Goal: Information Seeking & Learning: Learn about a topic

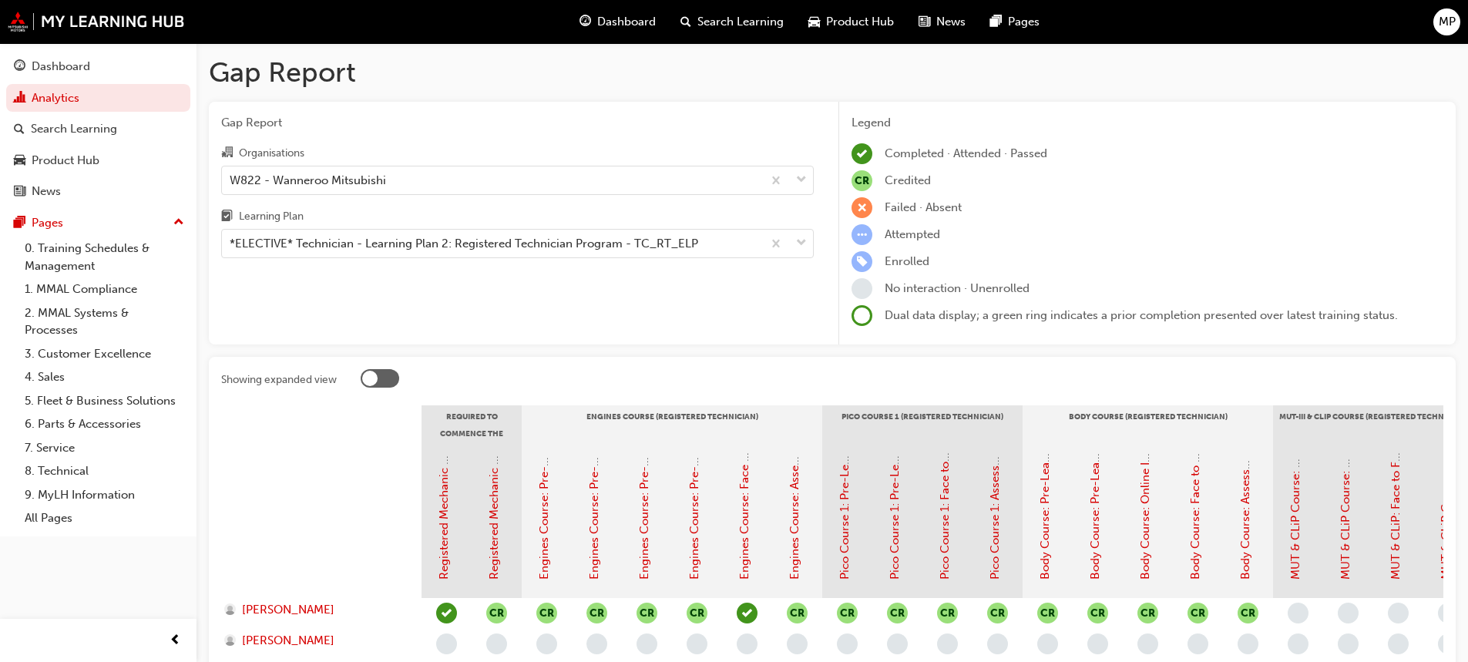
click at [620, 23] on span "Dashboard" at bounding box center [626, 22] width 59 height 18
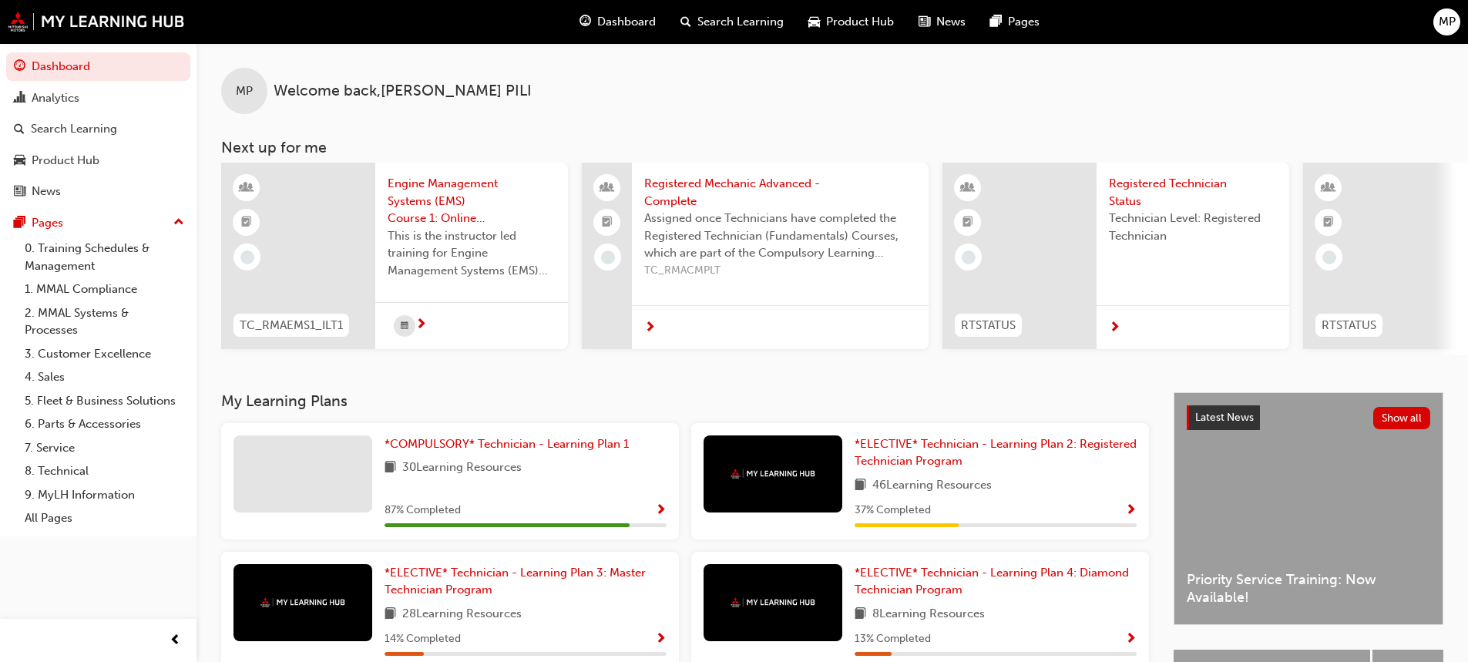
click at [425, 207] on span "Engine Management Systems (EMS) Course 1: Online Instructor Led Training - Sess…" at bounding box center [472, 201] width 168 height 52
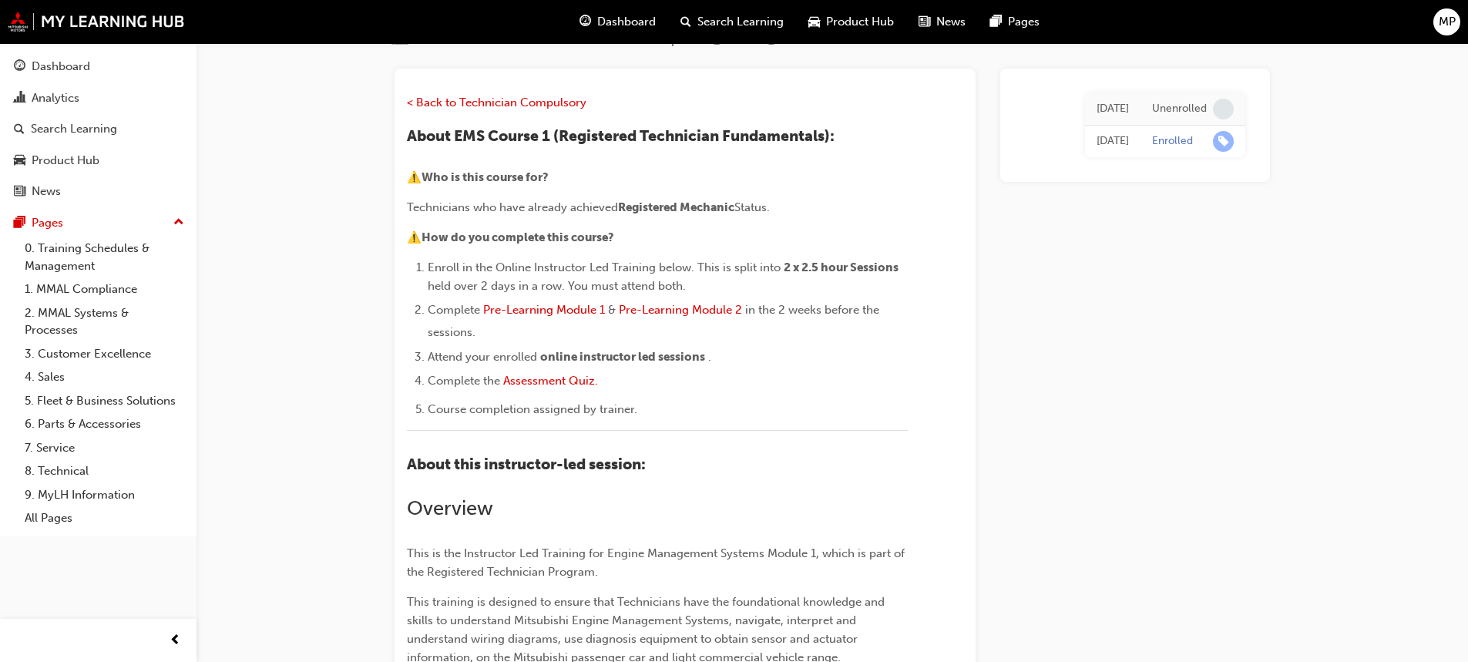
scroll to position [140, 0]
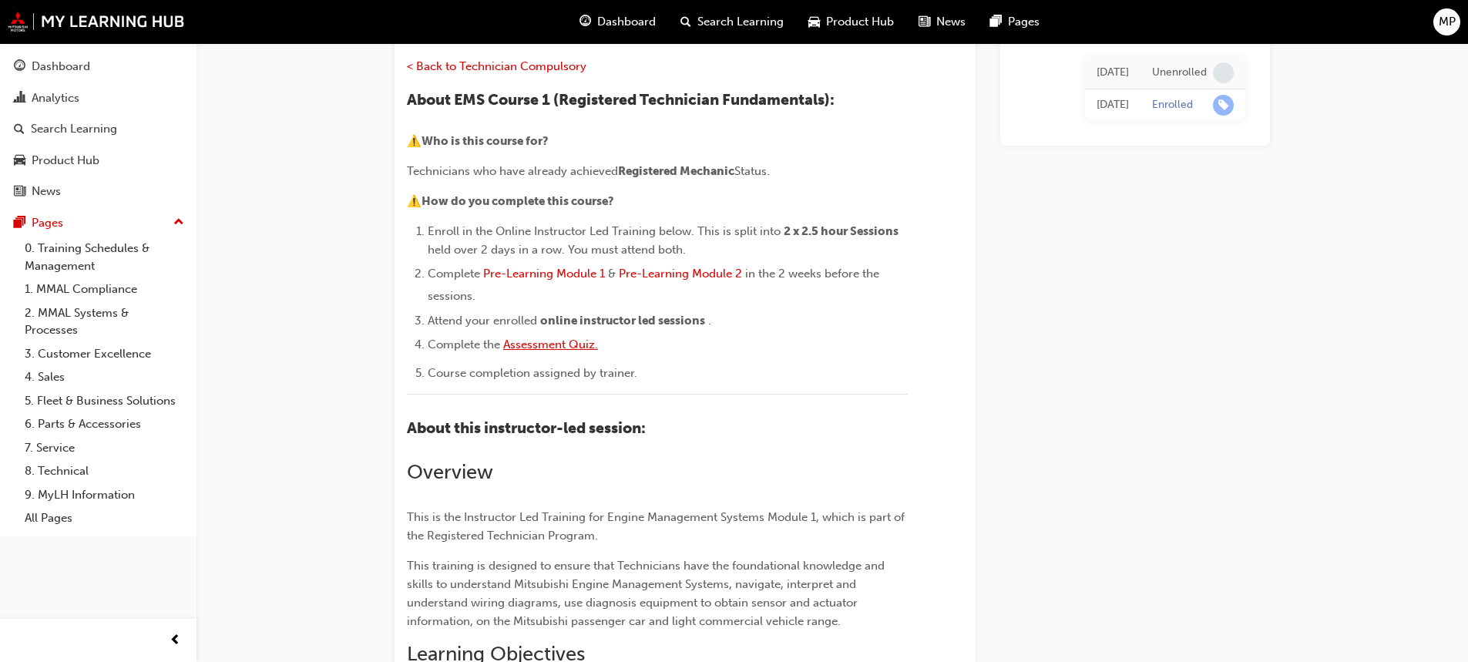
click at [571, 341] on span "Assessment Quiz." at bounding box center [550, 344] width 95 height 14
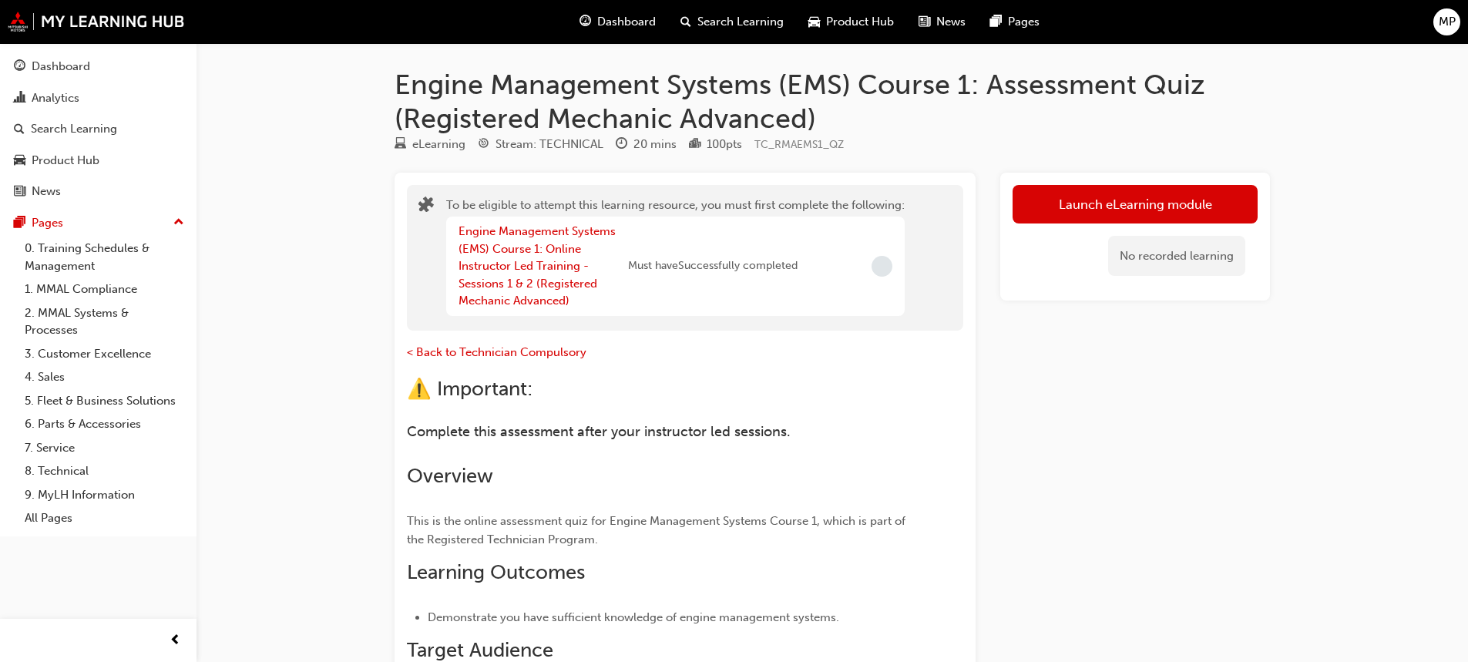
scroll to position [77, 0]
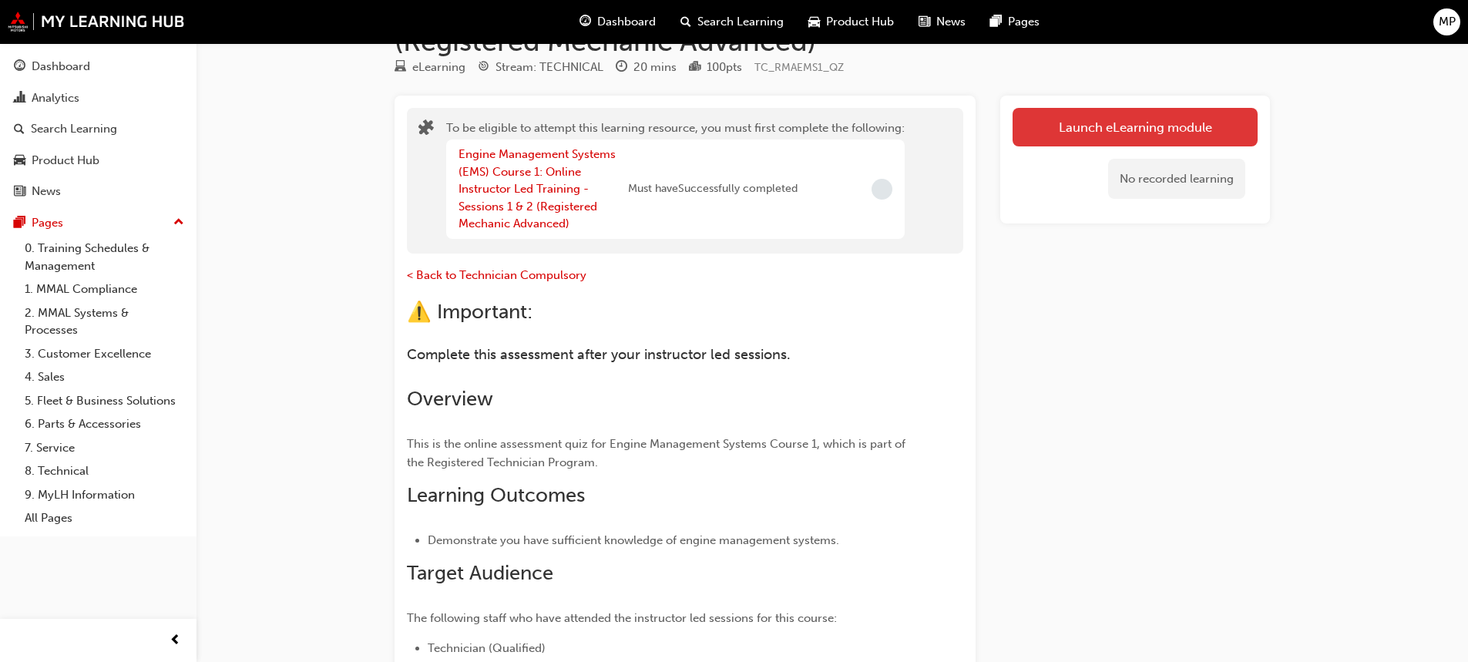
click at [1148, 126] on button "Launch eLearning module" at bounding box center [1134, 127] width 245 height 39
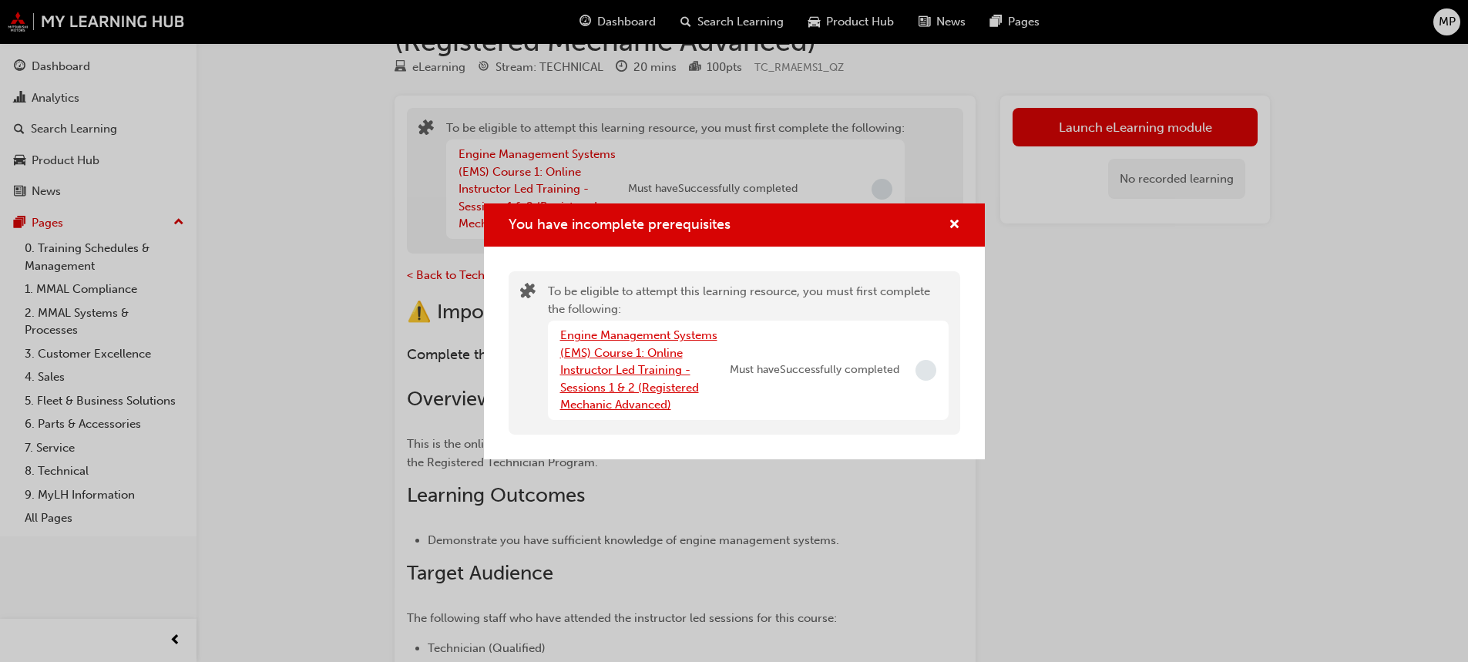
click at [670, 367] on link "Engine Management Systems (EMS) Course 1: Online Instructor Led Training - Sess…" at bounding box center [638, 369] width 157 height 83
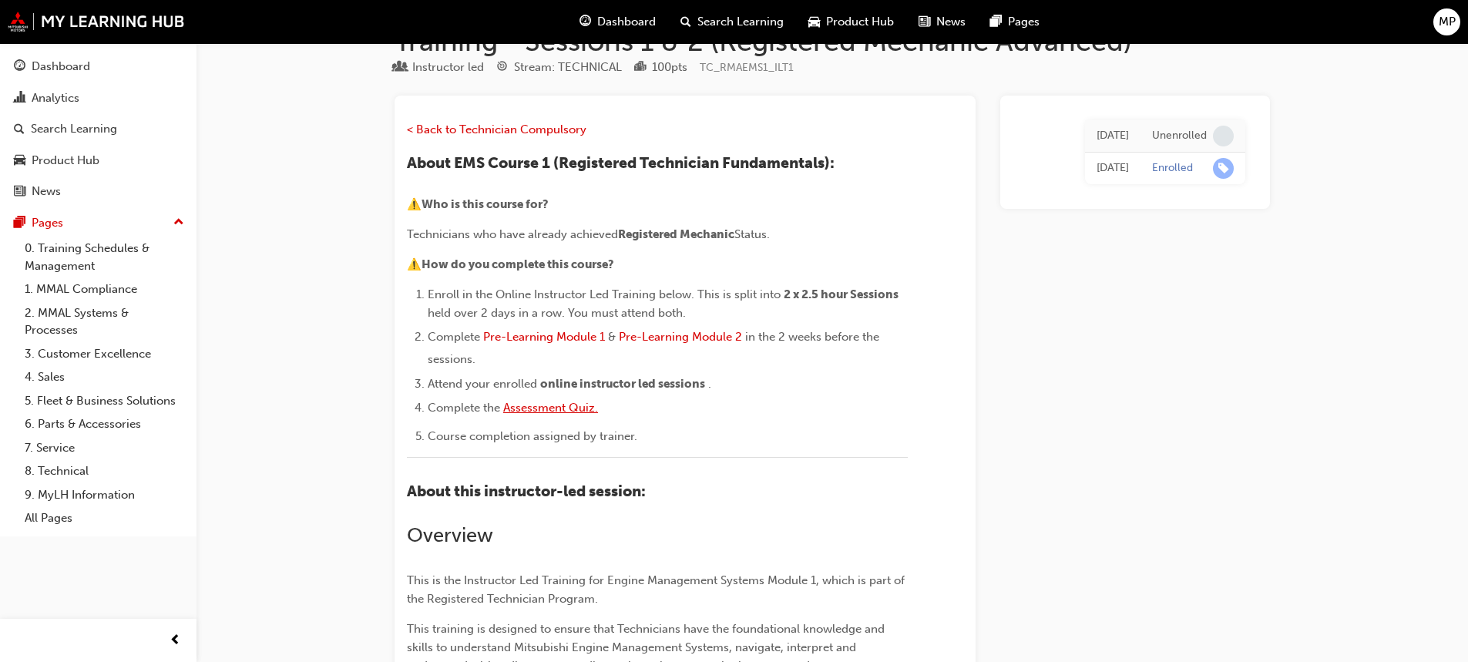
click at [590, 406] on span "Assessment Quiz." at bounding box center [550, 408] width 95 height 14
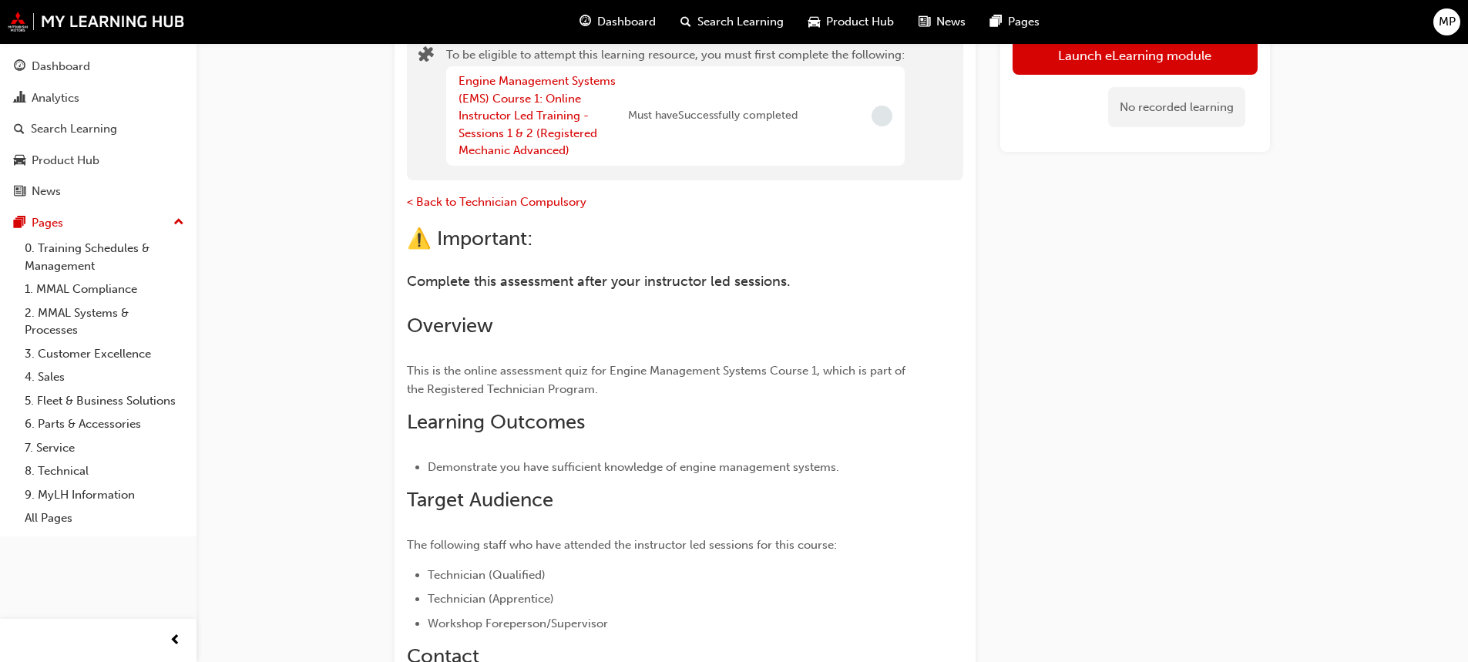
scroll to position [61, 0]
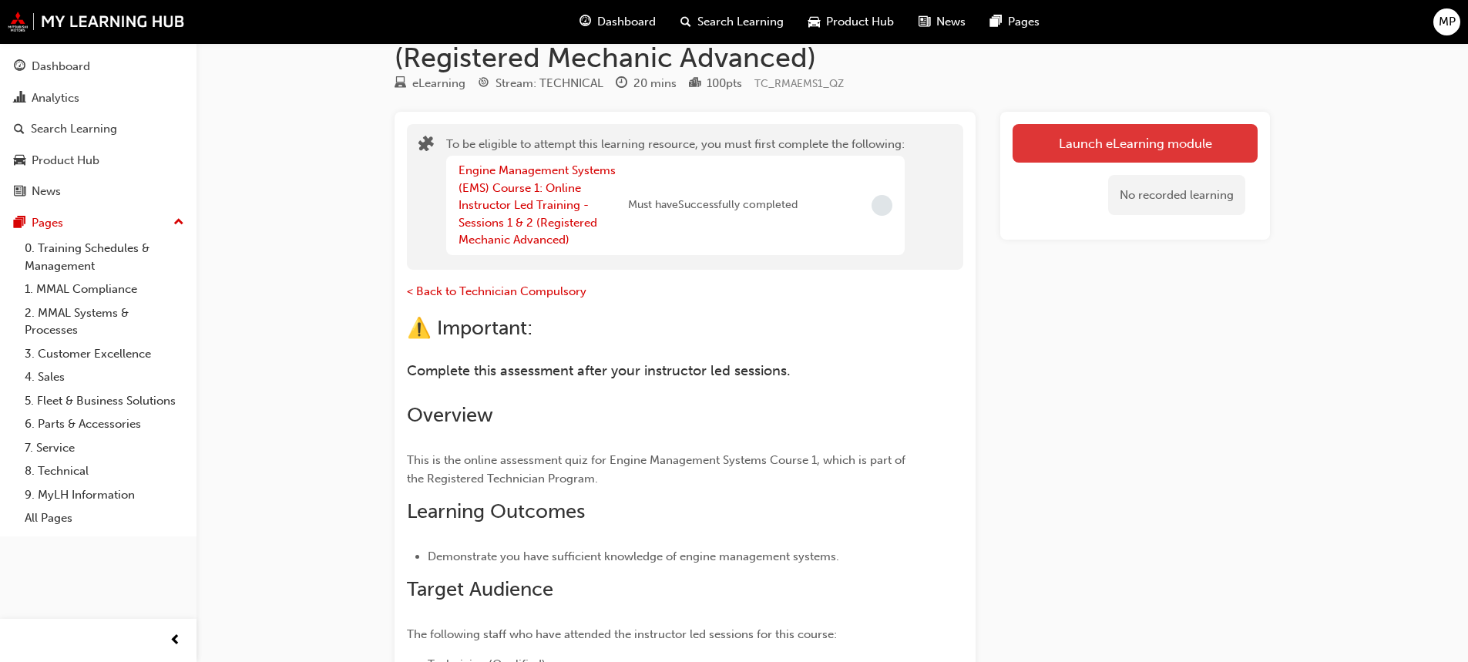
click at [1155, 139] on button "Launch eLearning module" at bounding box center [1134, 143] width 245 height 39
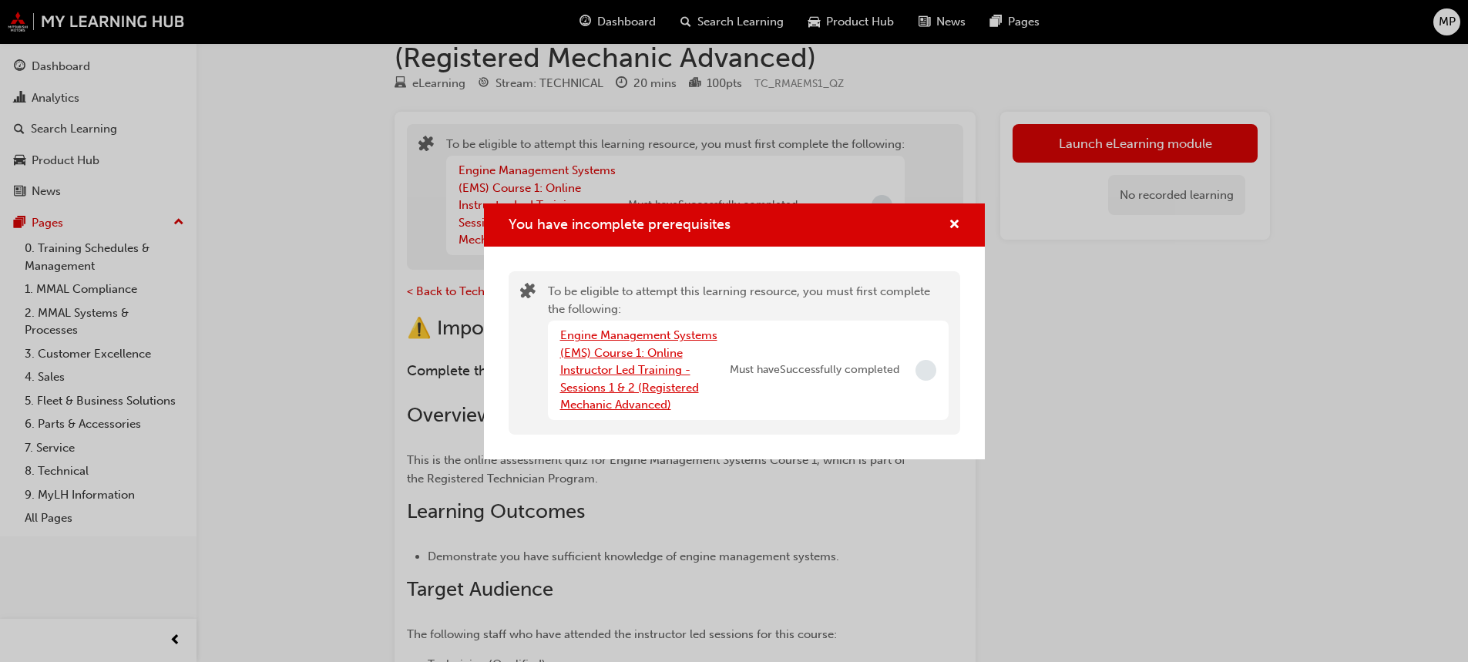
click at [609, 357] on link "Engine Management Systems (EMS) Course 1: Online Instructor Led Training - Sess…" at bounding box center [638, 369] width 157 height 83
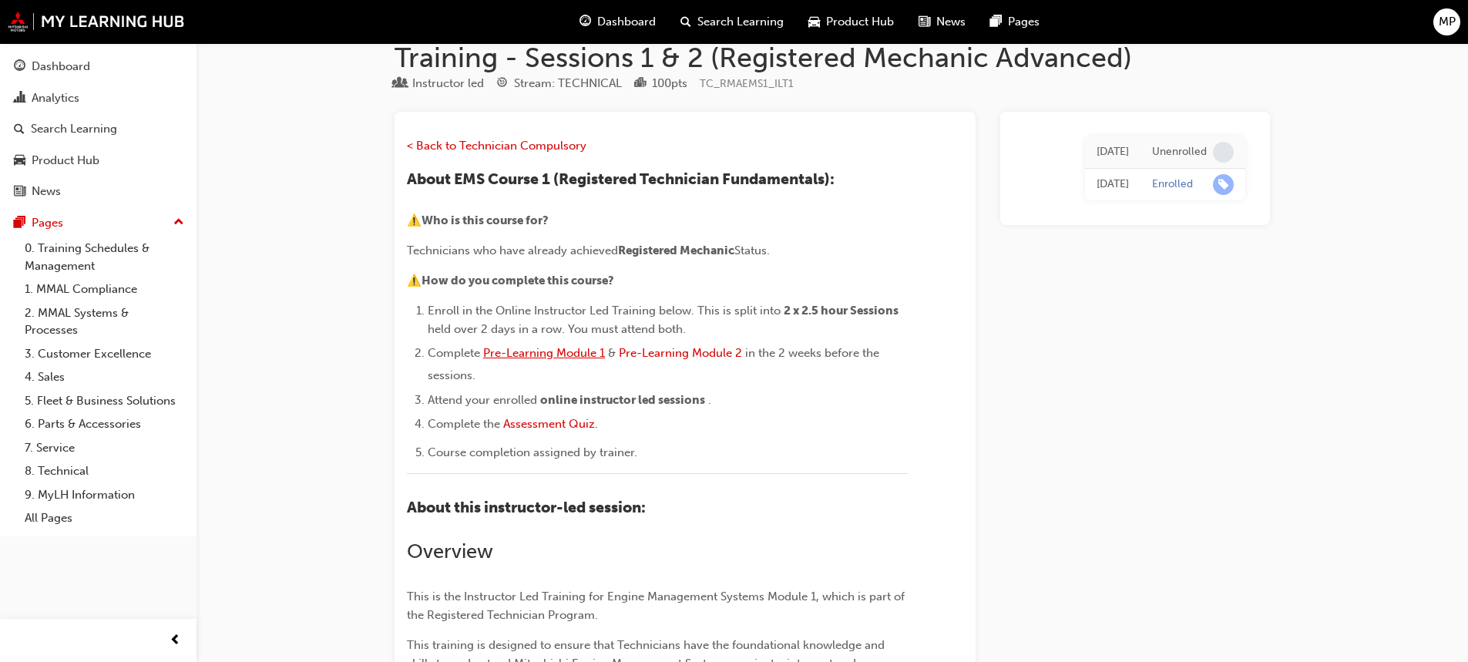
click at [596, 351] on span "Pre-Learning Module 1" at bounding box center [544, 353] width 122 height 14
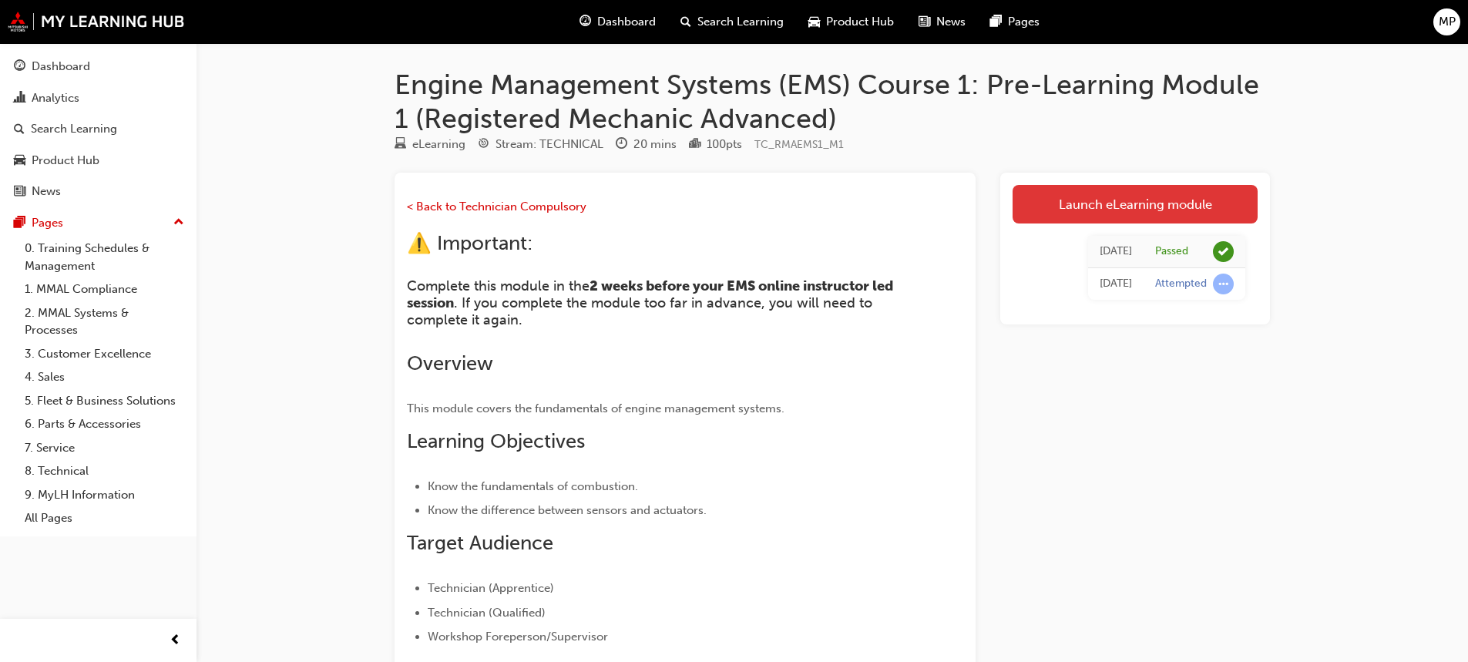
click at [1133, 216] on link "Launch eLearning module" at bounding box center [1134, 204] width 245 height 39
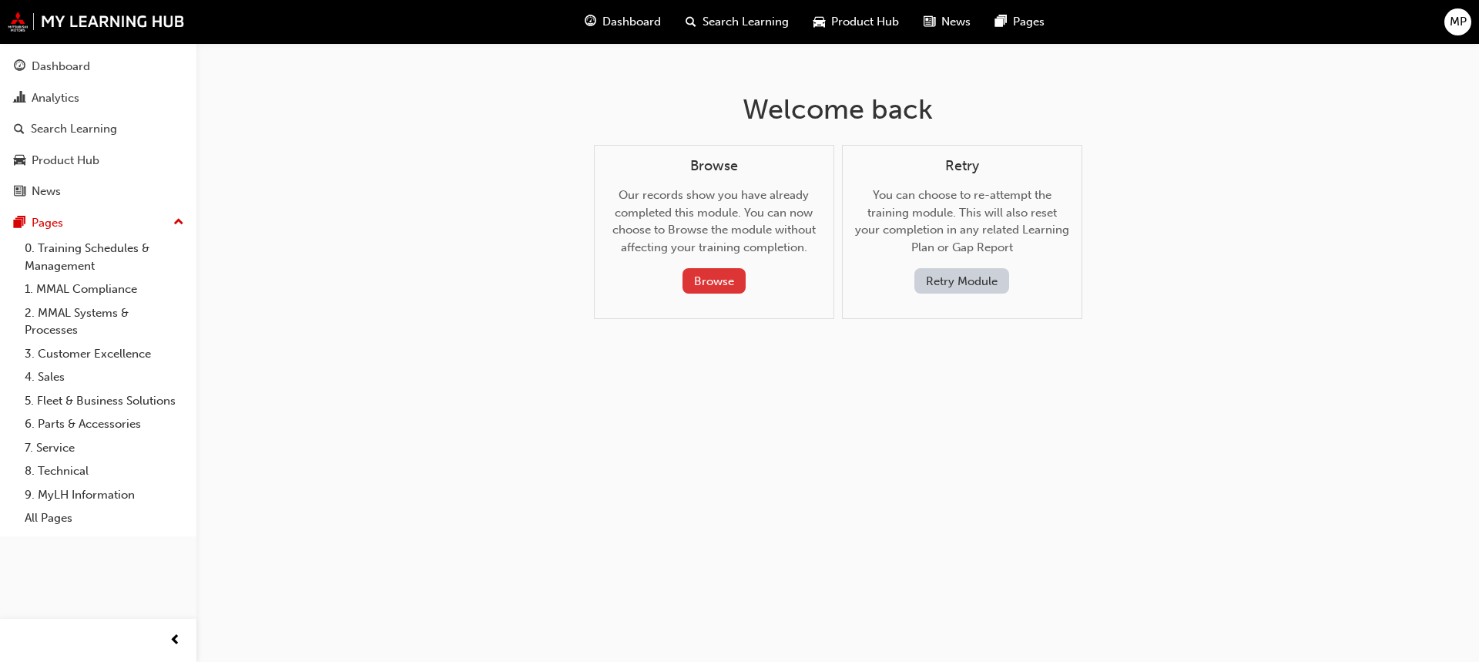
click at [724, 286] on button "Browse" at bounding box center [714, 280] width 63 height 25
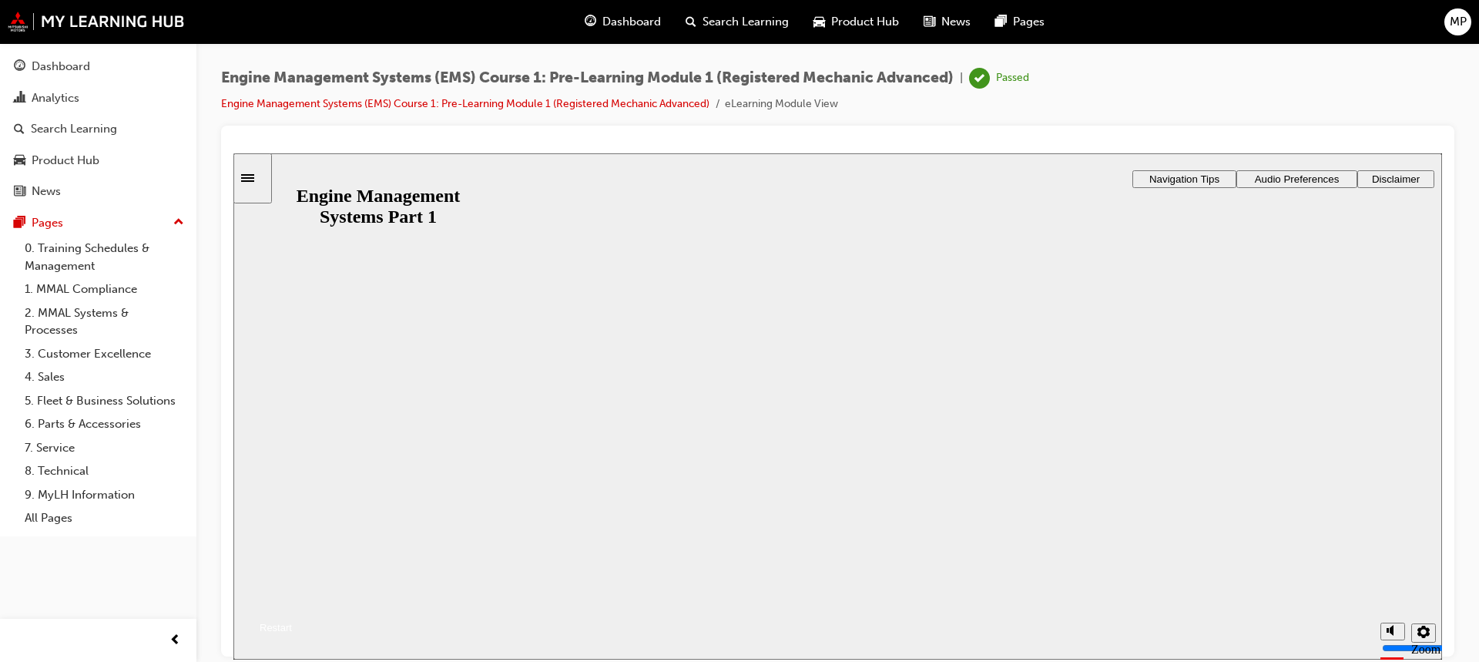
click at [292, 599] on button "Resume" at bounding box center [262, 608] width 59 height 18
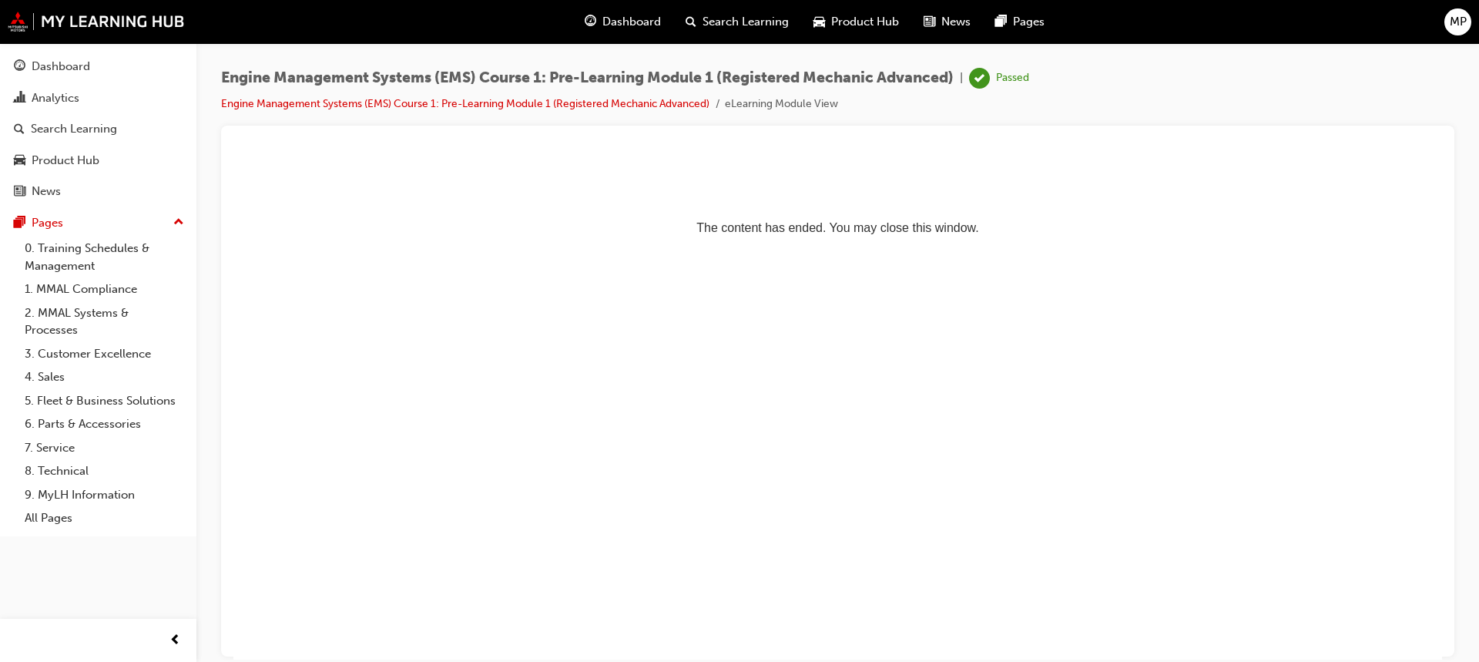
click at [644, 22] on span "Dashboard" at bounding box center [632, 22] width 59 height 18
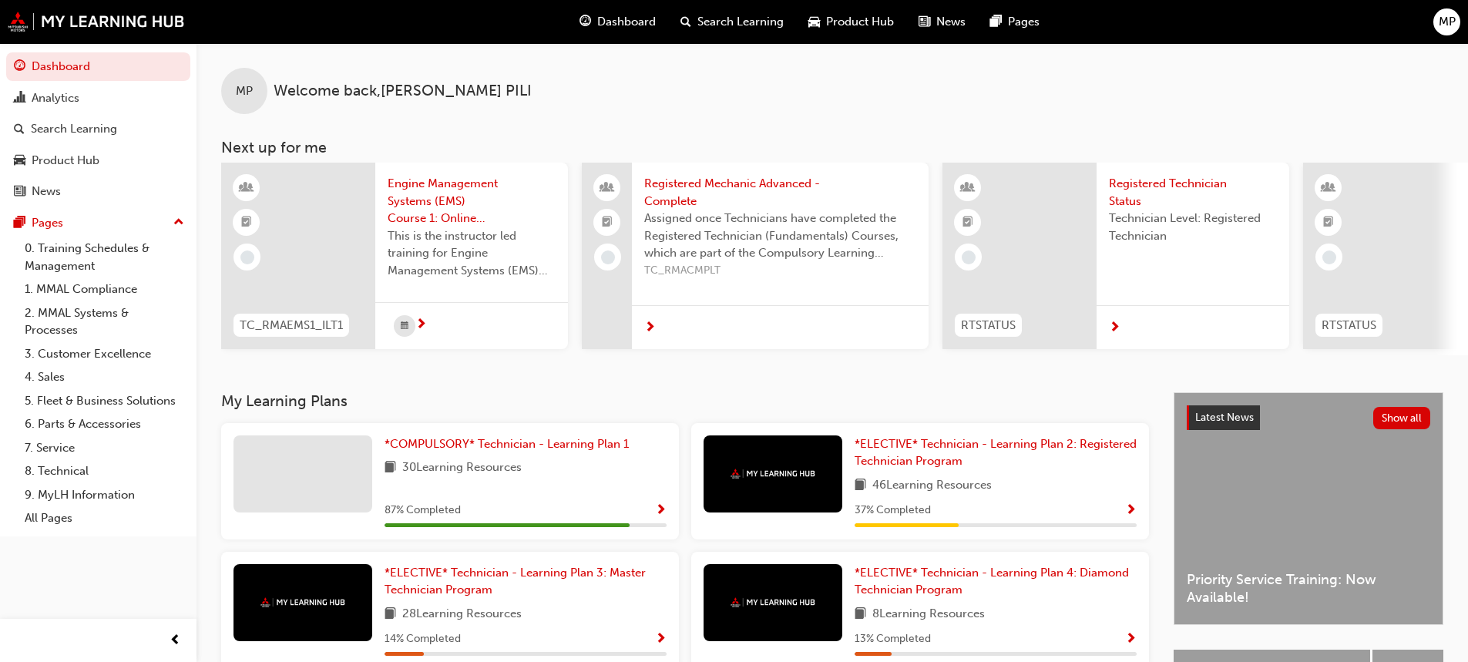
click at [441, 325] on div at bounding box center [471, 325] width 193 height 47
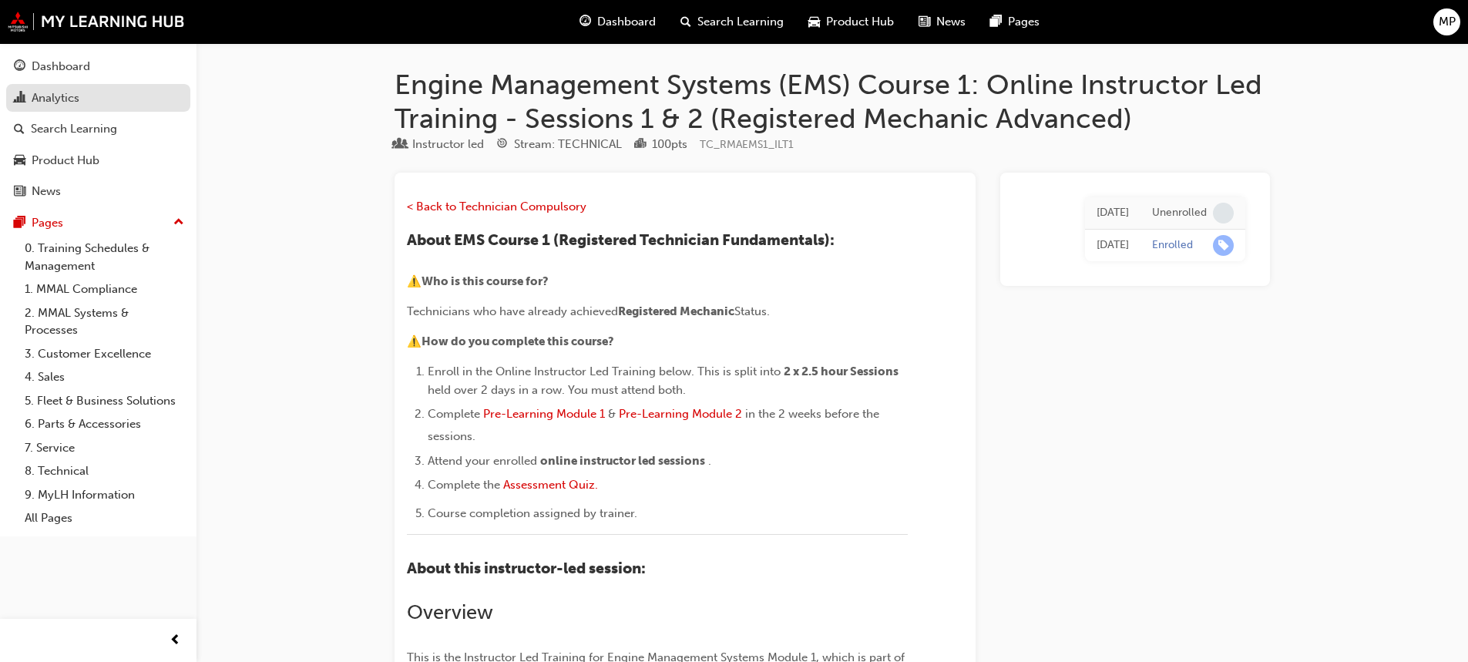
click at [55, 91] on div "Analytics" at bounding box center [56, 98] width 48 height 18
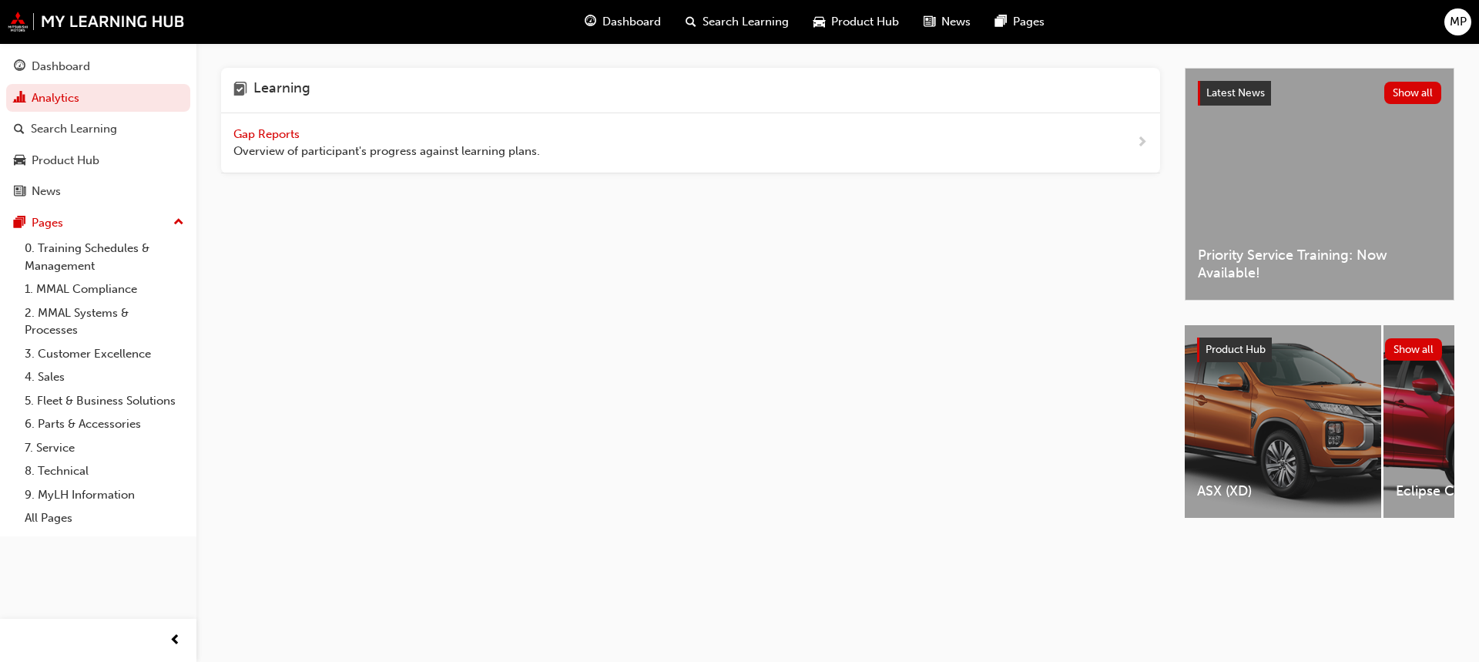
click at [286, 133] on span "Gap Reports" at bounding box center [267, 134] width 69 height 14
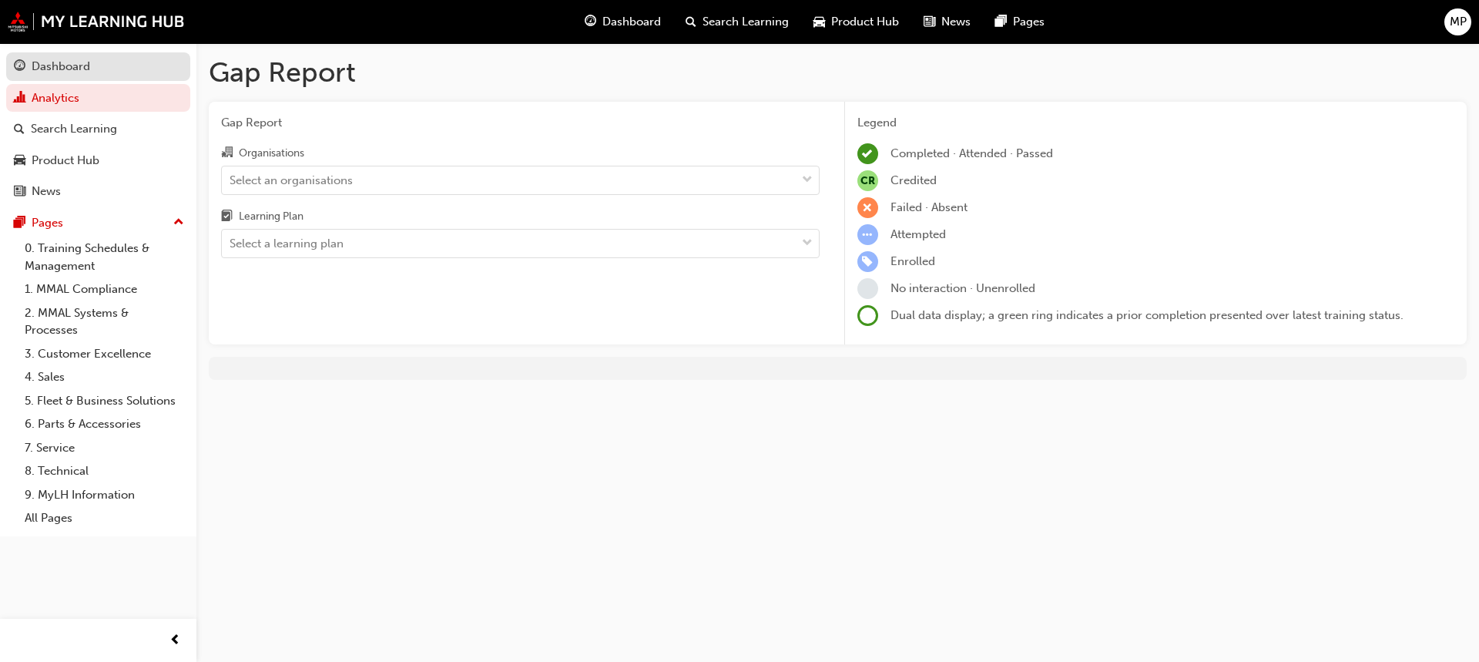
click at [80, 62] on div "Dashboard" at bounding box center [61, 67] width 59 height 18
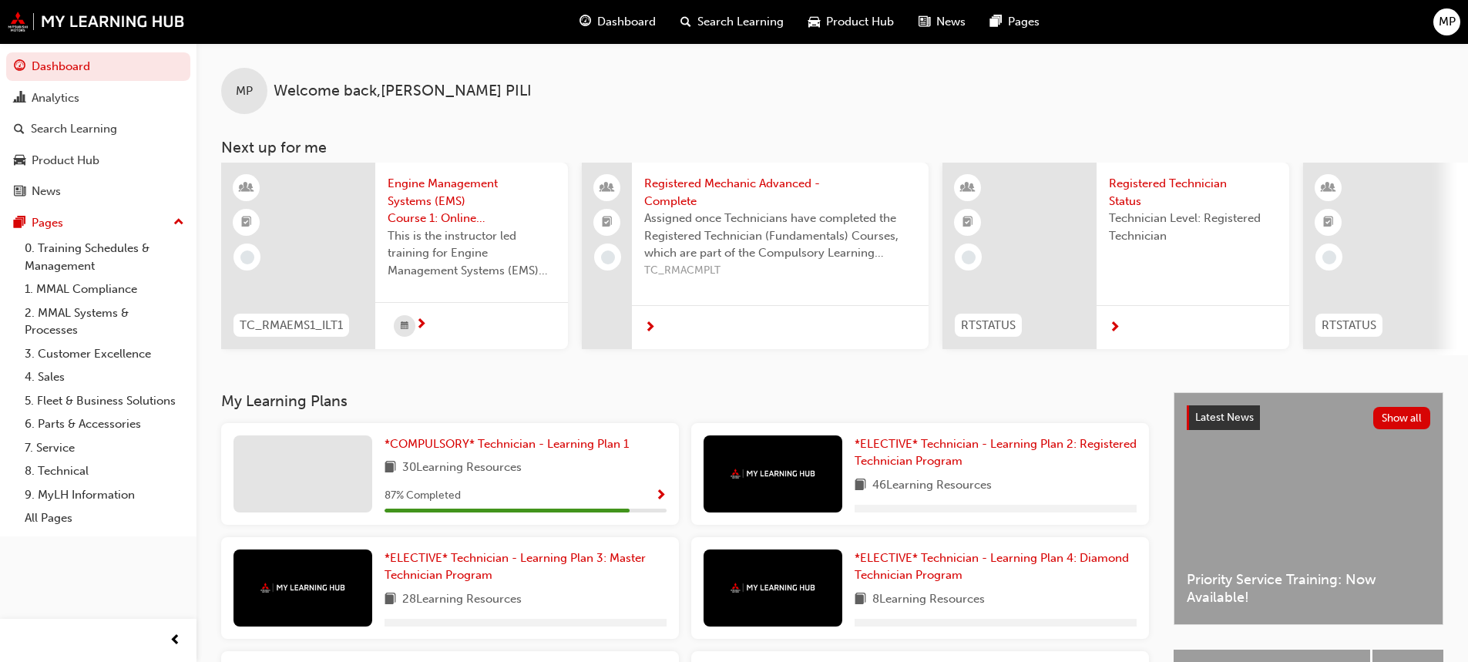
click at [425, 222] on span "Engine Management Systems (EMS) Course 1: Online Instructor Led Training - Sess…" at bounding box center [472, 201] width 168 height 52
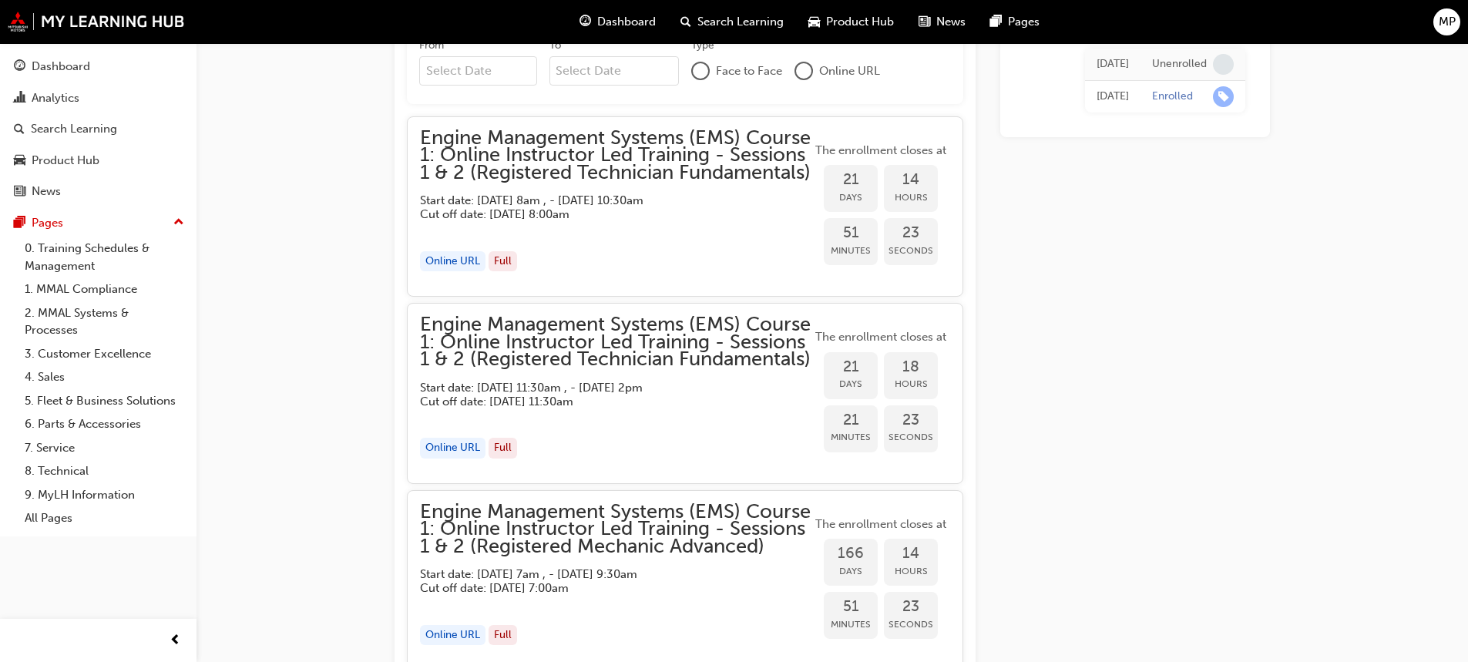
scroll to position [1372, 0]
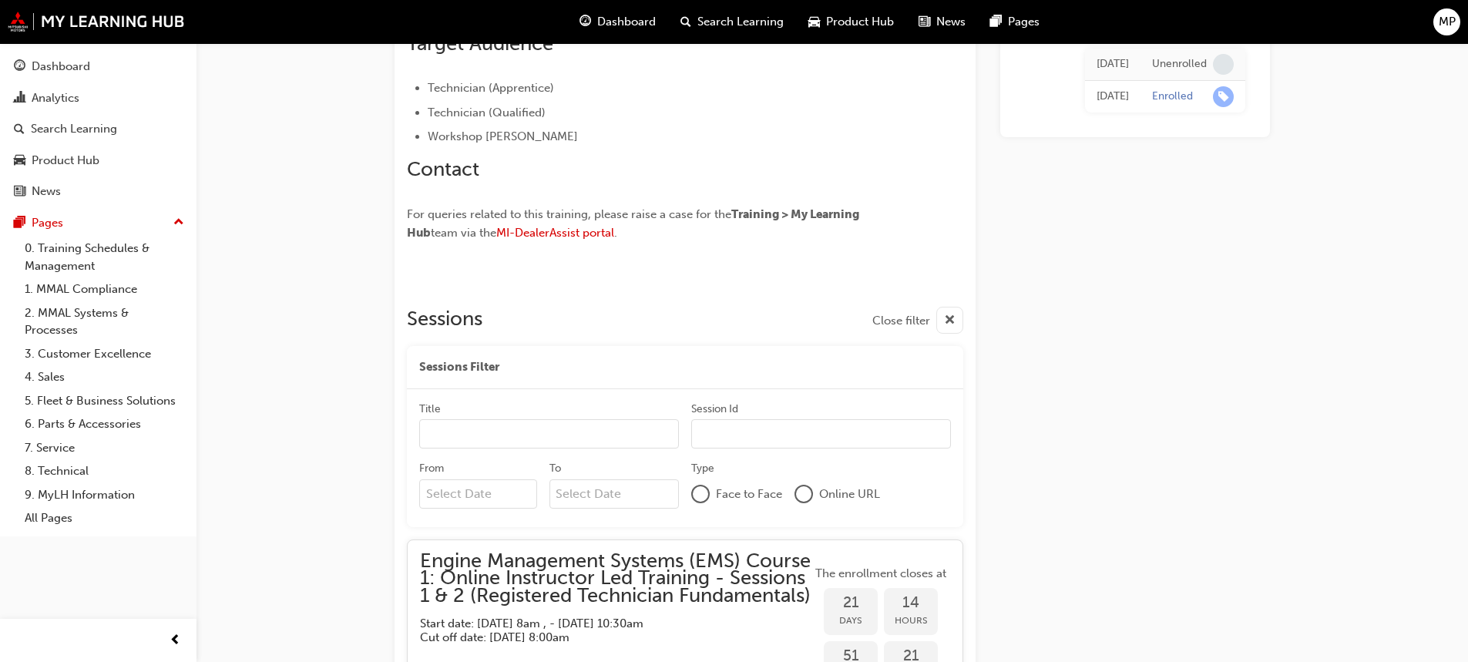
drag, startPoint x: 609, startPoint y: 250, endPoint x: 644, endPoint y: 227, distance: 41.7
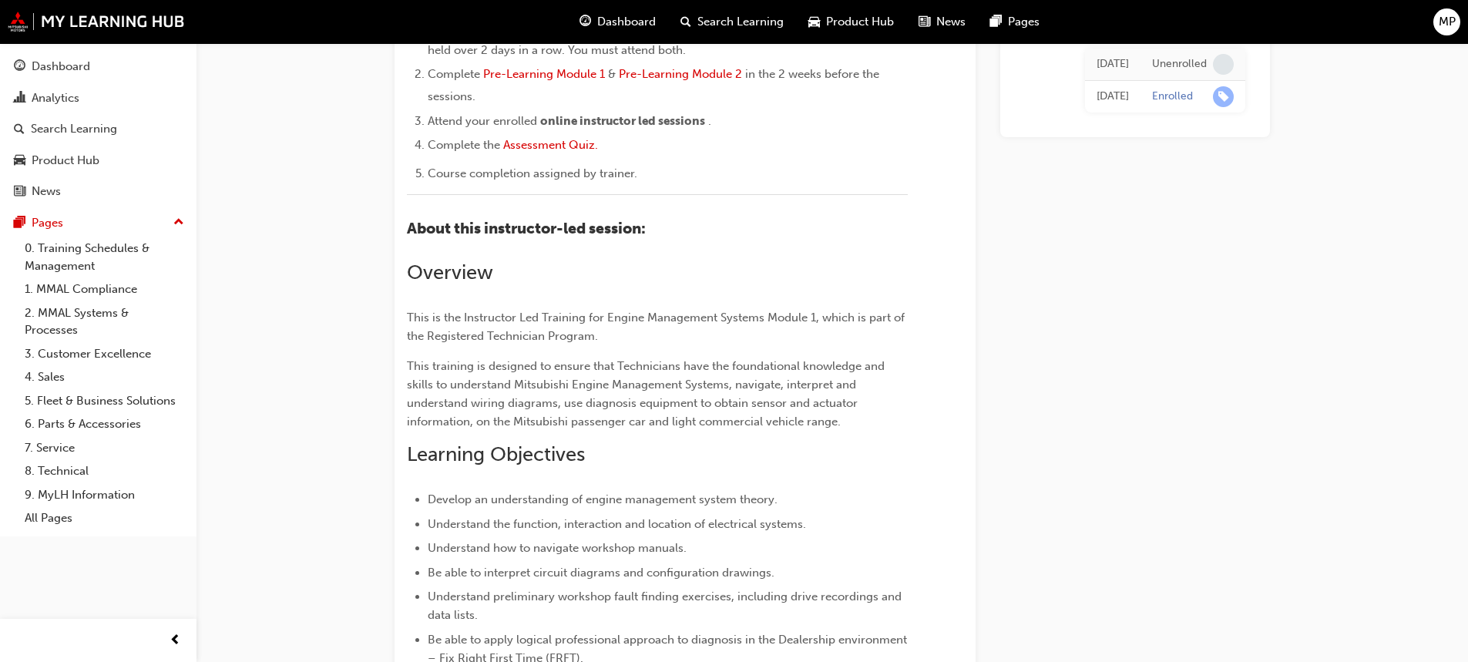
scroll to position [0, 0]
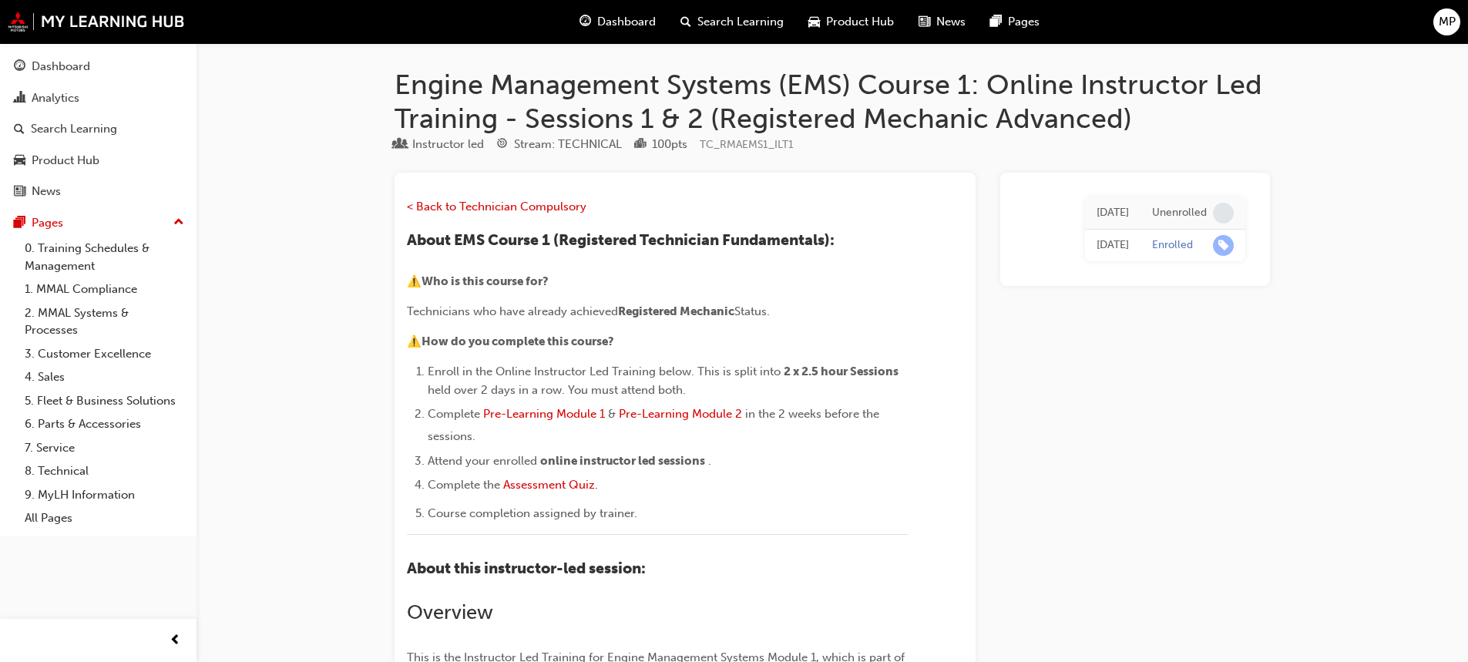
click at [625, 22] on span "Dashboard" at bounding box center [626, 22] width 59 height 18
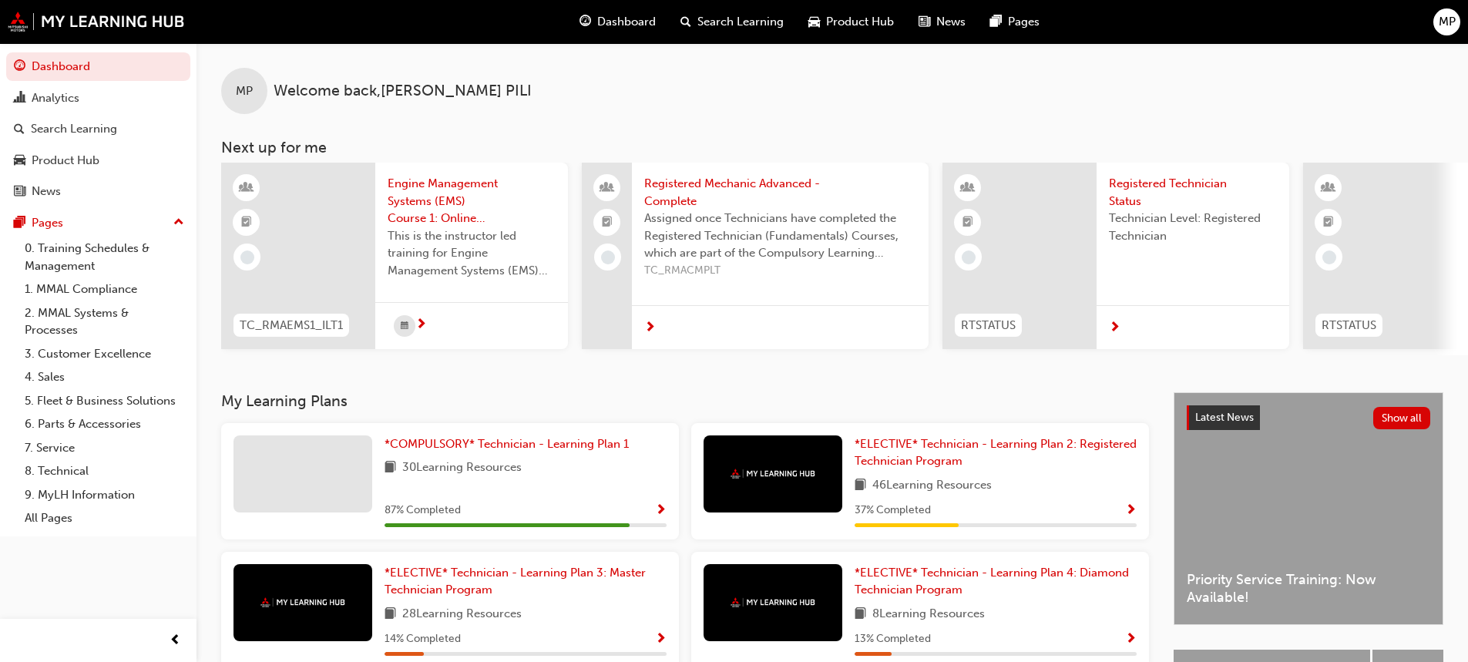
click at [418, 326] on span "next-icon" at bounding box center [421, 325] width 12 height 14
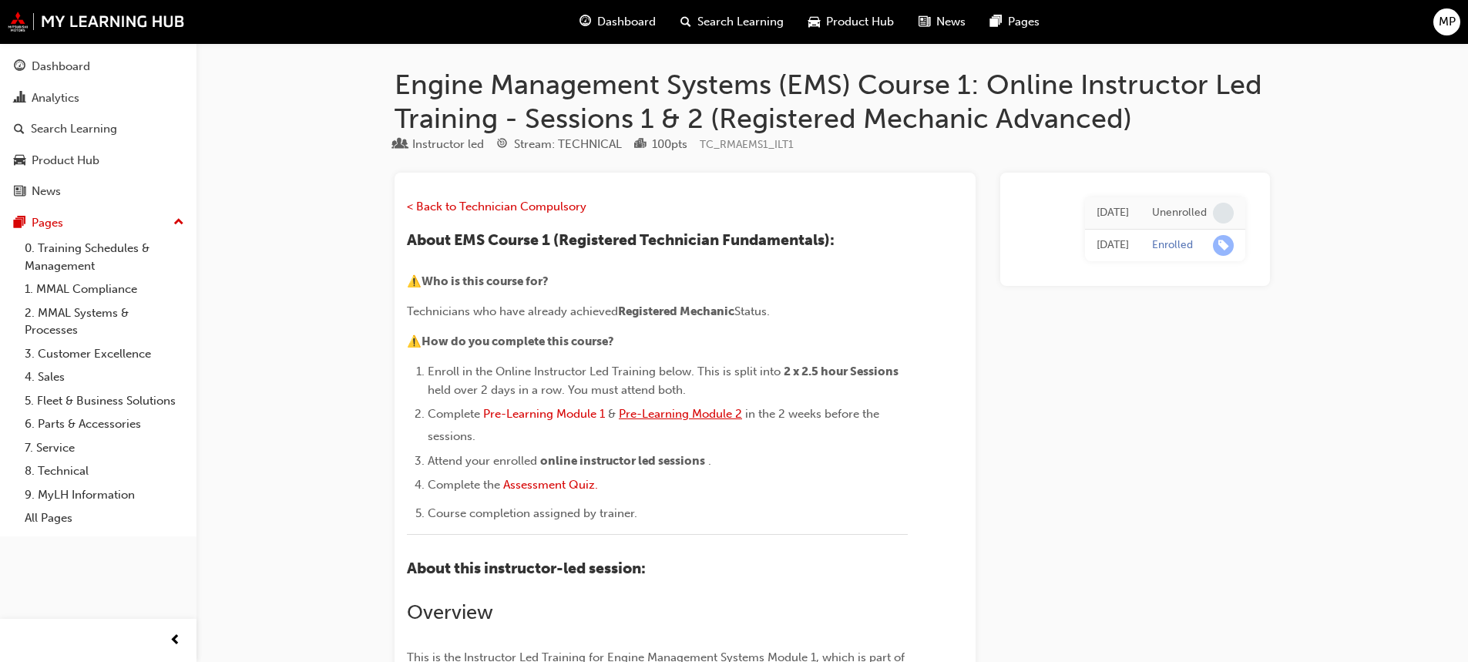
click at [724, 413] on span "Pre-Learning Module 2" at bounding box center [680, 414] width 123 height 14
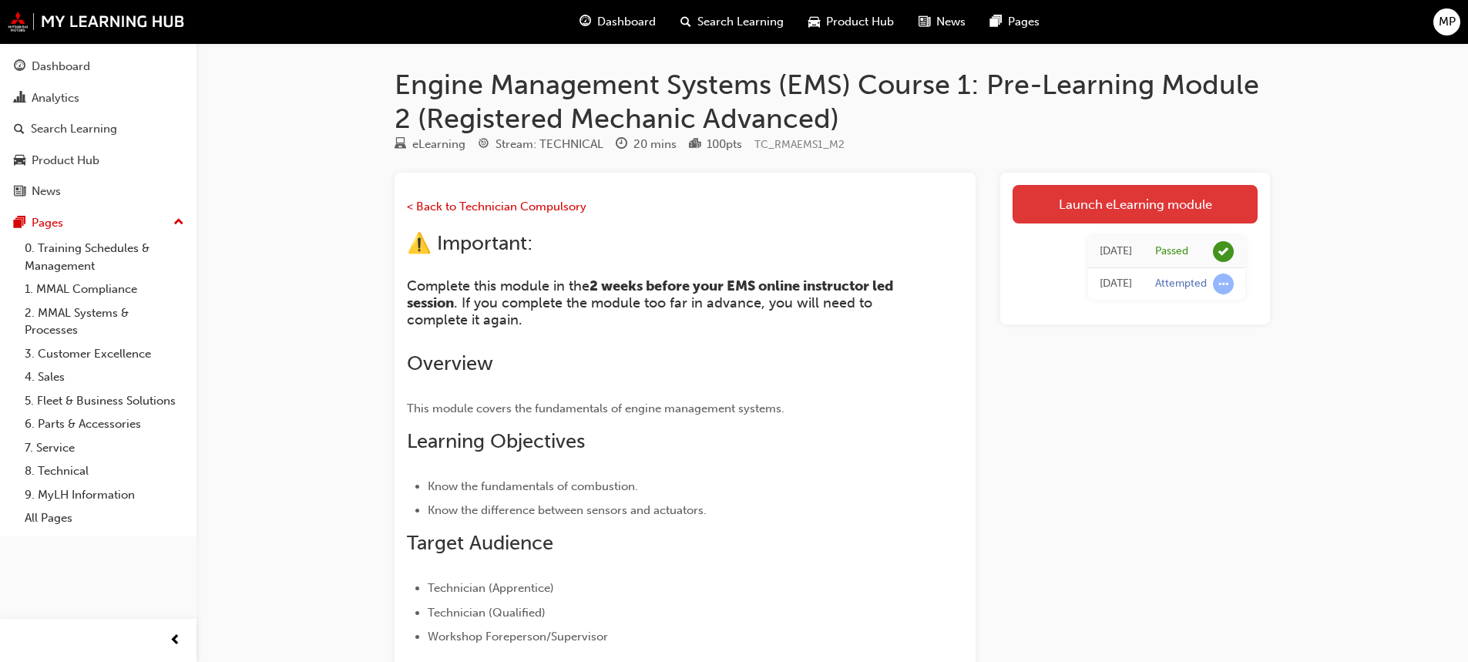
click at [1060, 206] on link "Launch eLearning module" at bounding box center [1134, 204] width 245 height 39
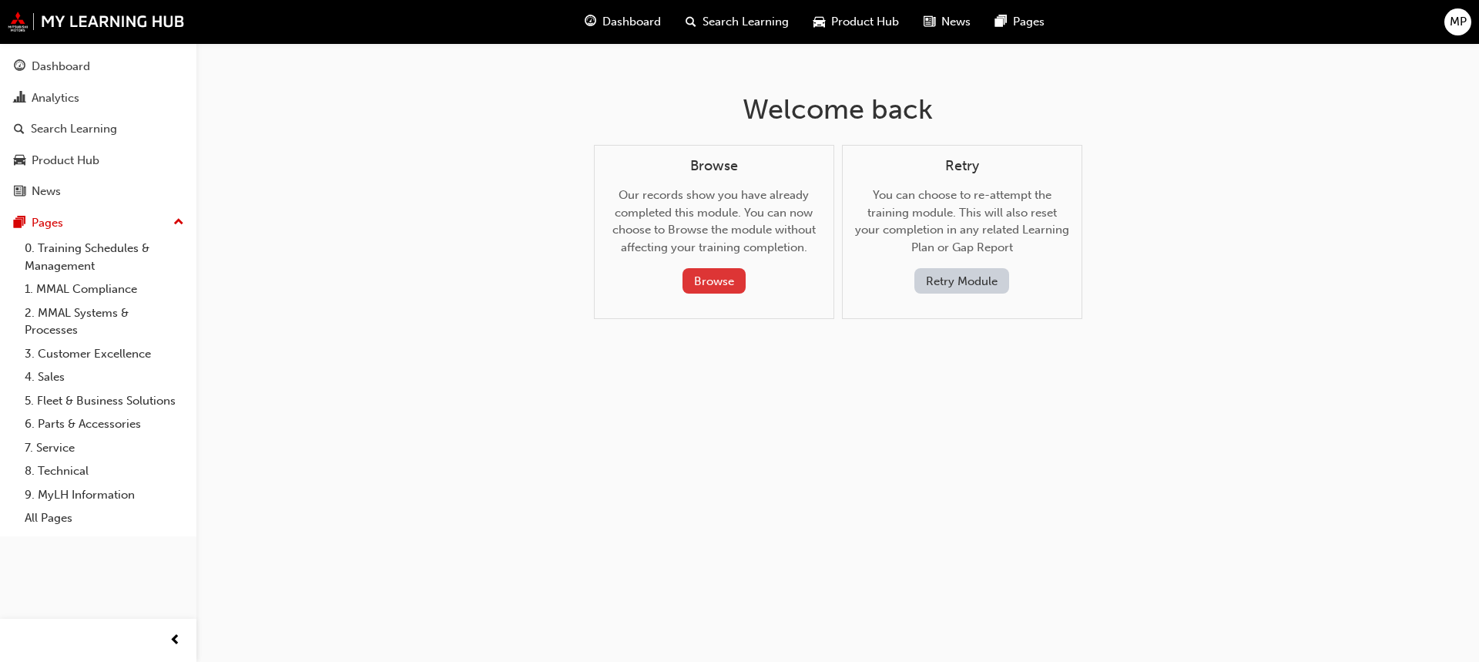
click at [722, 275] on button "Browse" at bounding box center [714, 280] width 63 height 25
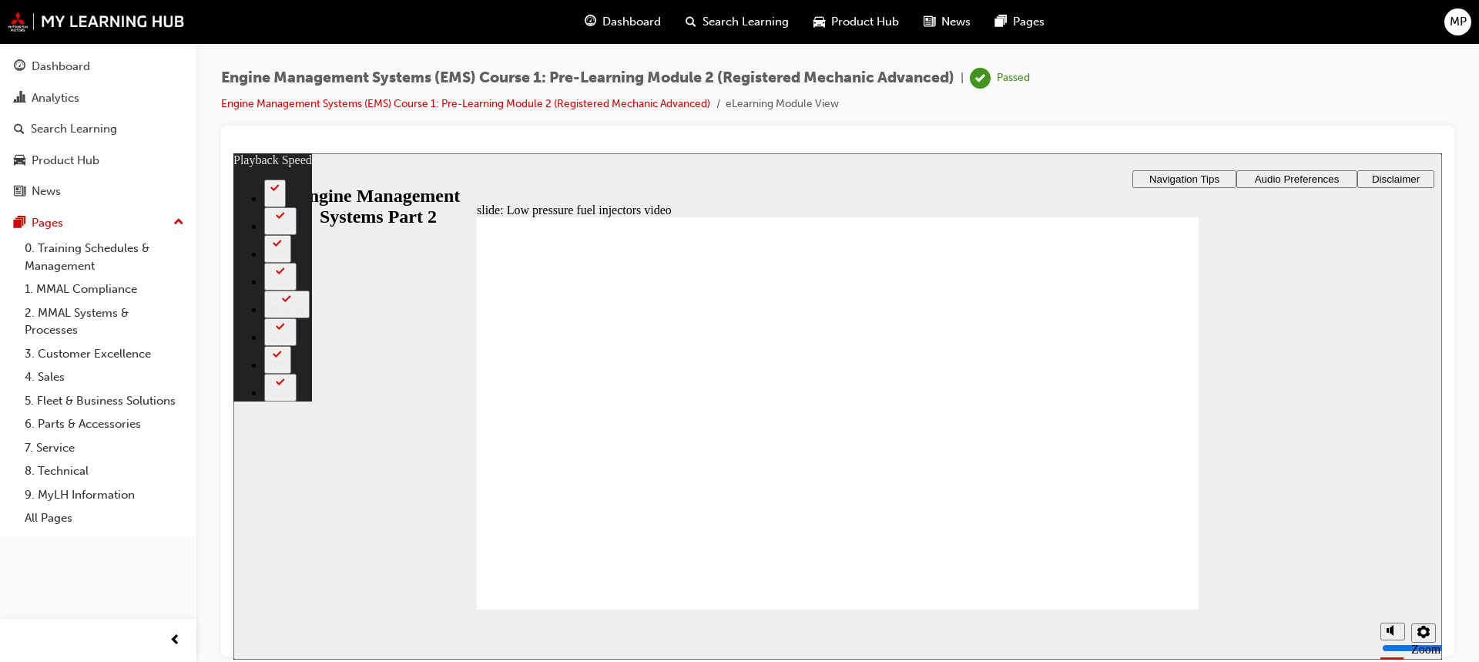
type input "8"
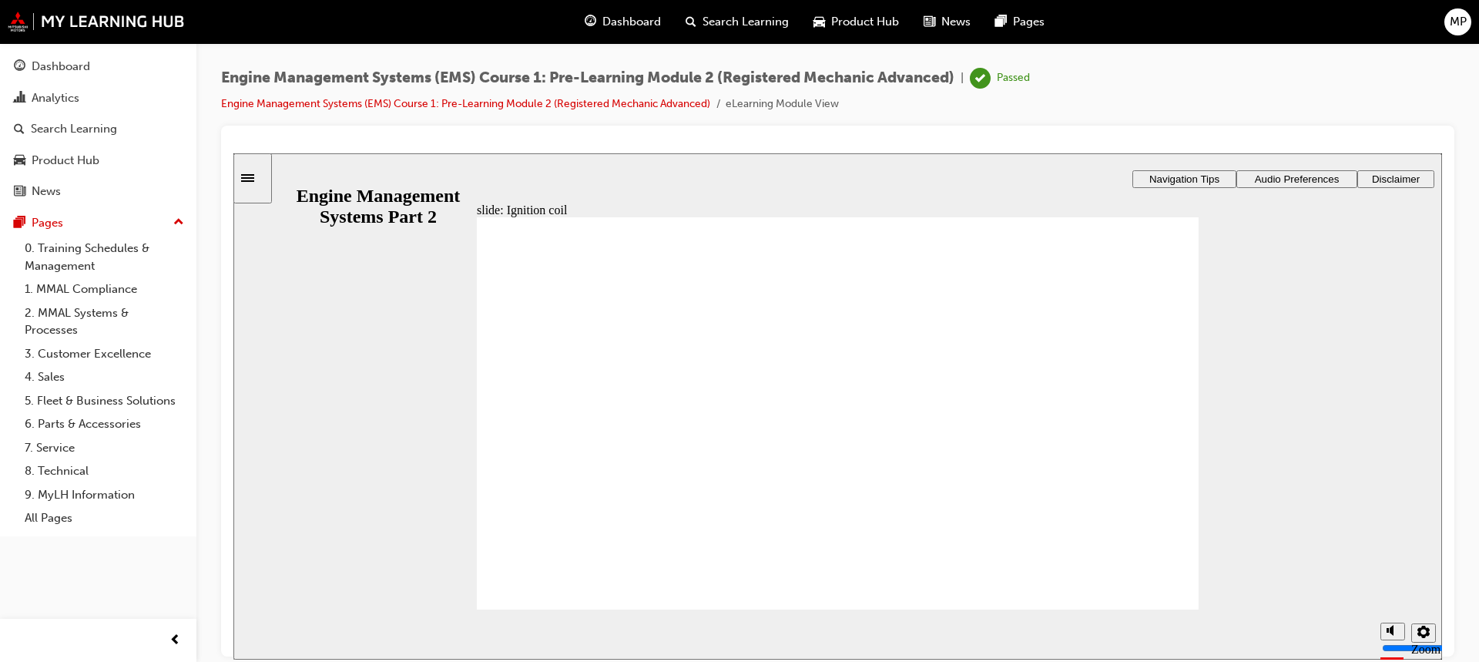
drag, startPoint x: 884, startPoint y: 435, endPoint x: 911, endPoint y: 440, distance: 27.4
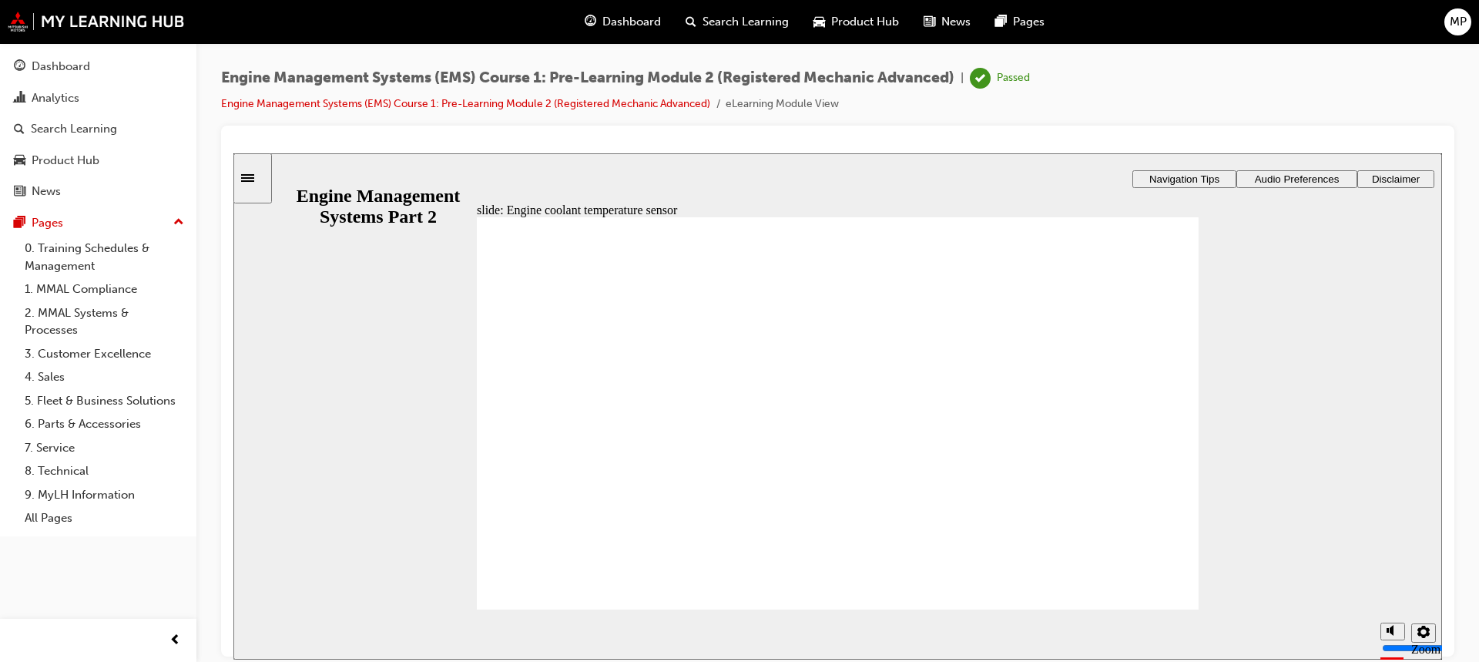
radio input "true"
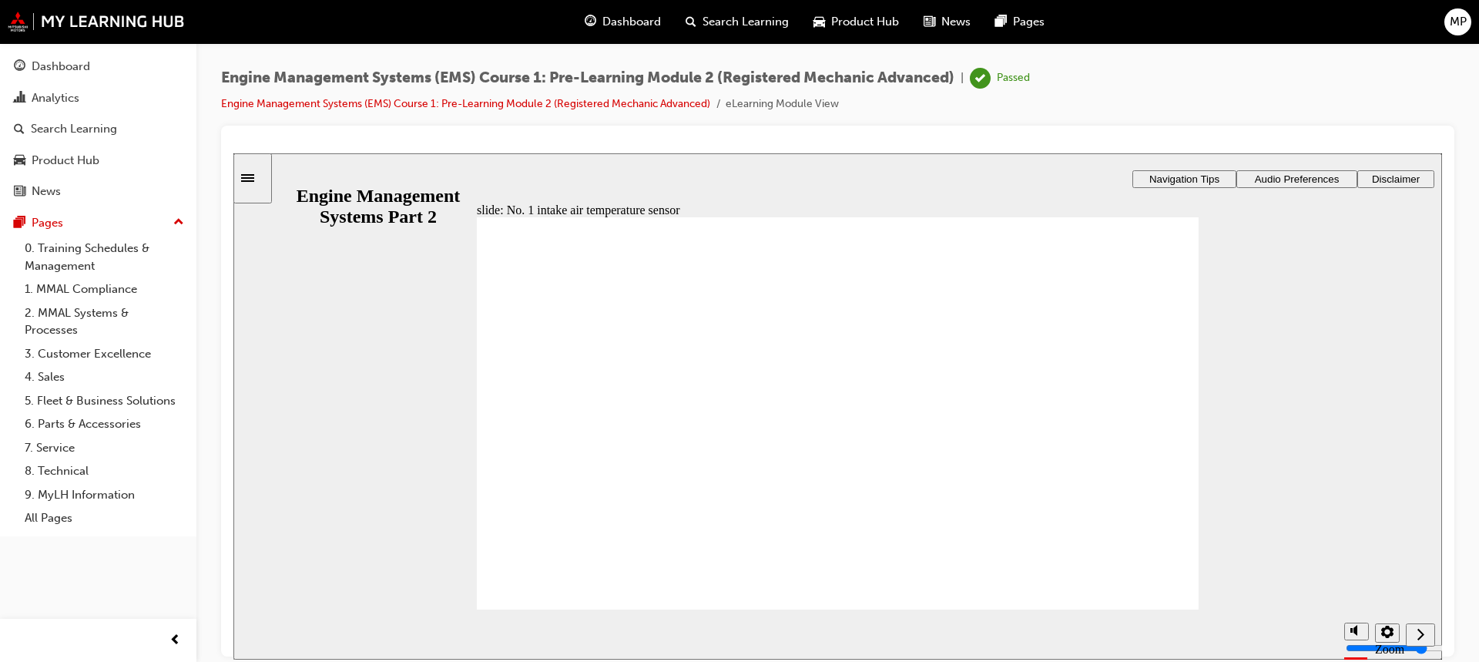
drag, startPoint x: 890, startPoint y: 438, endPoint x: 919, endPoint y: 438, distance: 29.3
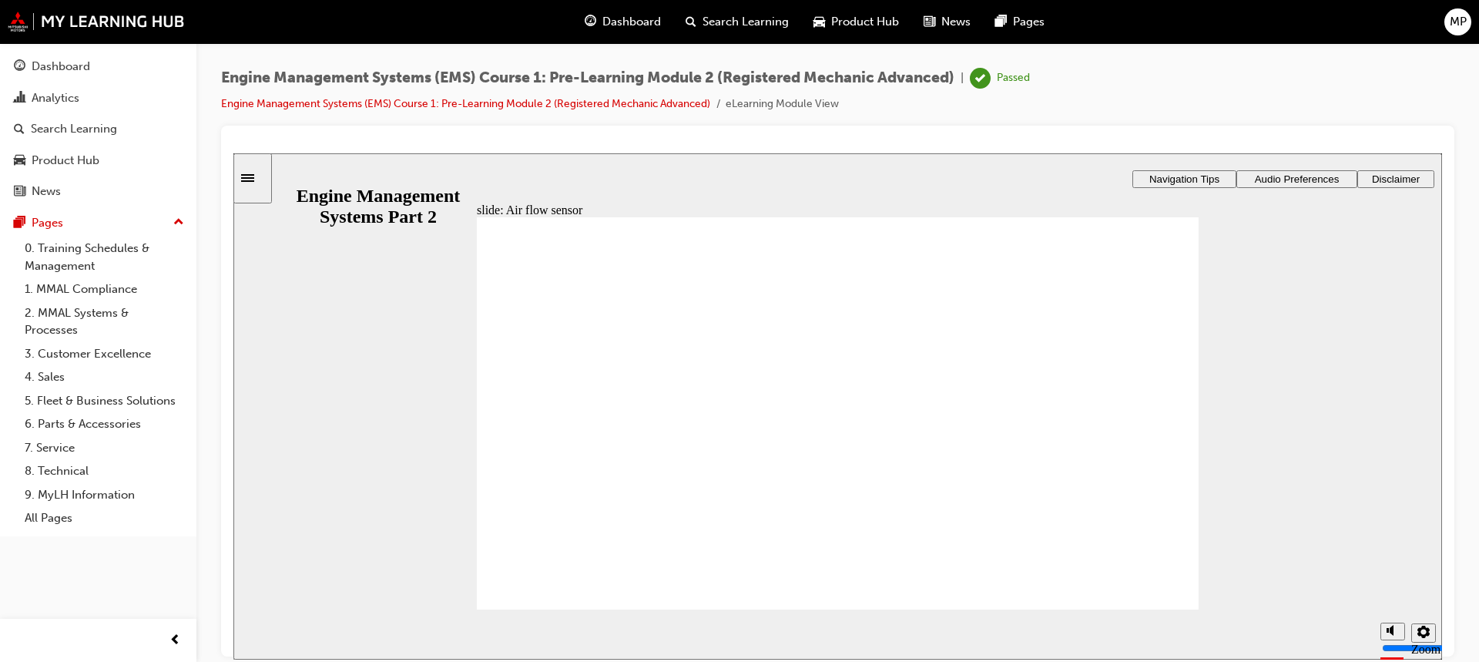
drag, startPoint x: 935, startPoint y: 466, endPoint x: 955, endPoint y: 459, distance: 21.9
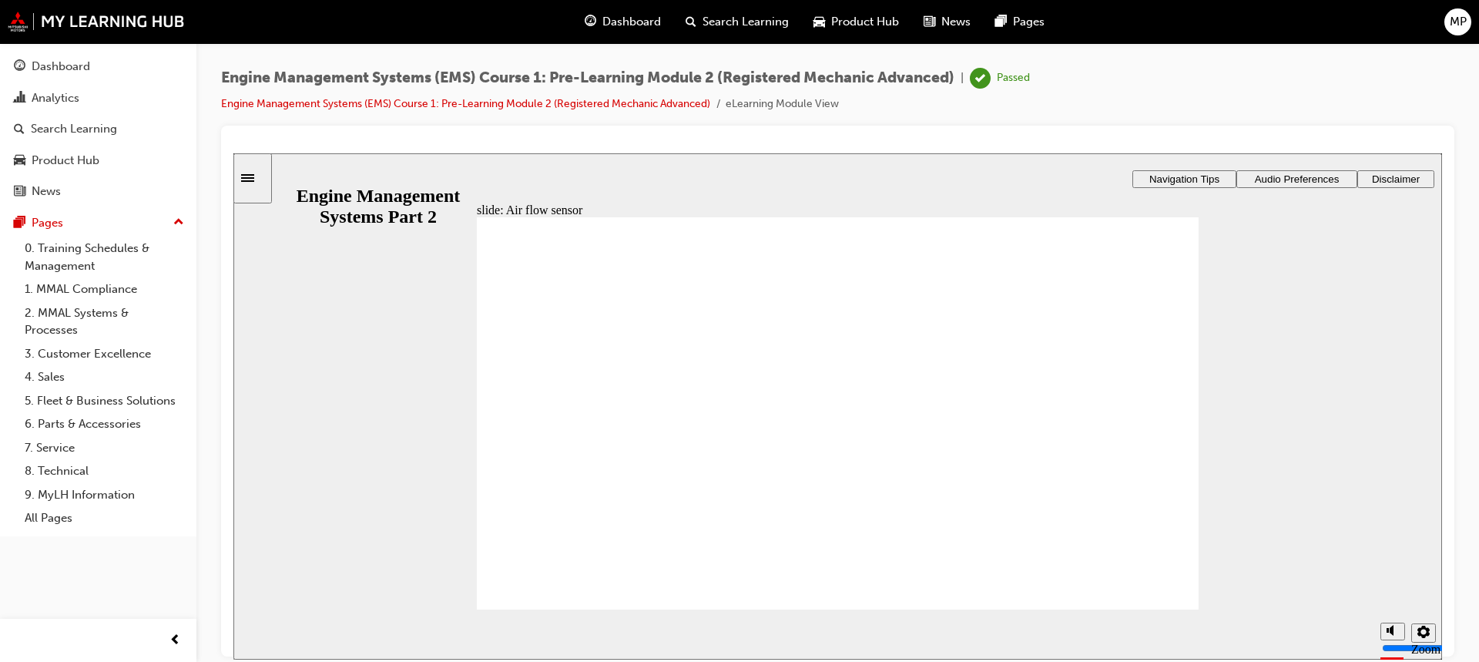
click at [1050, 475] on div "Rectangle 1 Rectangle 3 Click each box in the illustration to reveal the compon…" at bounding box center [838, 420] width 722 height 406
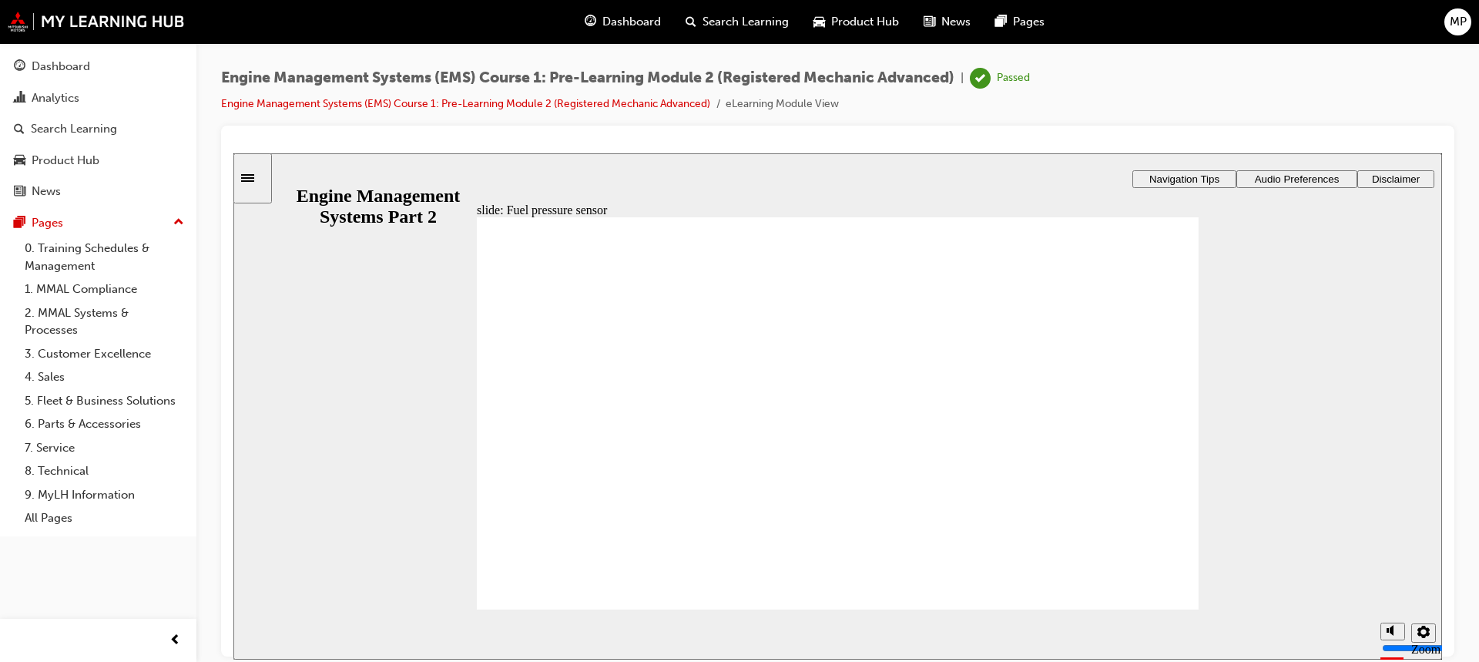
drag, startPoint x: 971, startPoint y: 401, endPoint x: 979, endPoint y: 398, distance: 9.0
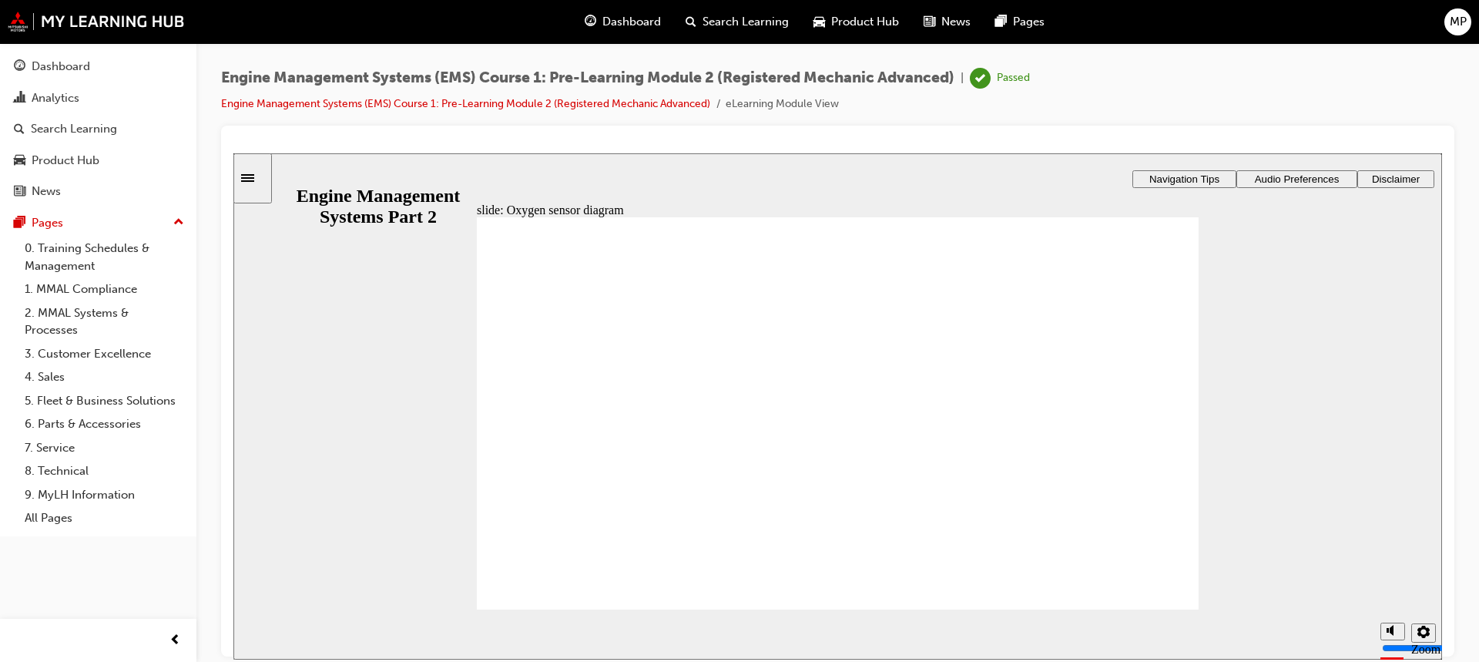
checkbox input "true"
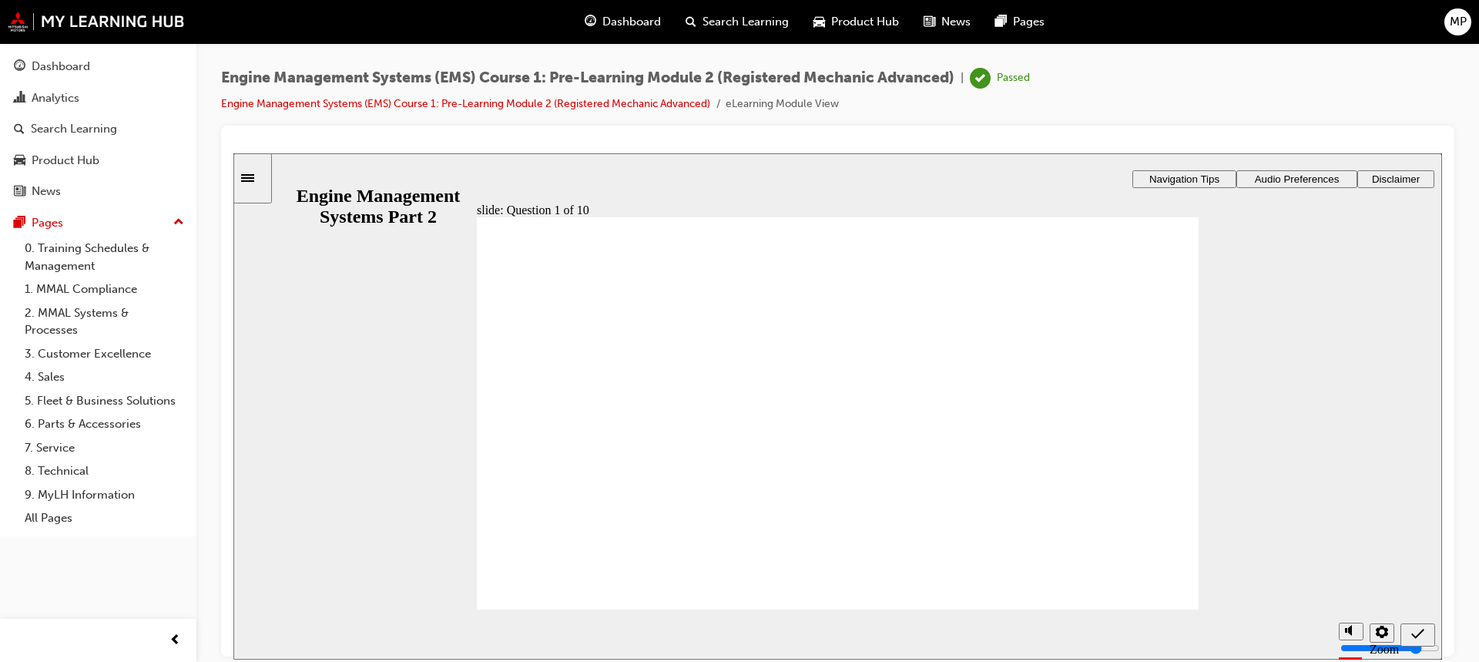
checkbox input "true"
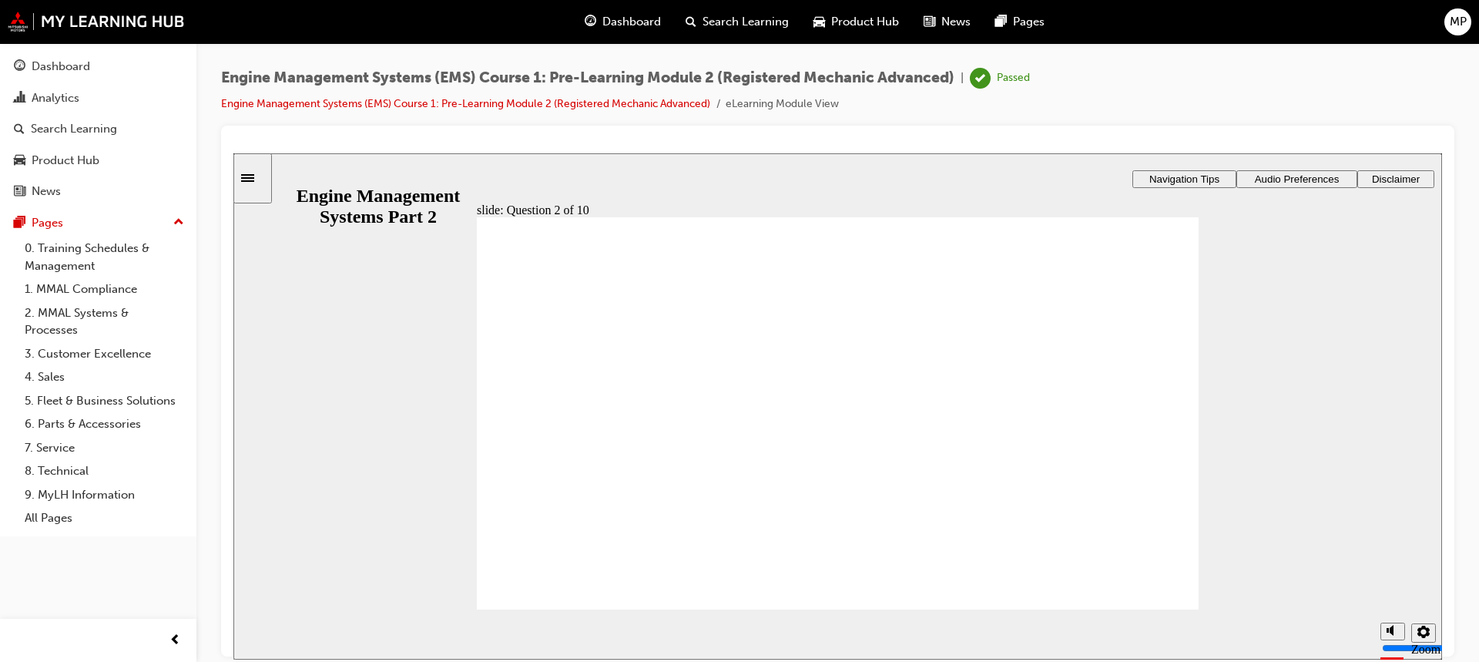
radio input "true"
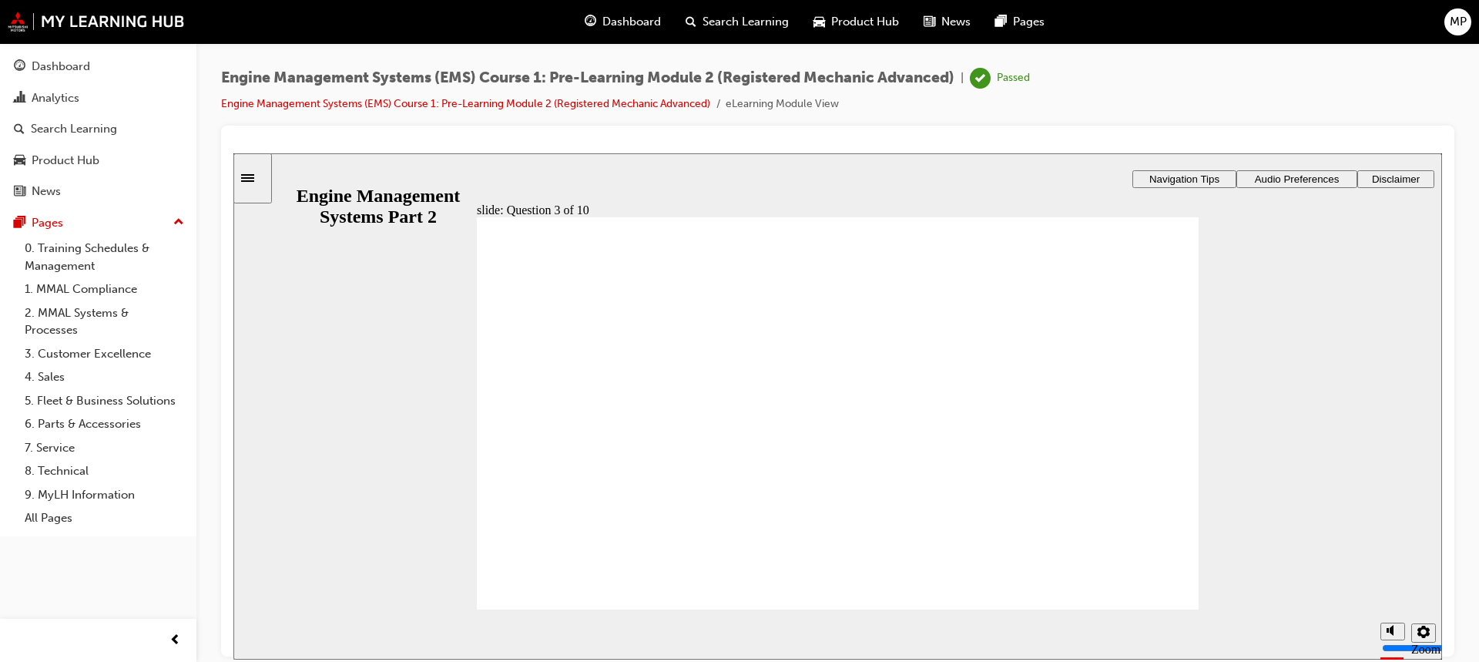
radio input "true"
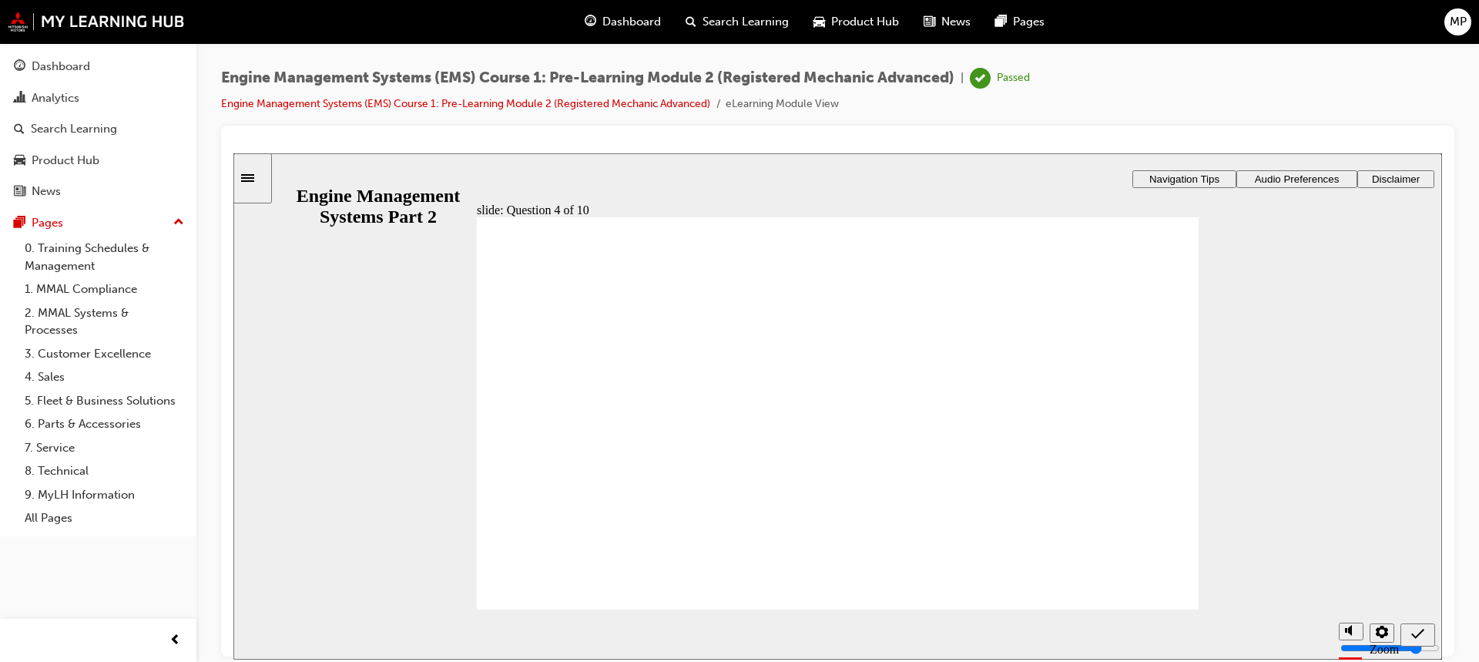
radio input "true"
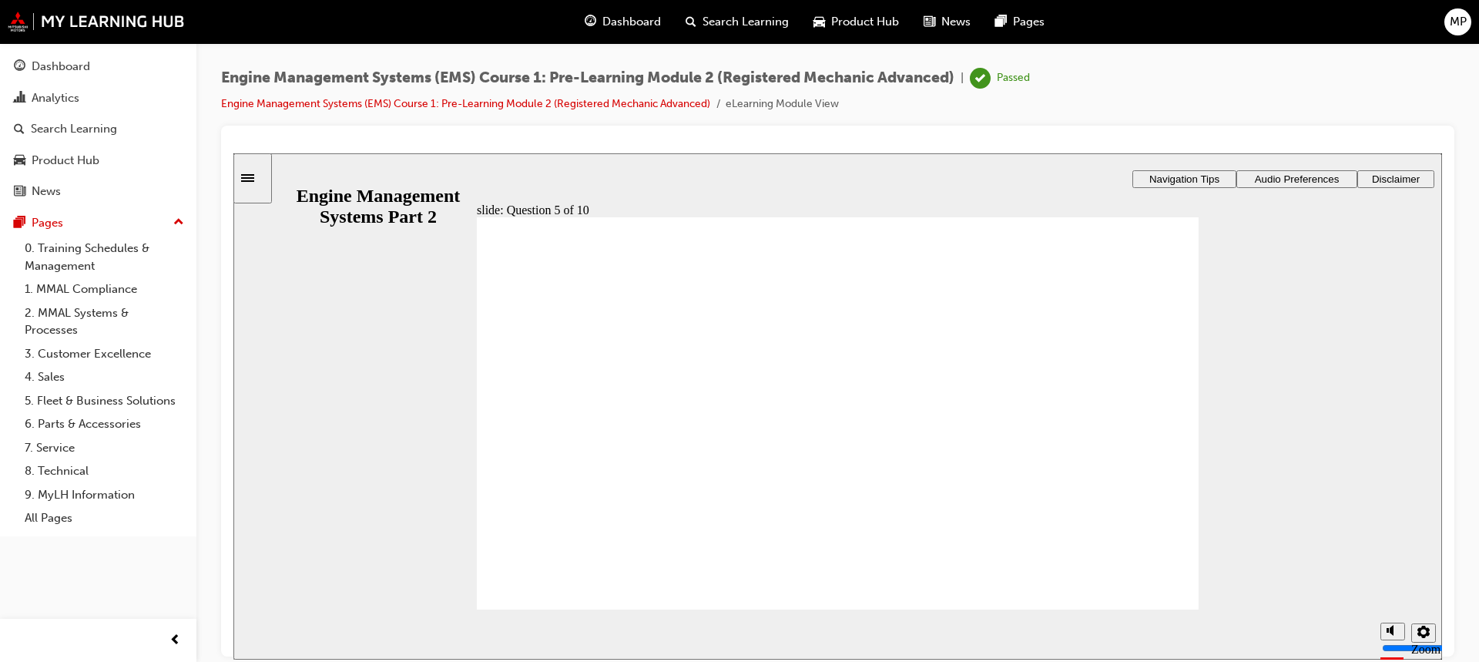
scroll to position [1, 0]
checkbox input "true"
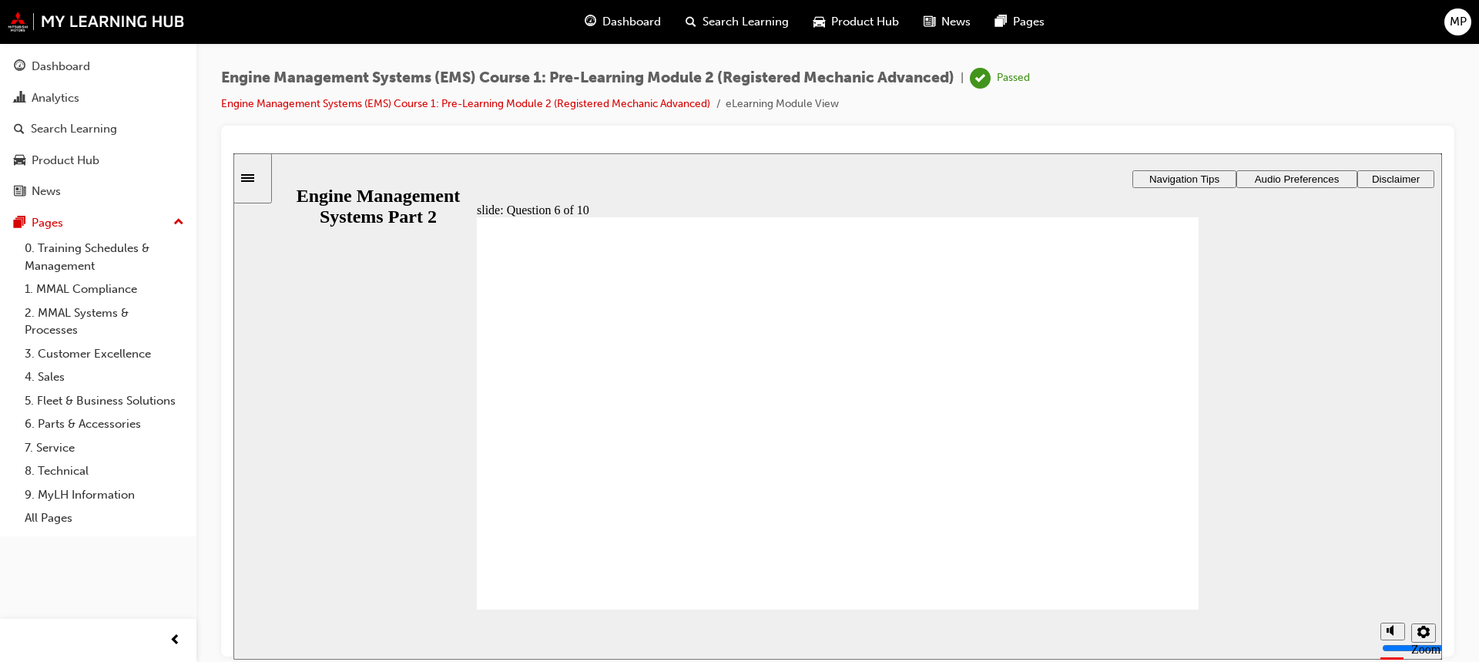
radio input "true"
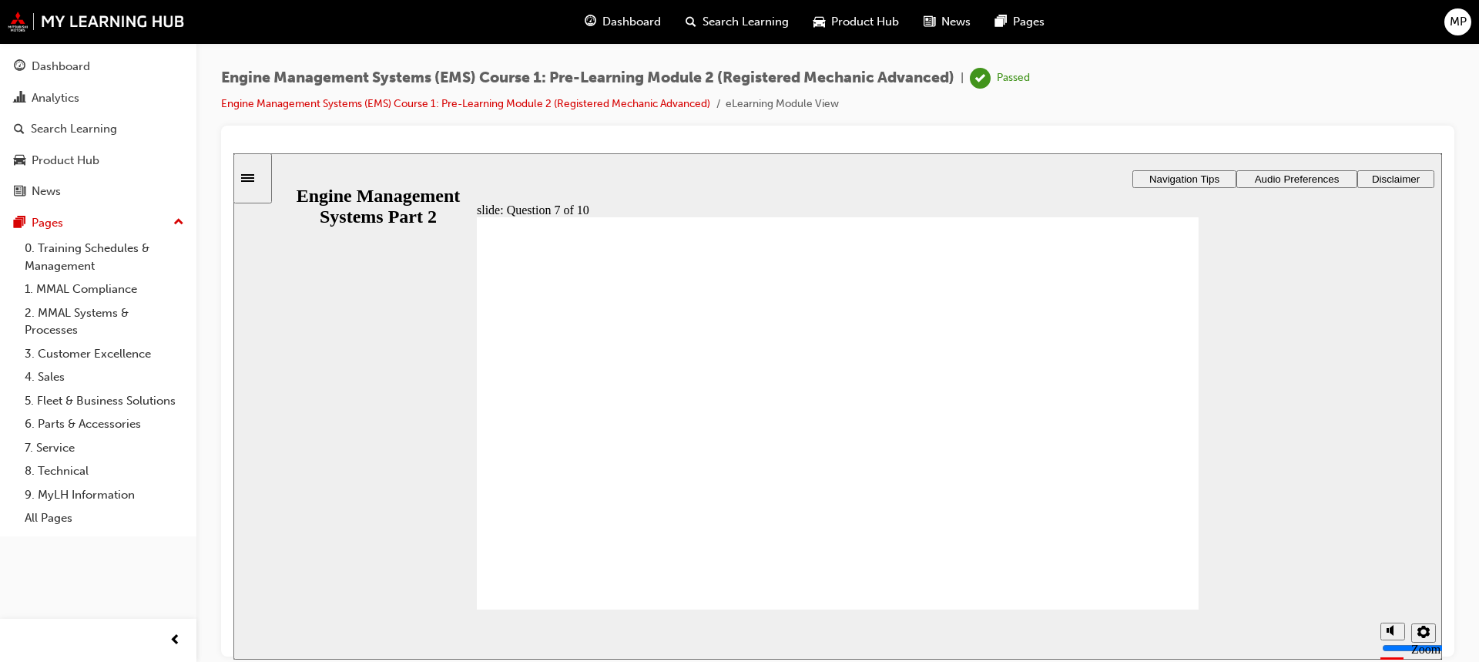
checkbox input "true"
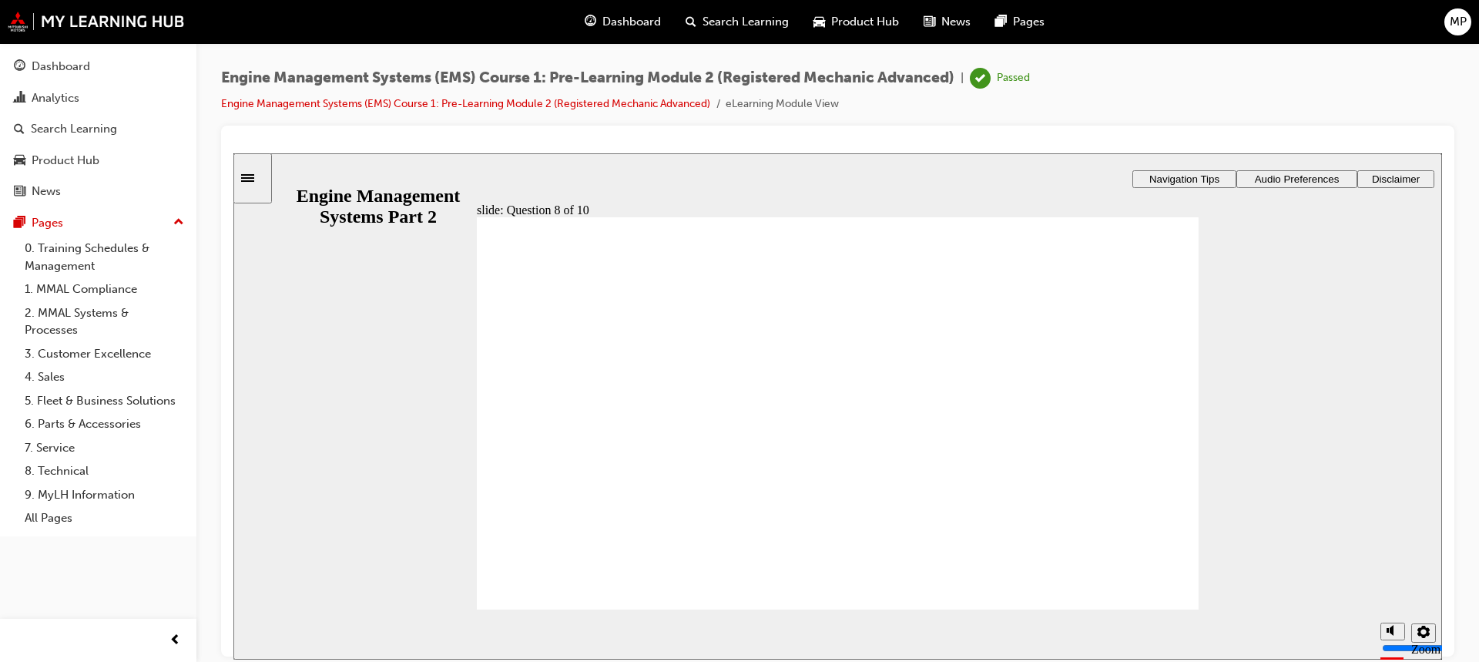
checkbox input "true"
checkbox input "false"
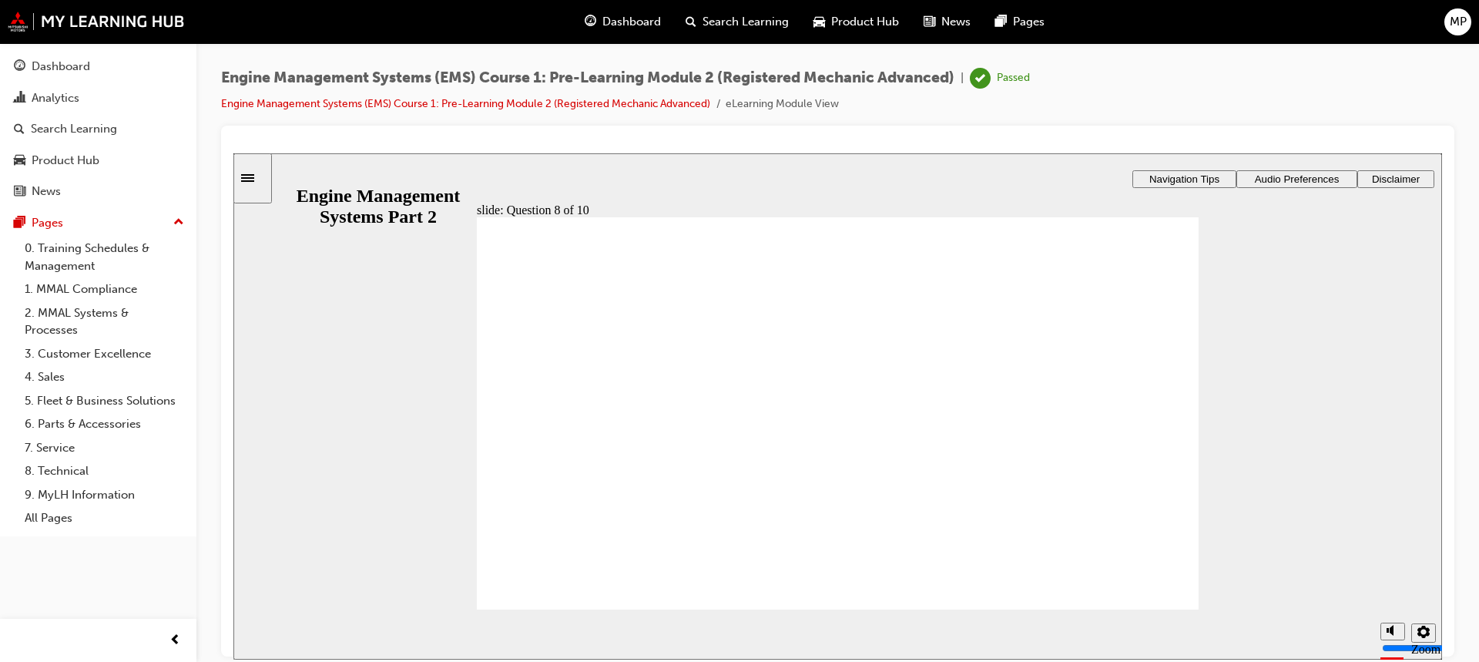
checkbox input "true"
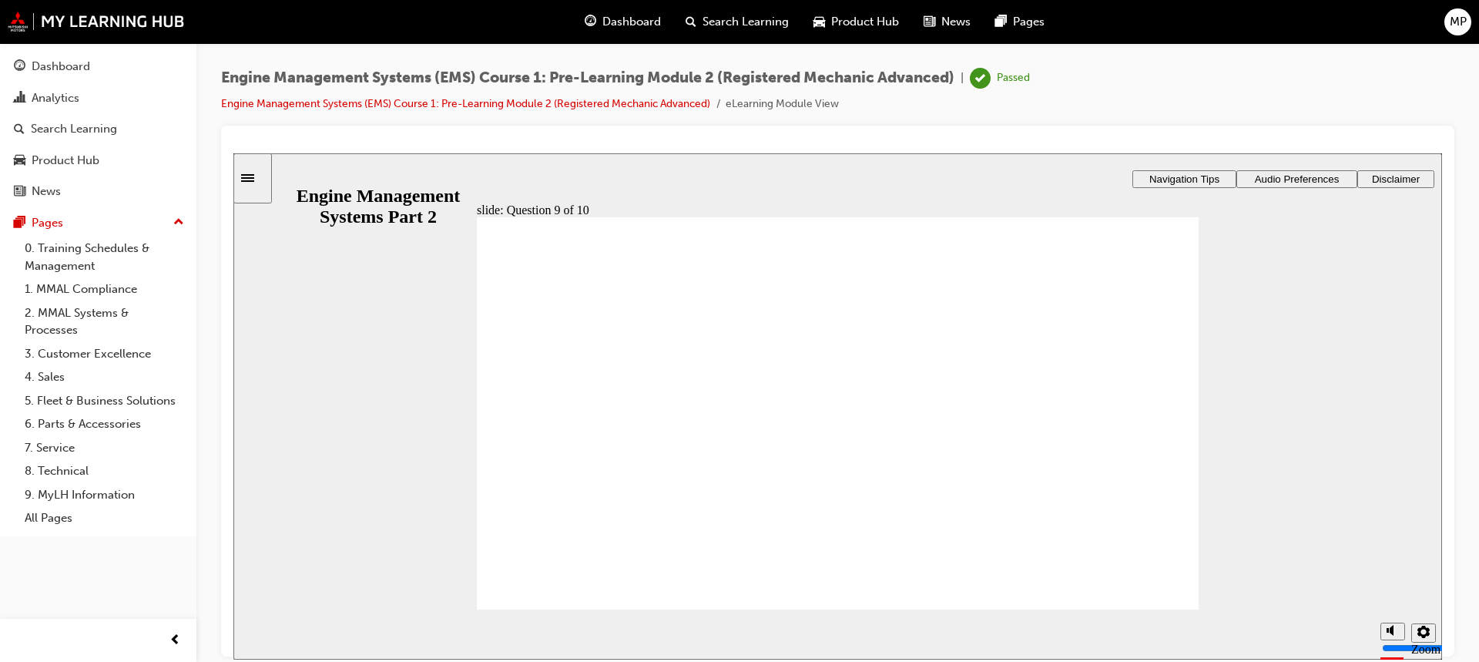
radio input "true"
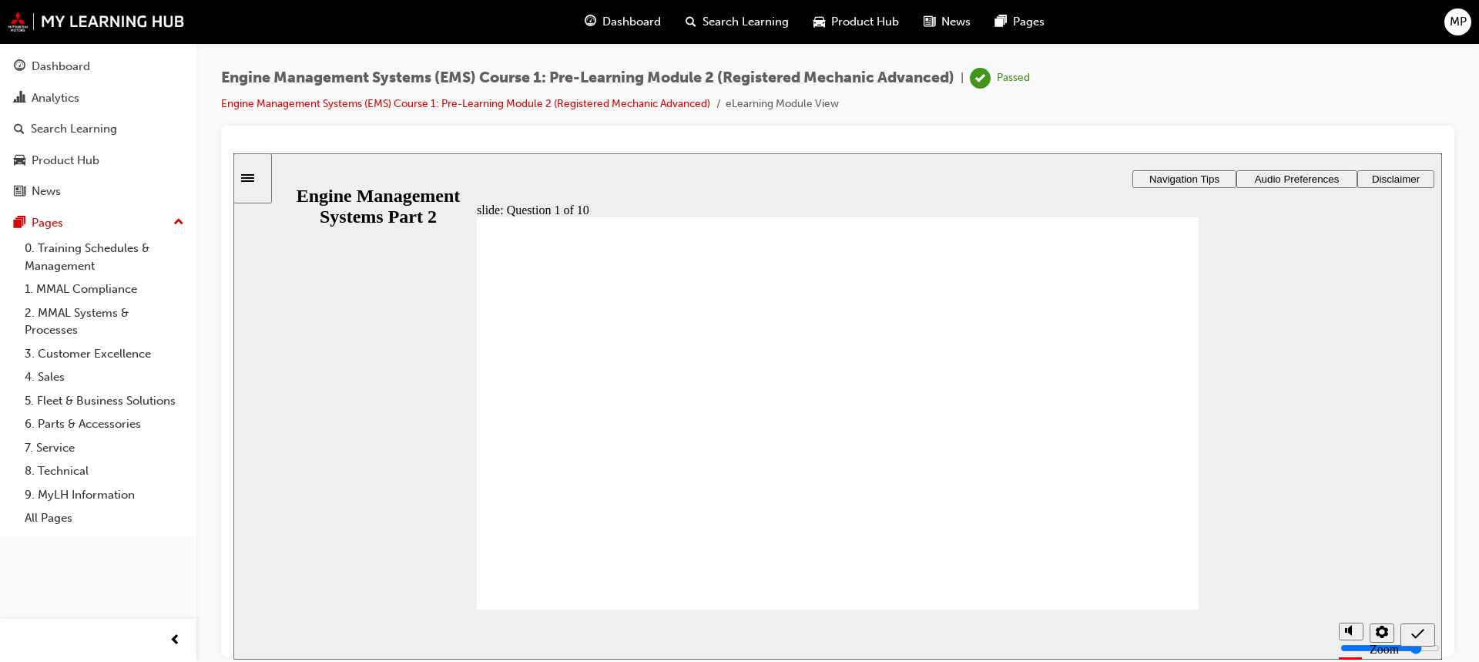
checkbox input "true"
drag, startPoint x: 514, startPoint y: 362, endPoint x: 522, endPoint y: 364, distance: 8.0
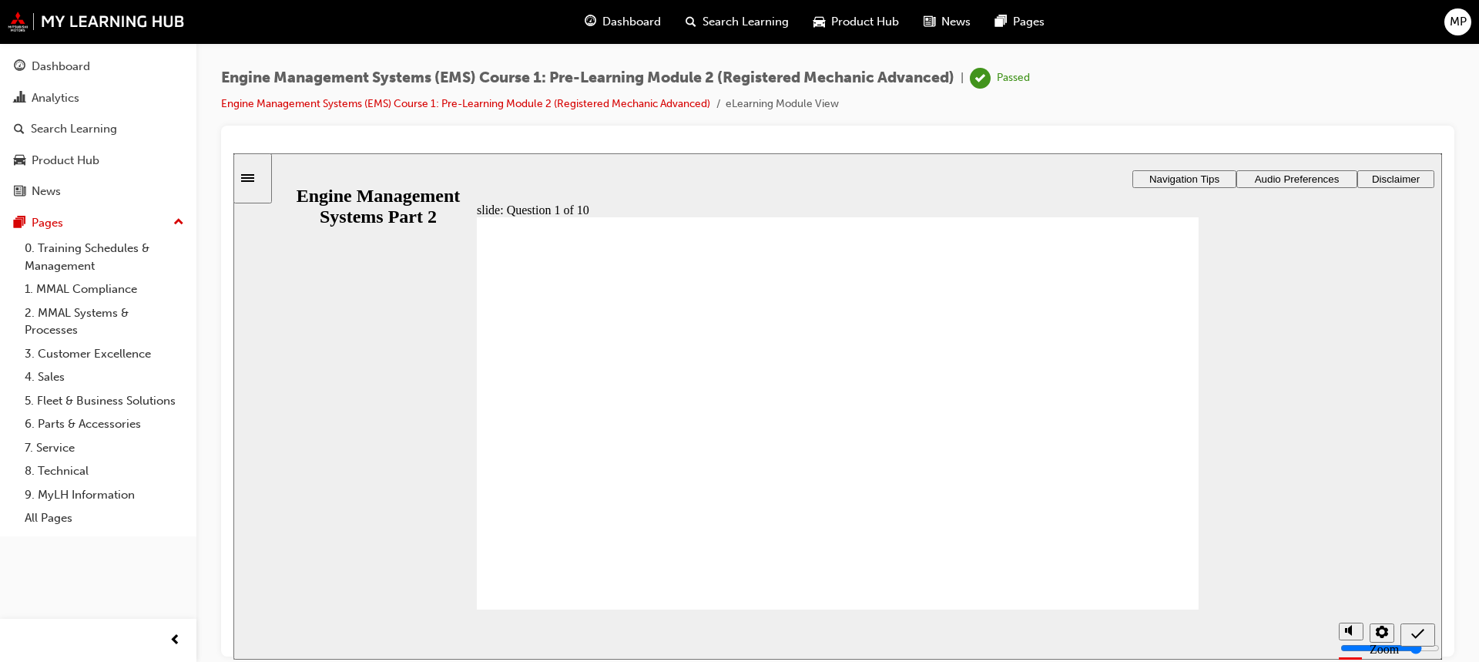
checkbox input "true"
radio input "true"
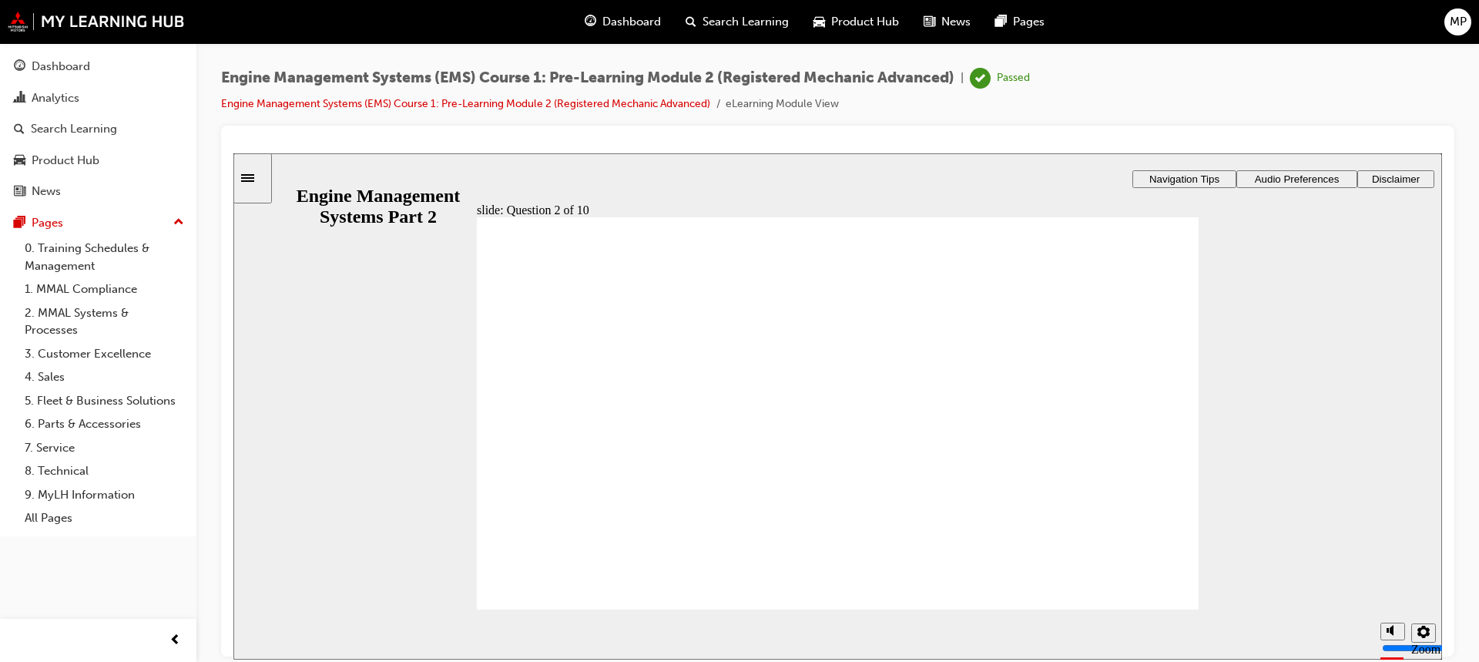
drag, startPoint x: 539, startPoint y: 382, endPoint x: 552, endPoint y: 374, distance: 15.2
radio input "true"
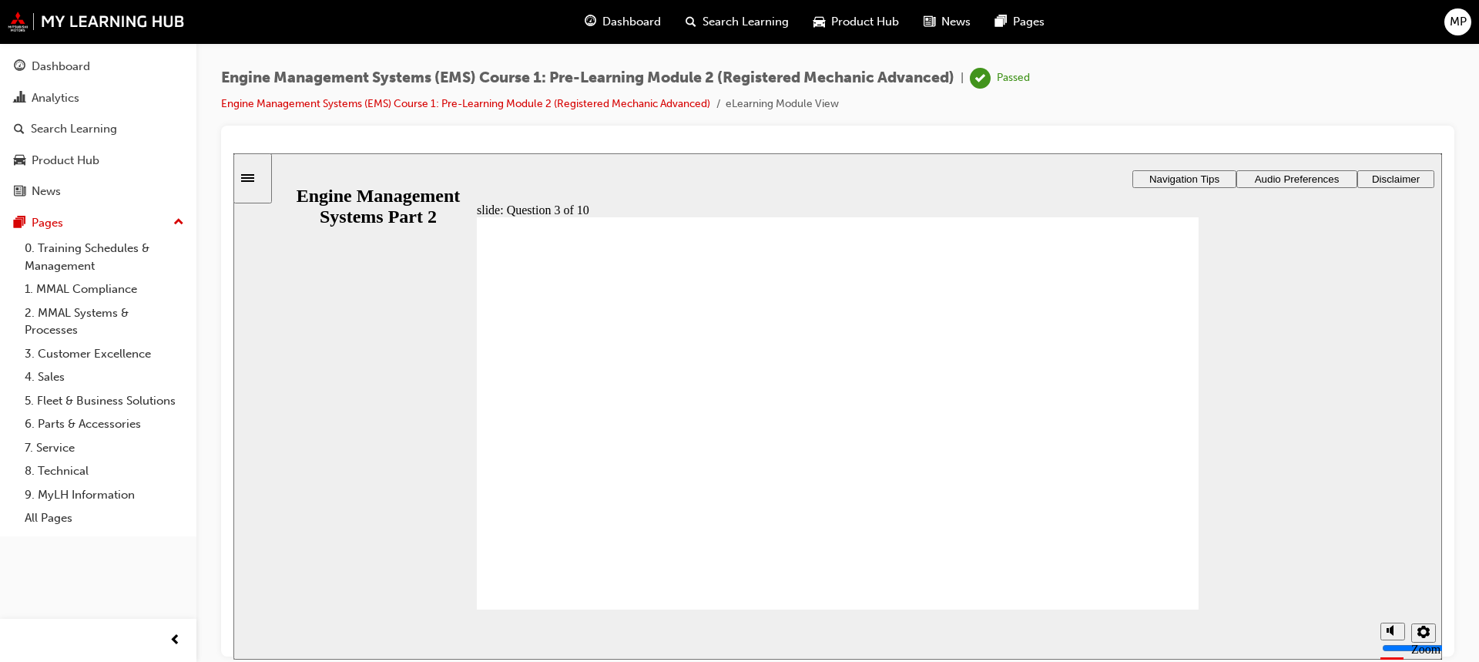
radio input "true"
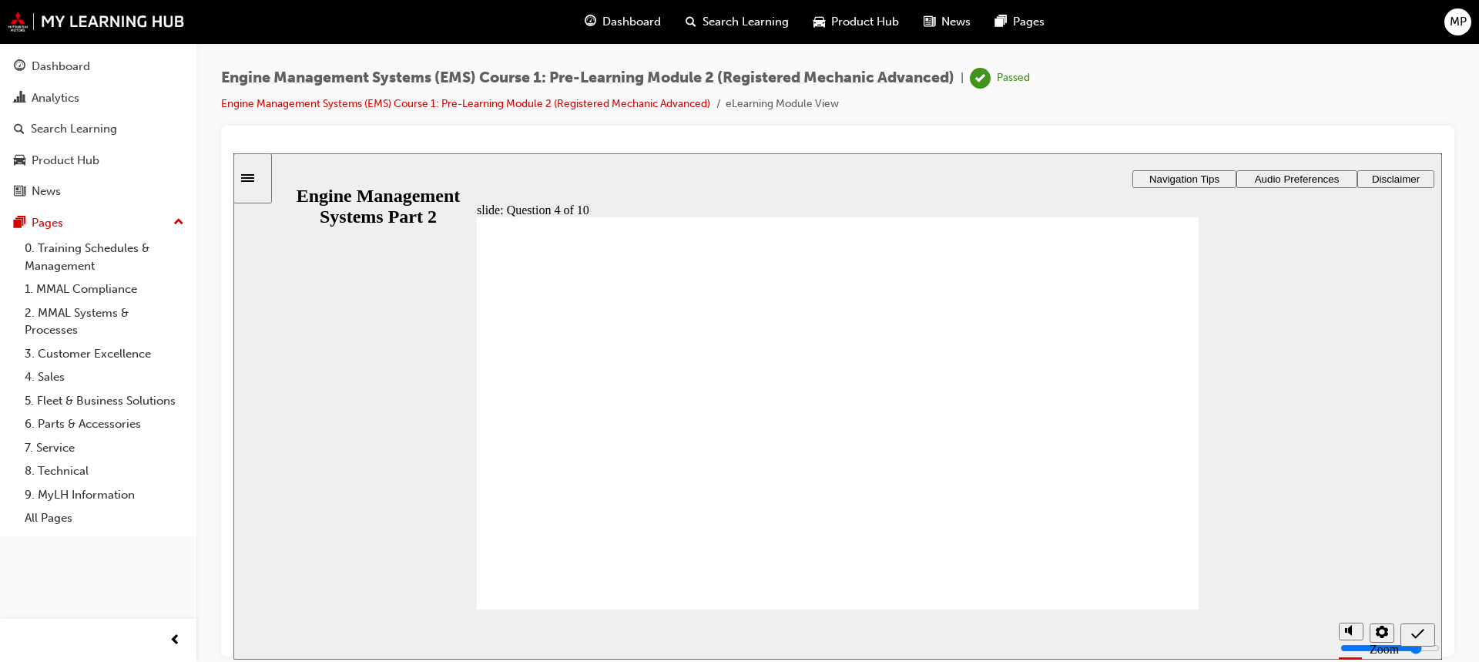
radio input "true"
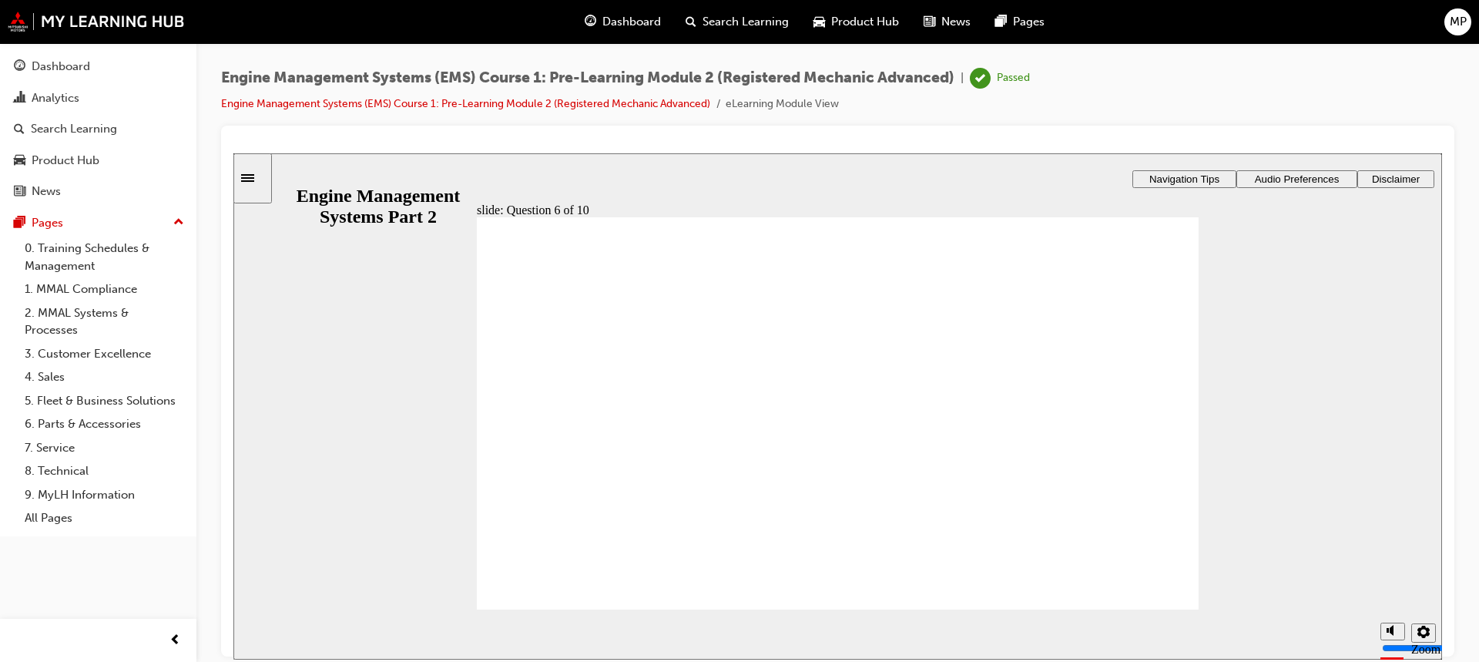
checkbox input "true"
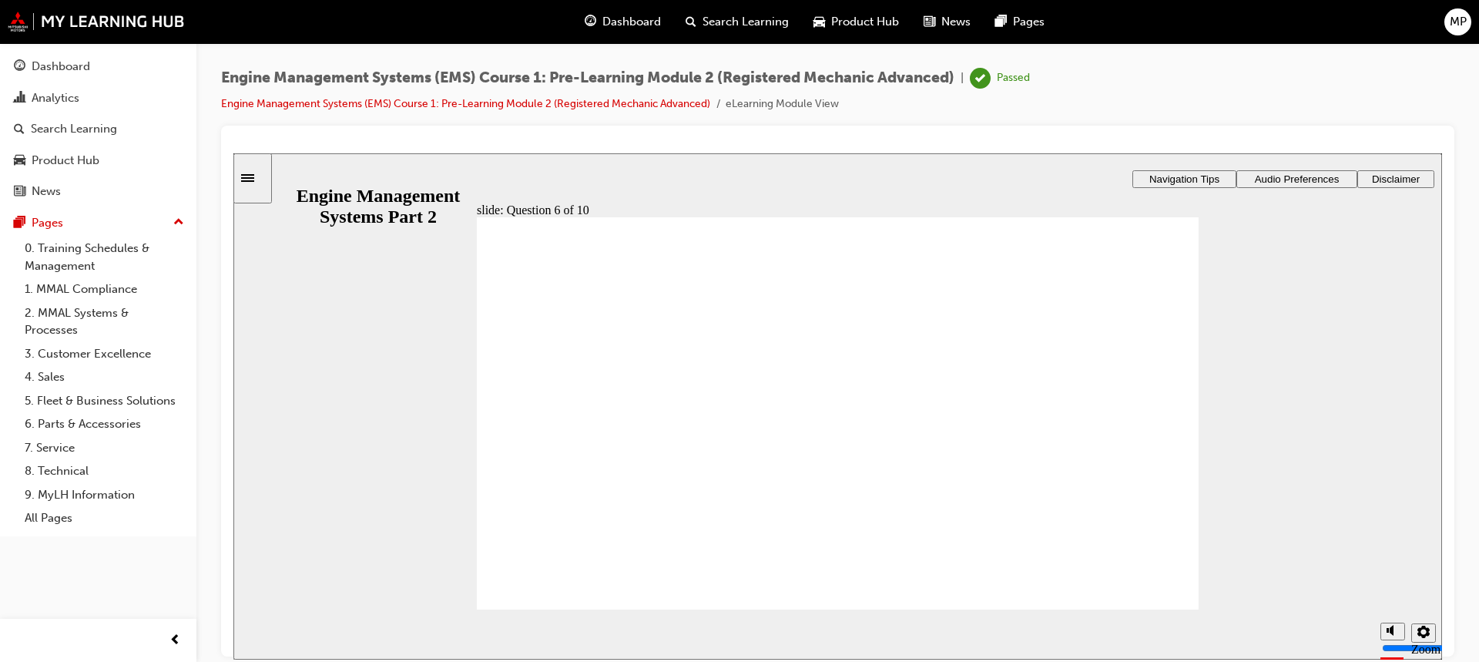
checkbox input "true"
checkbox input "false"
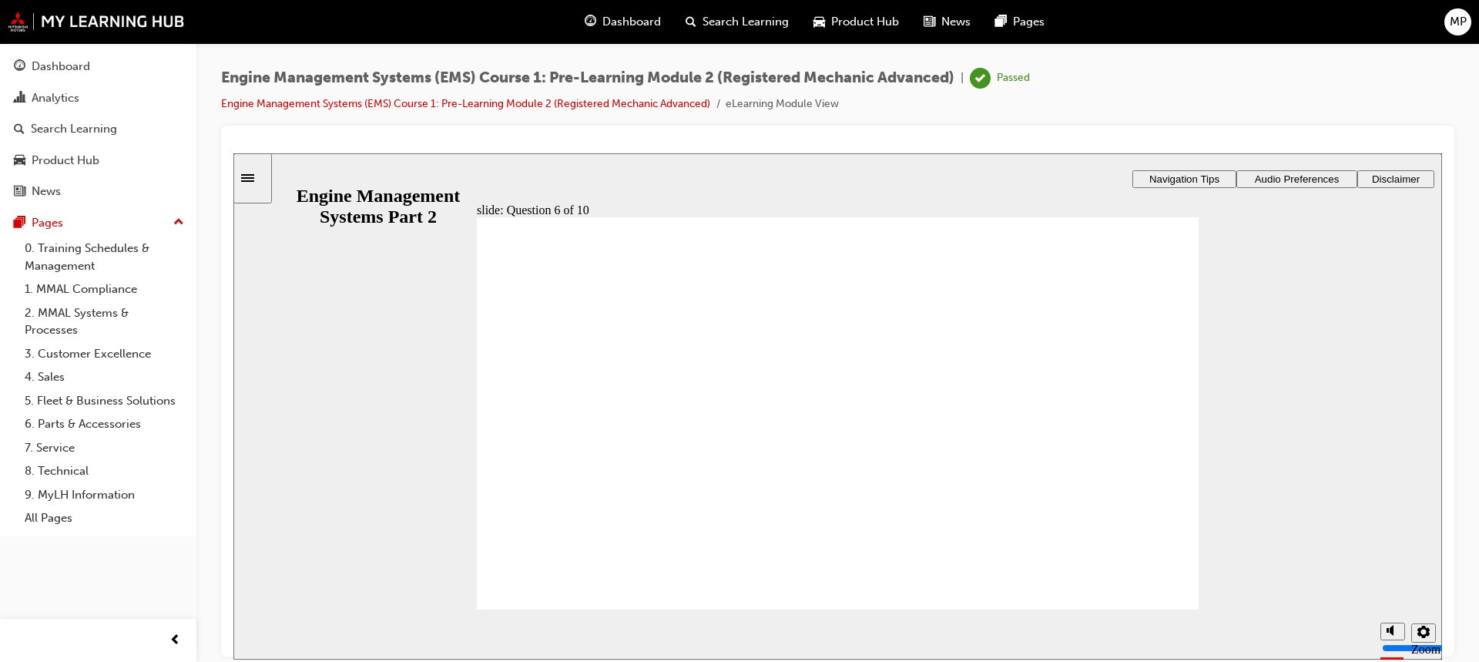
checkbox input "true"
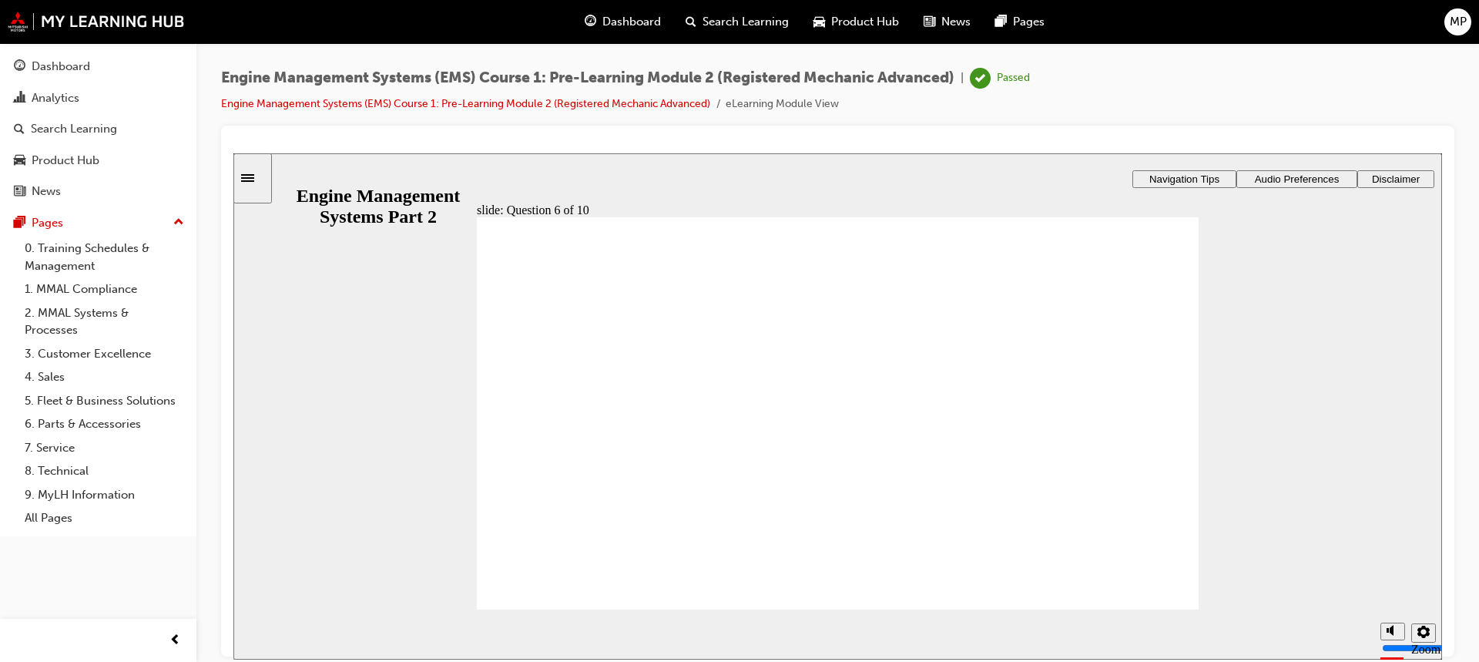
checkbox input "false"
drag, startPoint x: 515, startPoint y: 411, endPoint x: 515, endPoint y: 427, distance: 15.4
checkbox input "true"
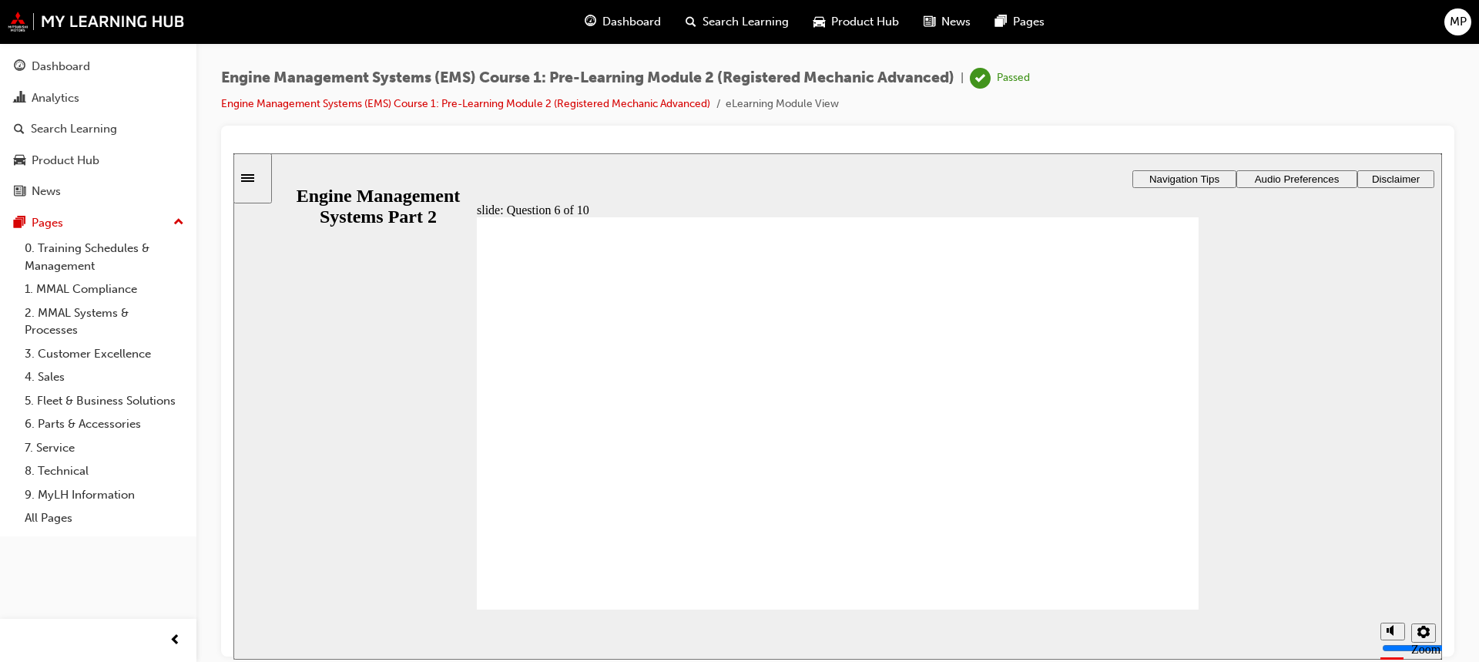
radio input "true"
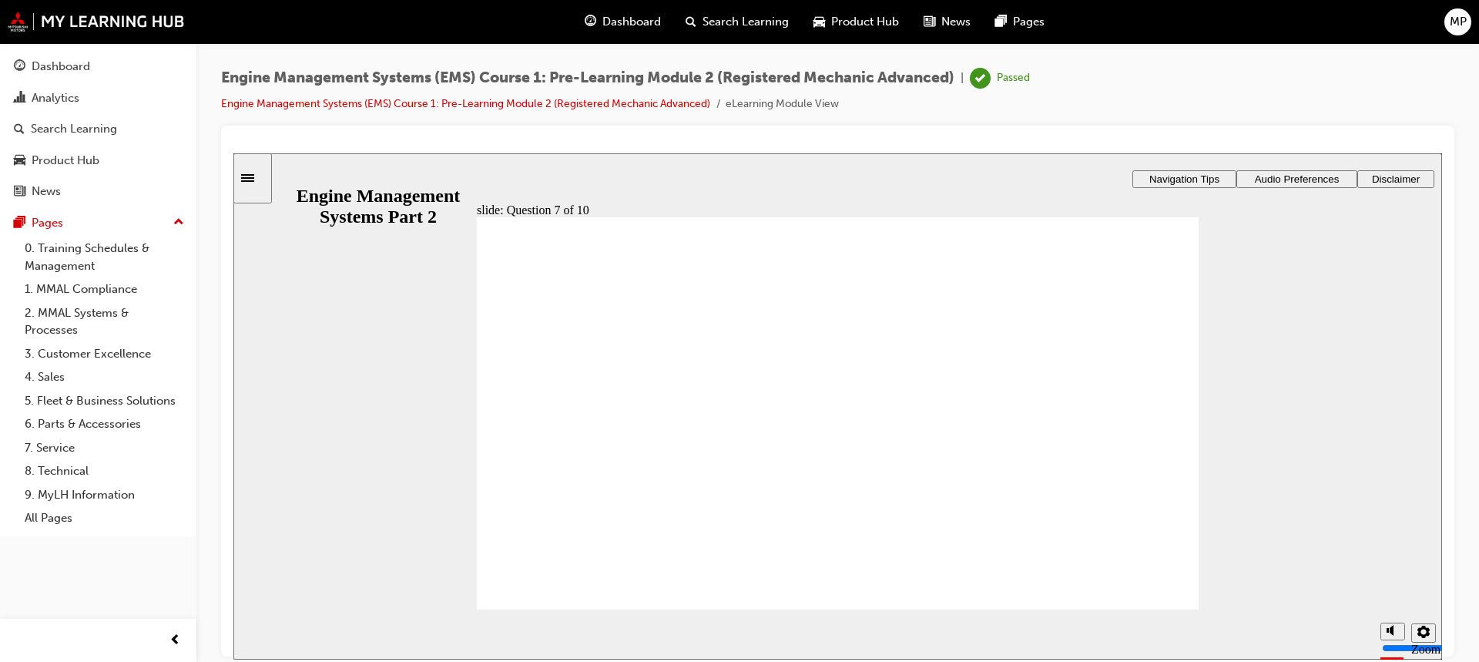
drag, startPoint x: 814, startPoint y: 501, endPoint x: 817, endPoint y: 485, distance: 16.5
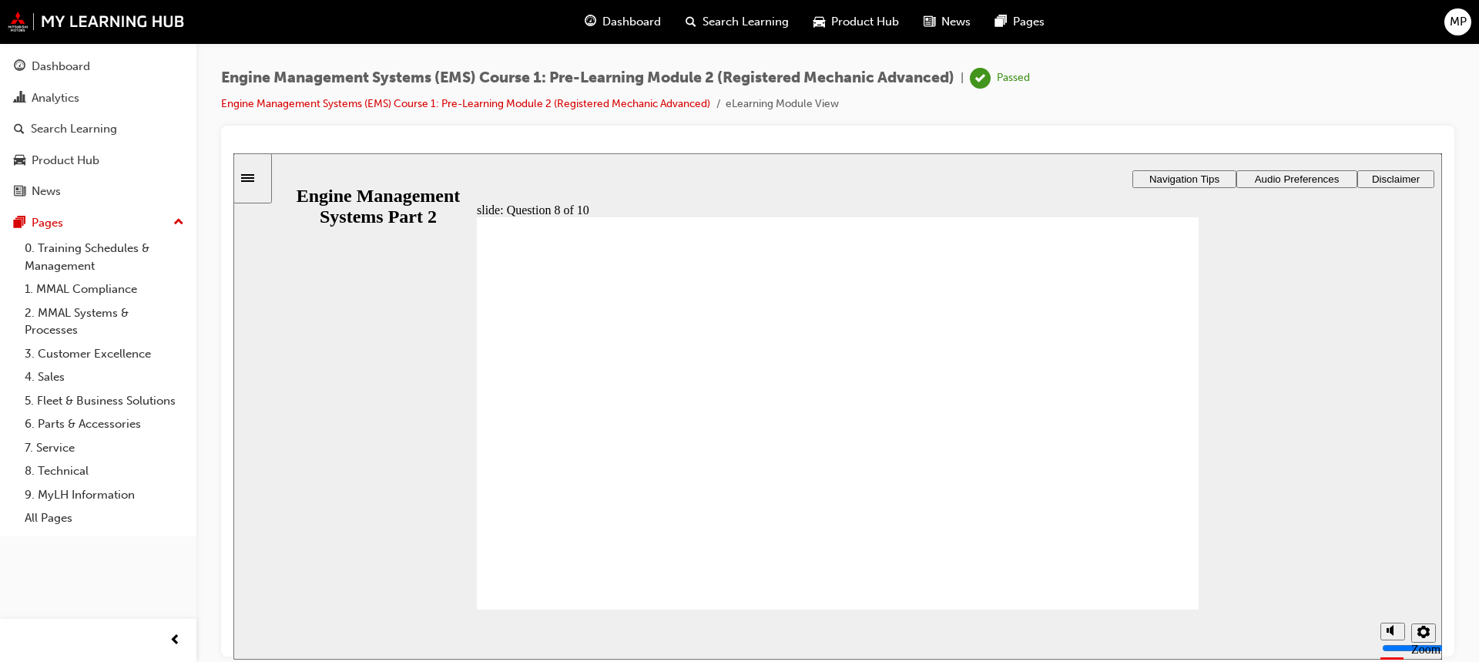
checkbox input "true"
drag, startPoint x: 606, startPoint y: 393, endPoint x: 599, endPoint y: 401, distance: 10.4
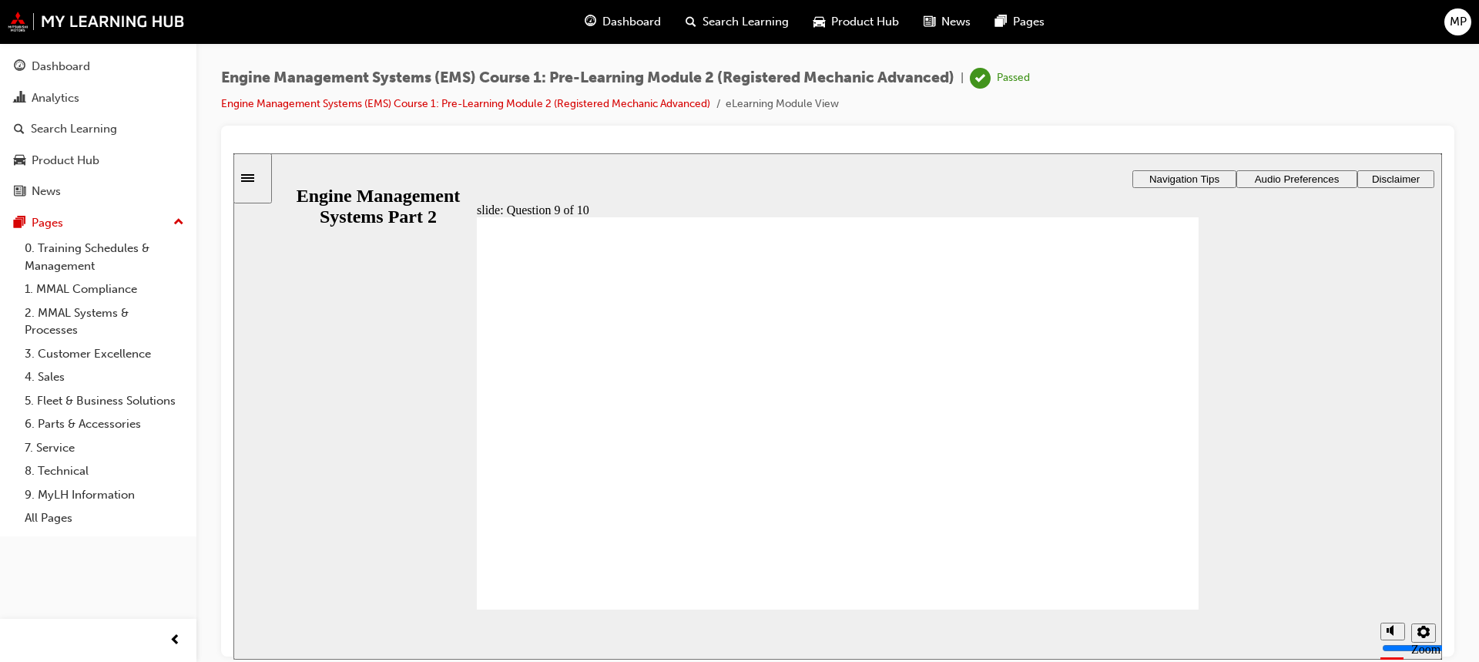
radio input "true"
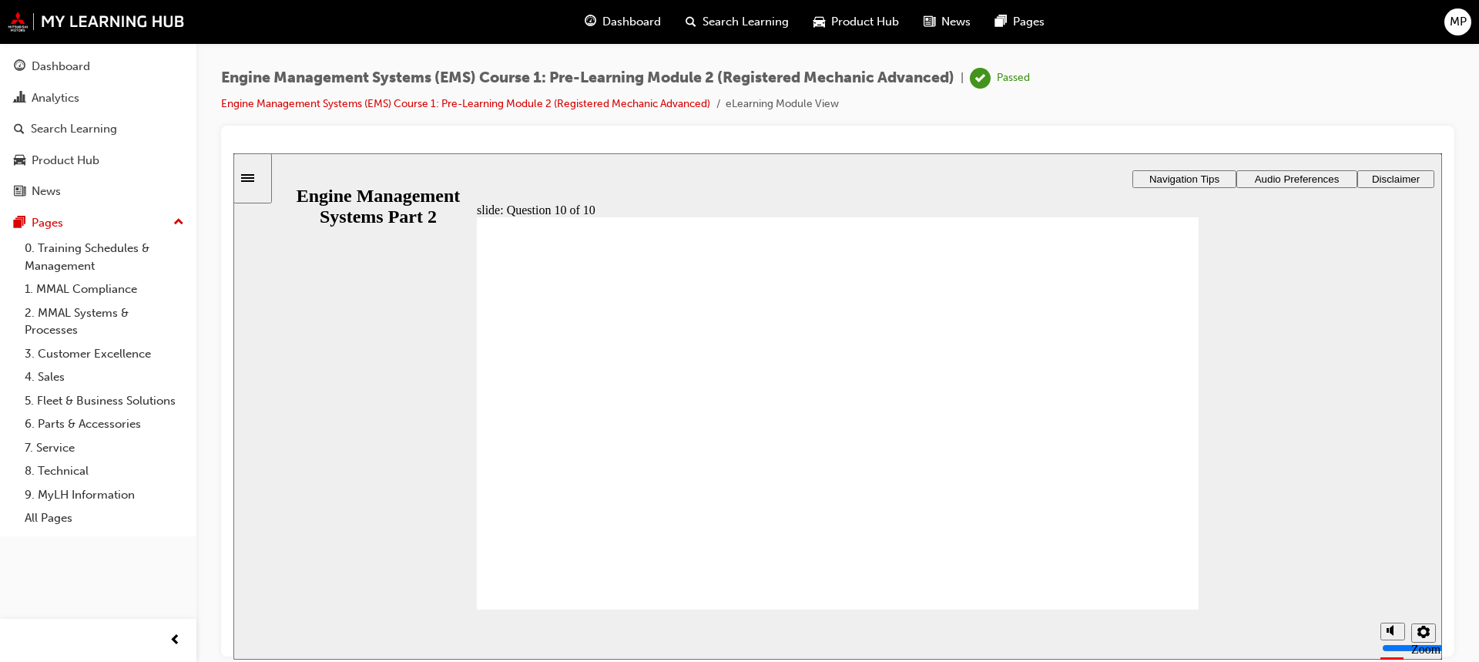
checkbox input "true"
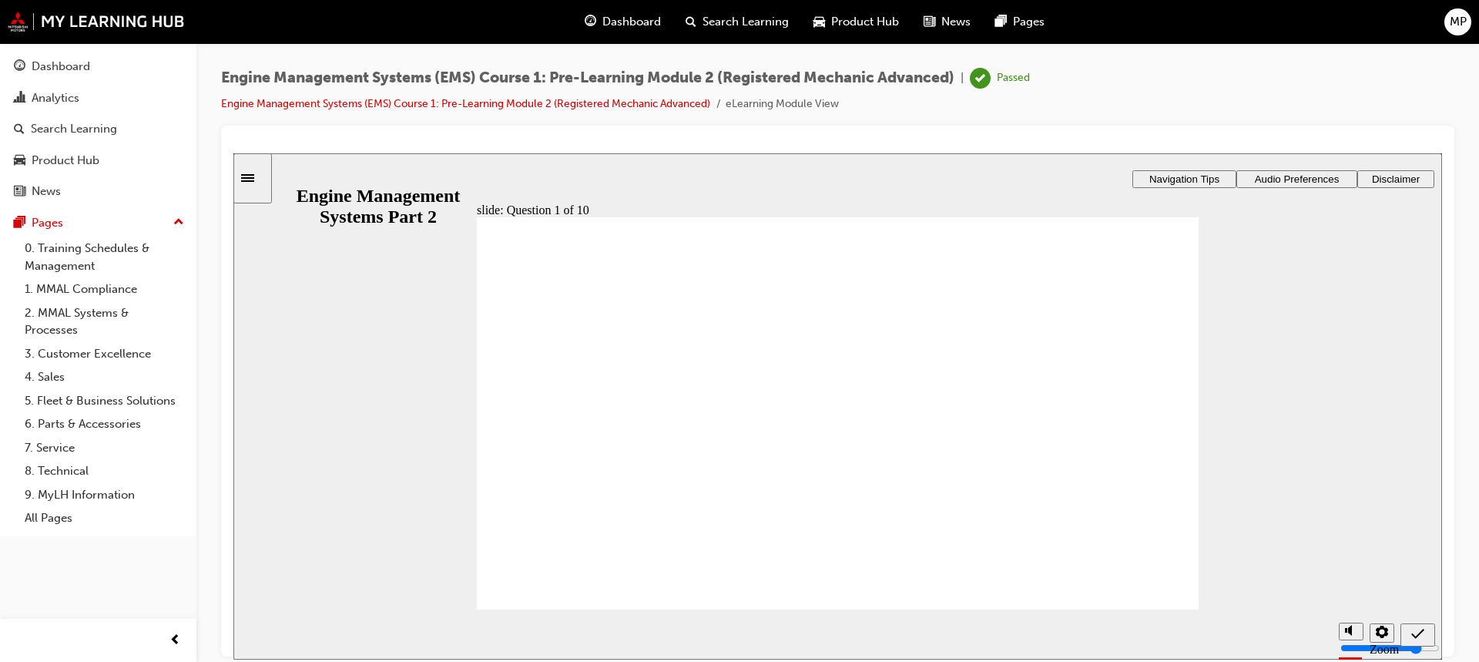
checkbox input "true"
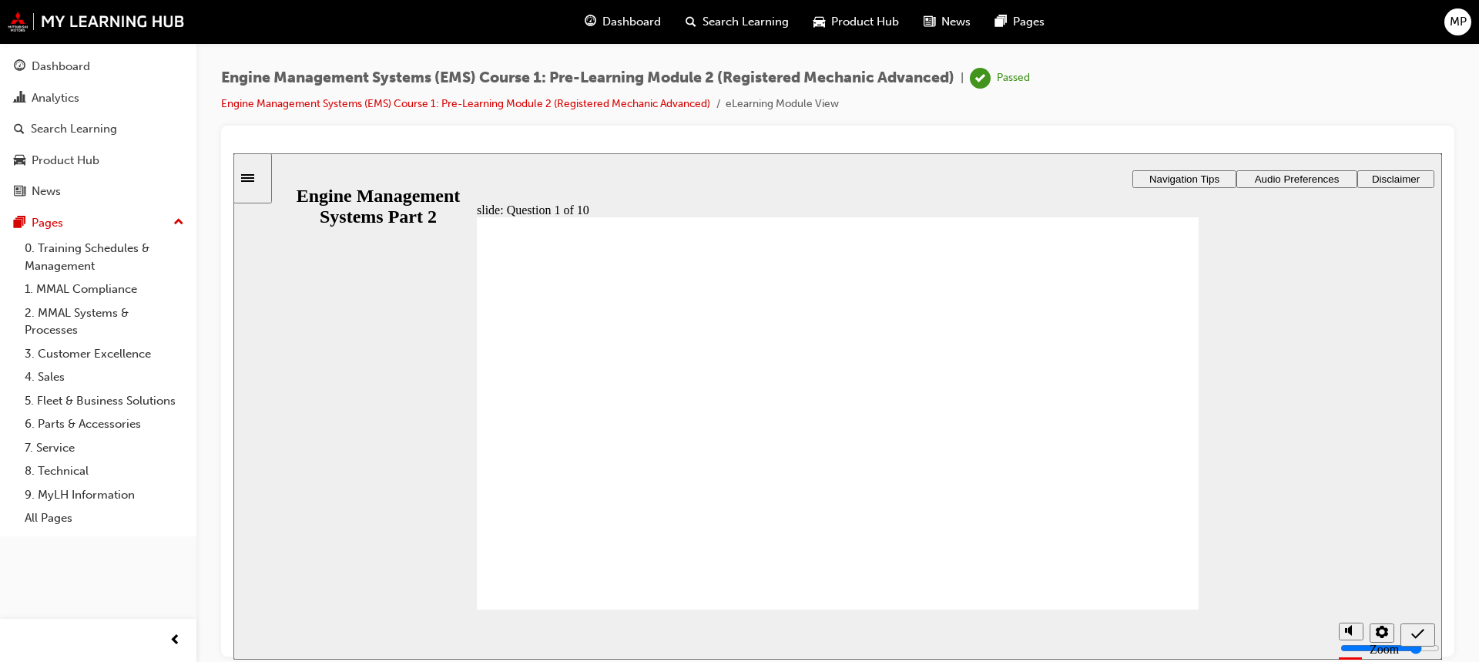
radio input "true"
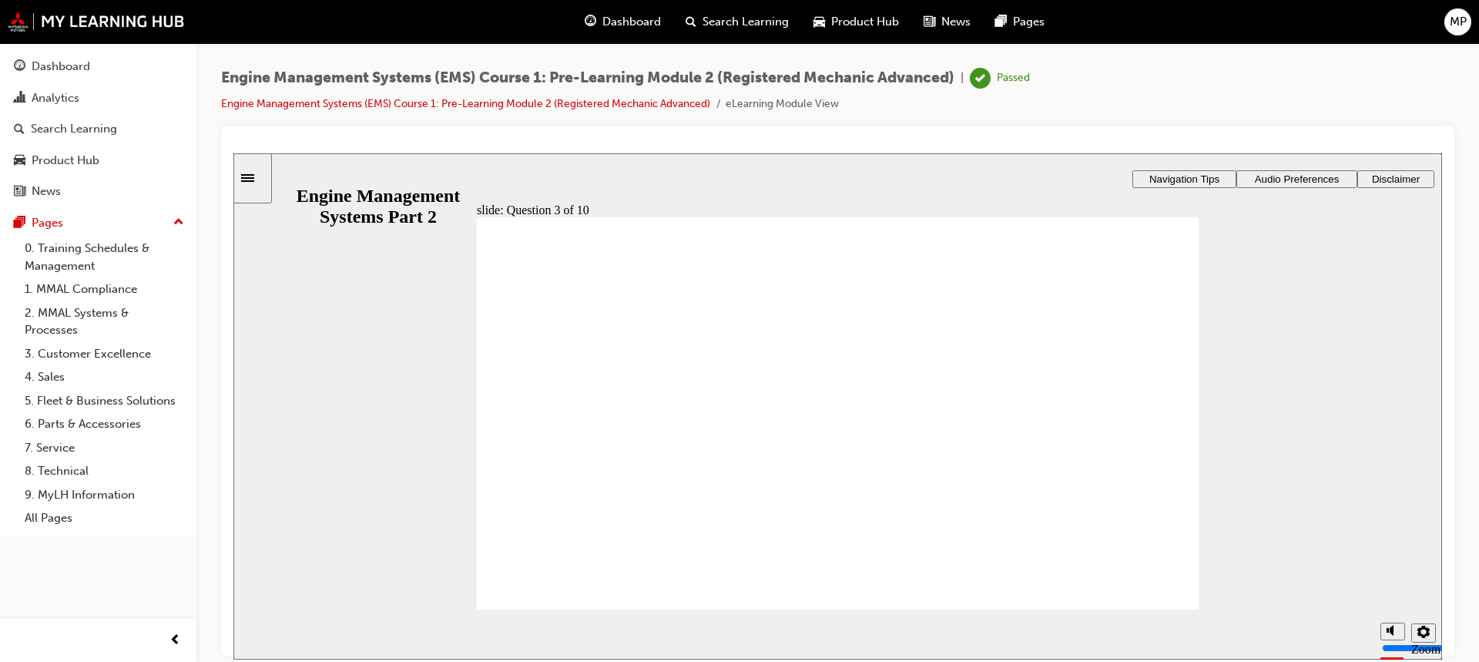
drag, startPoint x: 531, startPoint y: 374, endPoint x: 540, endPoint y: 374, distance: 9.3
radio input "true"
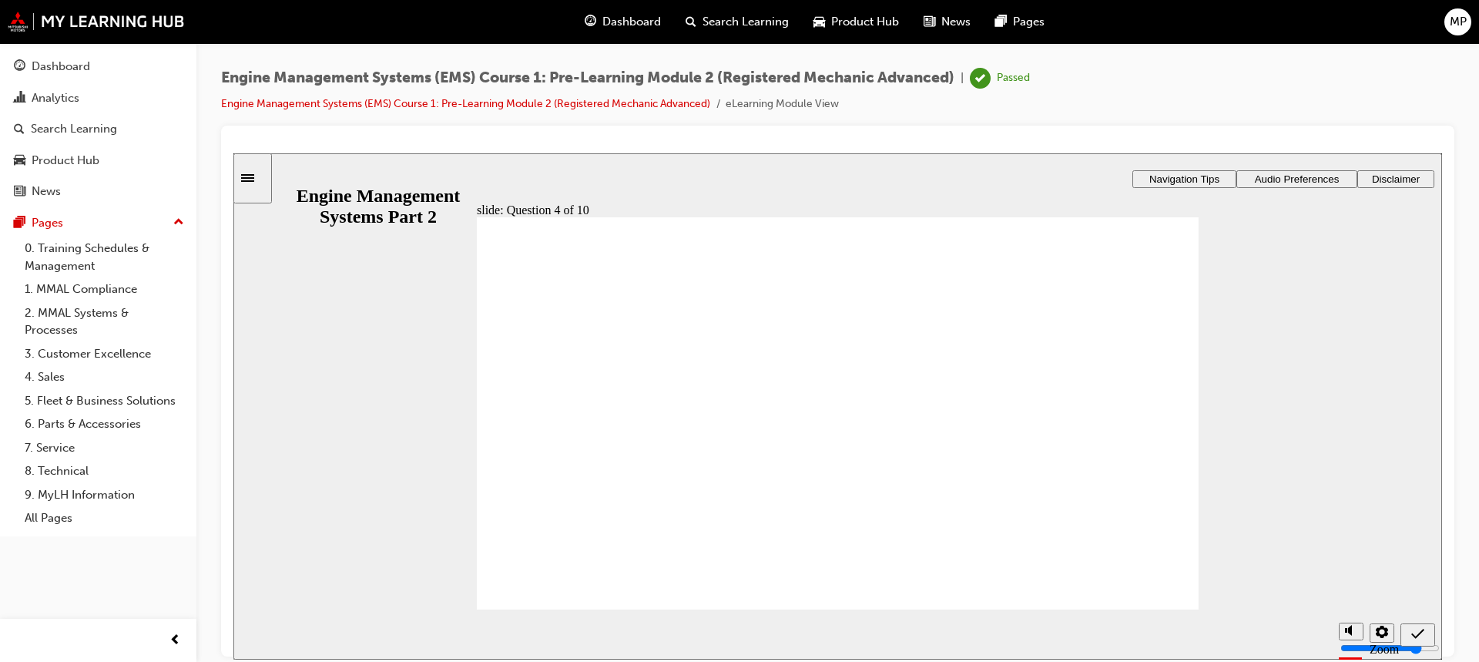
radio input "true"
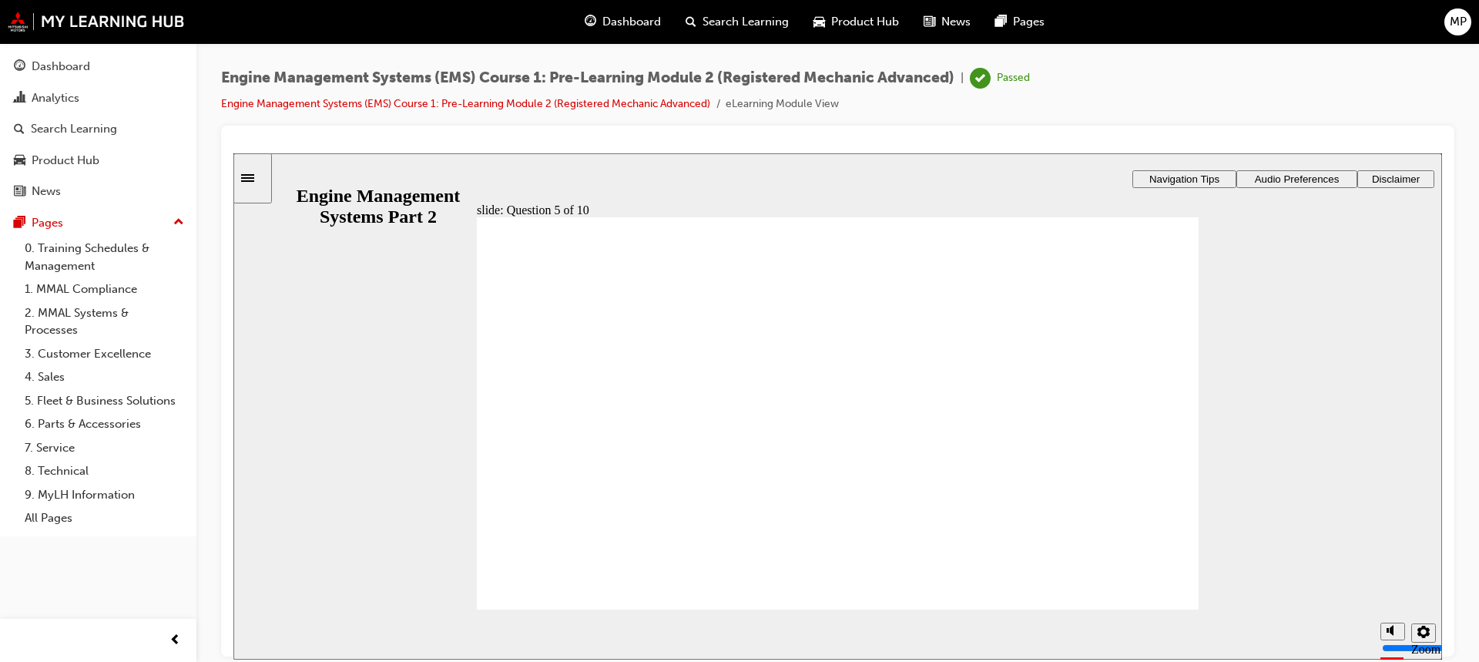
radio input "true"
checkbox input "true"
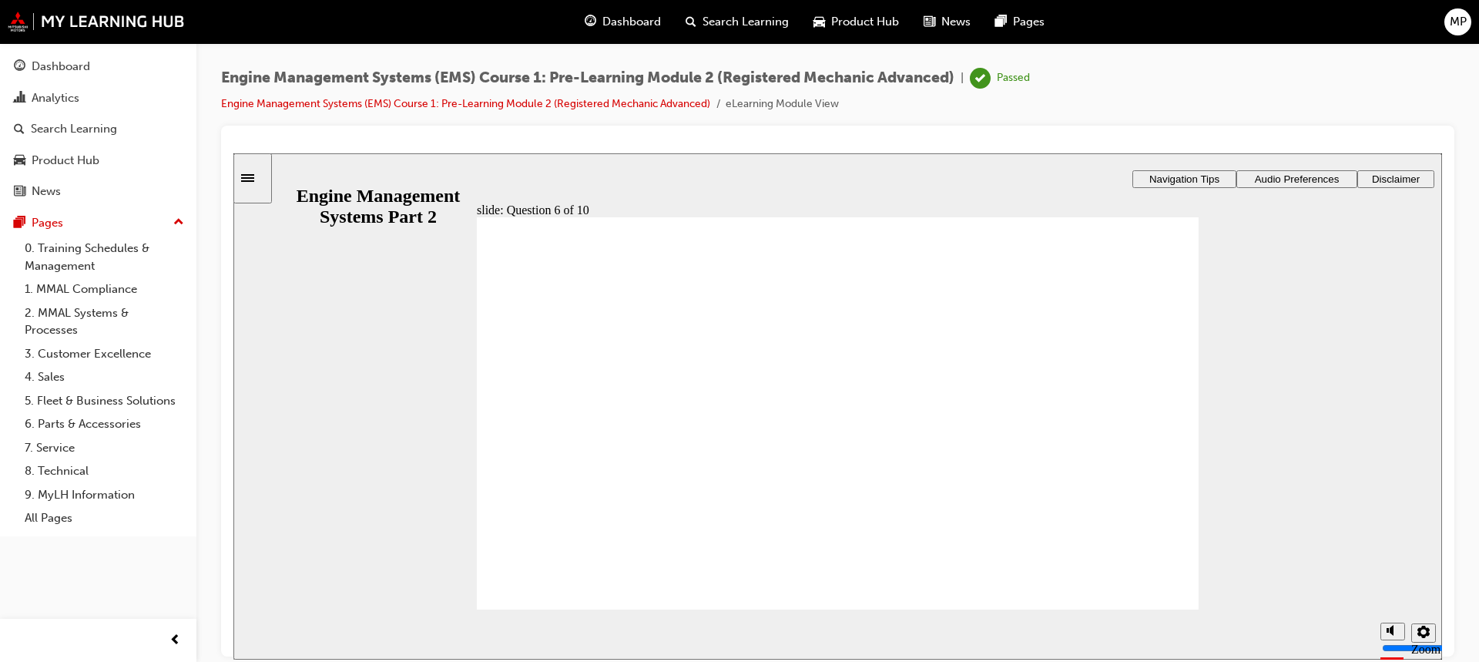
checkbox input "true"
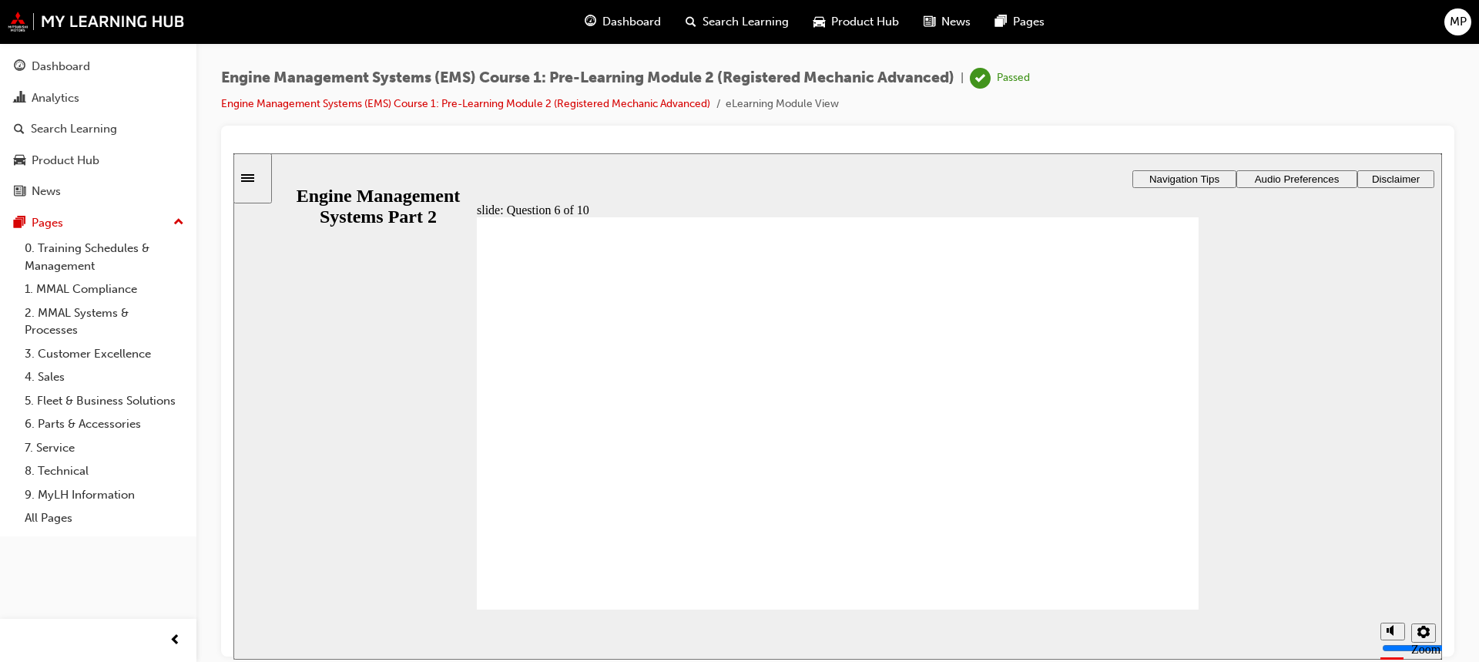
checkbox input "true"
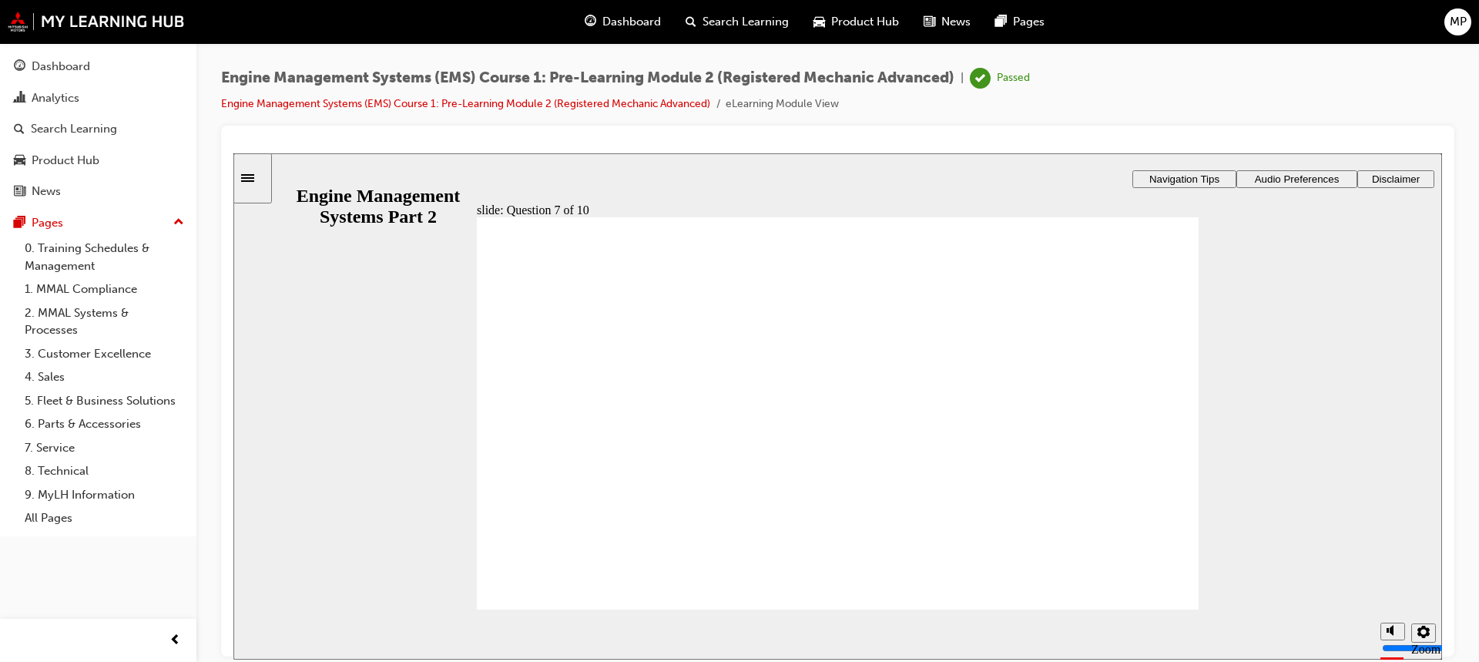
radio input "true"
checkbox input "true"
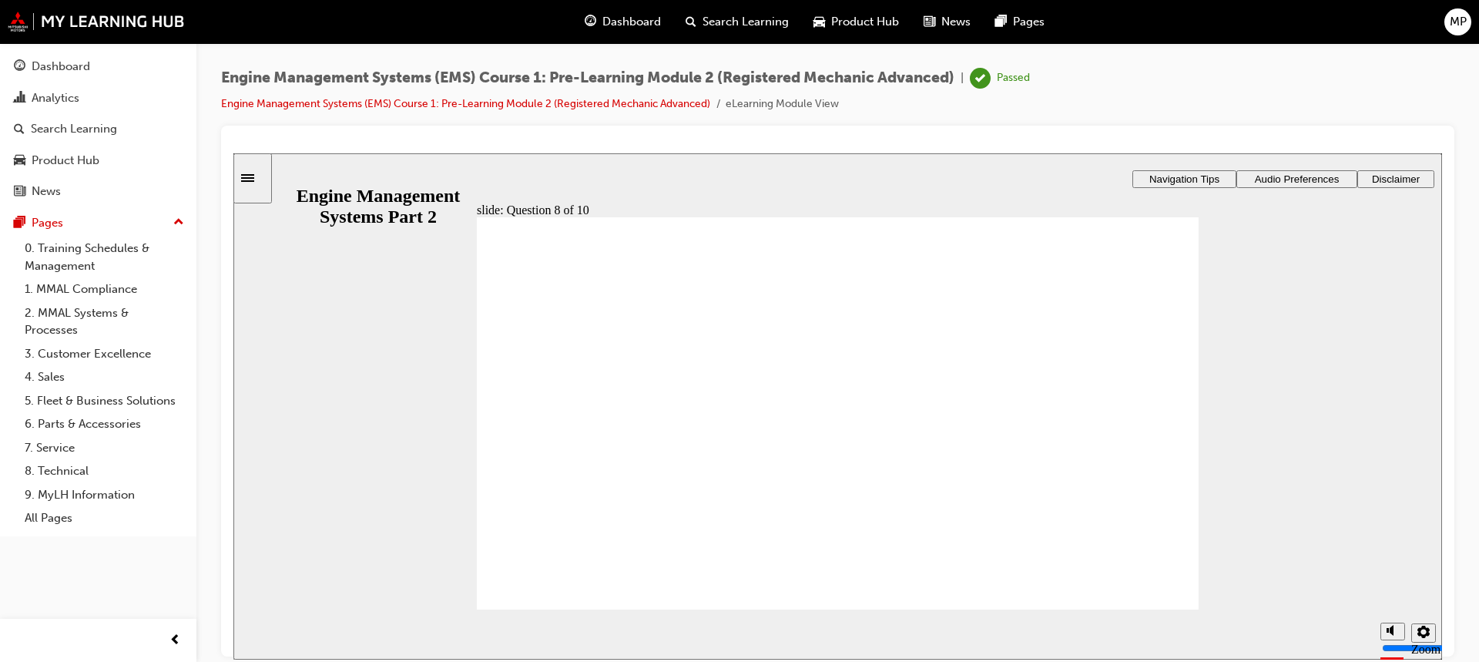
radio input "true"
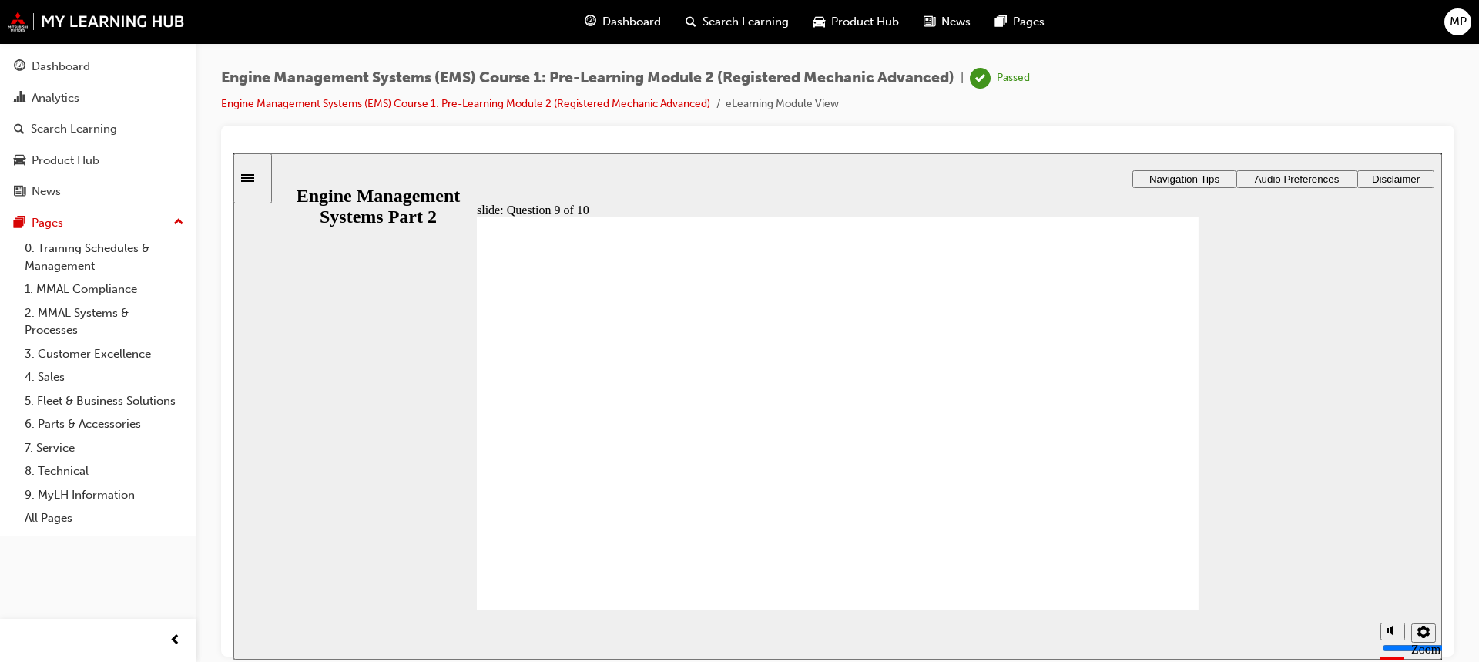
drag, startPoint x: 539, startPoint y: 379, endPoint x: 545, endPoint y: 374, distance: 8.8
radio input "true"
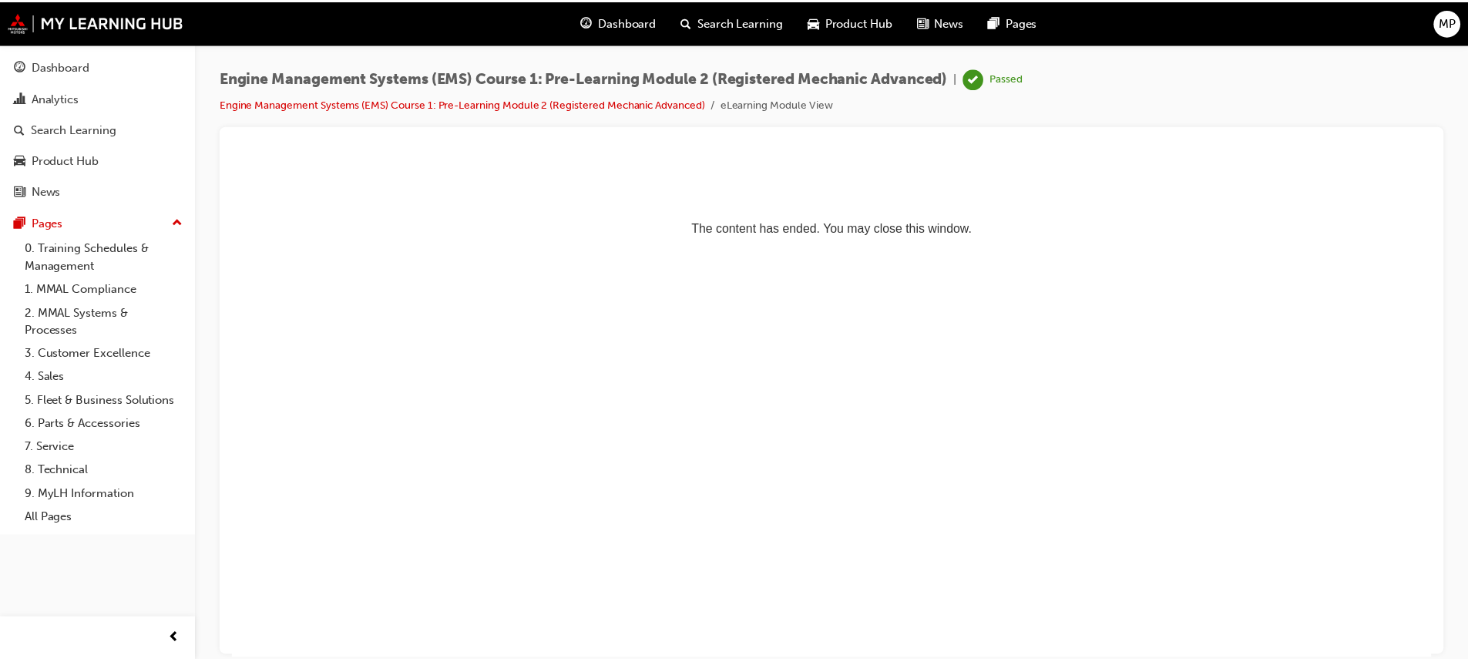
scroll to position [0, 0]
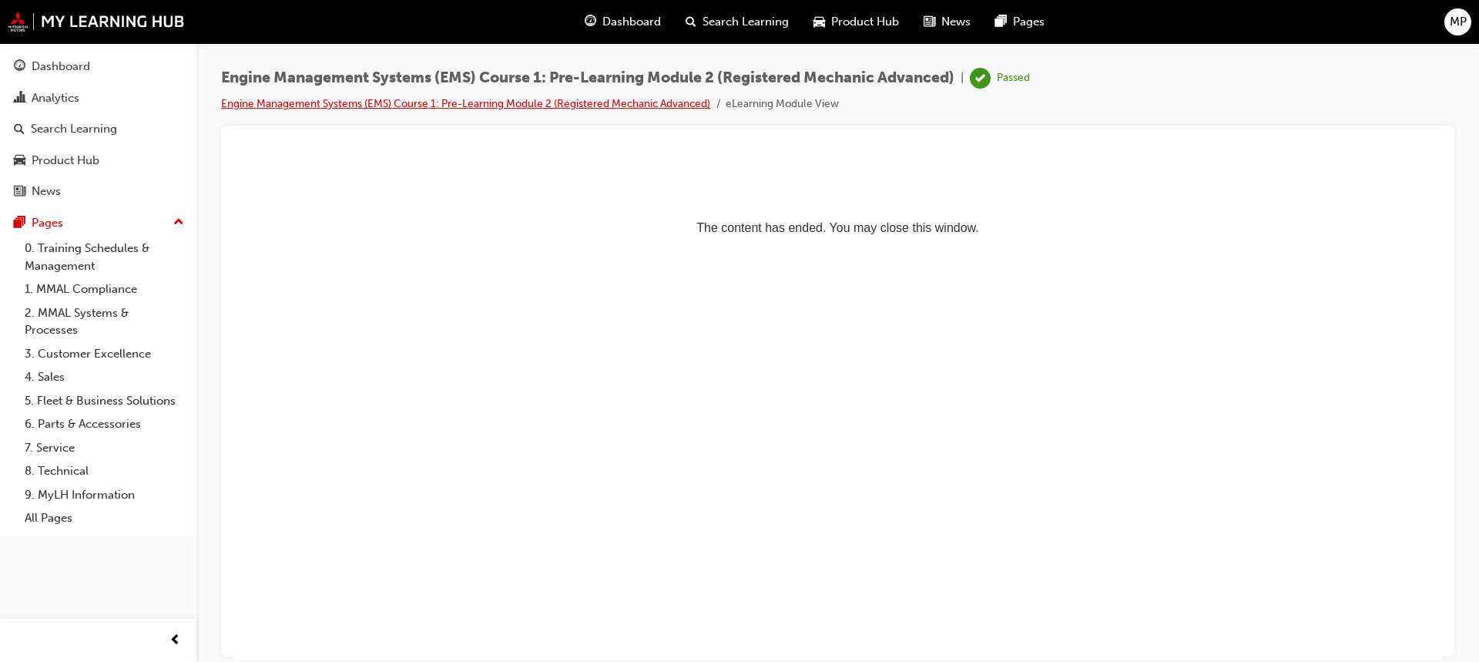
click at [596, 97] on link "Engine Management Systems (EMS) Course 1: Pre-Learning Module 2 (Registered Mec…" at bounding box center [465, 103] width 489 height 13
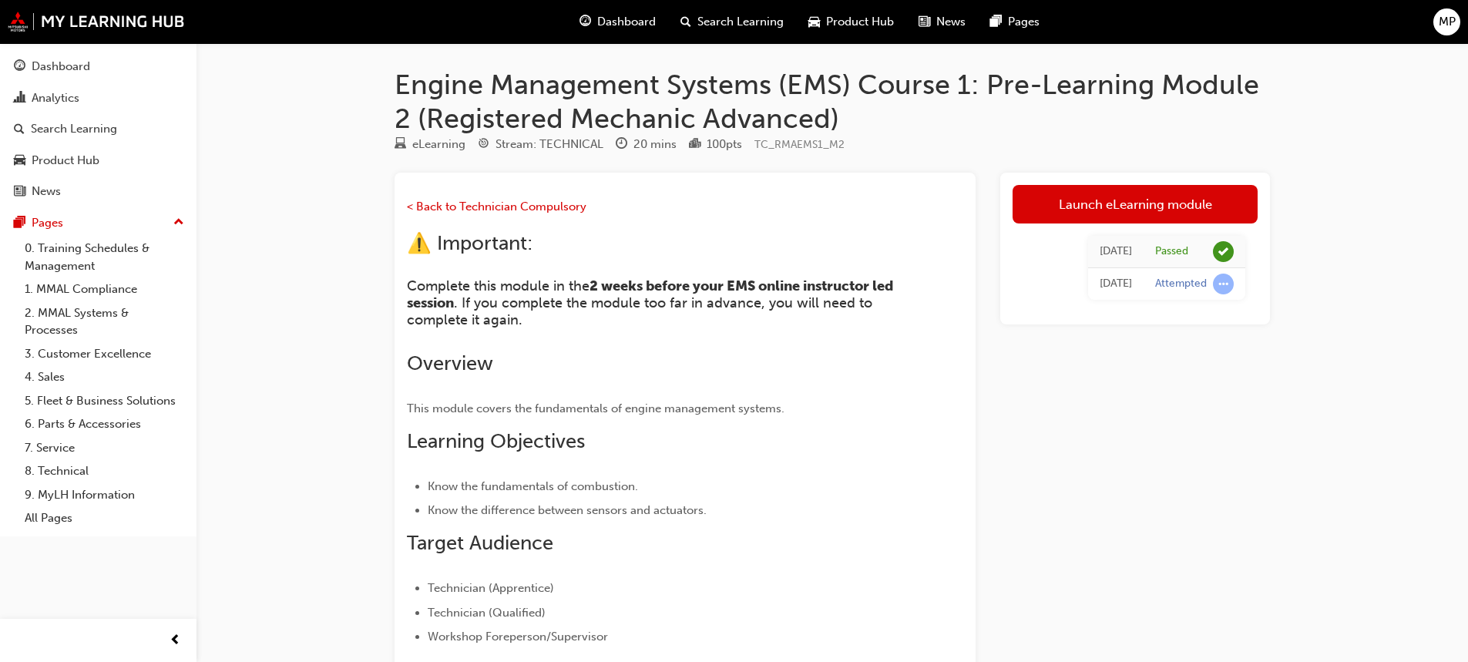
click at [619, 22] on span "Dashboard" at bounding box center [626, 22] width 59 height 18
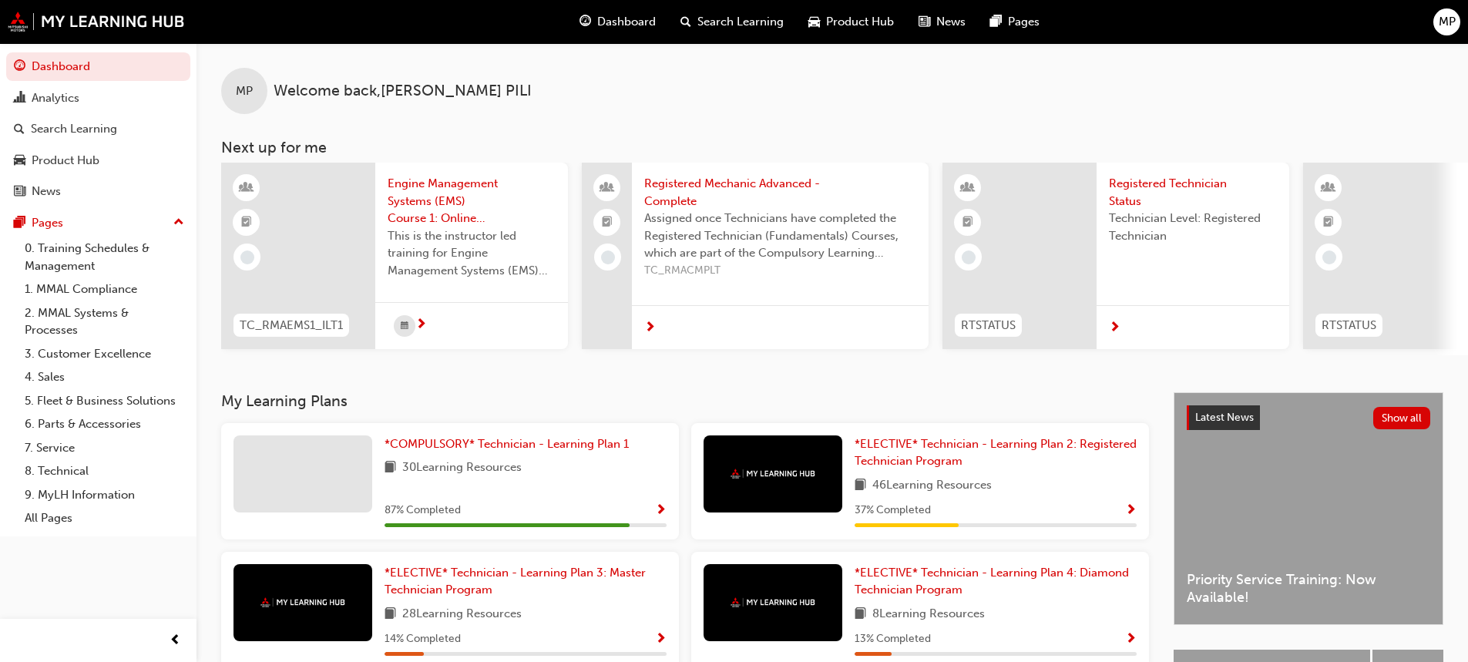
click at [408, 206] on span "Engine Management Systems (EMS) Course 1: Online Instructor Led Training - Sess…" at bounding box center [472, 201] width 168 height 52
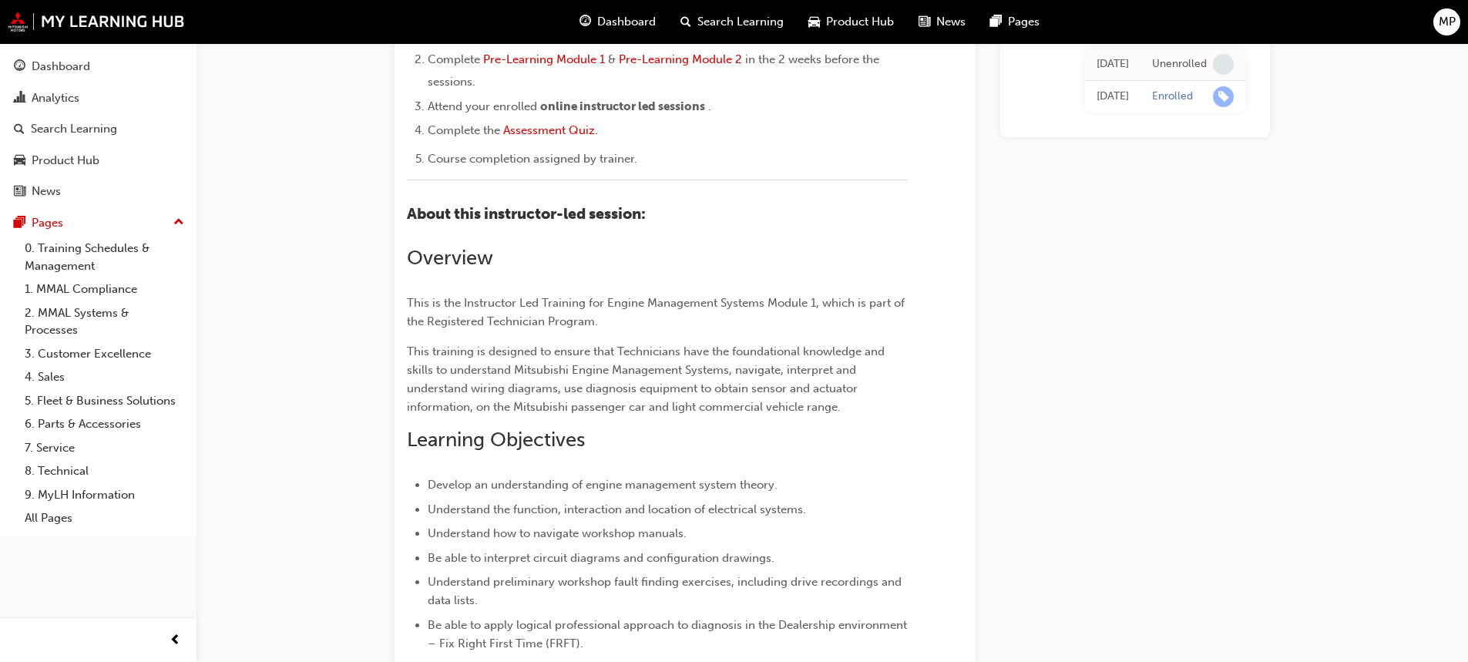
scroll to position [215, 0]
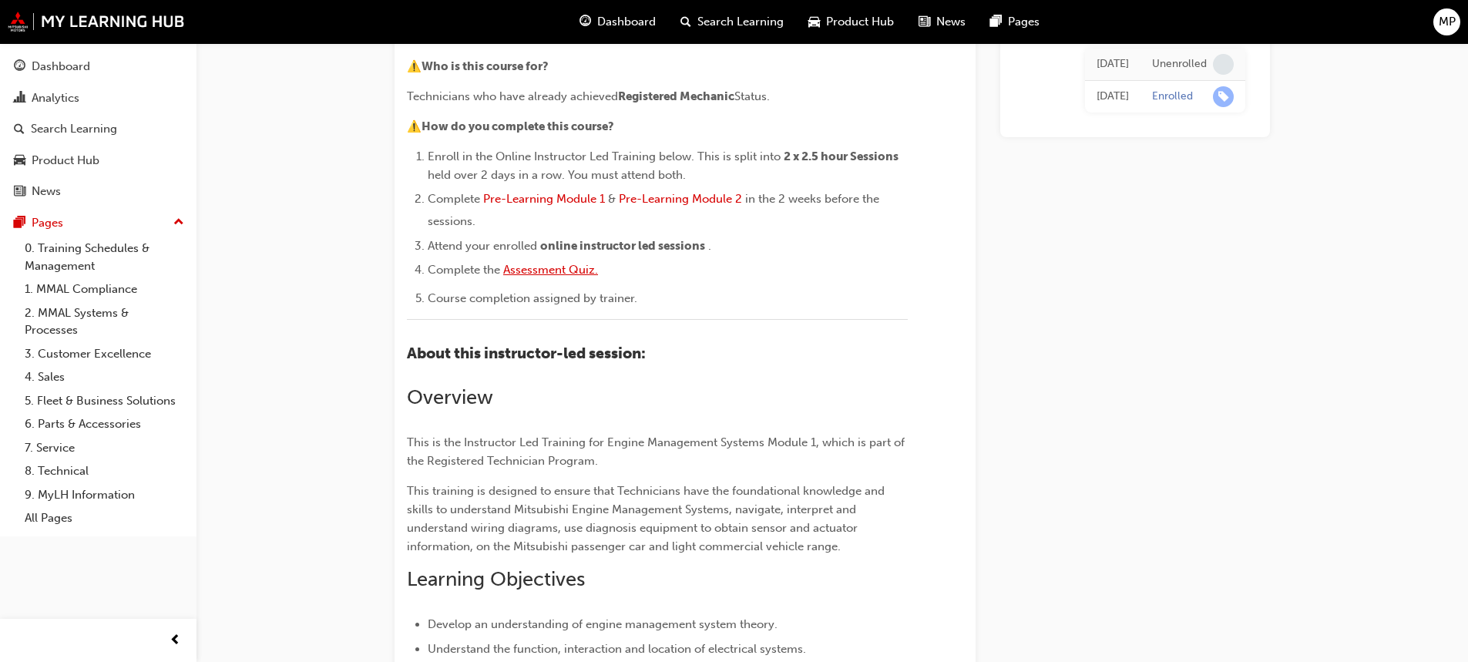
click at [539, 272] on span "Assessment Quiz." at bounding box center [550, 270] width 95 height 14
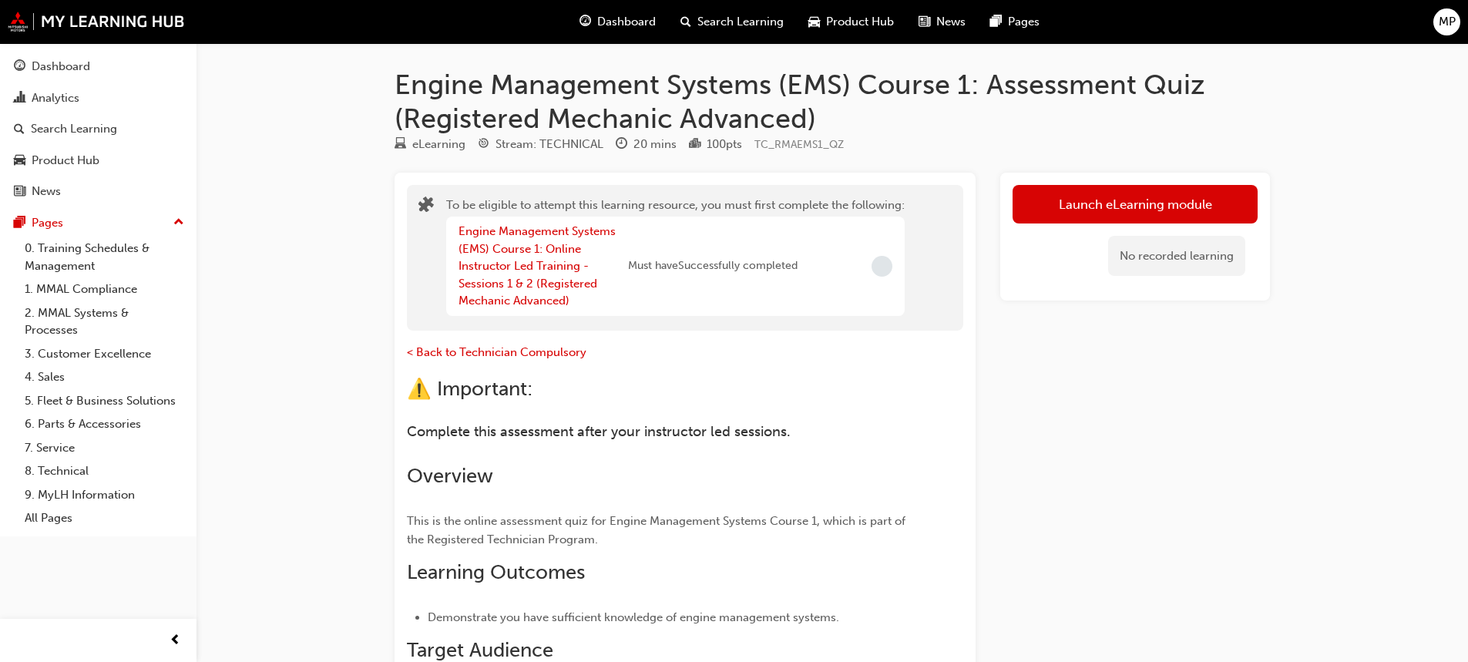
click at [882, 265] on span "Incomplete" at bounding box center [881, 266] width 21 height 21
click at [886, 265] on span "Incomplete" at bounding box center [881, 266] width 21 height 21
click at [790, 258] on span "Must have Successfully completed" at bounding box center [713, 266] width 170 height 18
drag, startPoint x: 655, startPoint y: 260, endPoint x: 623, endPoint y: 260, distance: 31.6
click at [633, 260] on div "Engine Management Systems (EMS) Course 1: Online Instructor Led Training - Sess…" at bounding box center [627, 266] width 339 height 87
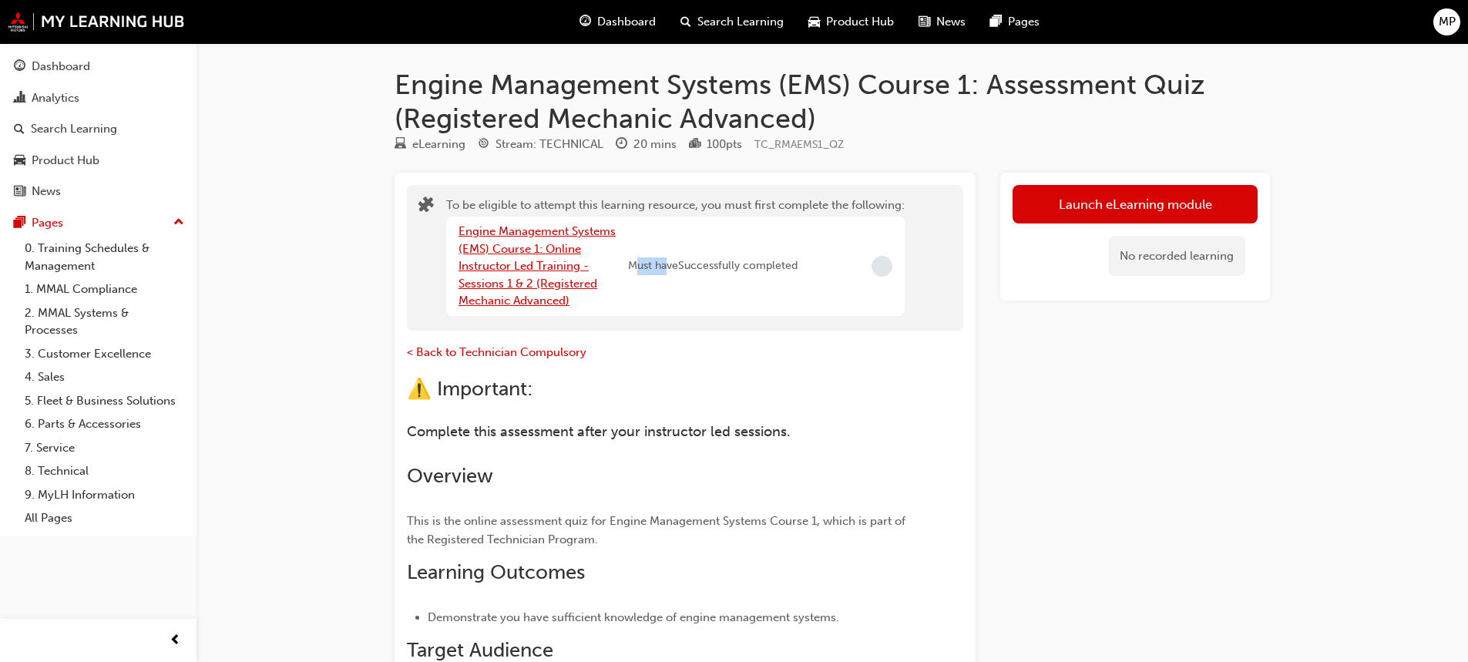
click at [556, 260] on link "Engine Management Systems (EMS) Course 1: Online Instructor Led Training - Sess…" at bounding box center [536, 265] width 157 height 83
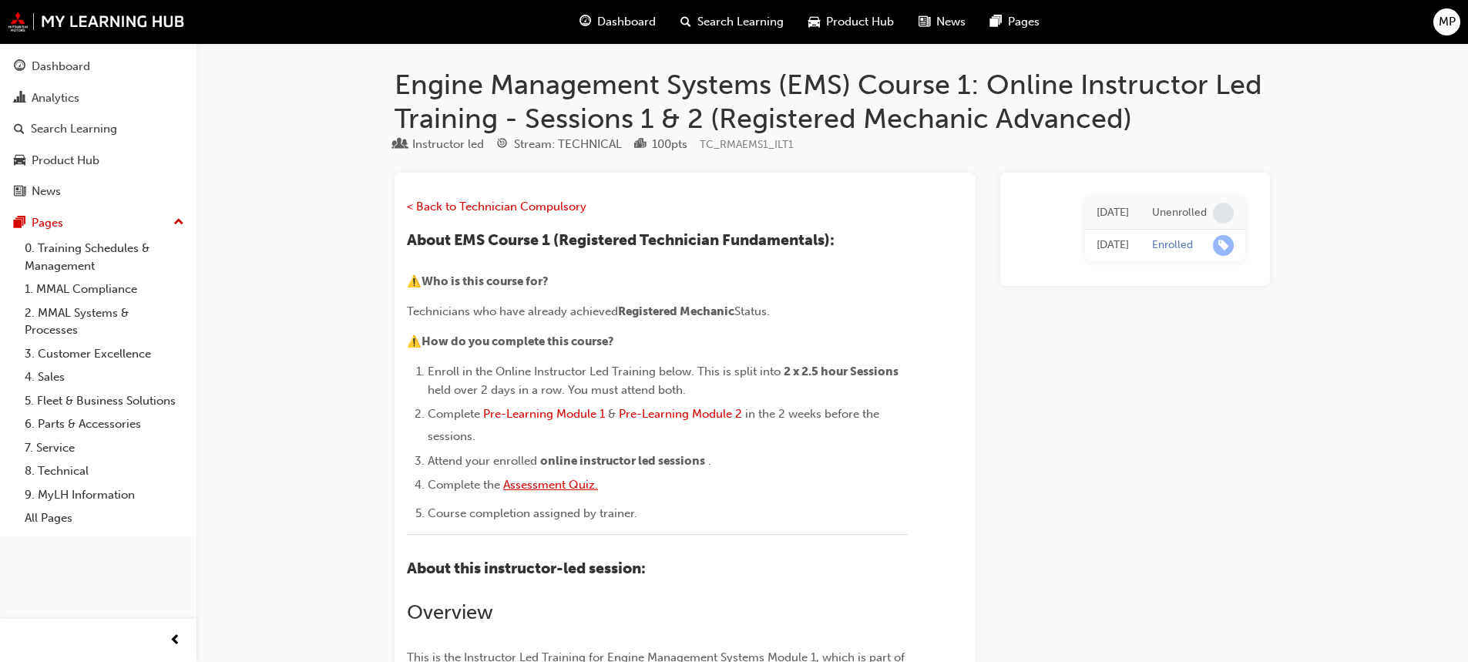
click at [577, 485] on span "Assessment Quiz." at bounding box center [550, 485] width 95 height 14
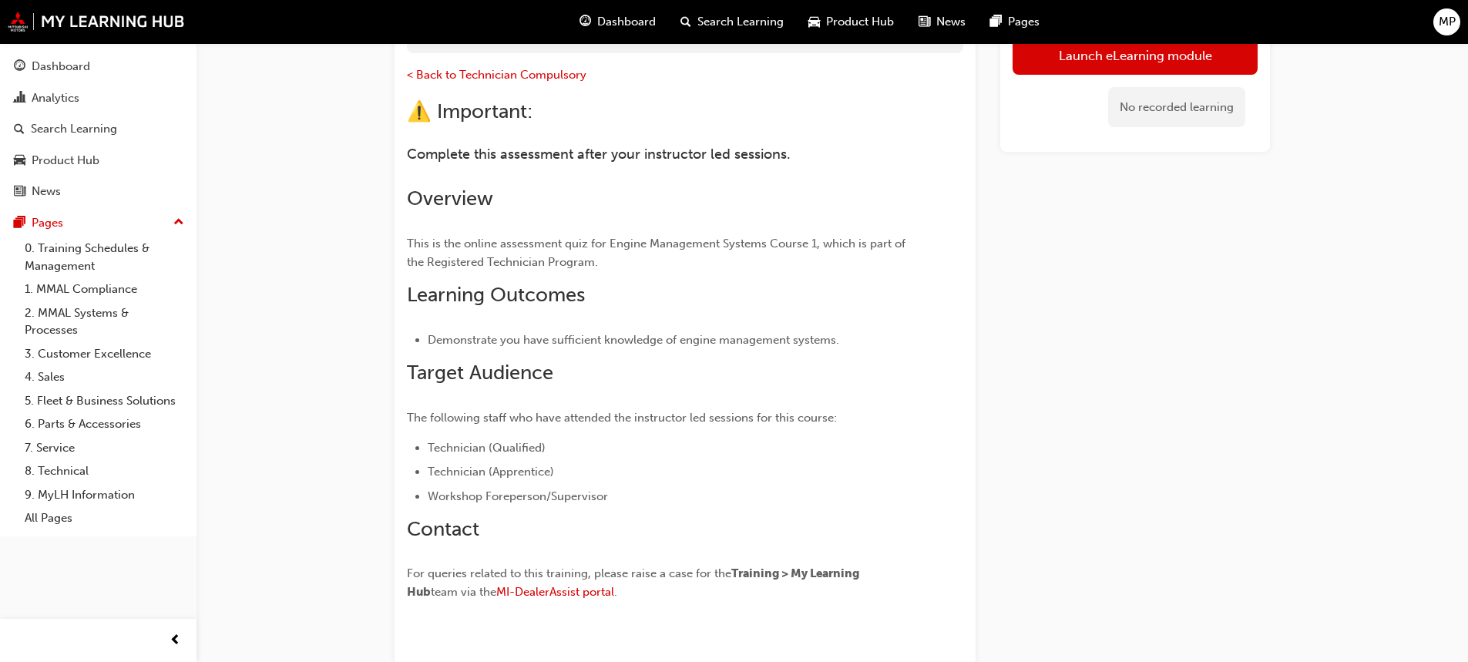
drag, startPoint x: 489, startPoint y: 324, endPoint x: 495, endPoint y: 318, distance: 8.2
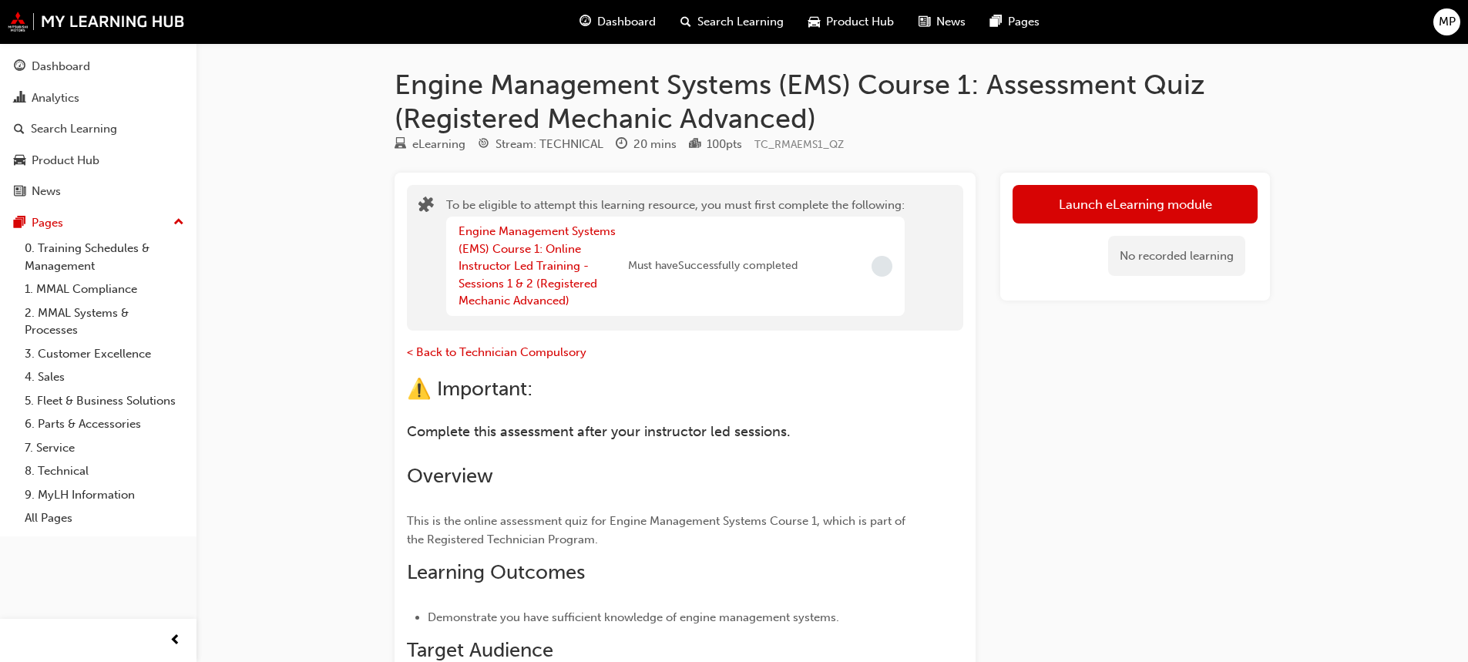
click at [542, 273] on div "Engine Management Systems (EMS) Course 1: Online Instructor Led Training - Sess…" at bounding box center [543, 266] width 170 height 87
click at [530, 264] on link "Engine Management Systems (EMS) Course 1: Online Instructor Led Training - Sess…" at bounding box center [536, 265] width 157 height 83
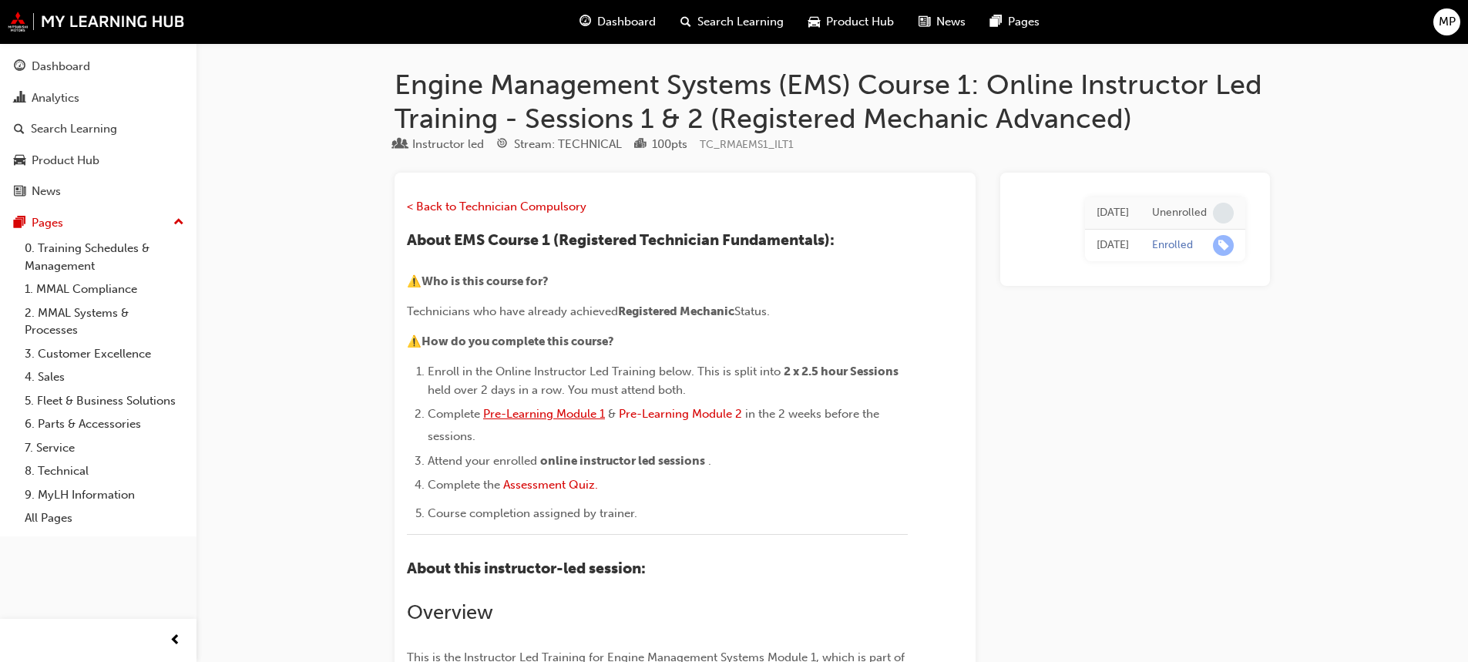
click at [569, 412] on span "Pre-Learning Module 1" at bounding box center [544, 414] width 122 height 14
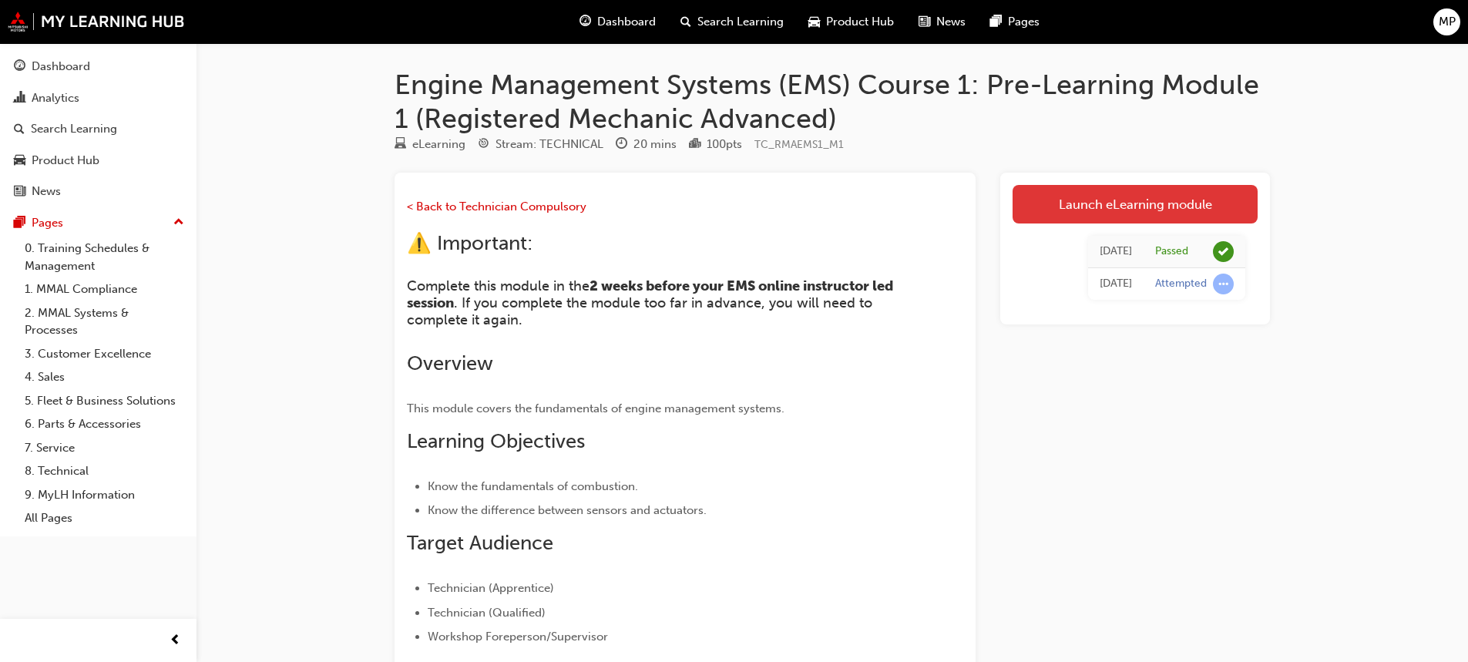
click at [1044, 213] on link "Launch eLearning module" at bounding box center [1134, 204] width 245 height 39
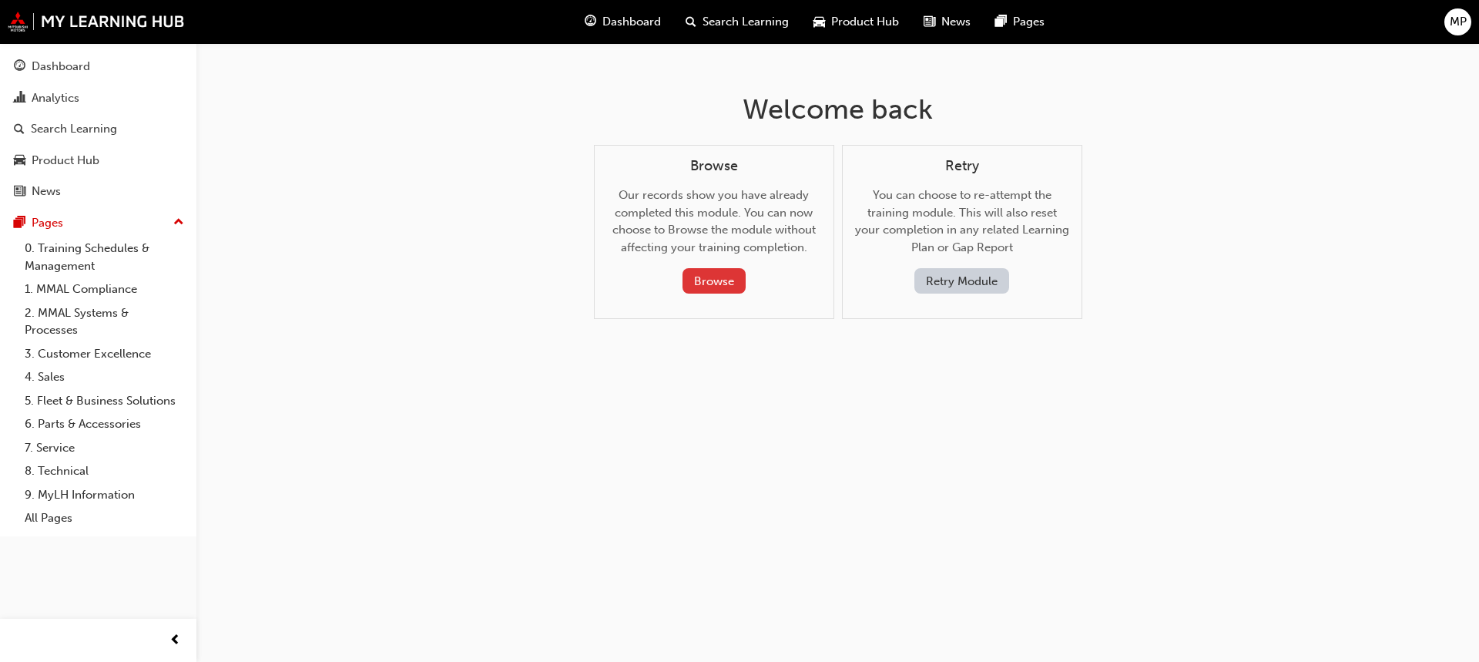
click at [707, 277] on button "Browse" at bounding box center [714, 280] width 63 height 25
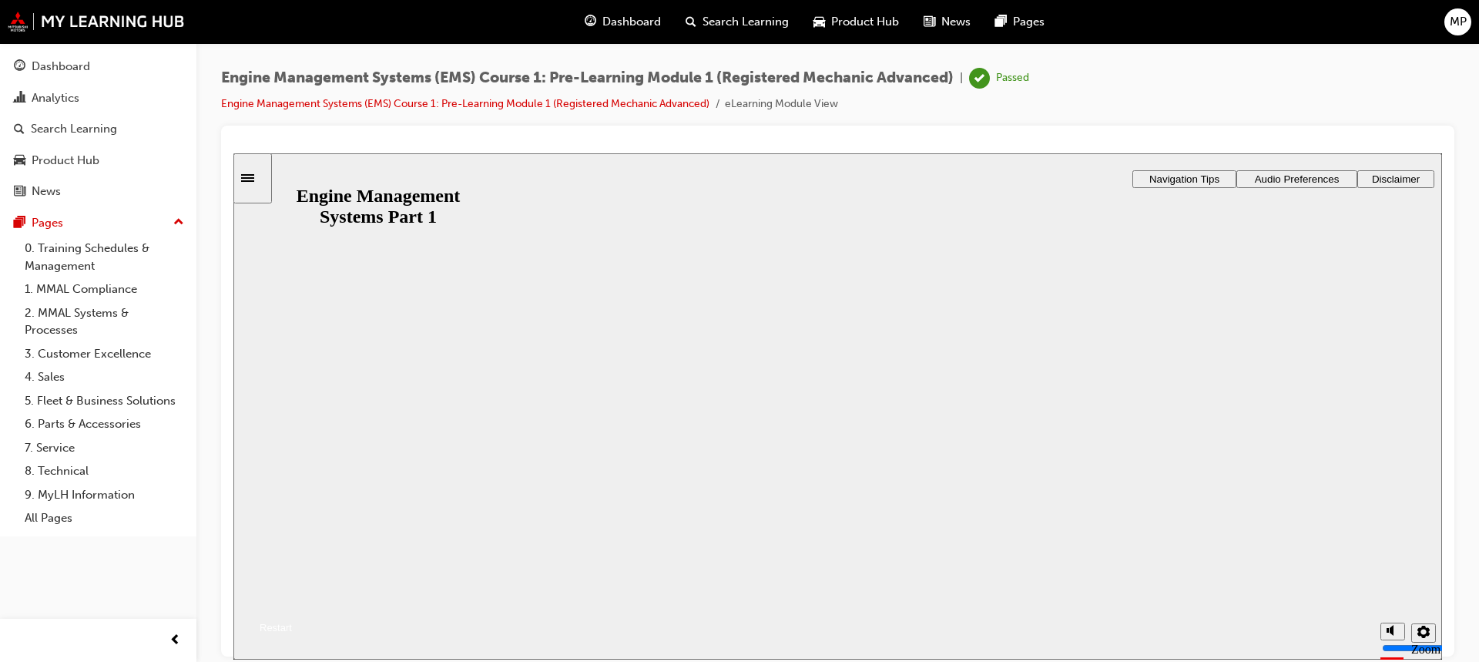
click at [292, 621] on div "Restart" at bounding box center [271, 627] width 42 height 12
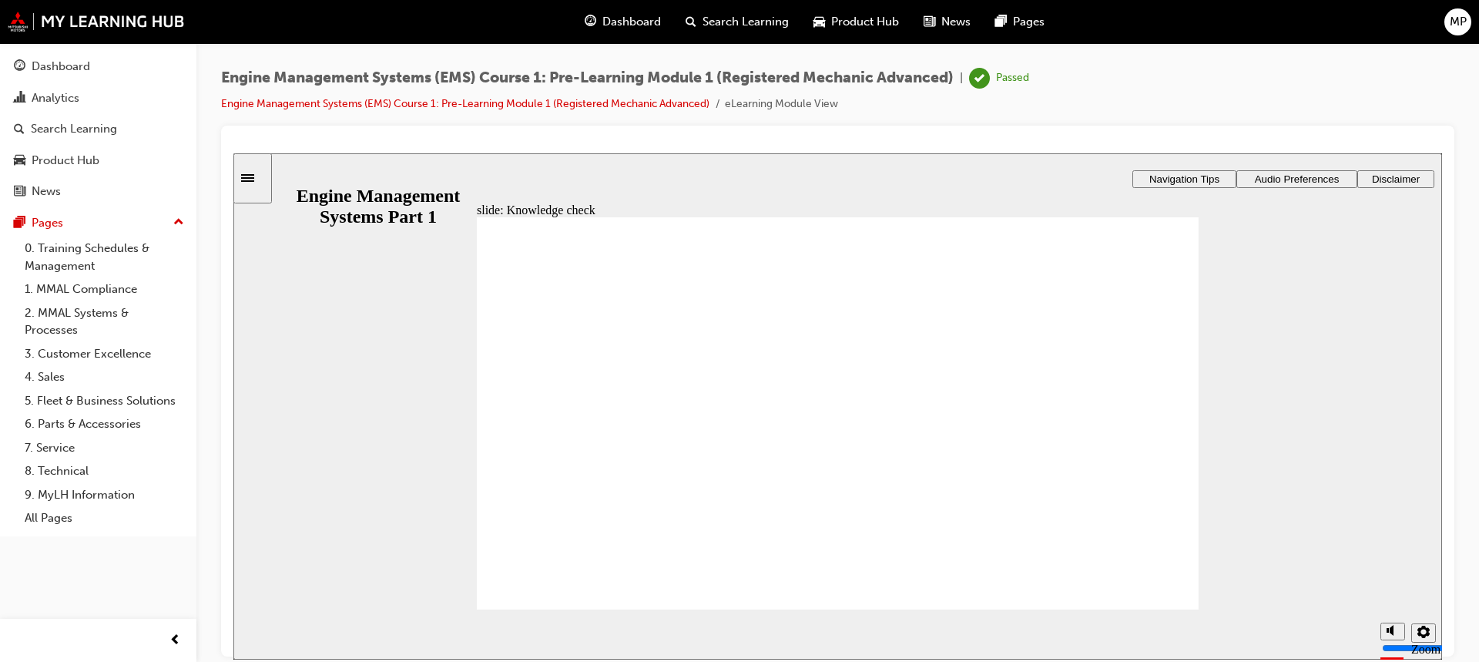
drag, startPoint x: 580, startPoint y: 365, endPoint x: 810, endPoint y: 498, distance: 265.1
drag, startPoint x: 565, startPoint y: 472, endPoint x: 559, endPoint y: 458, distance: 14.9
drag, startPoint x: 577, startPoint y: 340, endPoint x: 808, endPoint y: 383, distance: 235.1
drag, startPoint x: 629, startPoint y: 404, endPoint x: 961, endPoint y: 357, distance: 334.7
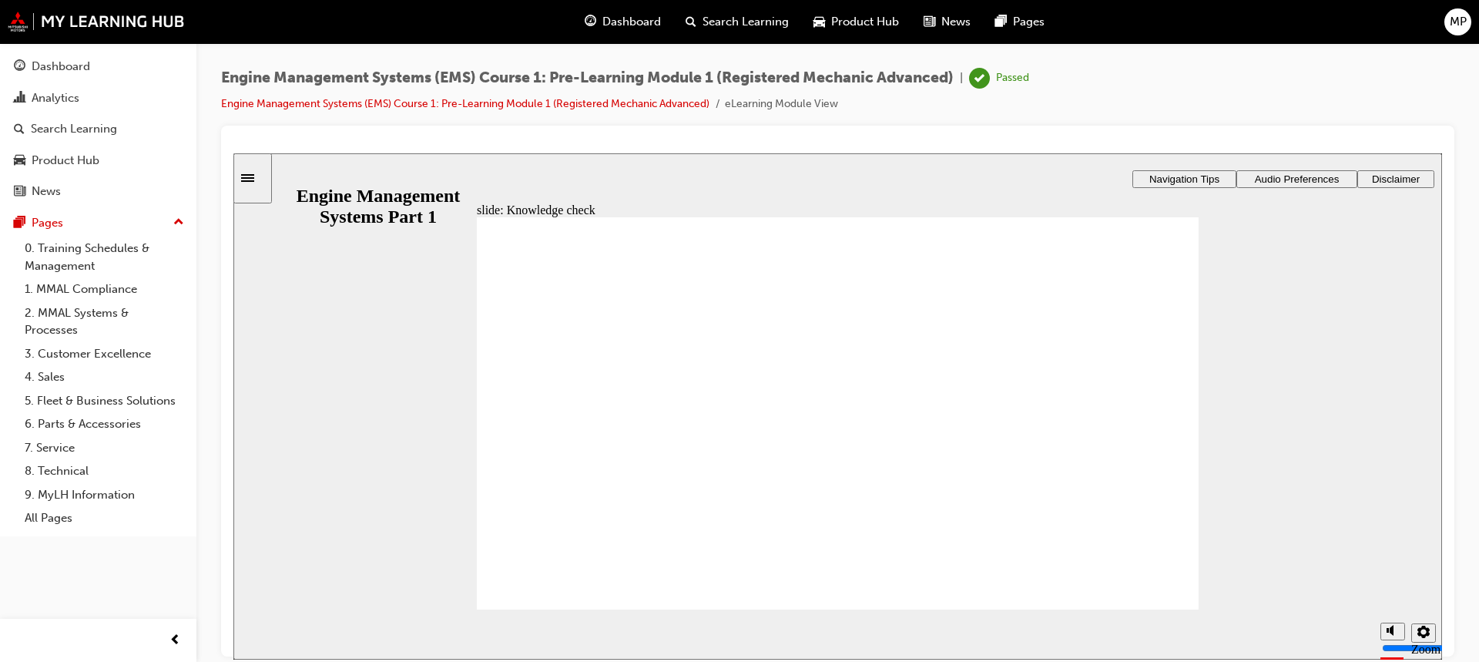
drag, startPoint x: 560, startPoint y: 436, endPoint x: 794, endPoint y: 419, distance: 234.8
drag, startPoint x: 570, startPoint y: 572, endPoint x: 968, endPoint y: 544, distance: 398.5
drag, startPoint x: 580, startPoint y: 506, endPoint x: 1107, endPoint y: 542, distance: 528.2
drag, startPoint x: 953, startPoint y: 538, endPoint x: 1119, endPoint y: 487, distance: 174.0
drag, startPoint x: 620, startPoint y: 469, endPoint x: 965, endPoint y: 433, distance: 346.3
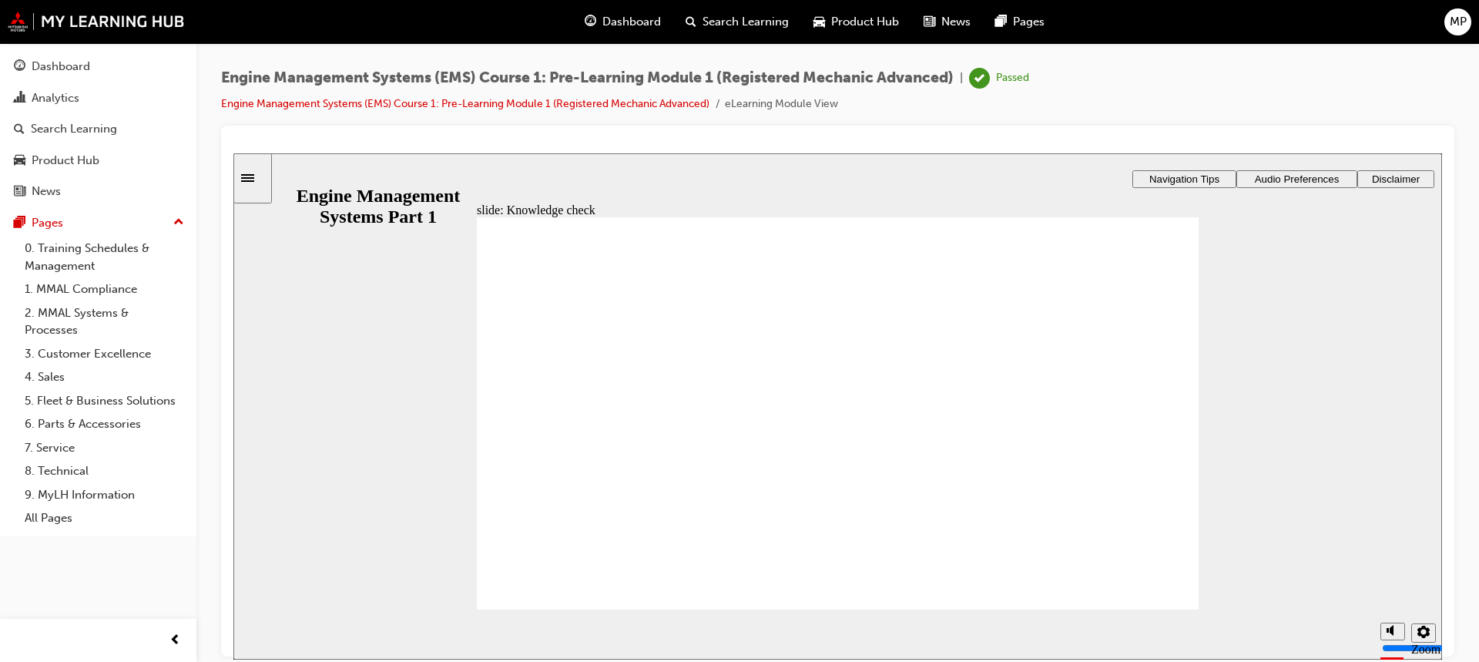
drag, startPoint x: 566, startPoint y: 536, endPoint x: 966, endPoint y: 545, distance: 400.7
drag, startPoint x: 922, startPoint y: 425, endPoint x: 1048, endPoint y: 536, distance: 167.6
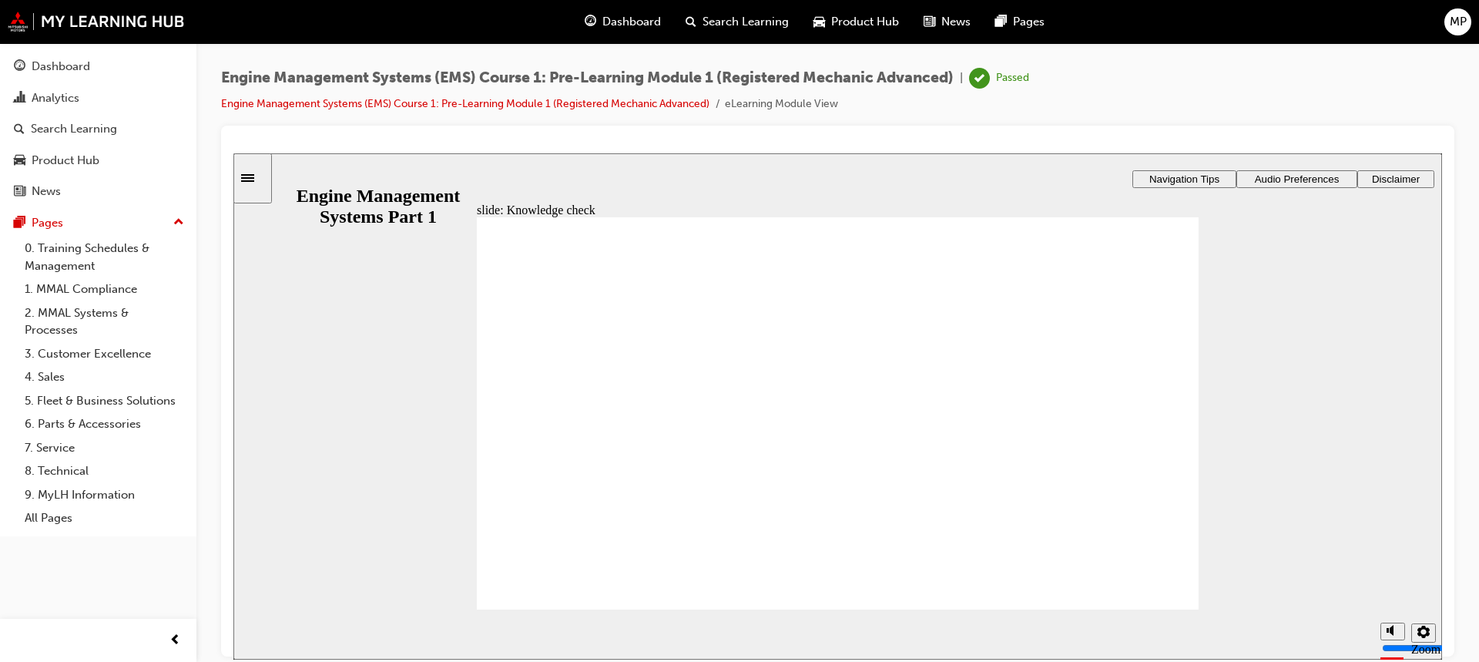
drag, startPoint x: 1059, startPoint y: 545, endPoint x: 965, endPoint y: 460, distance: 127.1
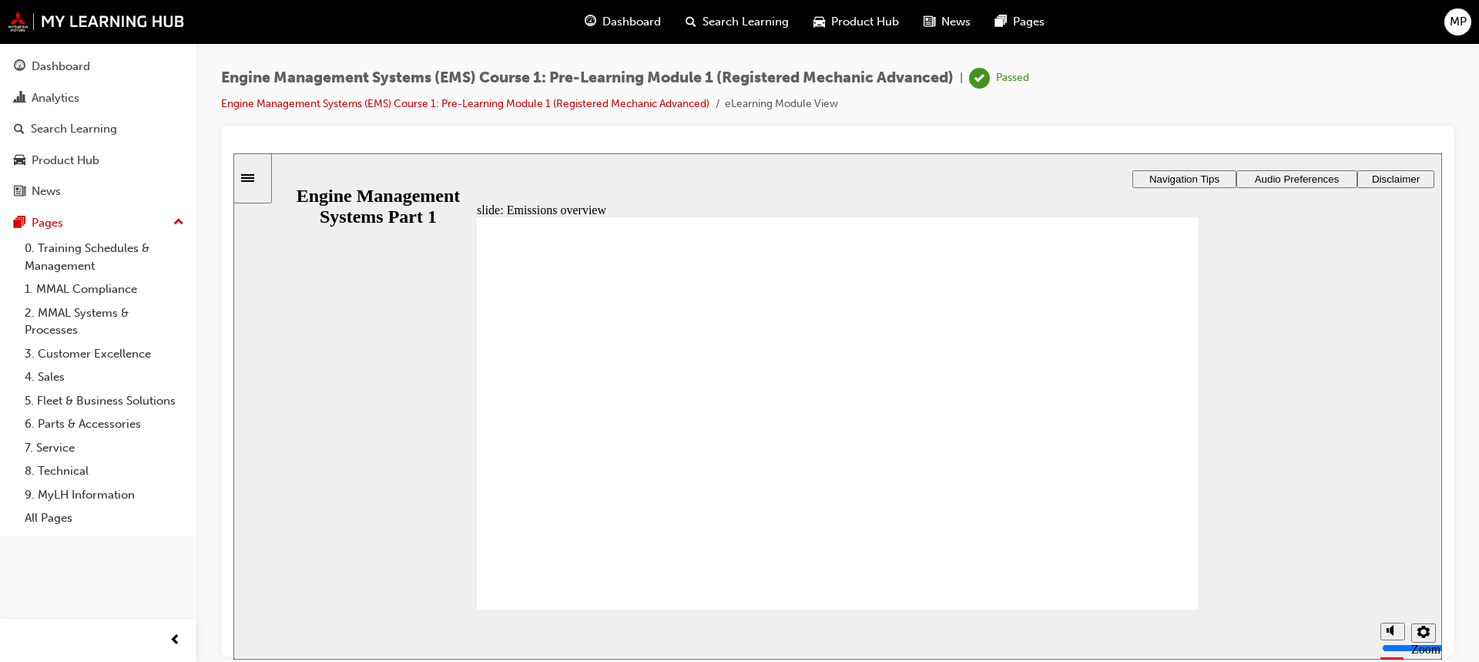
radio input "true"
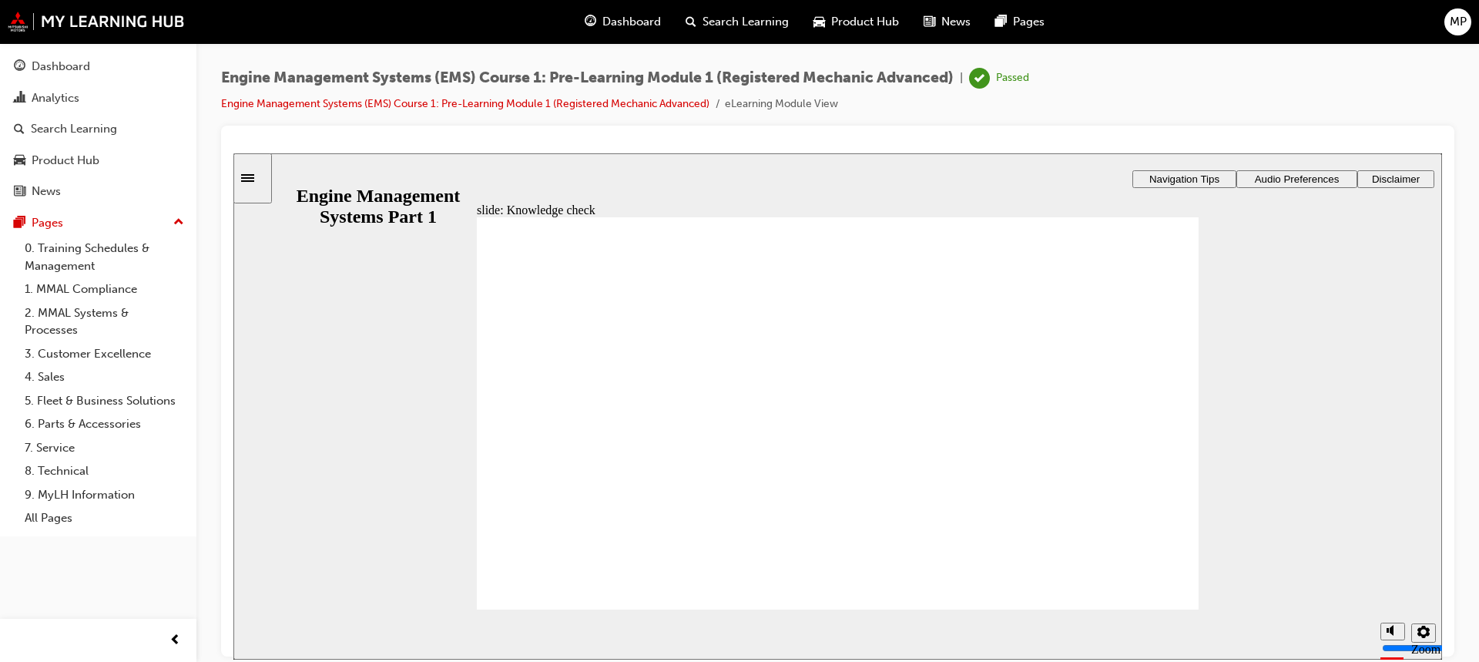
drag, startPoint x: 788, startPoint y: 357, endPoint x: 535, endPoint y: 432, distance: 264.5
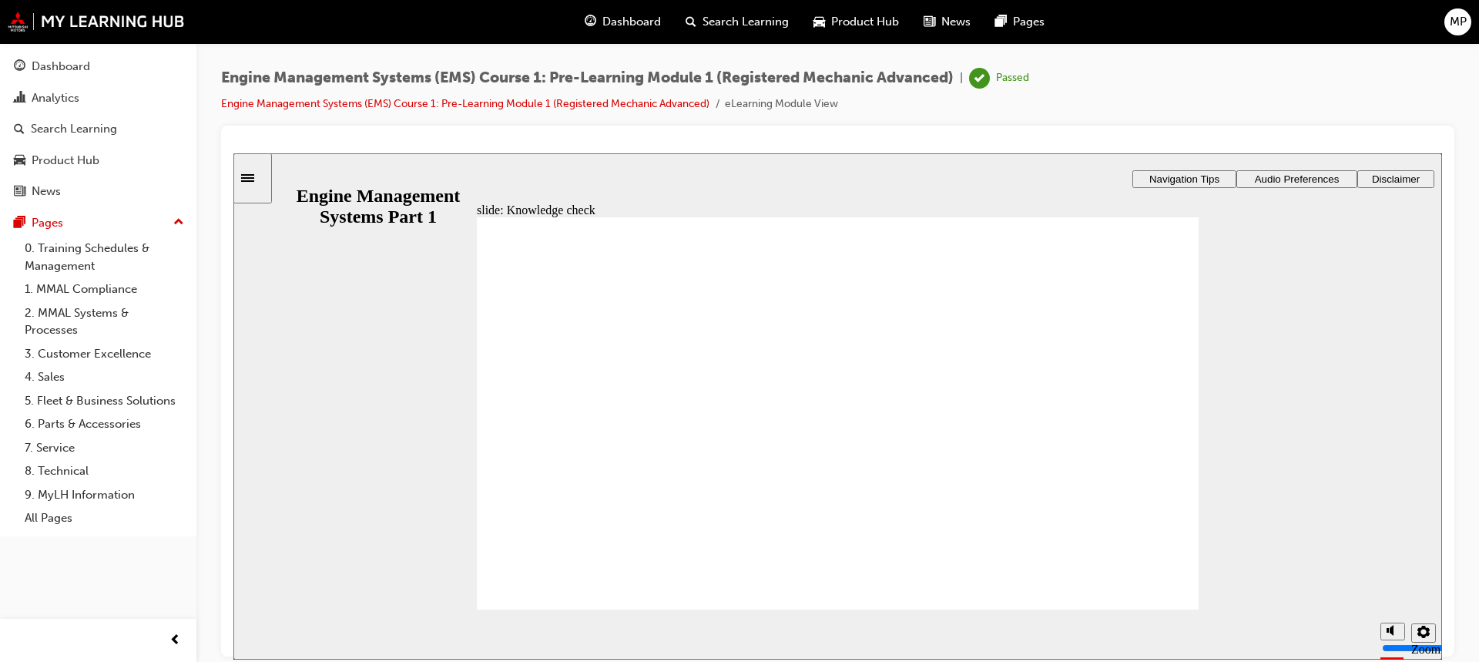
drag, startPoint x: 868, startPoint y: 357, endPoint x: 915, endPoint y: 515, distance: 164.6
drag, startPoint x: 714, startPoint y: 348, endPoint x: 726, endPoint y: 348, distance: 11.6
drag, startPoint x: 712, startPoint y: 354, endPoint x: 912, endPoint y: 428, distance: 213.3
drag, startPoint x: 867, startPoint y: 390, endPoint x: 557, endPoint y: 539, distance: 343.9
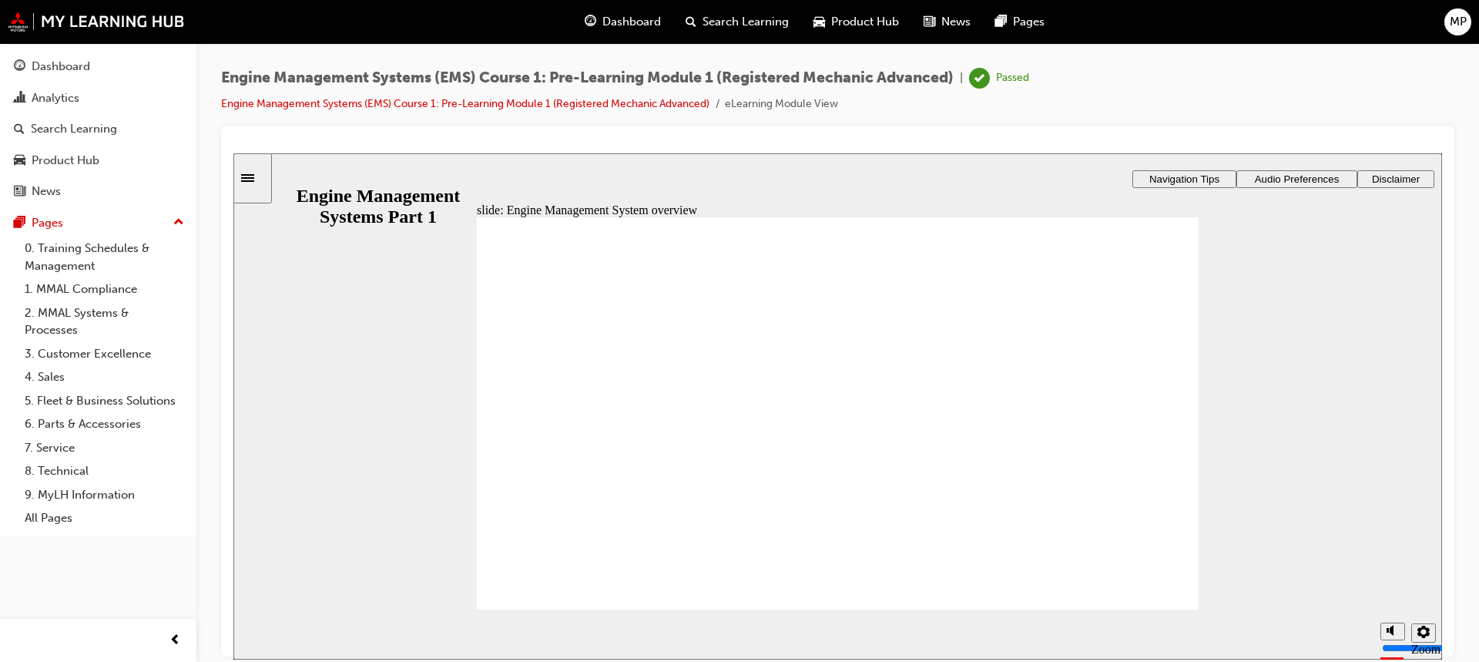
drag, startPoint x: 988, startPoint y: 382, endPoint x: 1001, endPoint y: 416, distance: 36.3
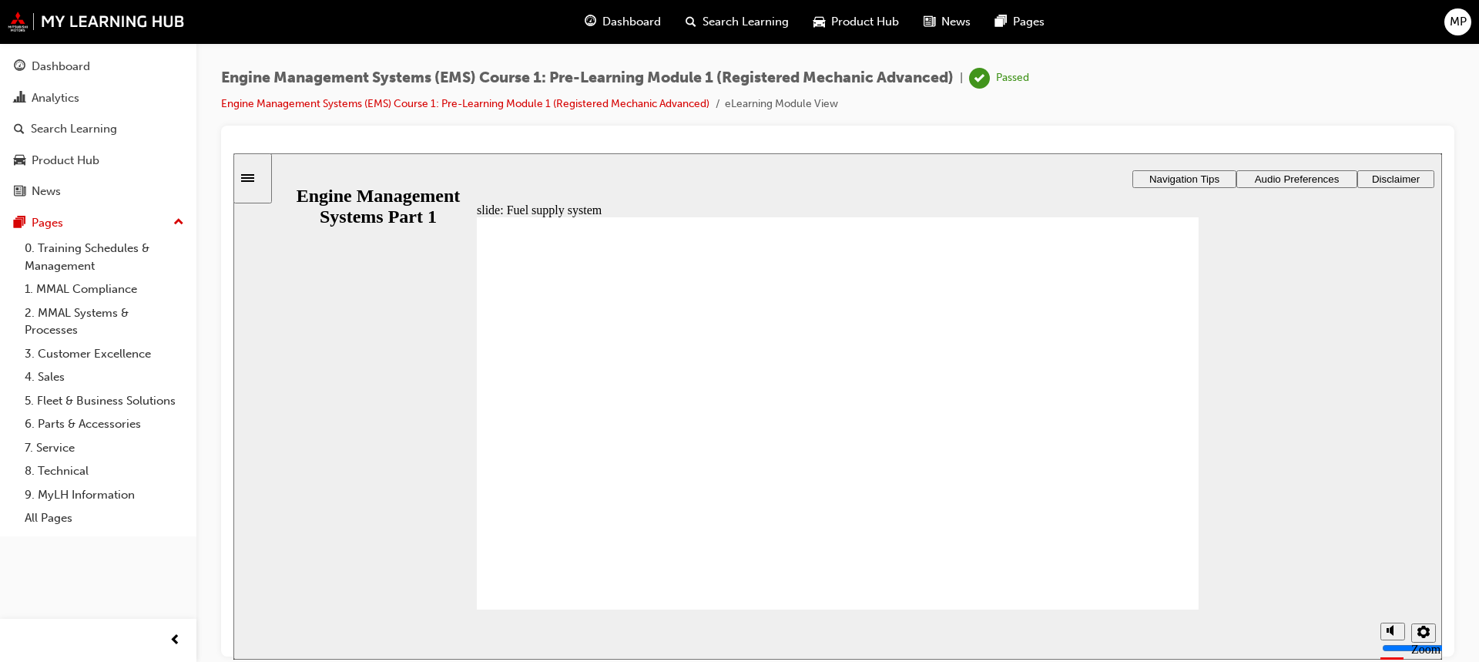
drag, startPoint x: 616, startPoint y: 509, endPoint x: 646, endPoint y: 515, distance: 30.1
drag, startPoint x: 864, startPoint y: 528, endPoint x: 875, endPoint y: 522, distance: 12.8
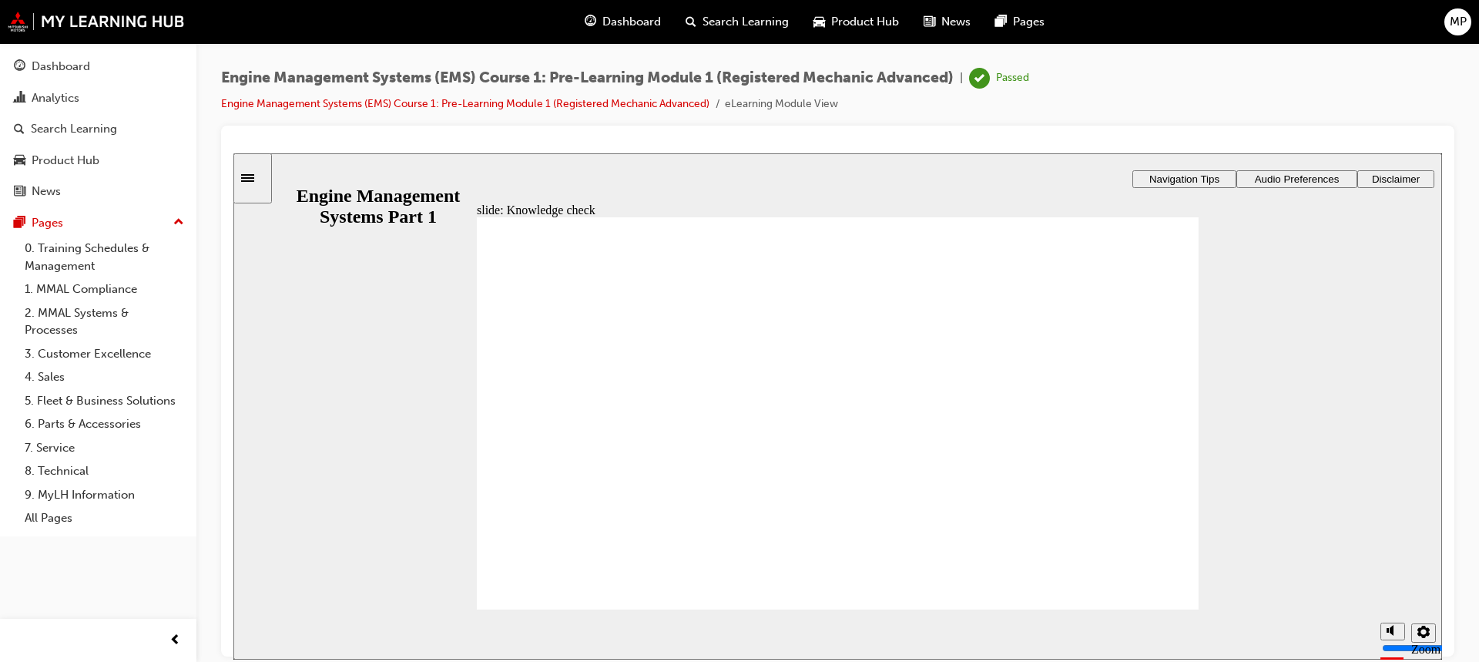
radio input "true"
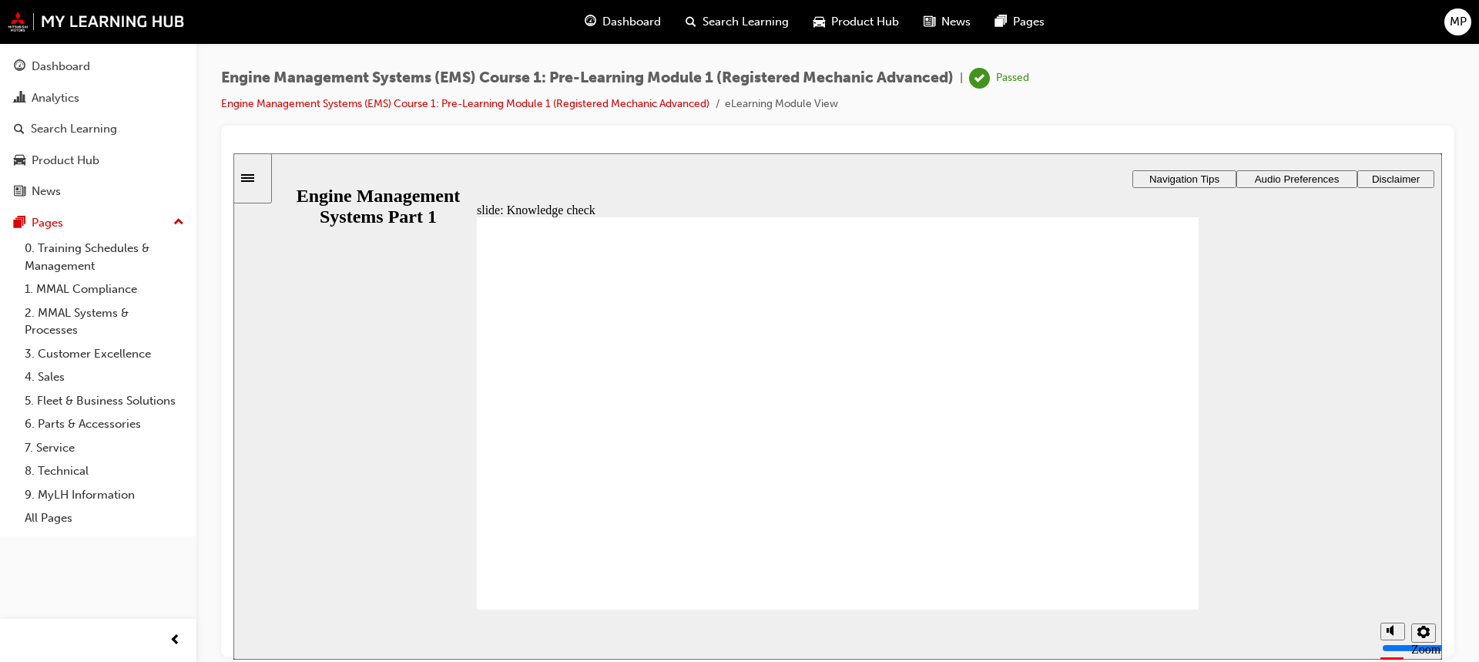
drag, startPoint x: 989, startPoint y: 517, endPoint x: 900, endPoint y: 561, distance: 99.6
click at [900, 560] on div "Incorrect You did not select the correct response. The manifold absolute pressu…" at bounding box center [838, 420] width 722 height 406
drag, startPoint x: 899, startPoint y: 561, endPoint x: 889, endPoint y: 565, distance: 10.7
drag, startPoint x: 889, startPoint y: 565, endPoint x: 988, endPoint y: 603, distance: 105.9
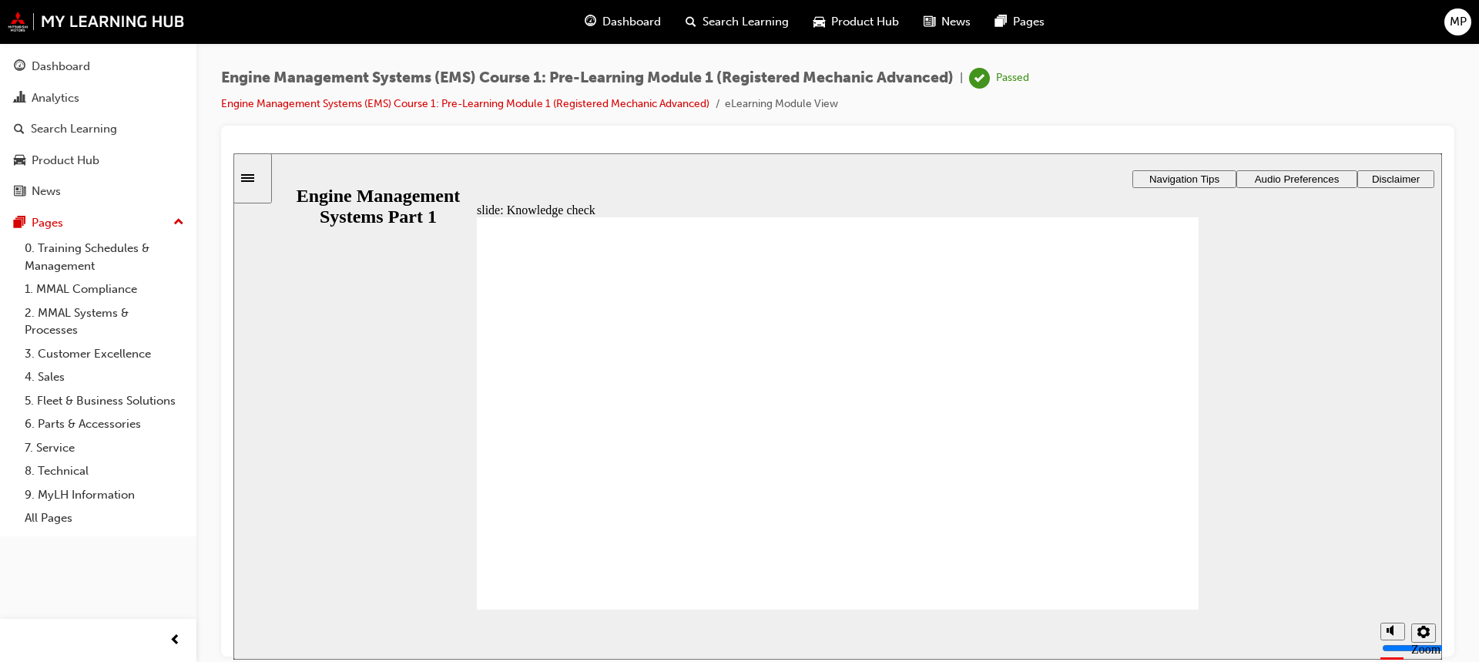
radio input "true"
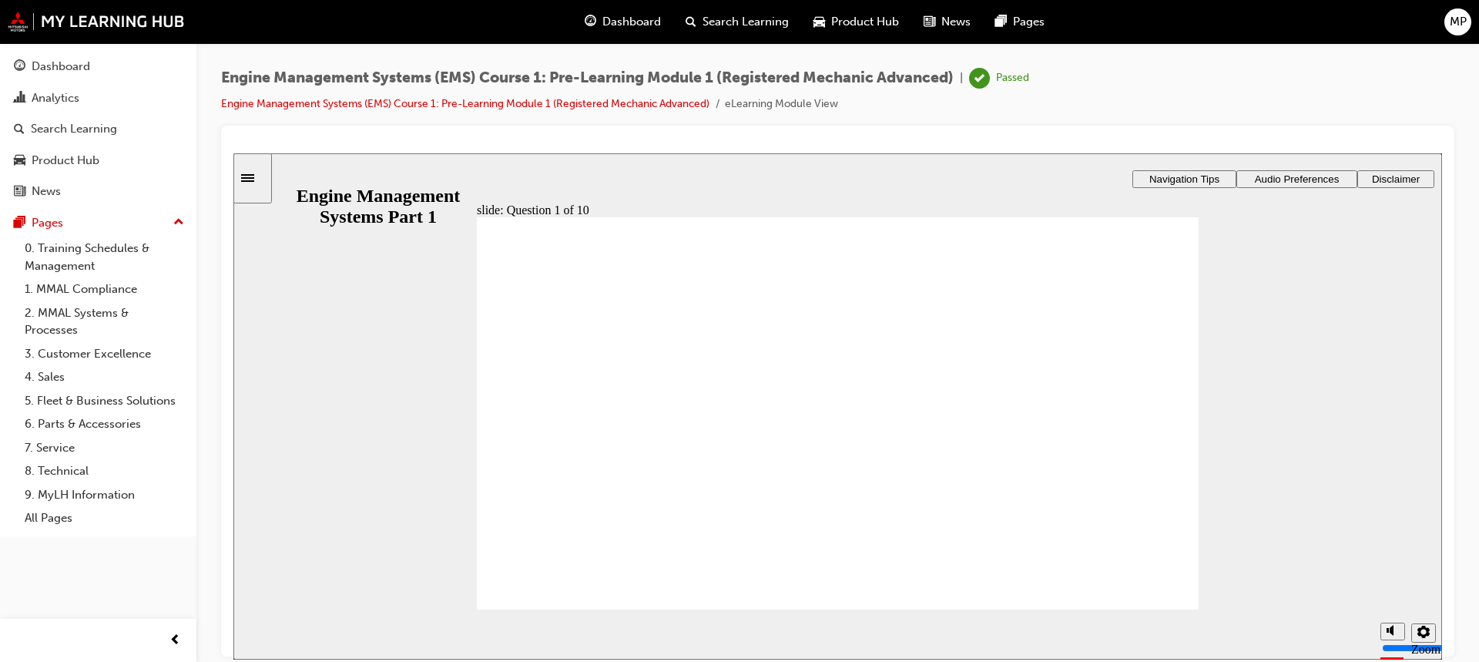
drag, startPoint x: 990, startPoint y: 385, endPoint x: 535, endPoint y: 488, distance: 466.9
drag, startPoint x: 763, startPoint y: 365, endPoint x: 898, endPoint y: 525, distance: 208.8
drag, startPoint x: 632, startPoint y: 344, endPoint x: 873, endPoint y: 404, distance: 248.3
drag, startPoint x: 880, startPoint y: 353, endPoint x: 564, endPoint y: 519, distance: 357.0
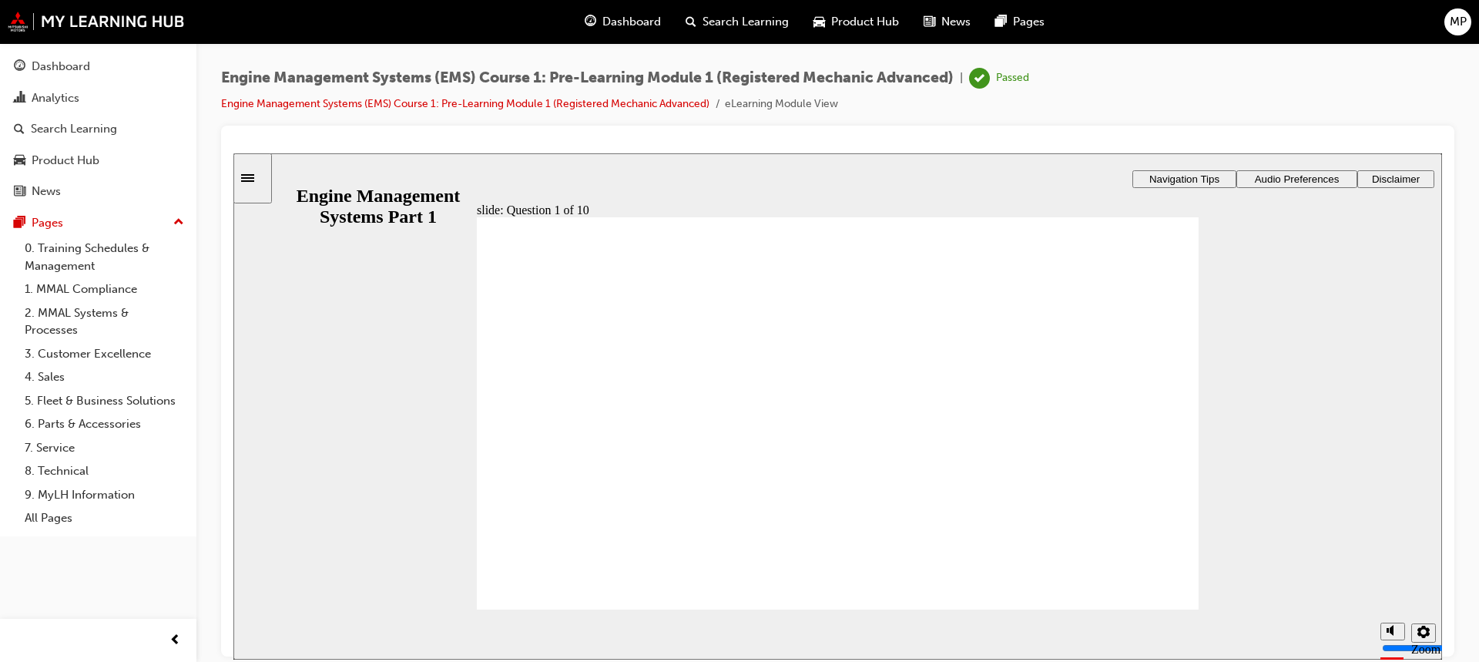
drag, startPoint x: 681, startPoint y: 374, endPoint x: 999, endPoint y: 402, distance: 319.5
drag, startPoint x: 814, startPoint y: 371, endPoint x: 660, endPoint y: 493, distance: 197.0
drag, startPoint x: 992, startPoint y: 366, endPoint x: 976, endPoint y: 493, distance: 128.1
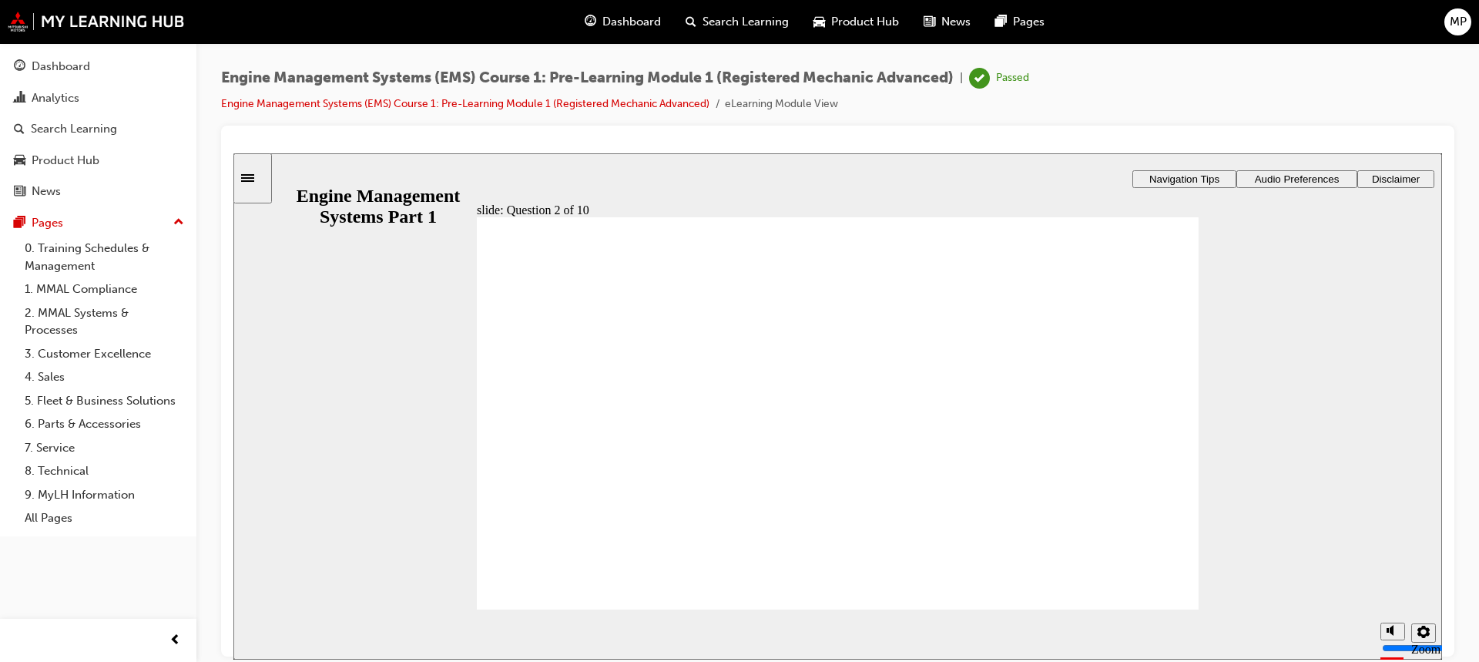
radio input "true"
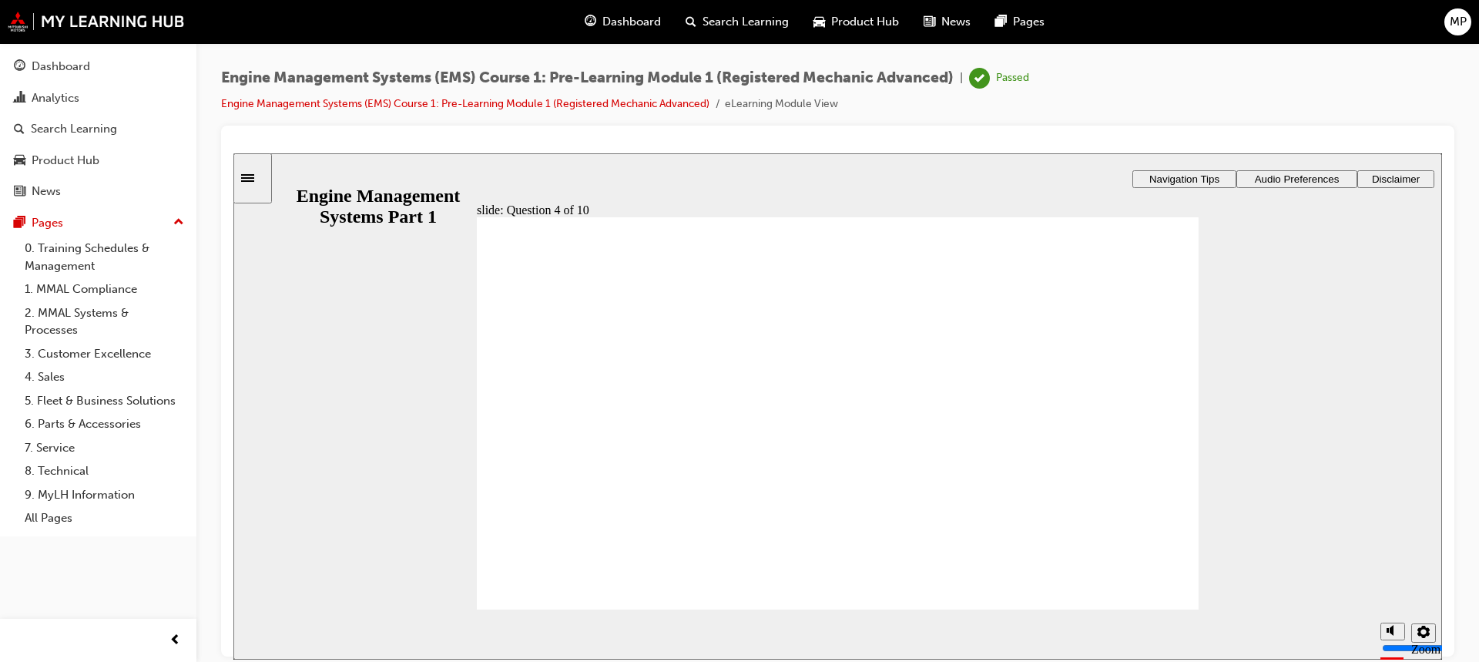
radio input "true"
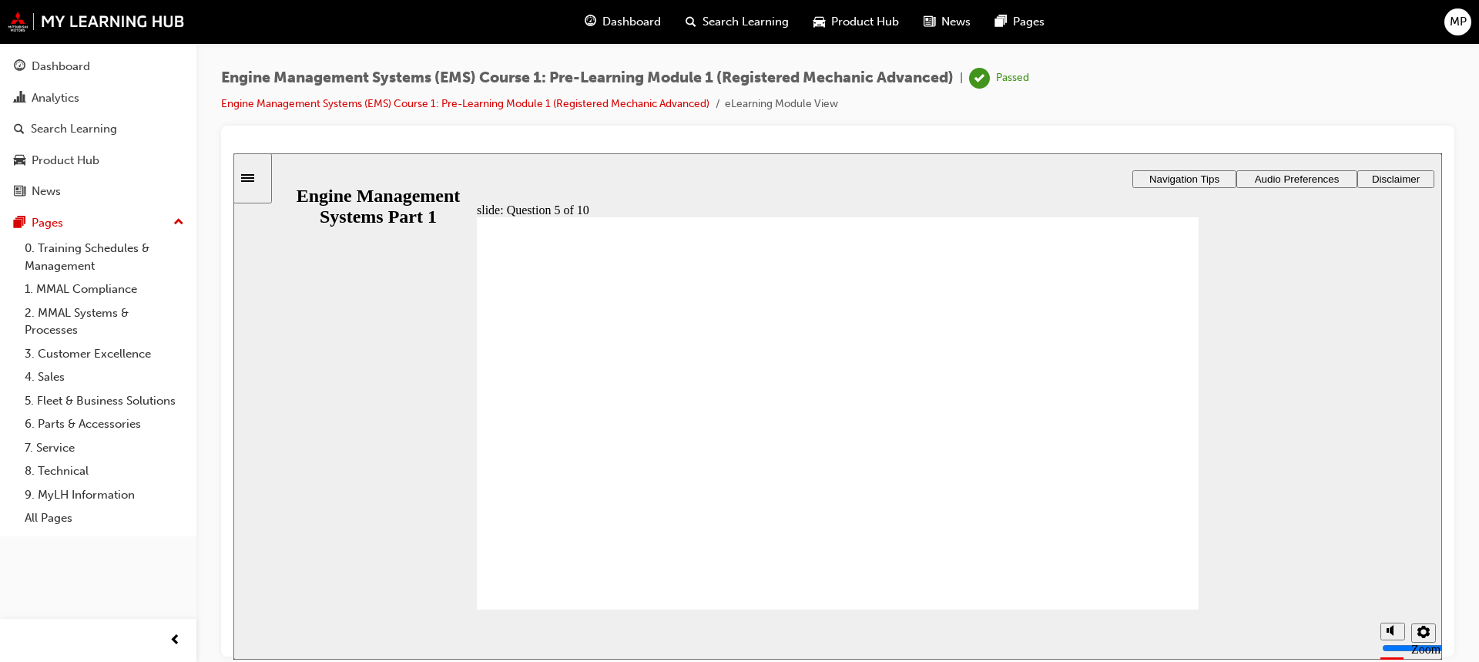
radio input "true"
drag, startPoint x: 801, startPoint y: 361, endPoint x: 612, endPoint y: 472, distance: 219.6
drag, startPoint x: 672, startPoint y: 358, endPoint x: 633, endPoint y: 501, distance: 147.9
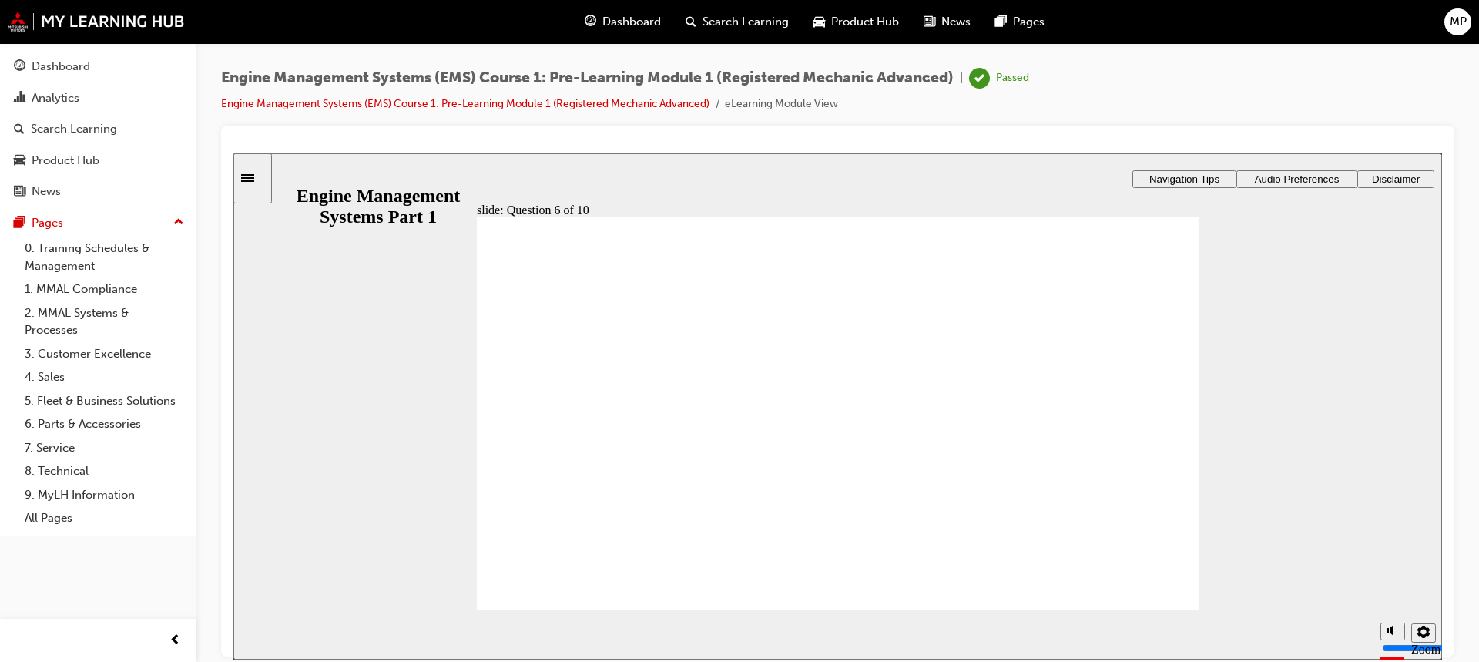
drag, startPoint x: 1047, startPoint y: 361, endPoint x: 625, endPoint y: 428, distance: 427.5
checkbox input "true"
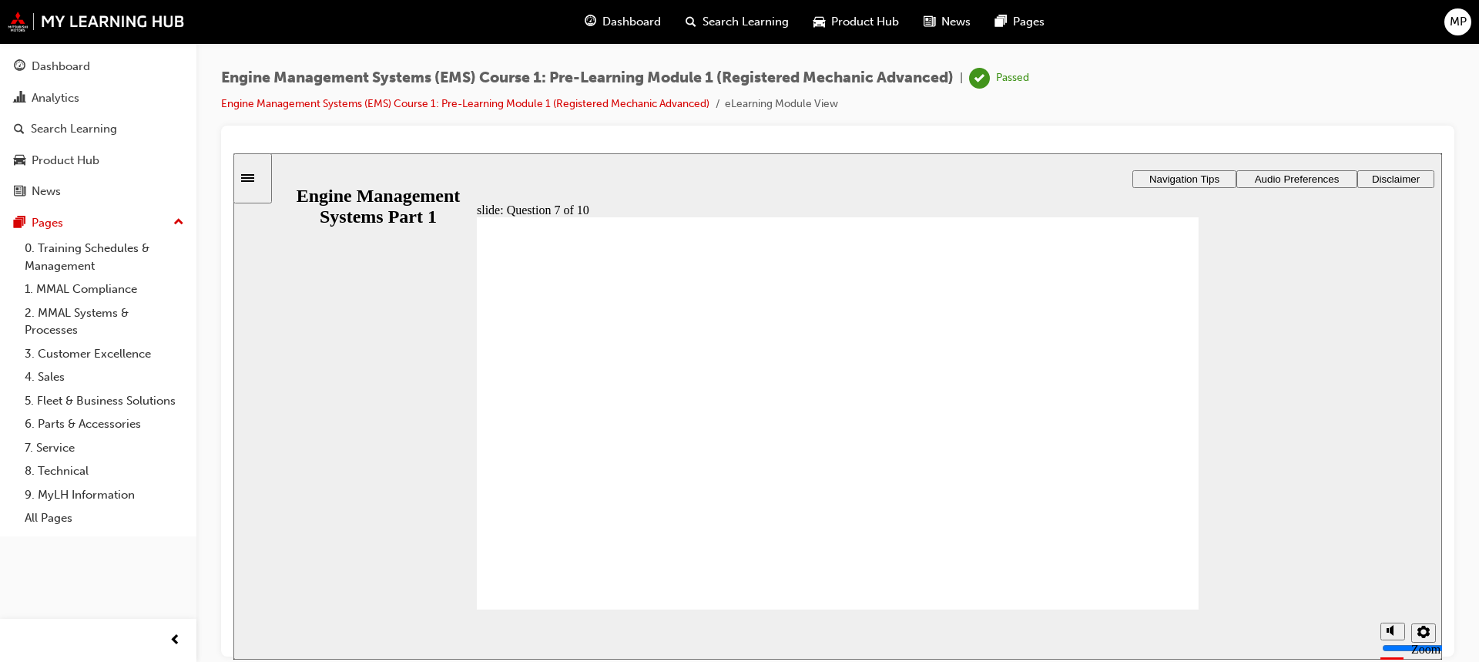
click at [797, 564] on div "Rectangle 1 Rectangle 3 Question 7 of 10 Which of the systems listed below are …" at bounding box center [838, 420] width 722 height 406
radio input "true"
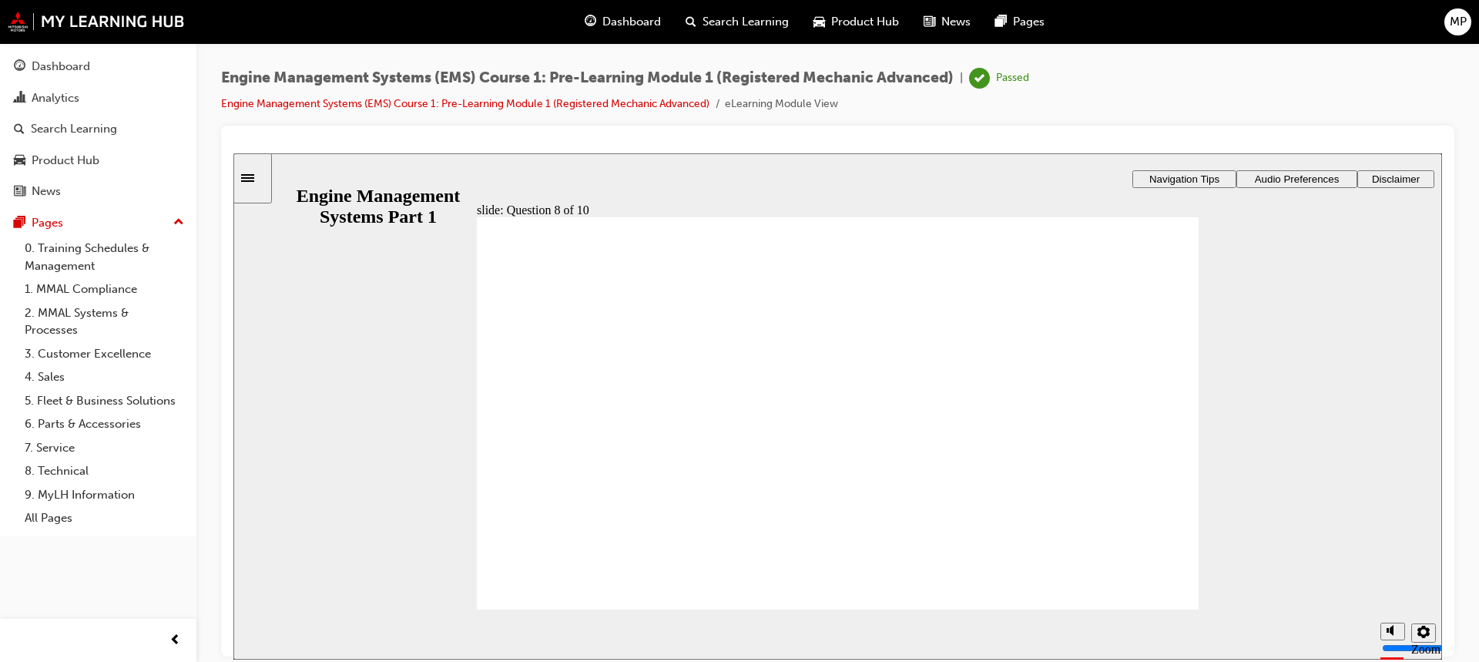
drag, startPoint x: 908, startPoint y: 347, endPoint x: 908, endPoint y: 357, distance: 10.0
drag, startPoint x: 1086, startPoint y: 348, endPoint x: 558, endPoint y: 529, distance: 558.0
drag, startPoint x: 915, startPoint y: 341, endPoint x: 543, endPoint y: 435, distance: 383.1
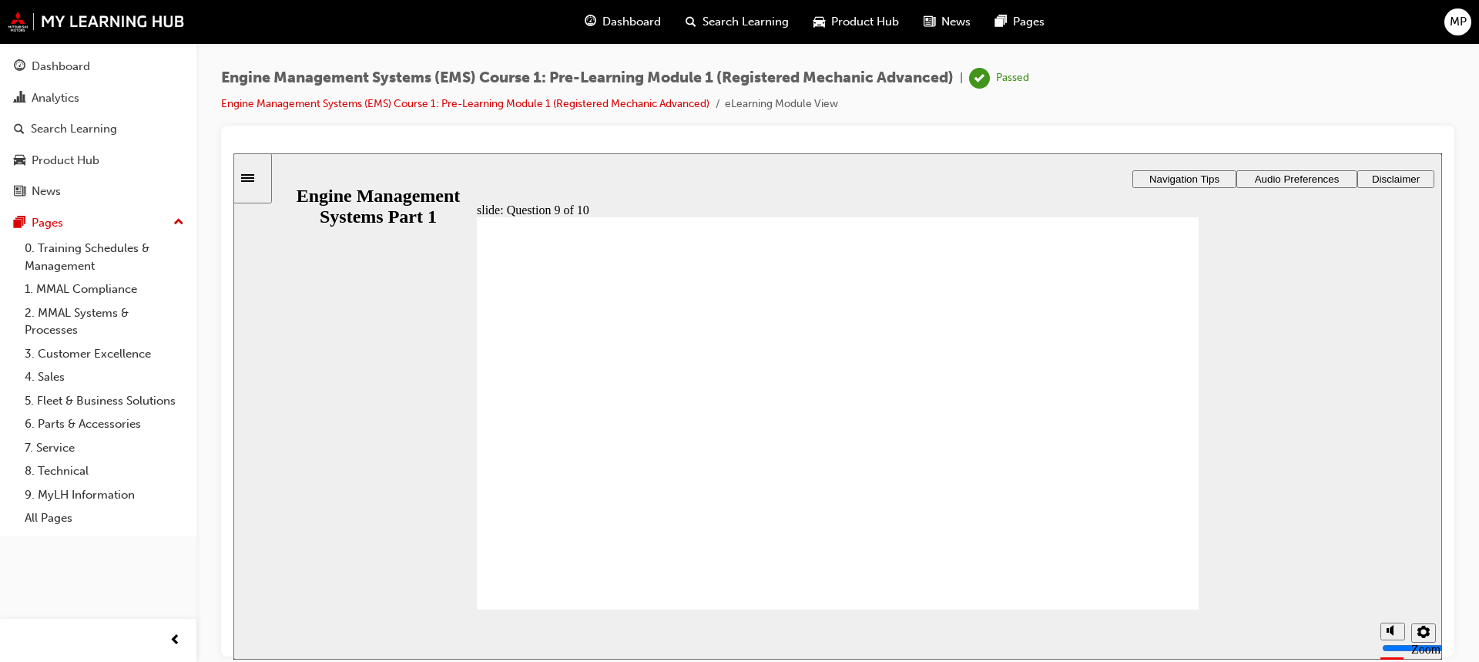
drag, startPoint x: 718, startPoint y: 347, endPoint x: 569, endPoint y: 490, distance: 206.5
drag, startPoint x: 582, startPoint y: 337, endPoint x: 605, endPoint y: 387, distance: 55.2
drag, startPoint x: 1103, startPoint y: 368, endPoint x: 1089, endPoint y: 435, distance: 68.5
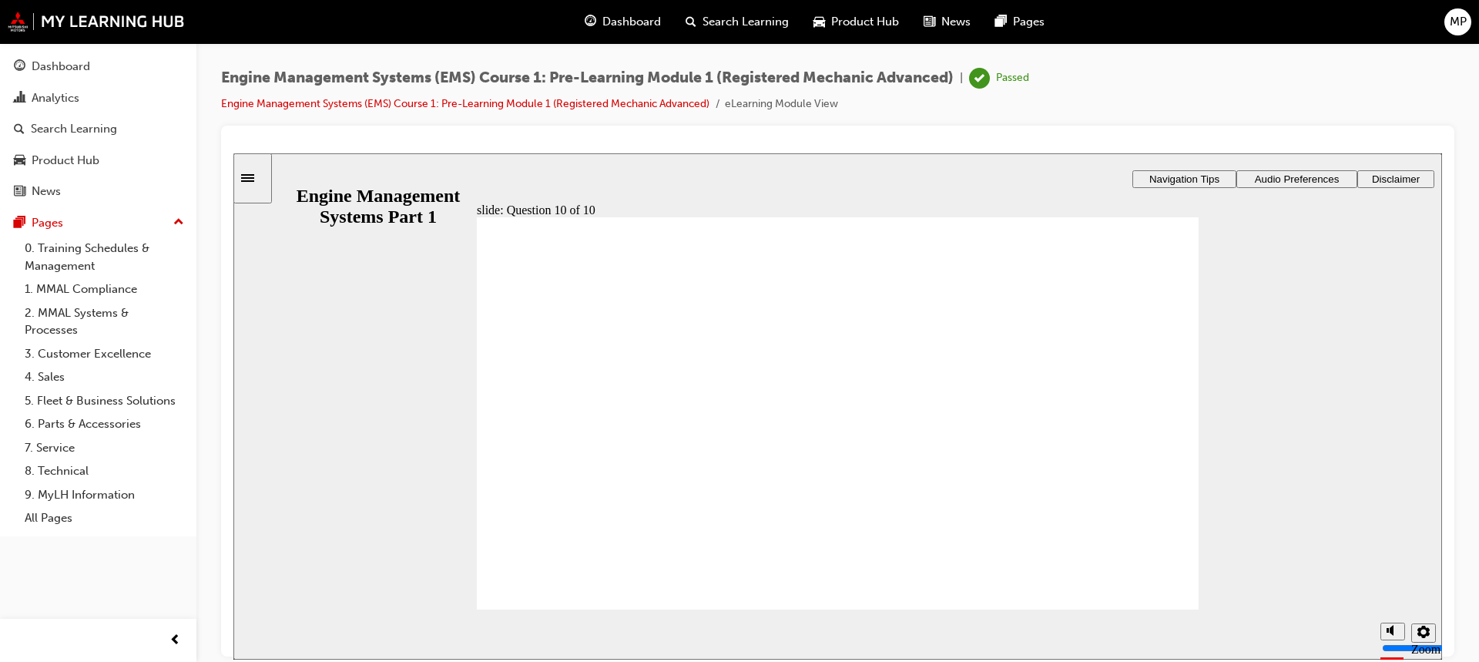
drag, startPoint x: 1052, startPoint y: 427, endPoint x: 540, endPoint y: 437, distance: 511.7
drag, startPoint x: 559, startPoint y: 362, endPoint x: 1036, endPoint y: 430, distance: 481.7
drag, startPoint x: 774, startPoint y: 364, endPoint x: 921, endPoint y: 466, distance: 180.0
drag, startPoint x: 884, startPoint y: 477, endPoint x: 923, endPoint y: 509, distance: 50.9
drag, startPoint x: 1047, startPoint y: 425, endPoint x: 842, endPoint y: 466, distance: 209.0
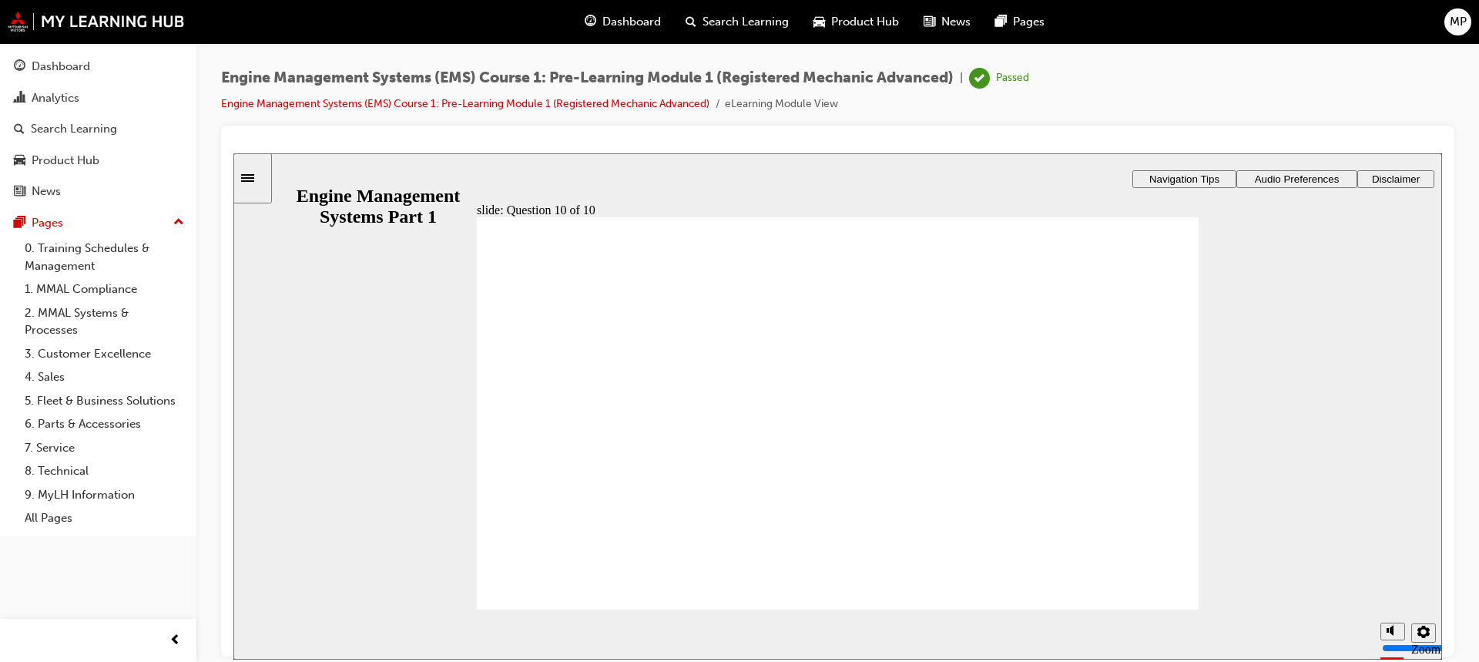
drag, startPoint x: 656, startPoint y: 429, endPoint x: 1125, endPoint y: 427, distance: 469.2
drag, startPoint x: 938, startPoint y: 362, endPoint x: 669, endPoint y: 411, distance: 274.1
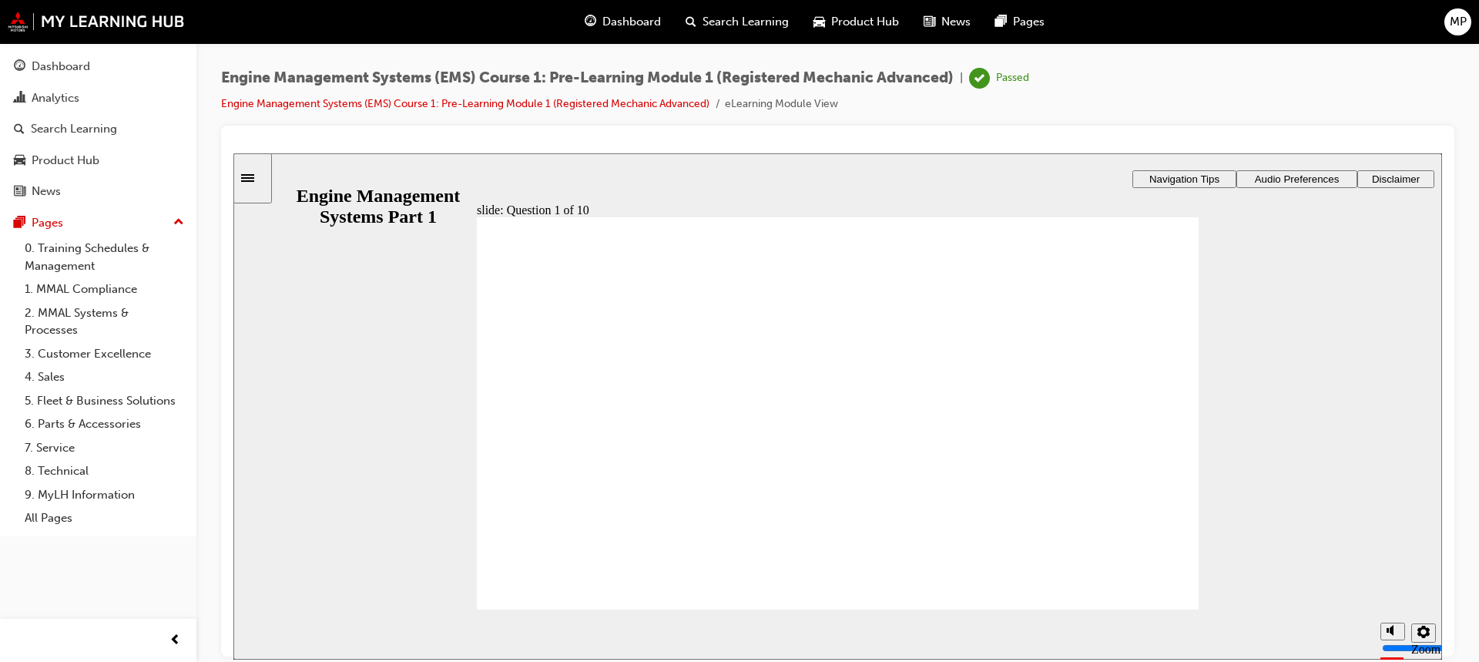
drag, startPoint x: 999, startPoint y: 368, endPoint x: 547, endPoint y: 438, distance: 457.0
drag, startPoint x: 856, startPoint y: 363, endPoint x: 523, endPoint y: 514, distance: 365.5
drag, startPoint x: 609, startPoint y: 351, endPoint x: 846, endPoint y: 430, distance: 249.5
drag, startPoint x: 755, startPoint y: 374, endPoint x: 893, endPoint y: 541, distance: 216.7
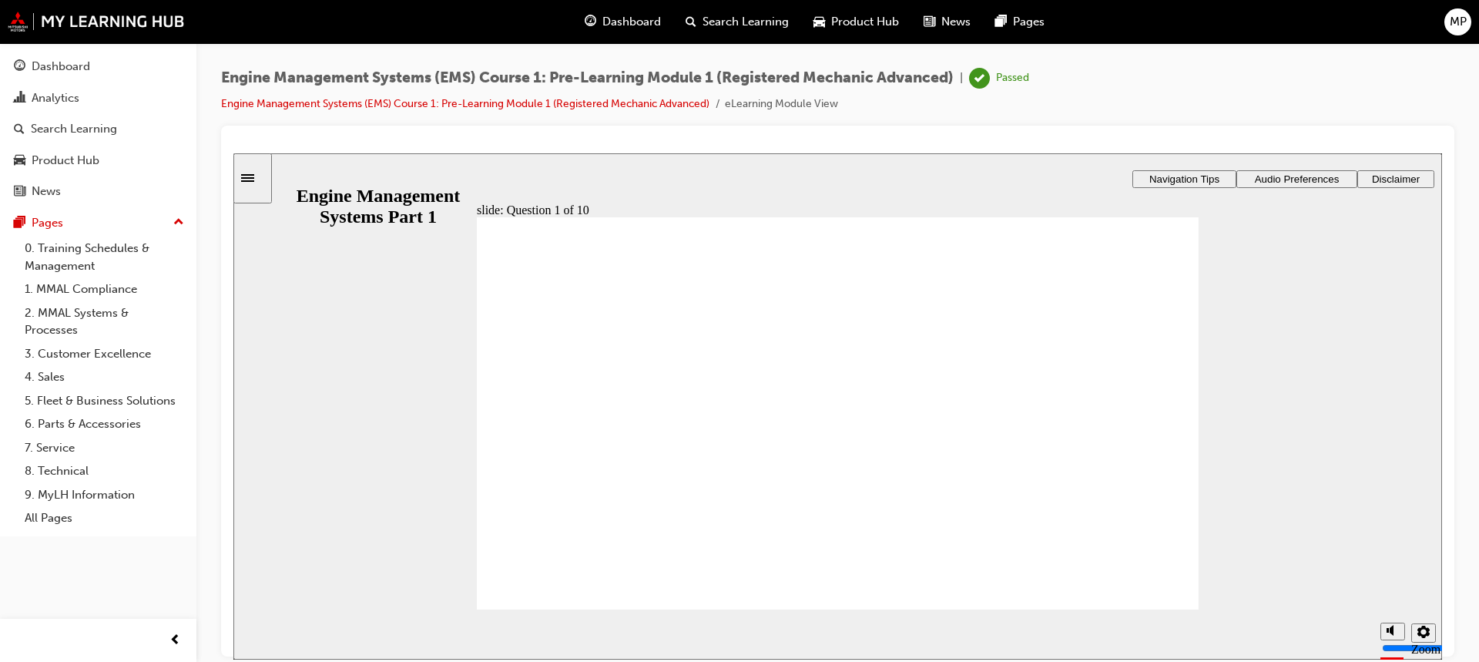
drag, startPoint x: 837, startPoint y: 361, endPoint x: 1019, endPoint y: 417, distance: 190.1
drag, startPoint x: 595, startPoint y: 366, endPoint x: 633, endPoint y: 482, distance: 122.3
drag, startPoint x: 1034, startPoint y: 361, endPoint x: 1082, endPoint y: 488, distance: 135.1
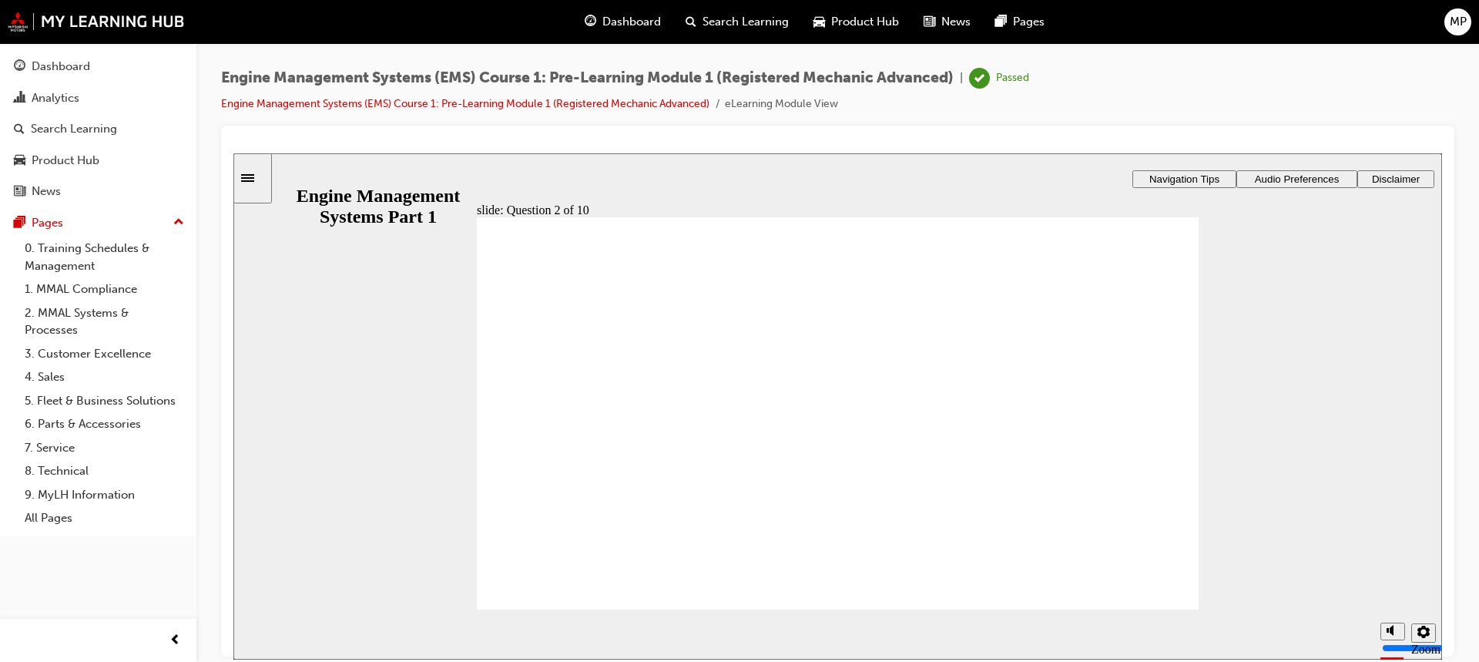
radio input "true"
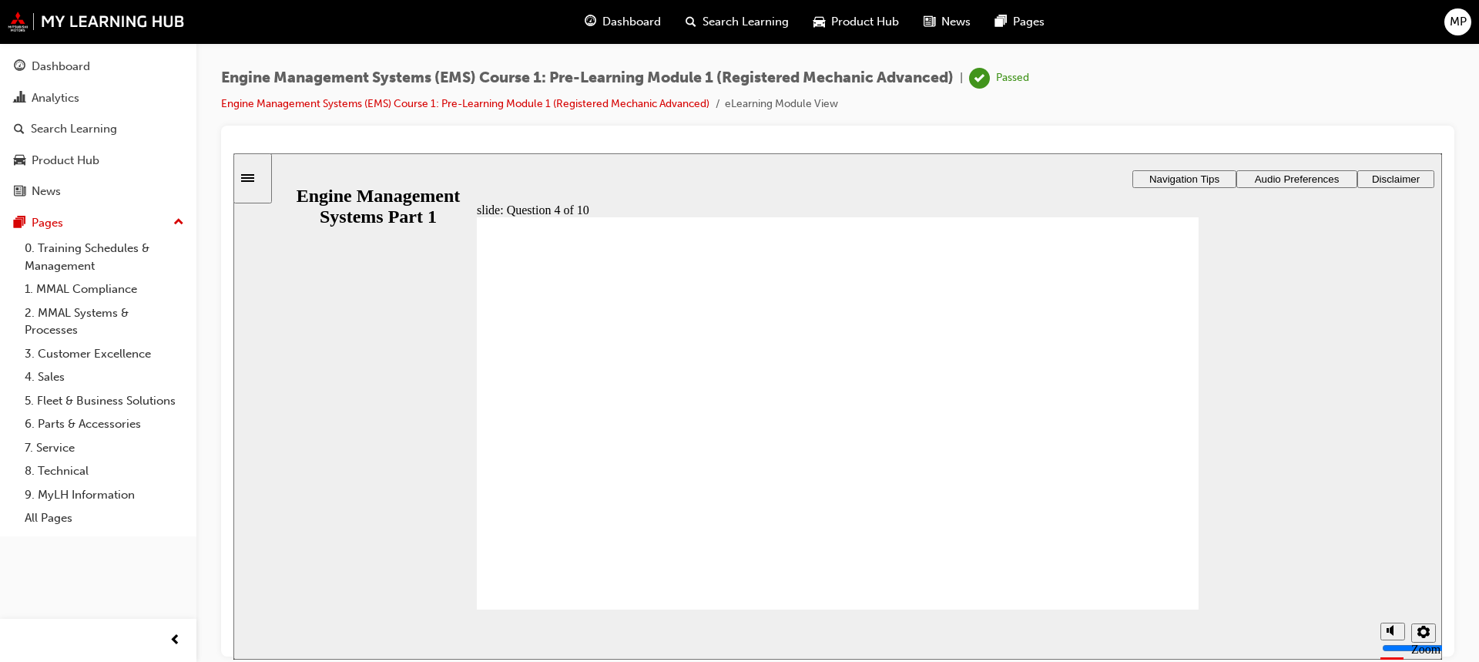
radio input "true"
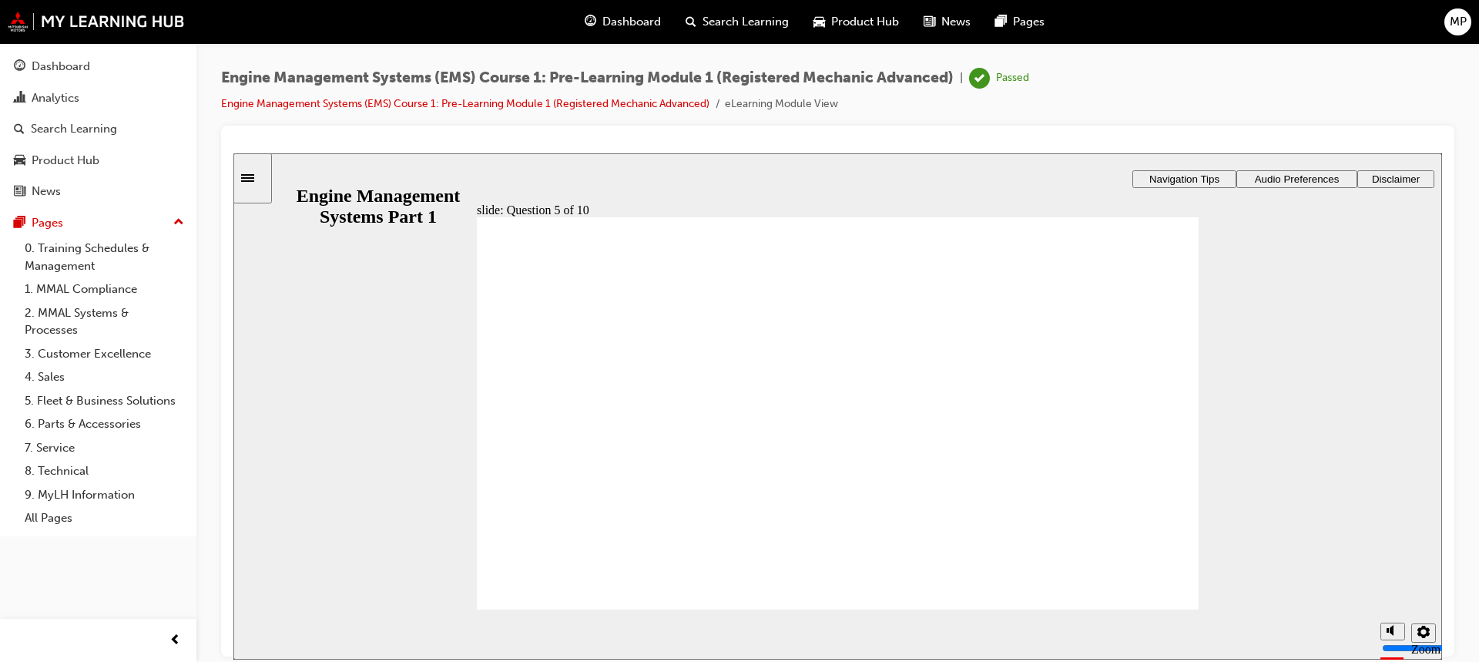
radio input "true"
drag, startPoint x: 675, startPoint y: 369, endPoint x: 646, endPoint y: 421, distance: 59.3
drag, startPoint x: 838, startPoint y: 363, endPoint x: 644, endPoint y: 471, distance: 222.1
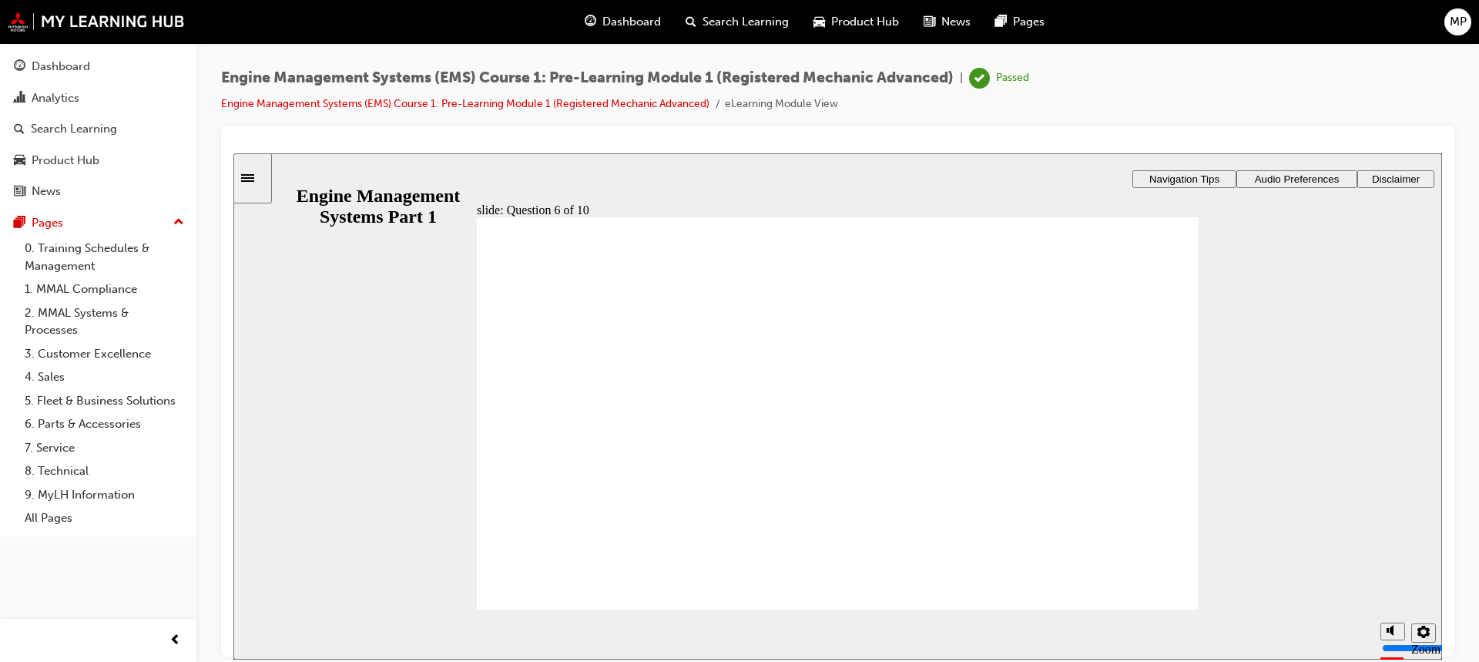
drag, startPoint x: 1059, startPoint y: 364, endPoint x: 634, endPoint y: 525, distance: 454.0
checkbox input "true"
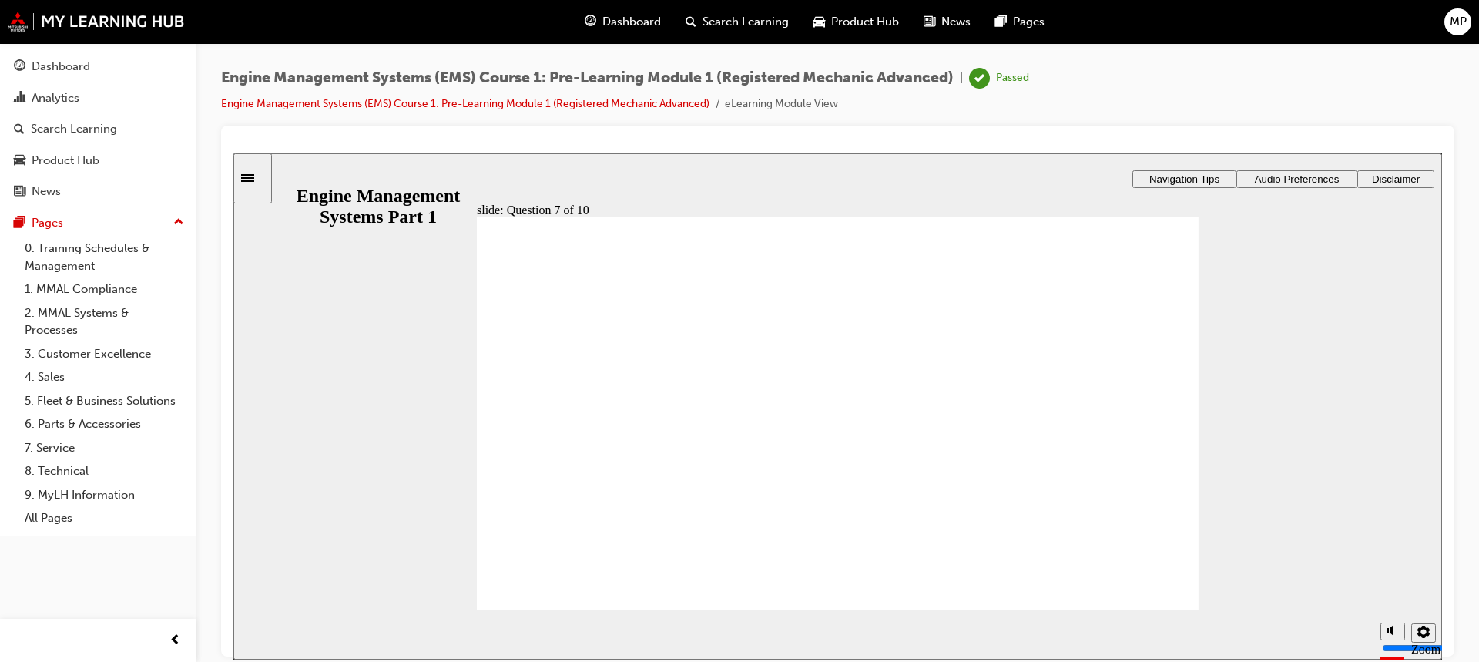
radio input "true"
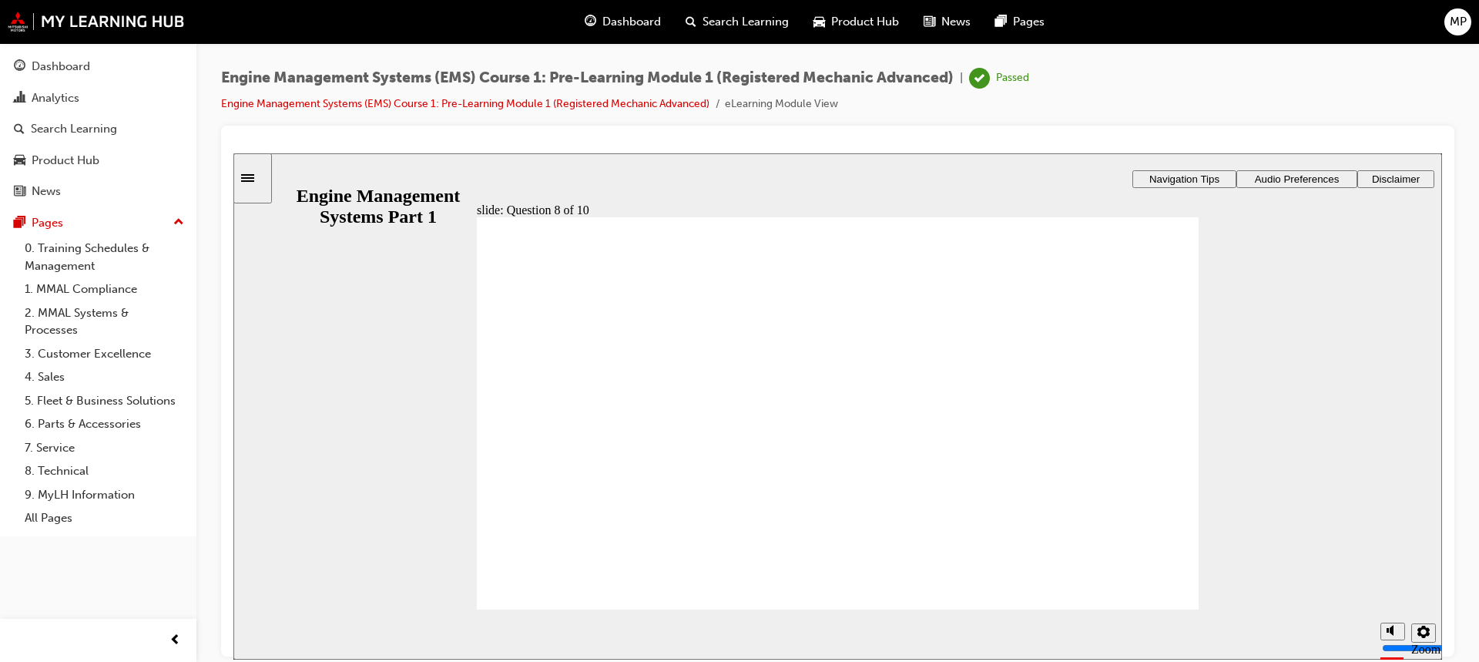
drag, startPoint x: 1073, startPoint y: 341, endPoint x: 542, endPoint y: 523, distance: 562.1
drag, startPoint x: 723, startPoint y: 341, endPoint x: 562, endPoint y: 468, distance: 205.2
drag, startPoint x: 825, startPoint y: 401, endPoint x: 585, endPoint y: 448, distance: 244.9
drag, startPoint x: 579, startPoint y: 341, endPoint x: 613, endPoint y: 398, distance: 65.3
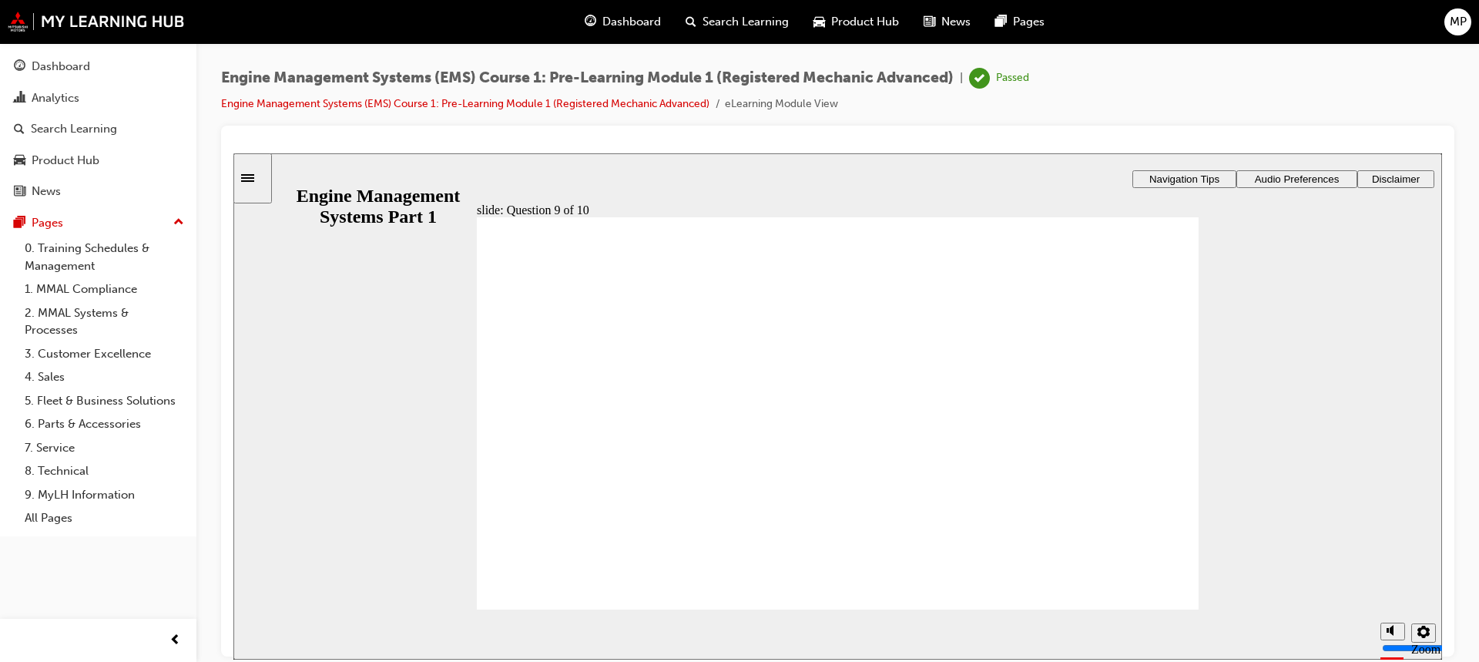
drag, startPoint x: 962, startPoint y: 358, endPoint x: 661, endPoint y: 413, distance: 305.4
drag, startPoint x: 1063, startPoint y: 367, endPoint x: 1040, endPoint y: 423, distance: 60.8
drag, startPoint x: 558, startPoint y: 351, endPoint x: 644, endPoint y: 394, distance: 96.8
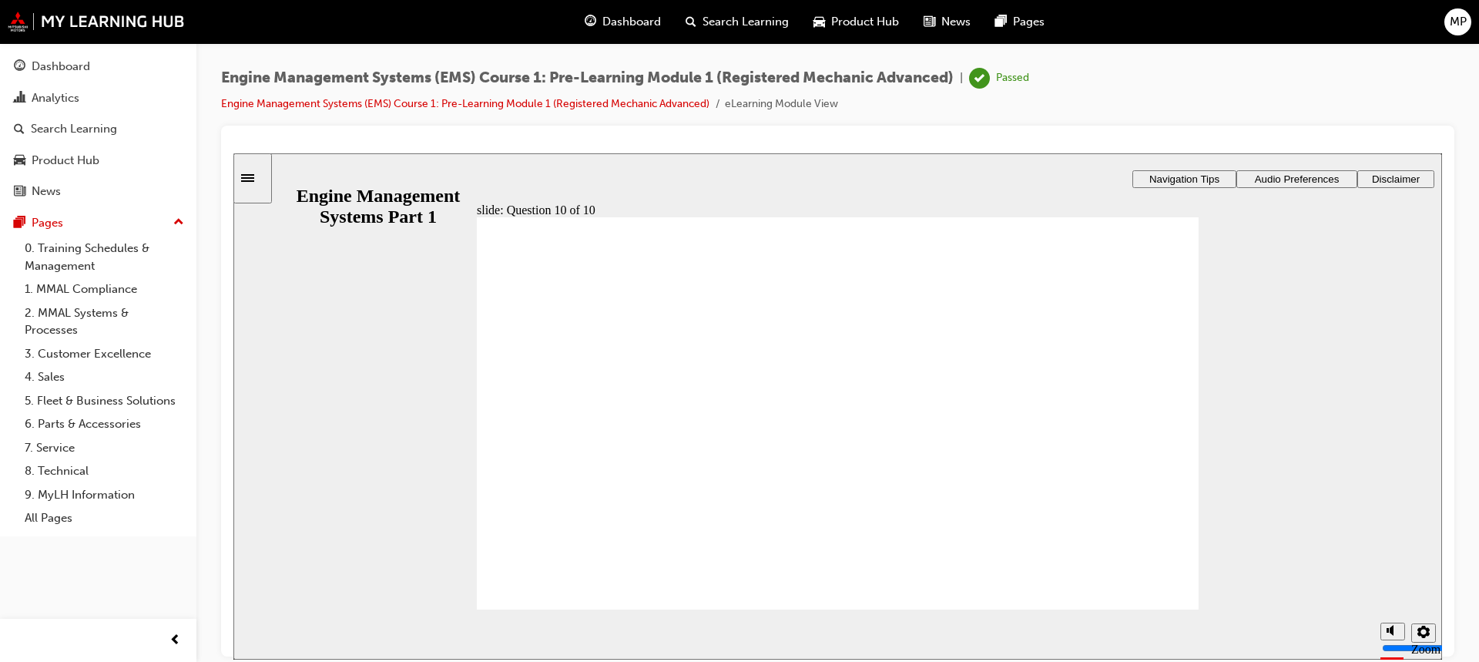
drag, startPoint x: 592, startPoint y: 369, endPoint x: 901, endPoint y: 471, distance: 326.0
drag, startPoint x: 781, startPoint y: 380, endPoint x: 951, endPoint y: 516, distance: 217.6
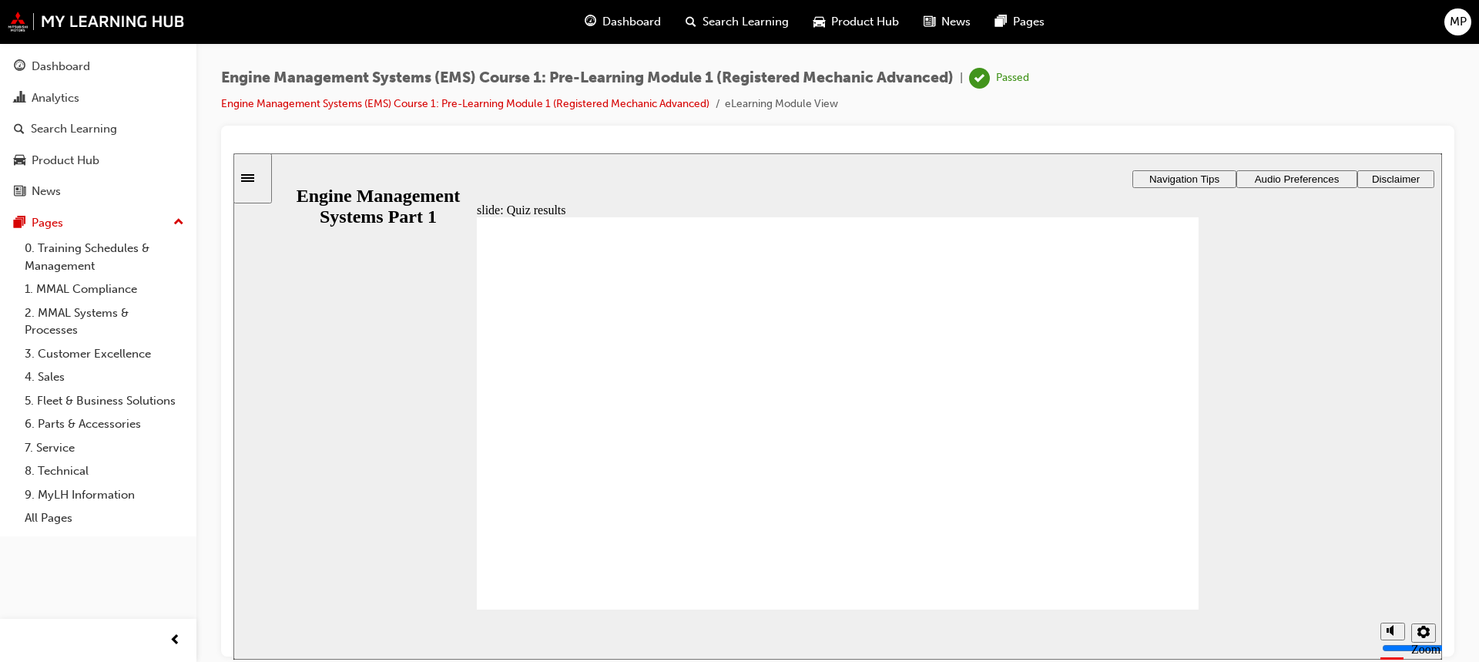
drag, startPoint x: 749, startPoint y: 358, endPoint x: 552, endPoint y: 498, distance: 242.0
drag, startPoint x: 623, startPoint y: 354, endPoint x: 894, endPoint y: 415, distance: 277.4
click at [977, 374] on div "Rectangle 1 Rectangle 3 Question 1 of 10 Drag and drop the photographs to the r…" at bounding box center [838, 420] width 722 height 406
drag, startPoint x: 1027, startPoint y: 355, endPoint x: 576, endPoint y: 421, distance: 456.3
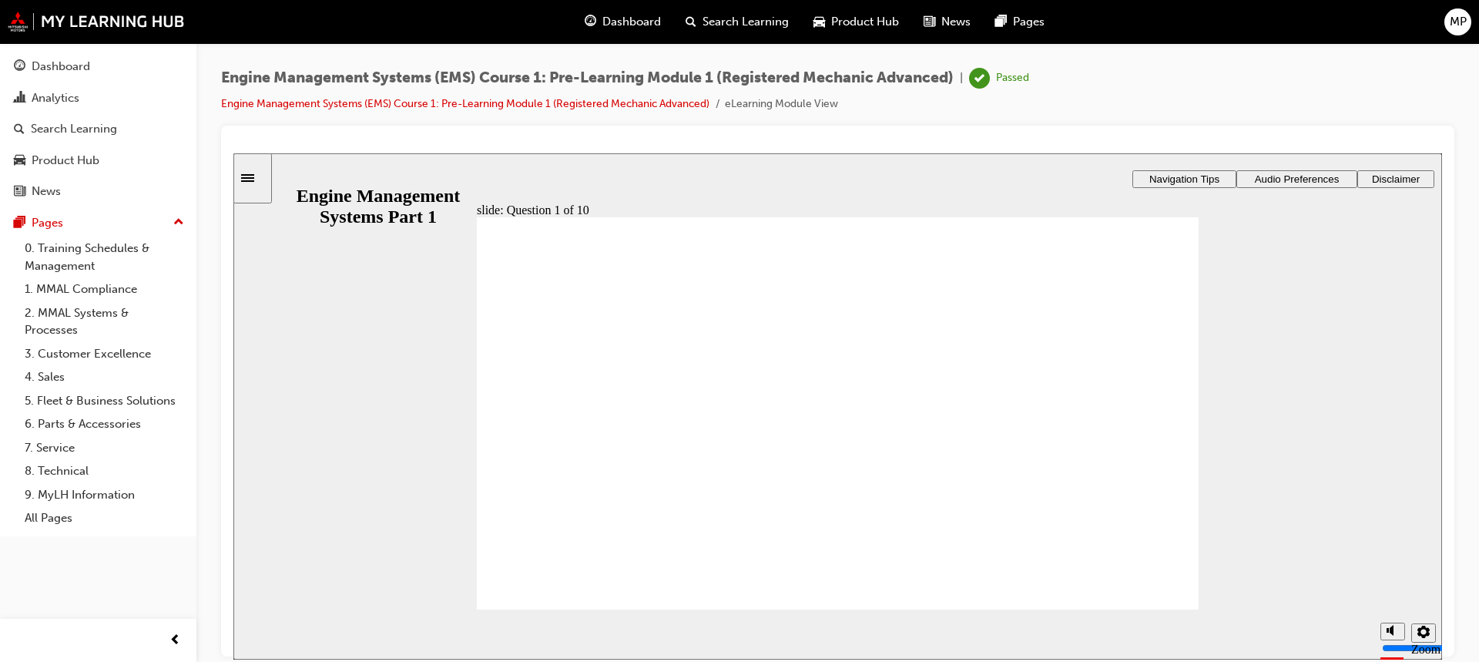
drag, startPoint x: 888, startPoint y: 346, endPoint x: 871, endPoint y: 512, distance: 166.6
drag, startPoint x: 877, startPoint y: 517, endPoint x: 572, endPoint y: 514, distance: 304.4
drag, startPoint x: 795, startPoint y: 388, endPoint x: 881, endPoint y: 506, distance: 146.1
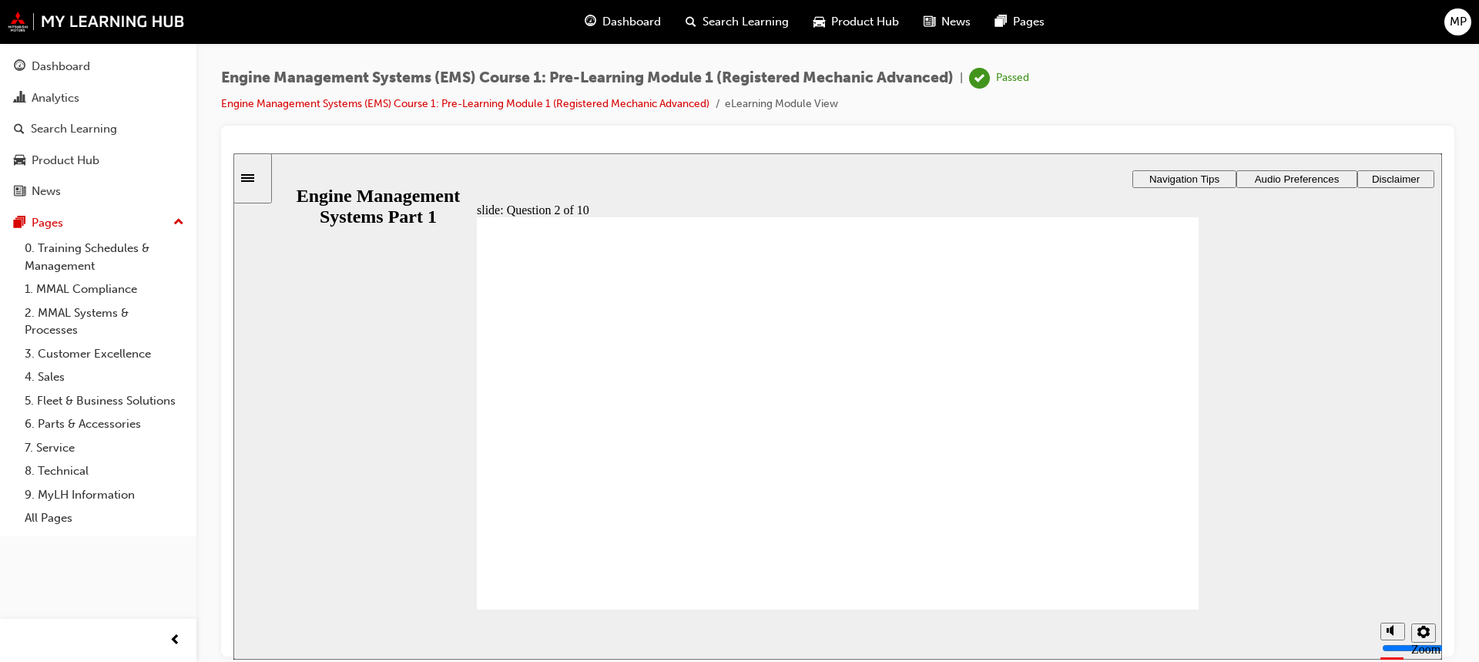
drag, startPoint x: 858, startPoint y: 361, endPoint x: 696, endPoint y: 498, distance: 212.1
drag, startPoint x: 687, startPoint y: 492, endPoint x: 791, endPoint y: 464, distance: 106.9
drag, startPoint x: 686, startPoint y: 496, endPoint x: 757, endPoint y: 473, distance: 73.8
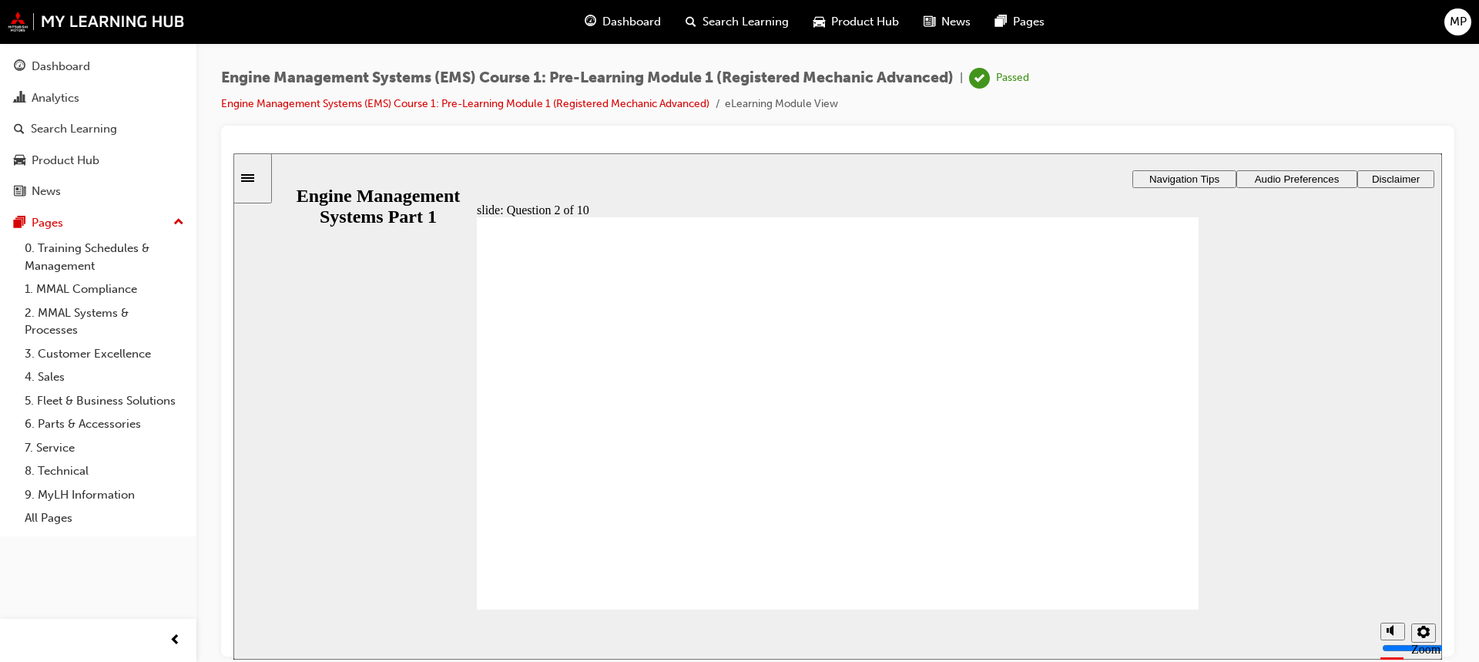
drag, startPoint x: 698, startPoint y: 482, endPoint x: 1030, endPoint y: 410, distance: 339.9
drag, startPoint x: 645, startPoint y: 411, endPoint x: 697, endPoint y: 485, distance: 90.0
drag, startPoint x: 1028, startPoint y: 367, endPoint x: 1062, endPoint y: 479, distance: 117.5
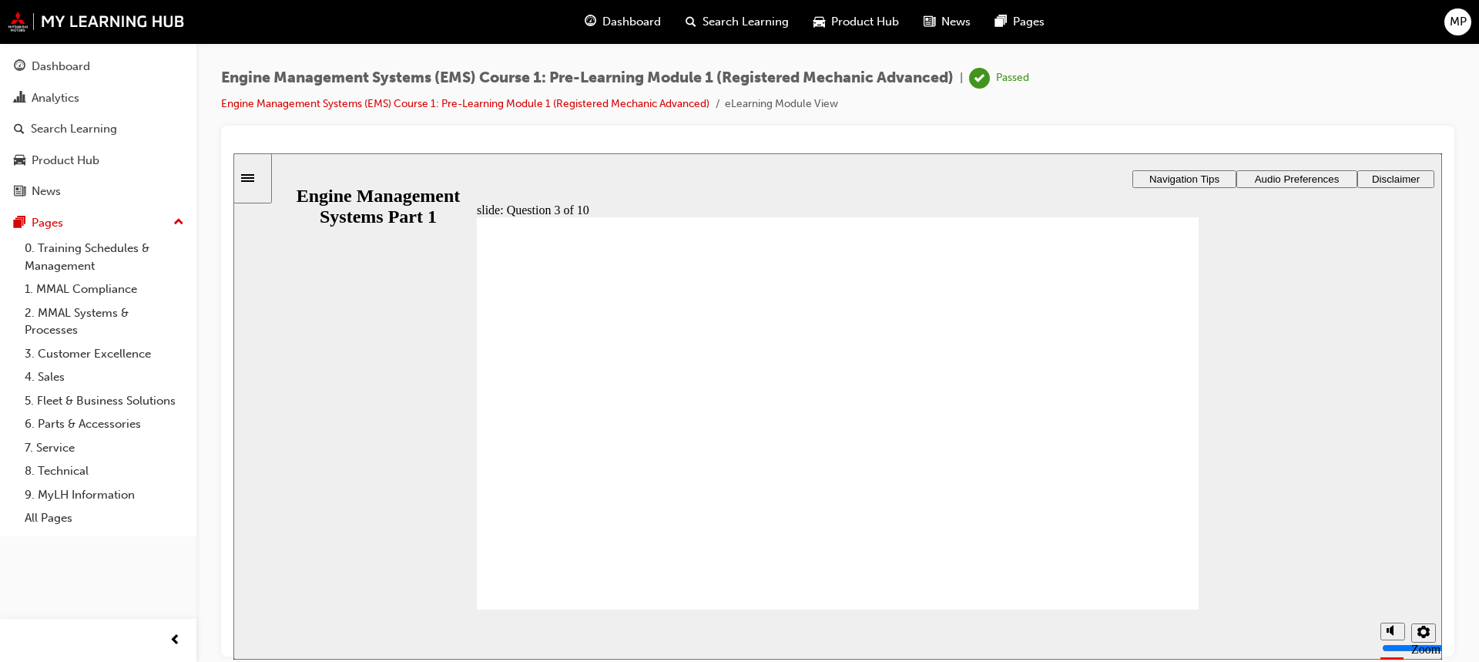
radio input "true"
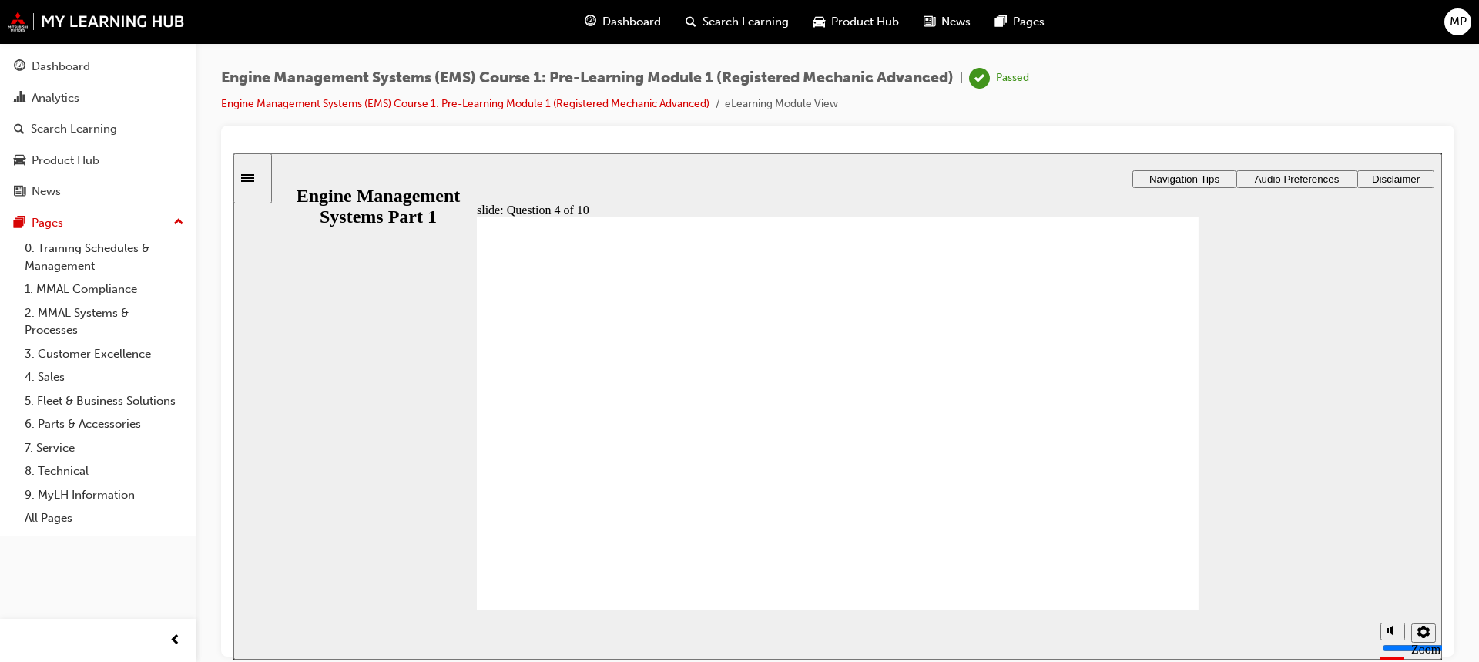
radio input "true"
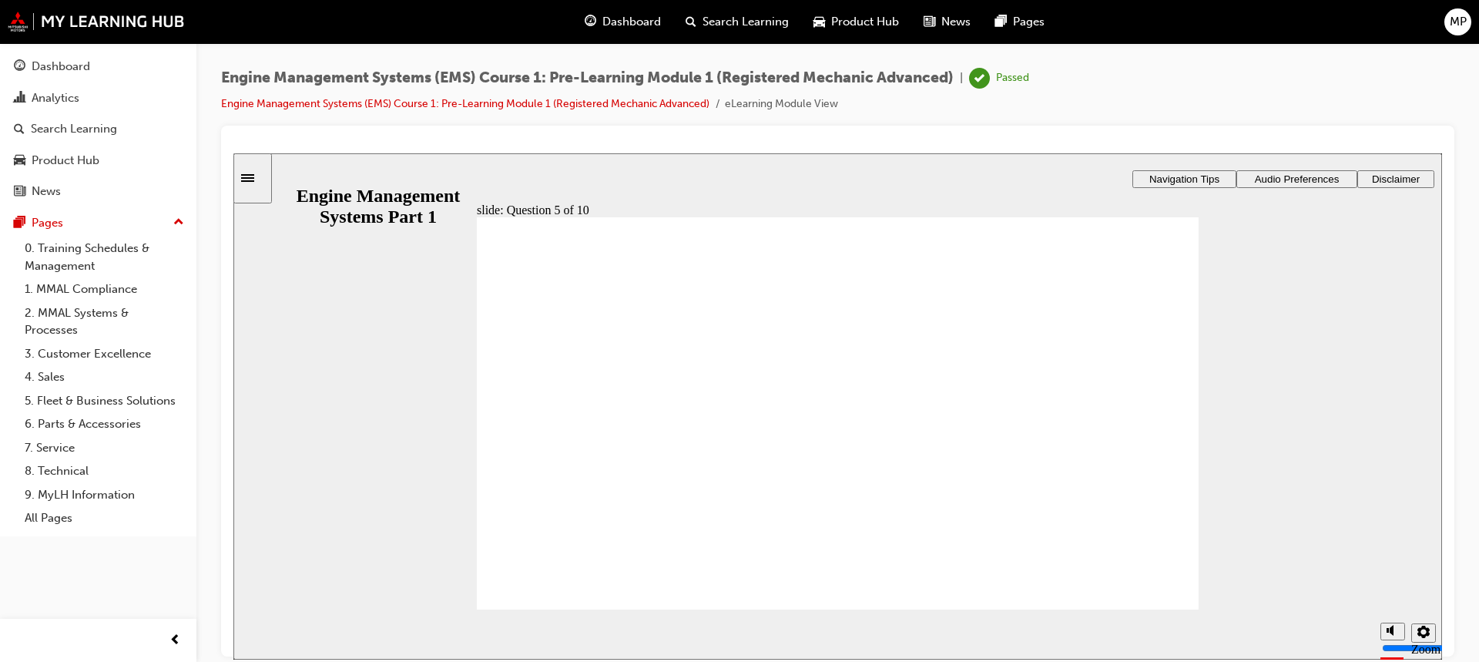
radio input "true"
drag, startPoint x: 998, startPoint y: 378, endPoint x: 567, endPoint y: 436, distance: 434.7
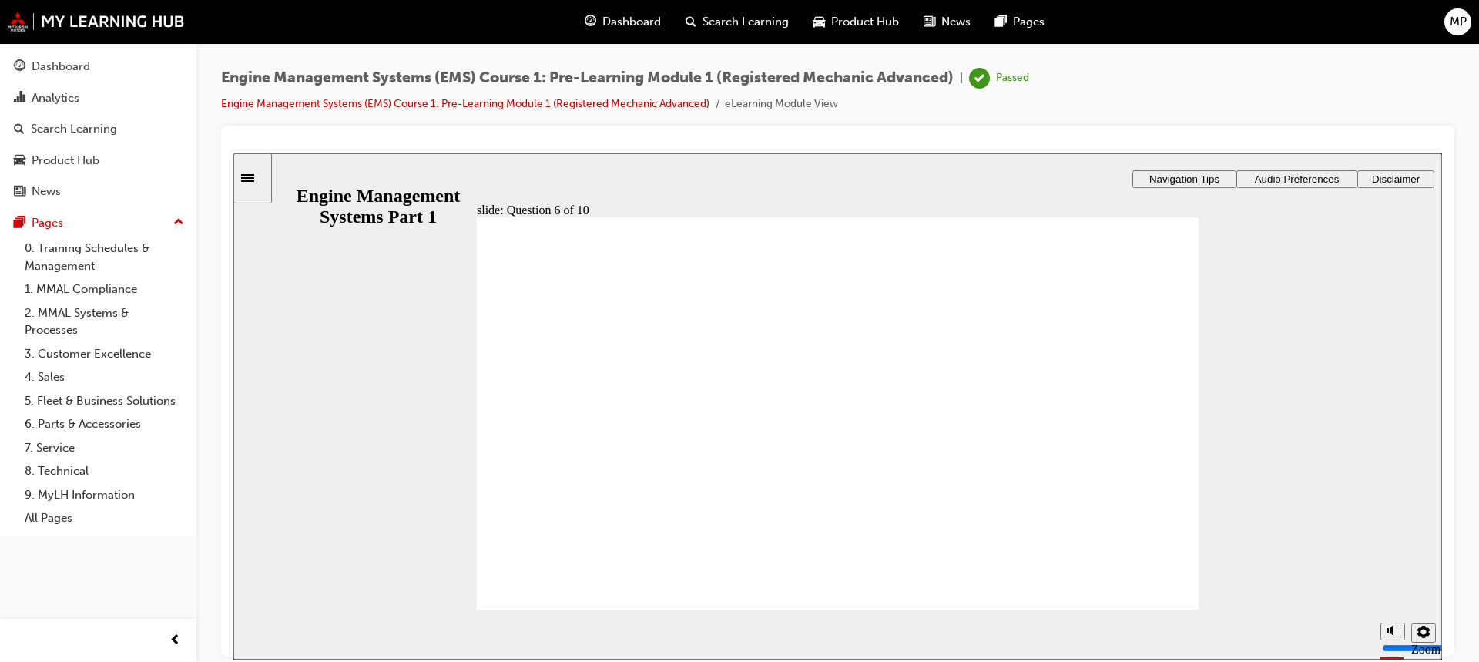
drag, startPoint x: 827, startPoint y: 361, endPoint x: 622, endPoint y: 458, distance: 227.1
drag, startPoint x: 659, startPoint y: 361, endPoint x: 611, endPoint y: 526, distance: 171.7
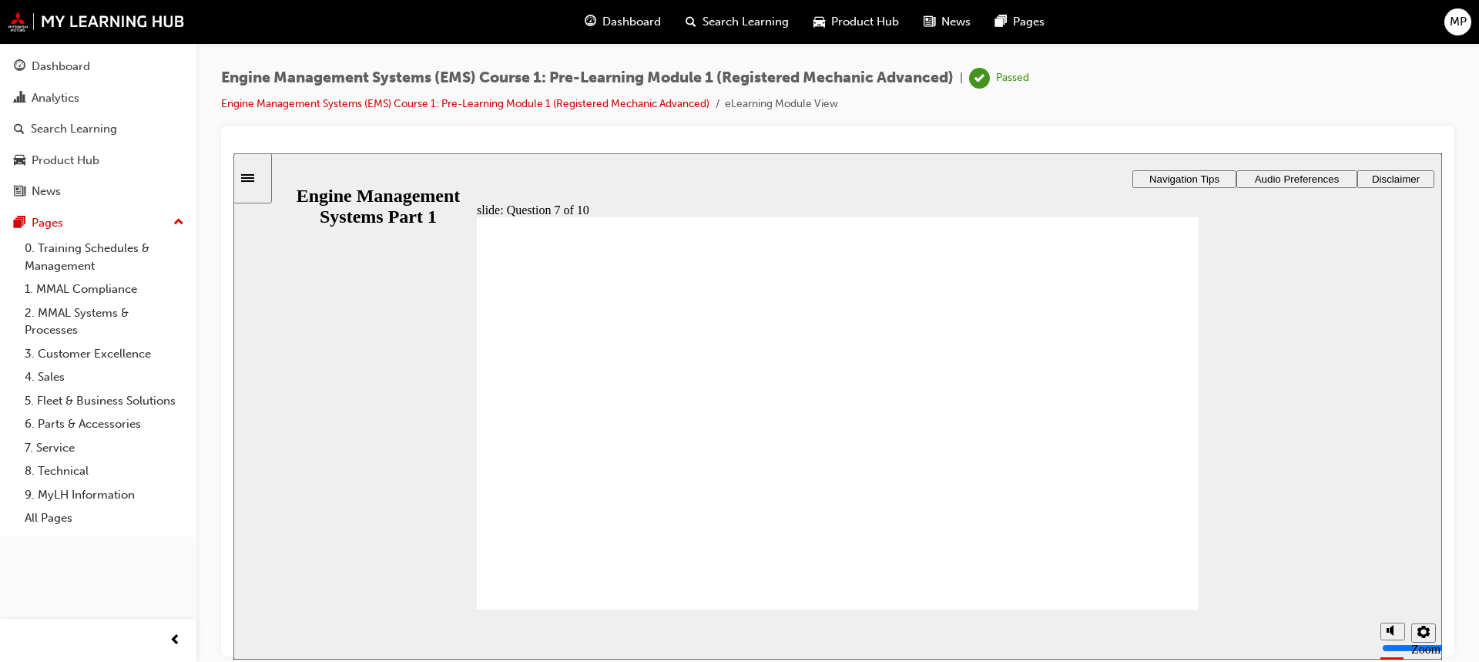
checkbox input "true"
radio input "true"
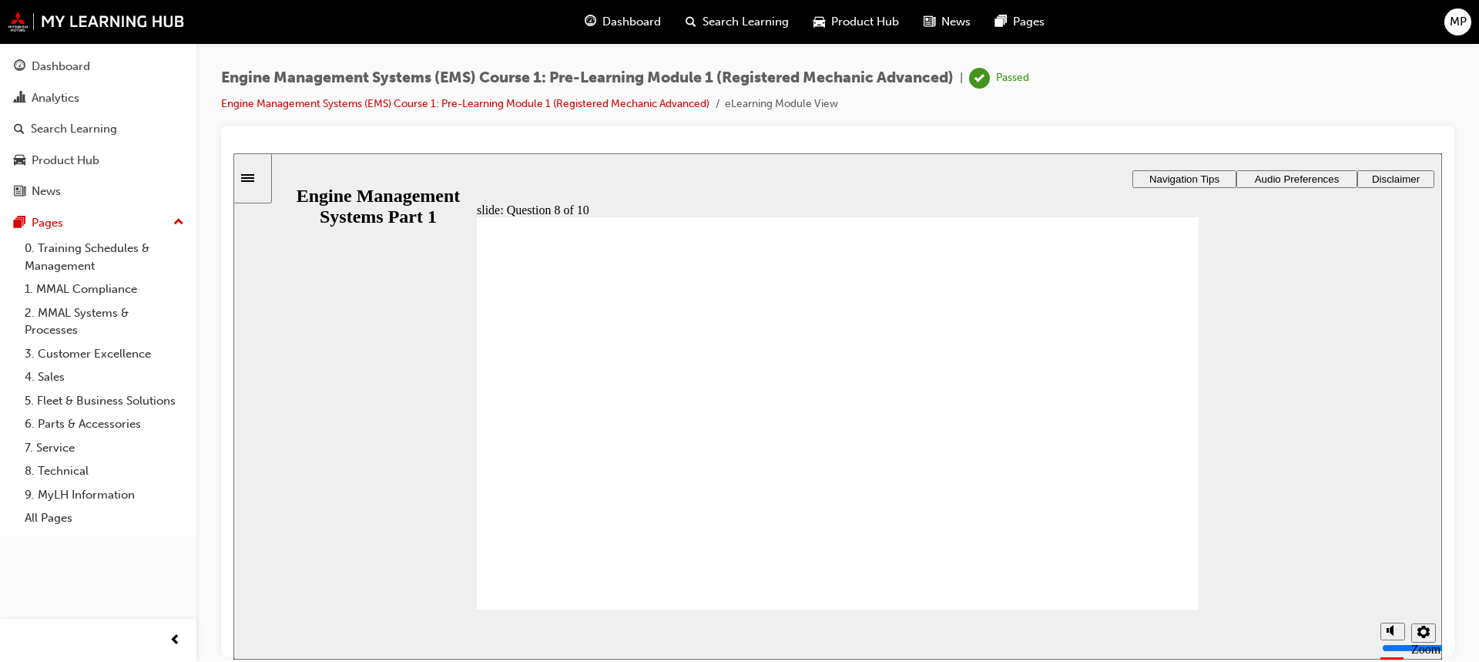
drag, startPoint x: 1085, startPoint y: 386, endPoint x: 592, endPoint y: 527, distance: 512.9
drag, startPoint x: 599, startPoint y: 336, endPoint x: 604, endPoint y: 454, distance: 118.0
drag, startPoint x: 801, startPoint y: 347, endPoint x: 640, endPoint y: 395, distance: 168.0
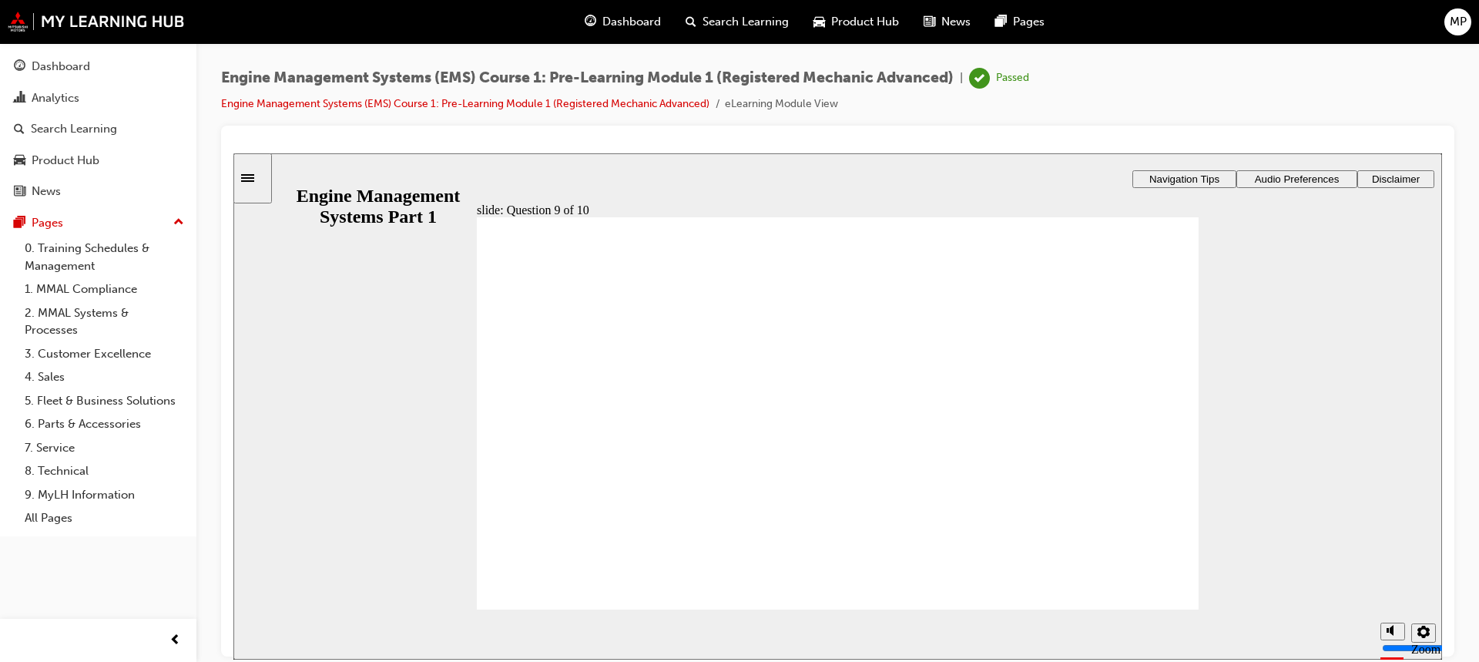
drag, startPoint x: 911, startPoint y: 341, endPoint x: 565, endPoint y: 424, distance: 355.6
drag, startPoint x: 895, startPoint y: 371, endPoint x: 542, endPoint y: 425, distance: 356.3
drag, startPoint x: 1089, startPoint y: 361, endPoint x: 1083, endPoint y: 424, distance: 63.6
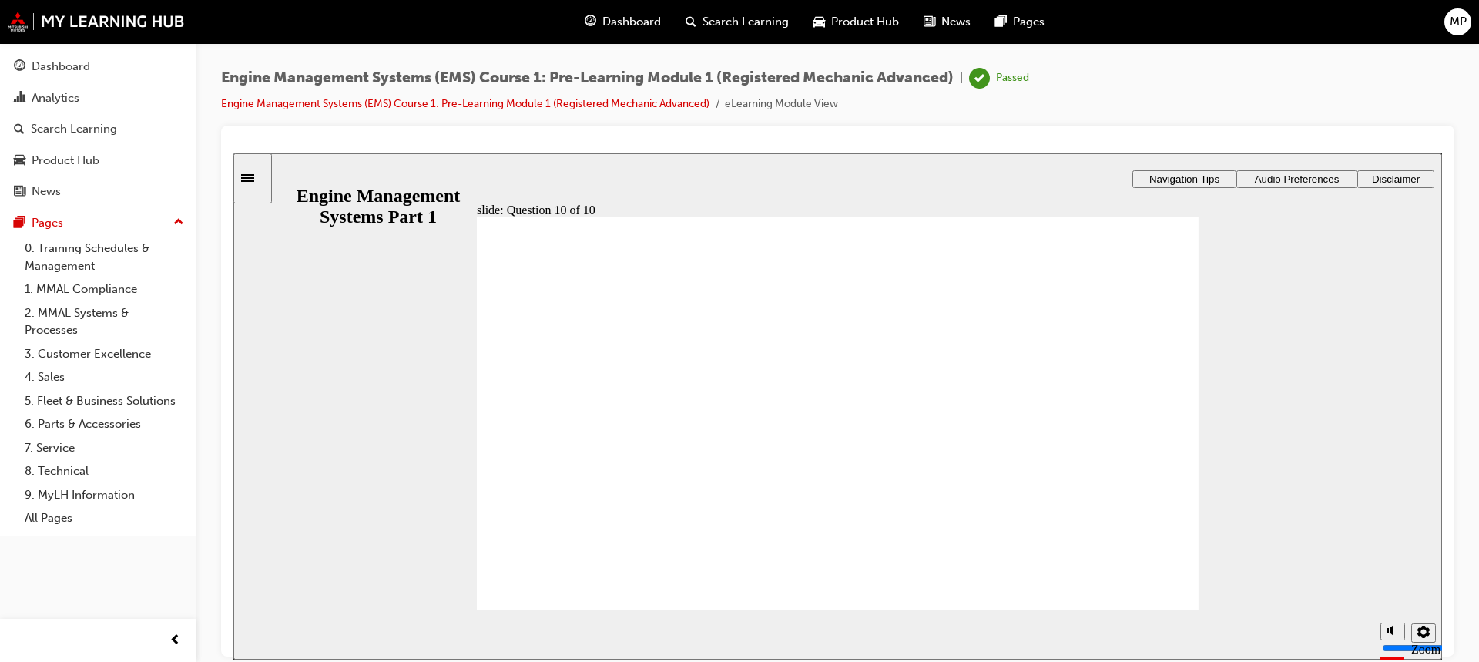
drag, startPoint x: 591, startPoint y: 353, endPoint x: 916, endPoint y: 449, distance: 339.1
drag, startPoint x: 801, startPoint y: 368, endPoint x: 970, endPoint y: 502, distance: 216.1
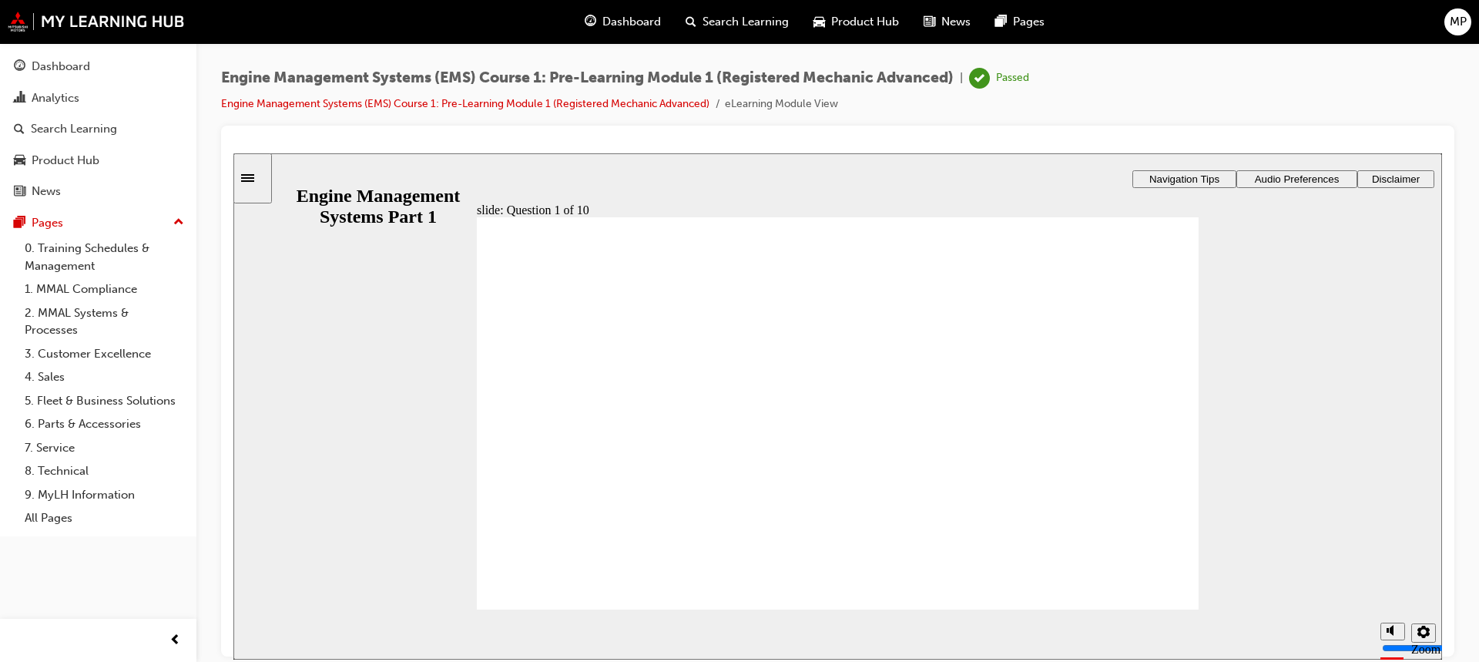
drag, startPoint x: 986, startPoint y: 344, endPoint x: 545, endPoint y: 422, distance: 447.5
drag, startPoint x: 618, startPoint y: 361, endPoint x: 810, endPoint y: 409, distance: 197.7
drag, startPoint x: 783, startPoint y: 357, endPoint x: 921, endPoint y: 532, distance: 223.2
drag, startPoint x: 888, startPoint y: 373, endPoint x: 592, endPoint y: 527, distance: 333.6
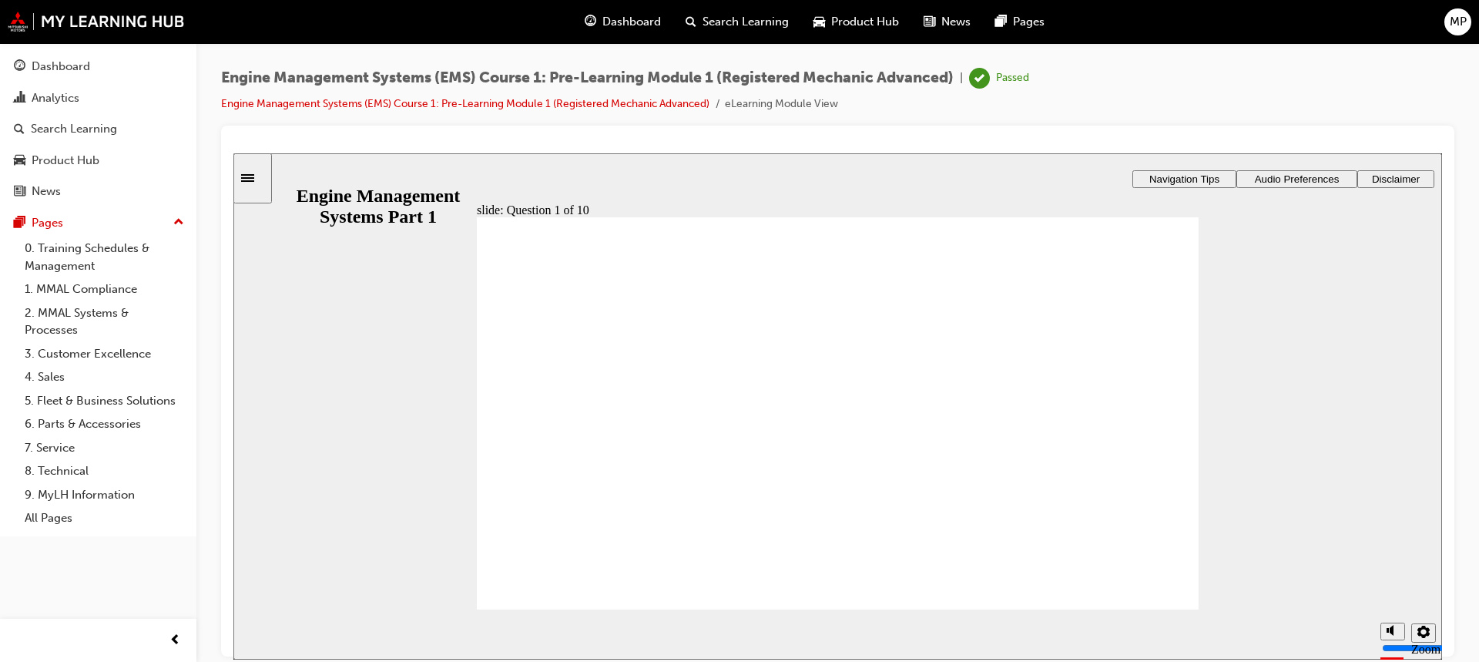
drag, startPoint x: 765, startPoint y: 367, endPoint x: 948, endPoint y: 419, distance: 190.7
drag, startPoint x: 991, startPoint y: 368, endPoint x: 1019, endPoint y: 491, distance: 125.6
drag, startPoint x: 594, startPoint y: 374, endPoint x: 627, endPoint y: 482, distance: 112.1
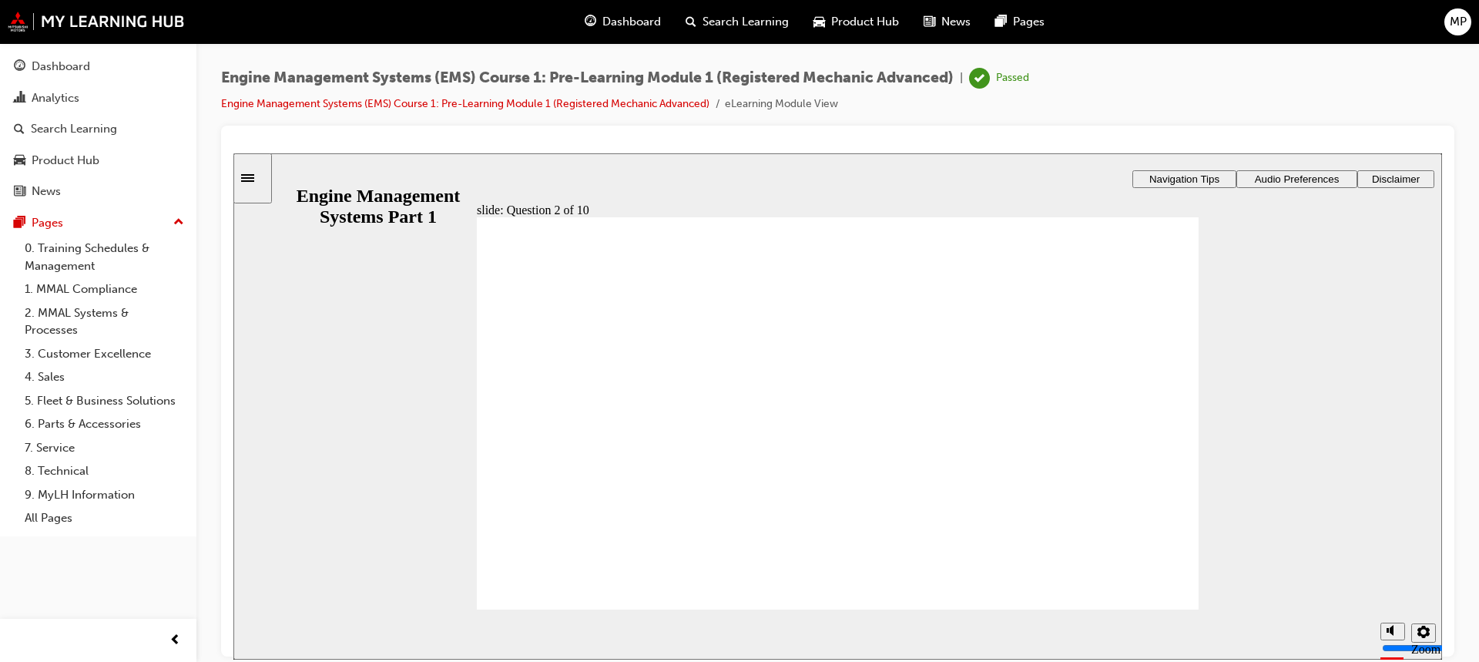
radio input "true"
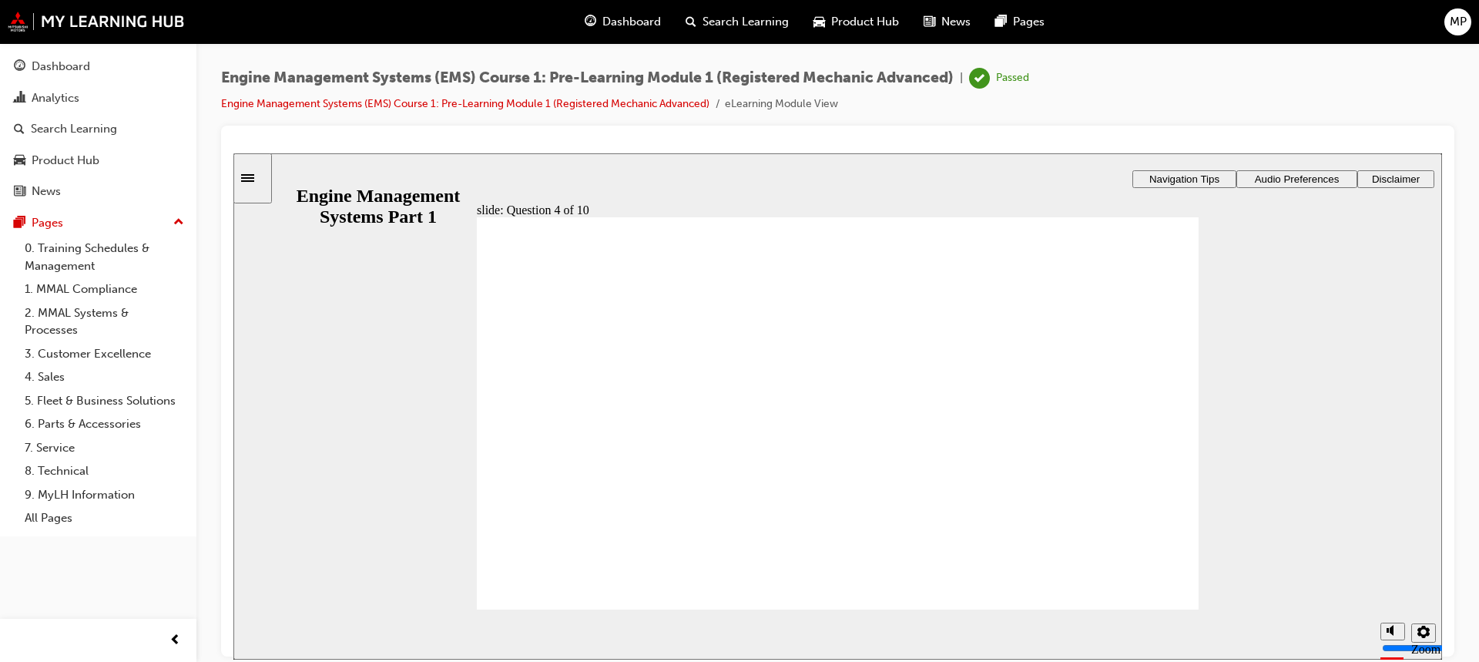
radio input "false"
radio input "true"
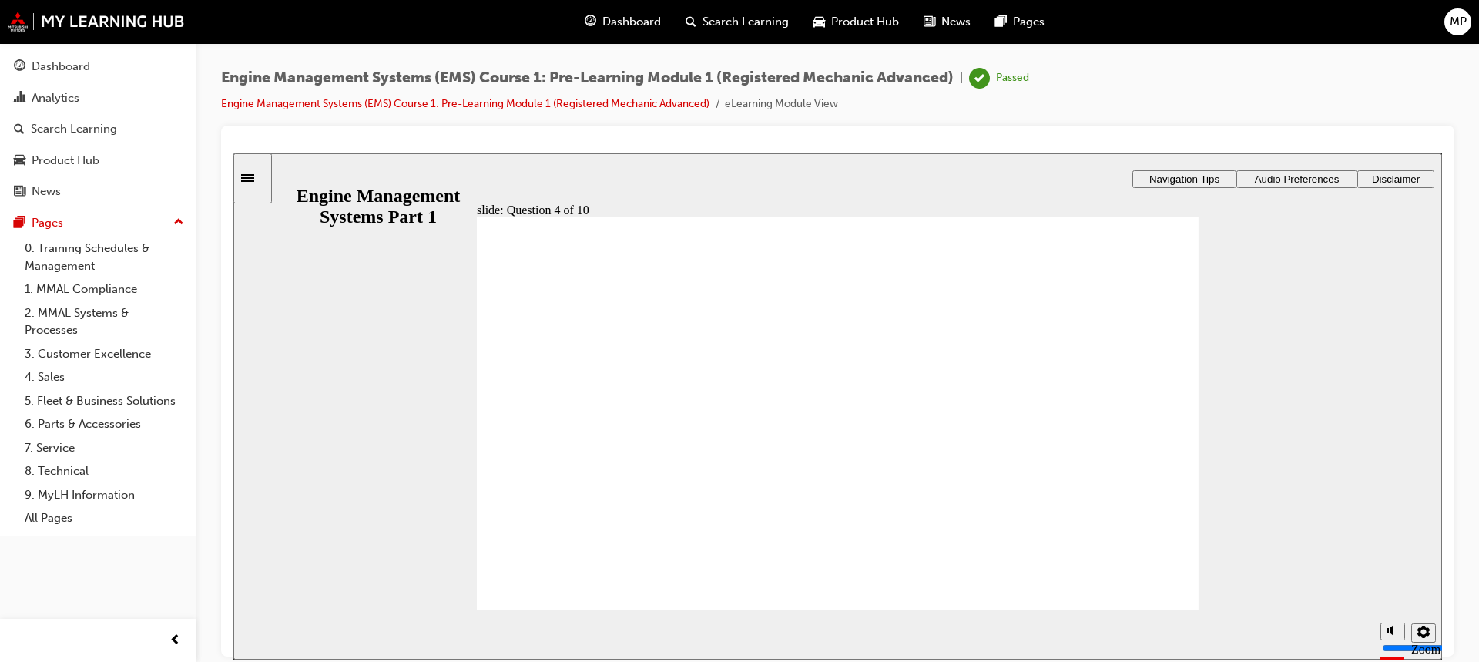
radio input "true"
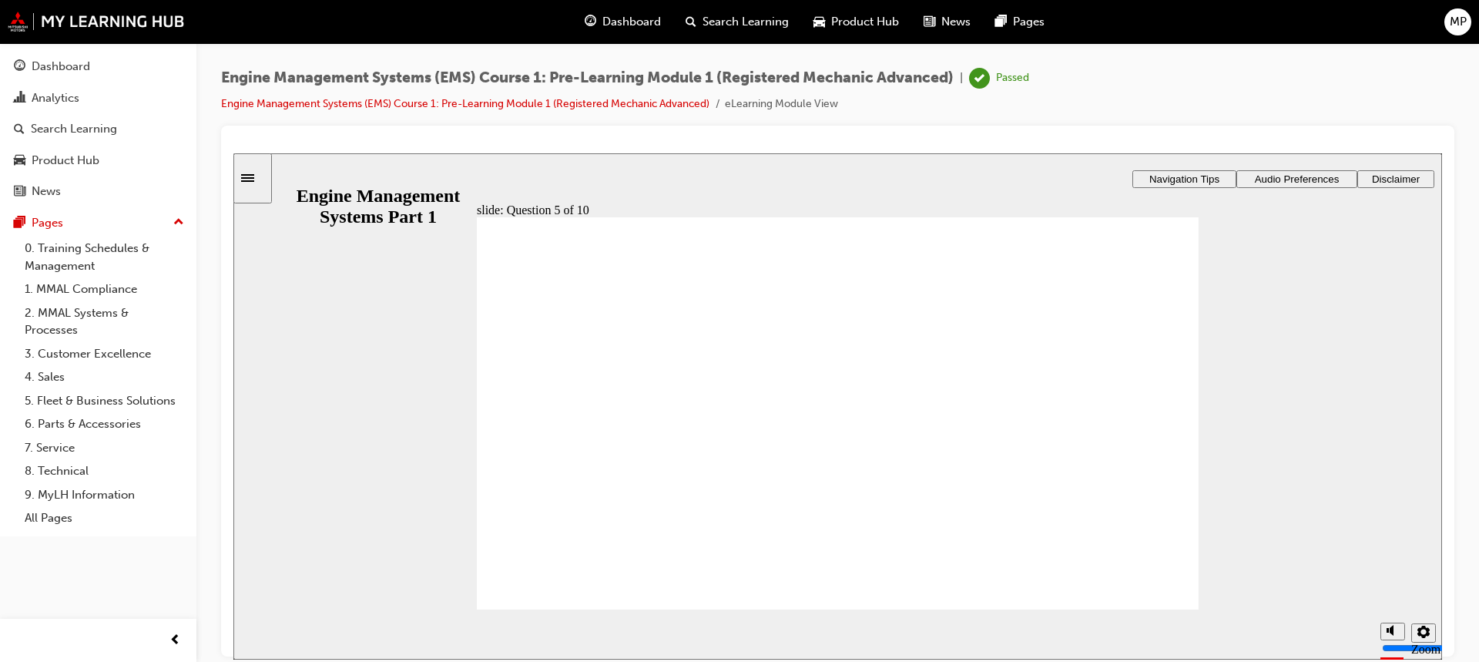
radio input "true"
drag, startPoint x: 992, startPoint y: 357, endPoint x: 954, endPoint y: 360, distance: 37.8
drag, startPoint x: 1028, startPoint y: 360, endPoint x: 1048, endPoint y: 366, distance: 21.0
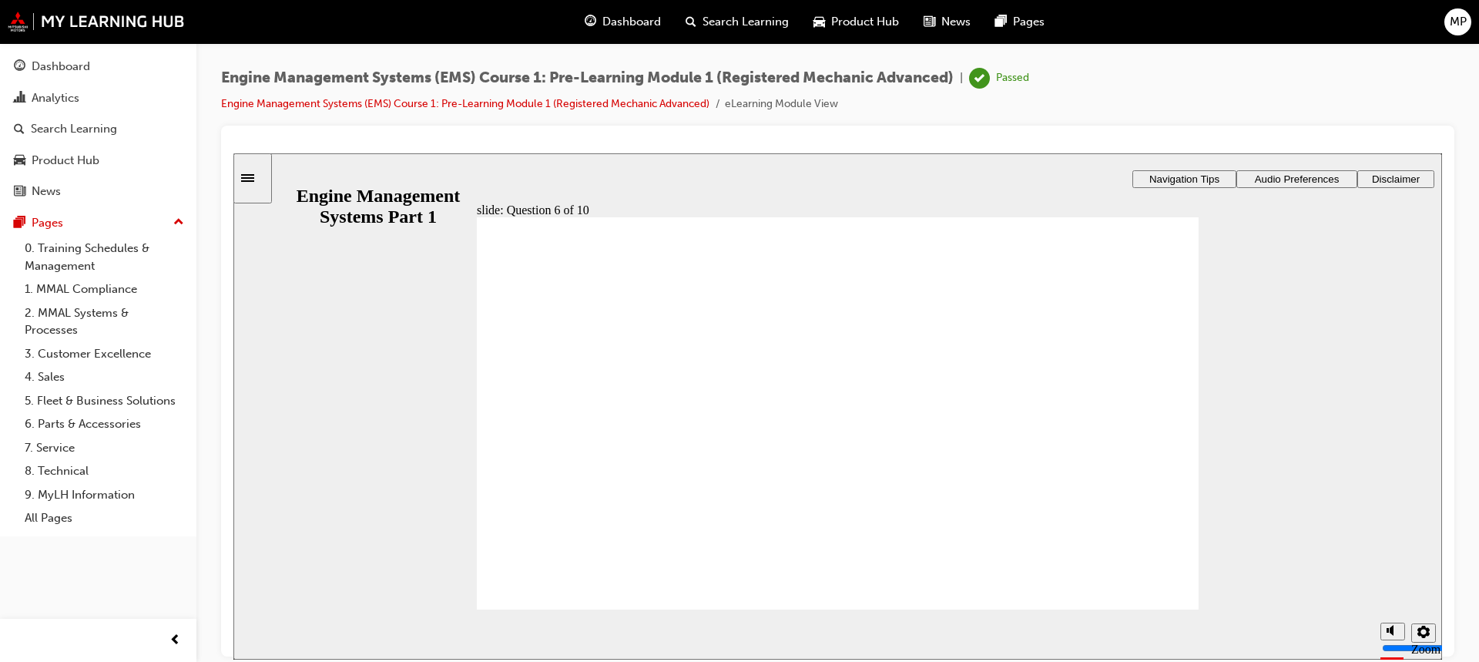
drag, startPoint x: 641, startPoint y: 351, endPoint x: 603, endPoint y: 503, distance: 157.3
drag, startPoint x: 827, startPoint y: 360, endPoint x: 619, endPoint y: 427, distance: 219.3
drag, startPoint x: 989, startPoint y: 364, endPoint x: 549, endPoint y: 455, distance: 449.2
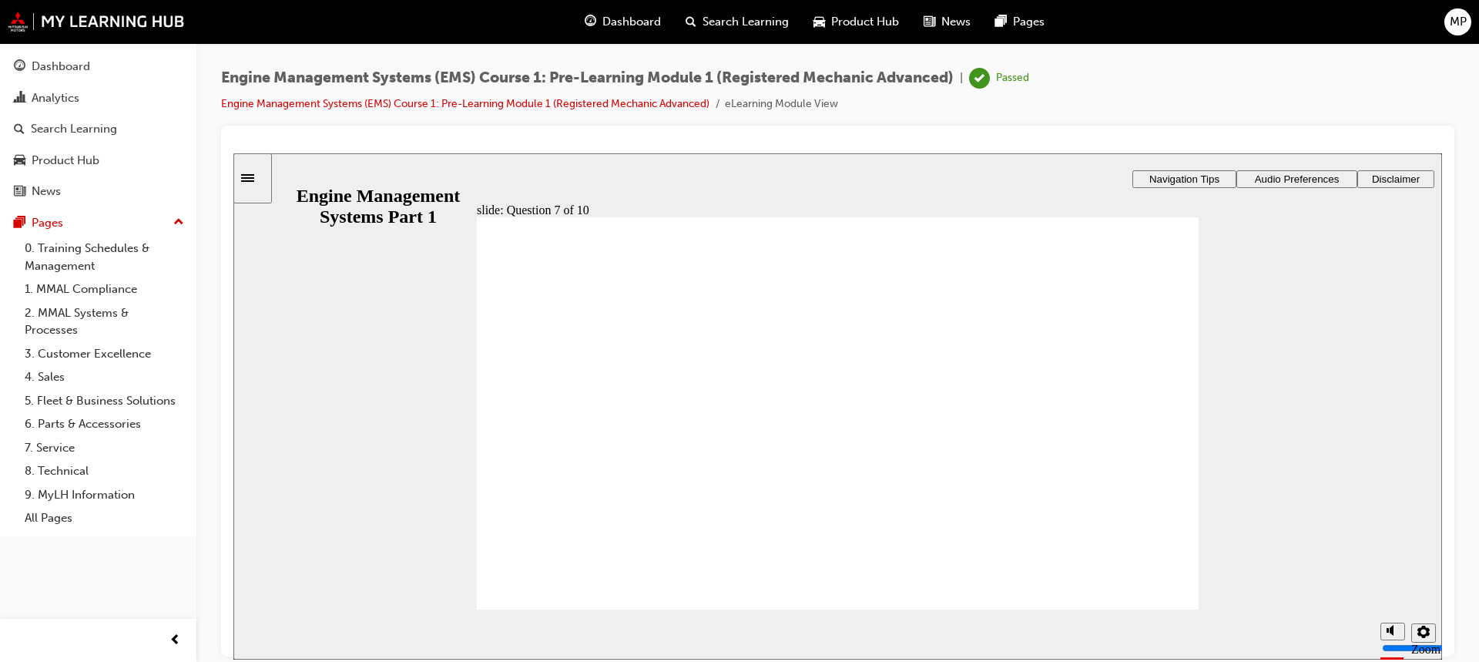
checkbox input "true"
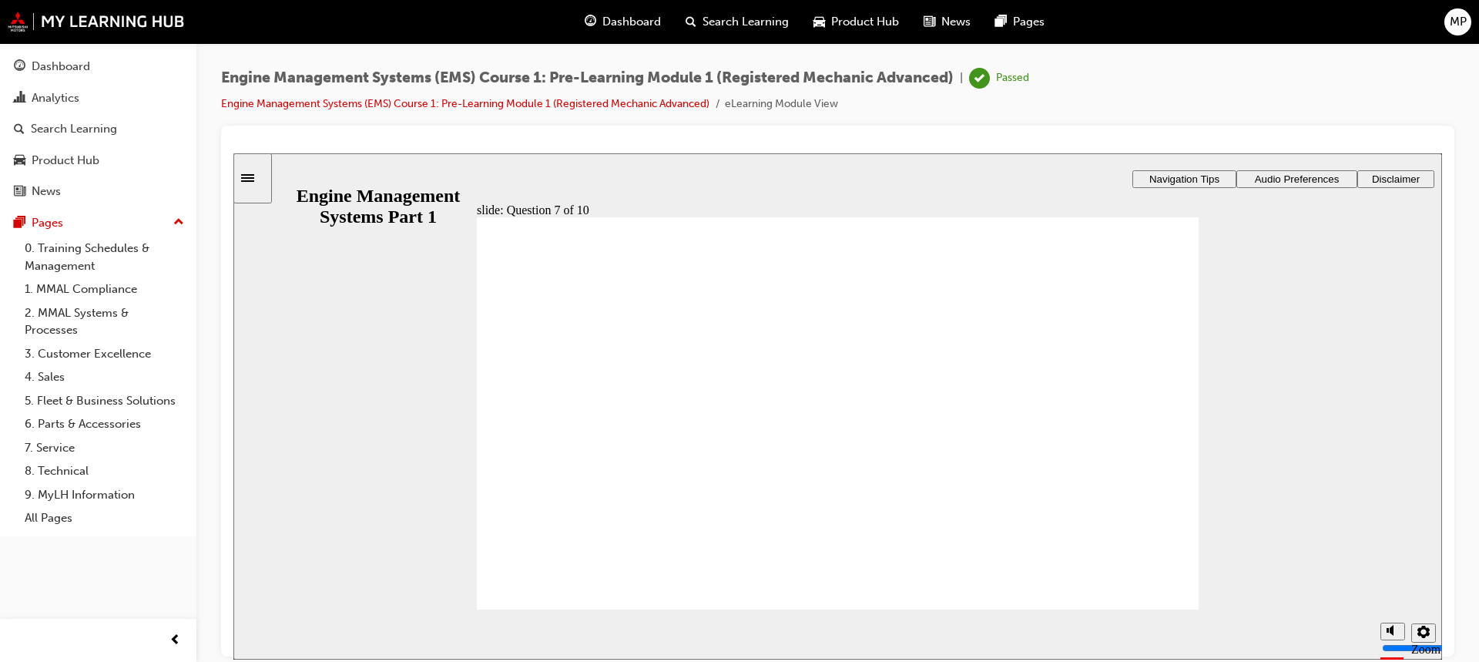
checkbox input "true"
checkbox input "false"
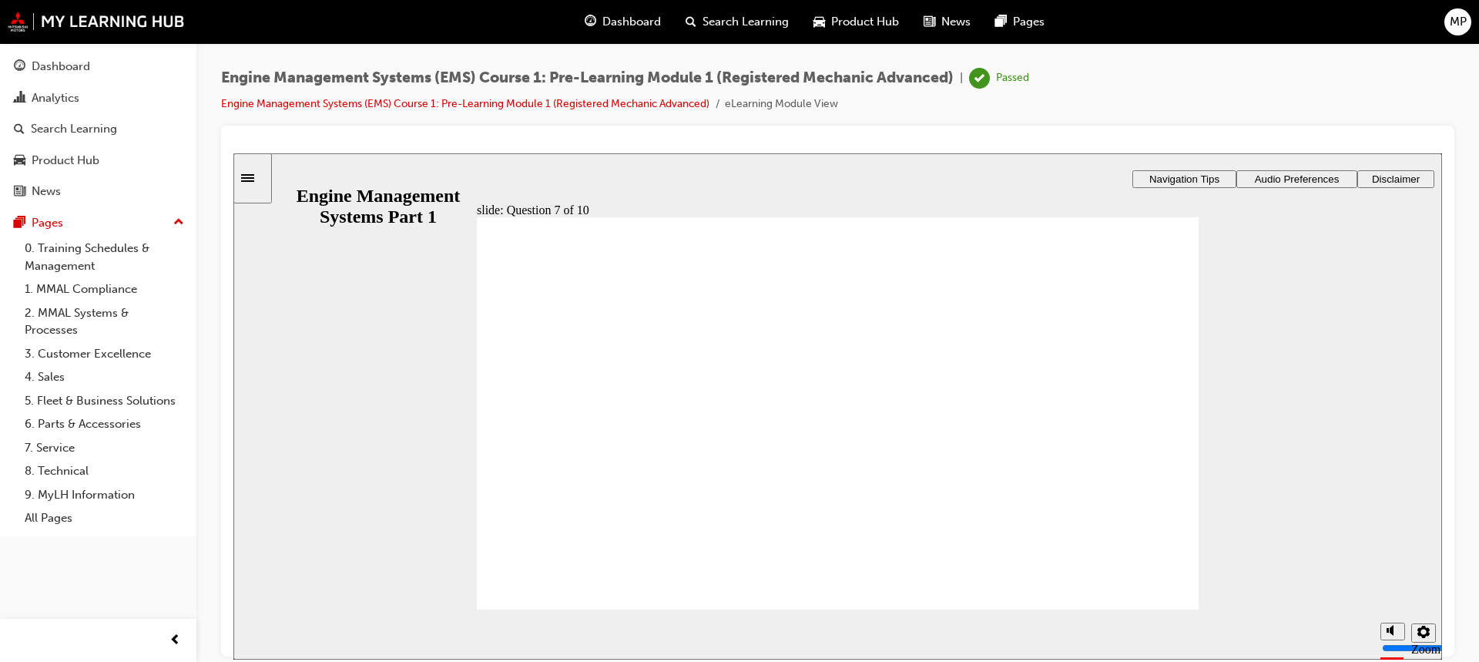
radio input "true"
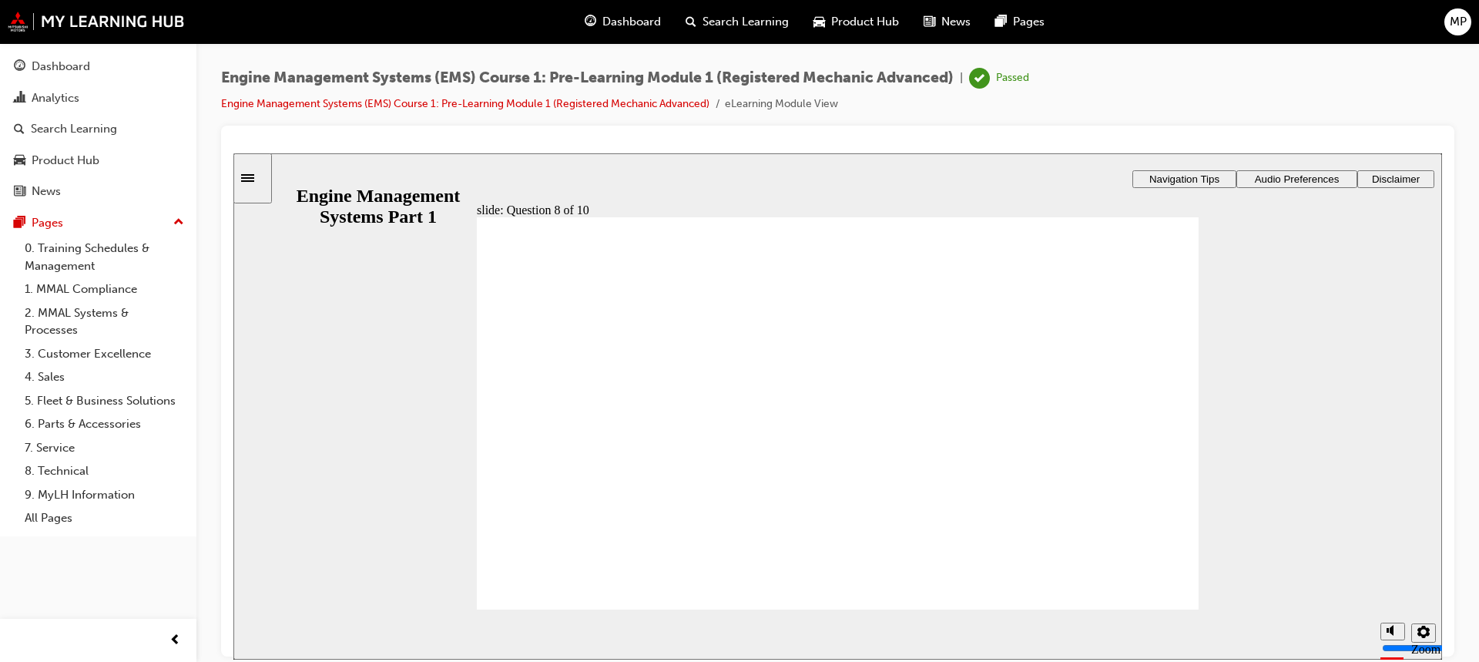
drag, startPoint x: 580, startPoint y: 338, endPoint x: 586, endPoint y: 386, distance: 48.1
drag, startPoint x: 660, startPoint y: 409, endPoint x: 539, endPoint y: 463, distance: 131.7
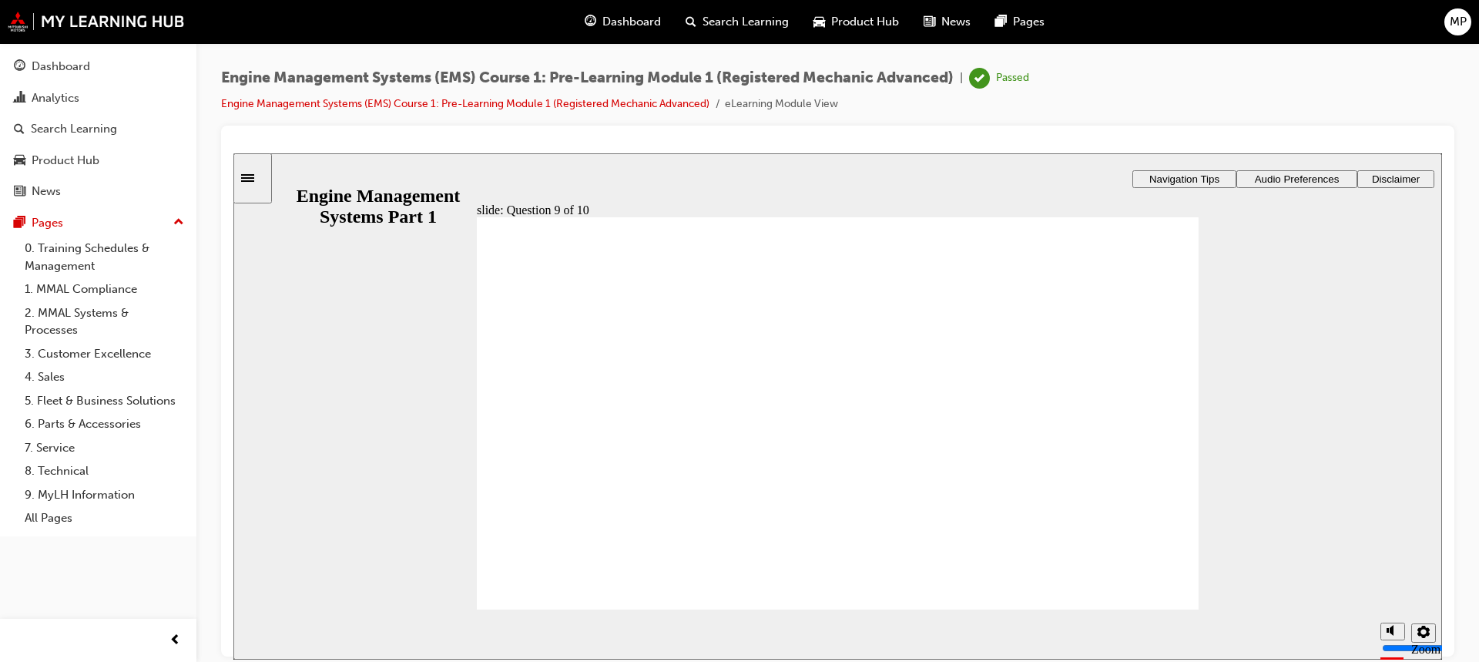
drag, startPoint x: 921, startPoint y: 340, endPoint x: 562, endPoint y: 457, distance: 377.7
drag, startPoint x: 1069, startPoint y: 343, endPoint x: 542, endPoint y: 532, distance: 559.8
drag, startPoint x: 890, startPoint y: 357, endPoint x: 573, endPoint y: 412, distance: 321.5
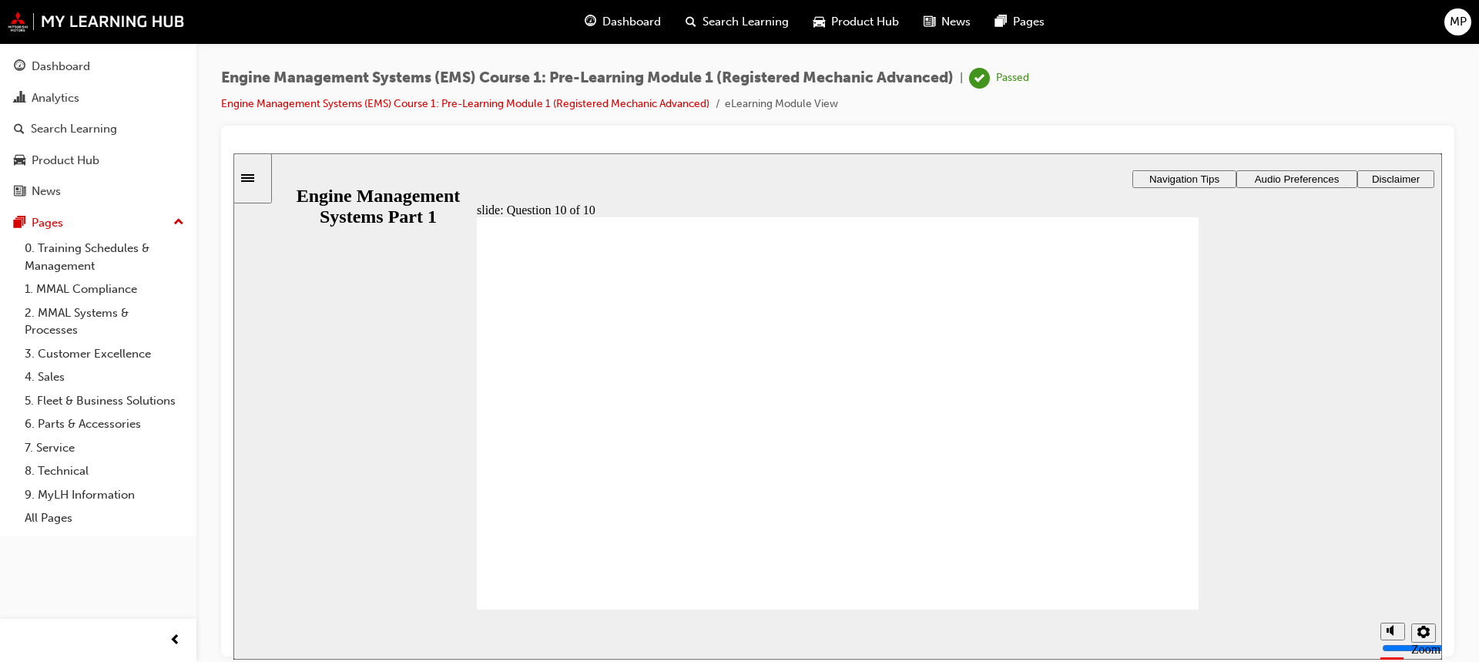
drag, startPoint x: 1089, startPoint y: 358, endPoint x: 1080, endPoint y: 425, distance: 66.8
drag, startPoint x: 745, startPoint y: 356, endPoint x: 951, endPoint y: 496, distance: 249.0
drag, startPoint x: 625, startPoint y: 373, endPoint x: 892, endPoint y: 452, distance: 278.9
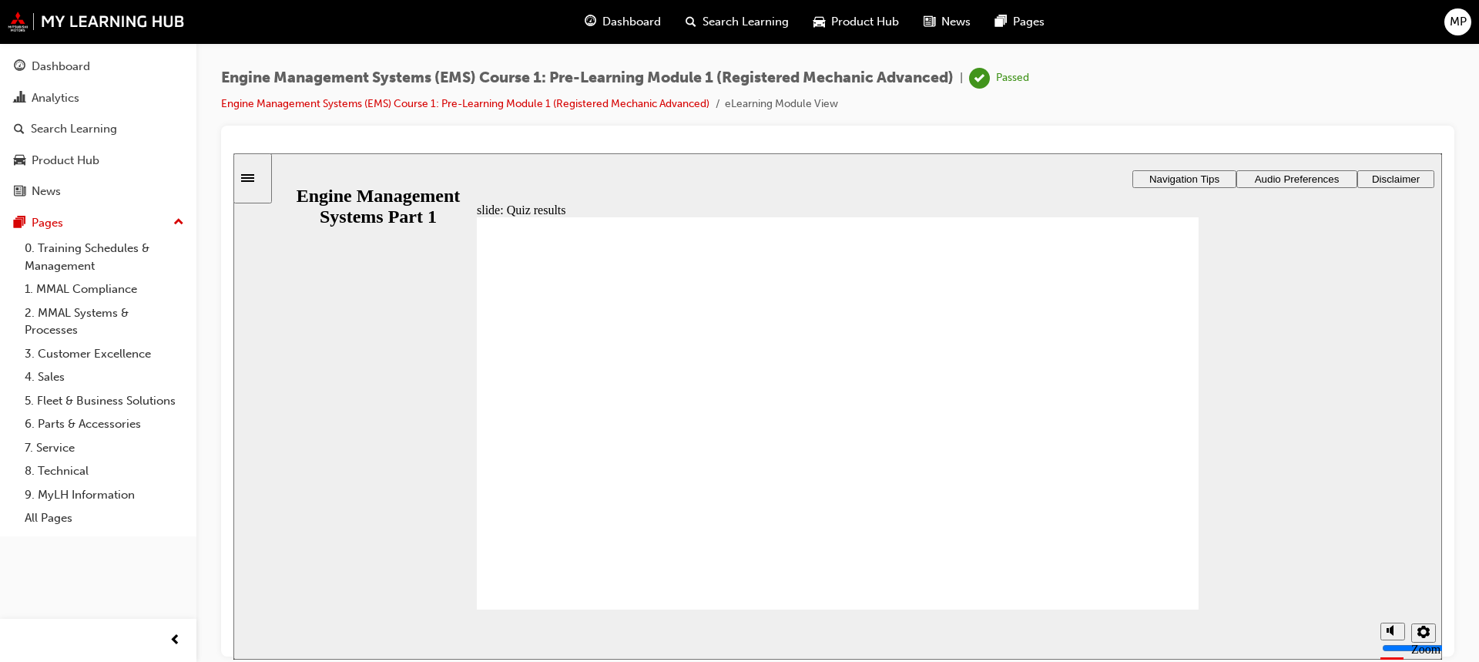
drag, startPoint x: 752, startPoint y: 371, endPoint x: 888, endPoint y: 543, distance: 219.5
drag, startPoint x: 883, startPoint y: 377, endPoint x: 574, endPoint y: 526, distance: 343.2
drag, startPoint x: 1001, startPoint y: 367, endPoint x: 553, endPoint y: 431, distance: 452.2
drag, startPoint x: 644, startPoint y: 369, endPoint x: 868, endPoint y: 439, distance: 234.9
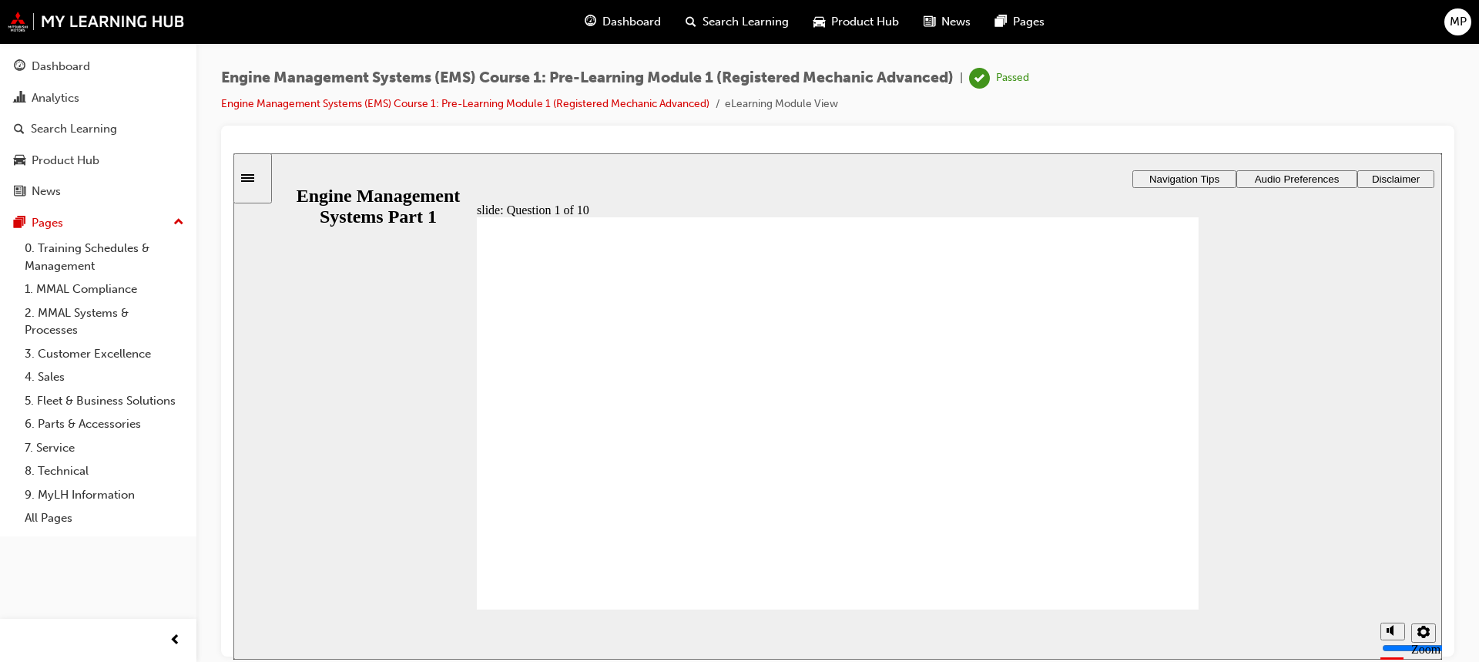
drag, startPoint x: 764, startPoint y: 368, endPoint x: 960, endPoint y: 394, distance: 198.2
drag, startPoint x: 975, startPoint y: 354, endPoint x: 1011, endPoint y: 468, distance: 118.7
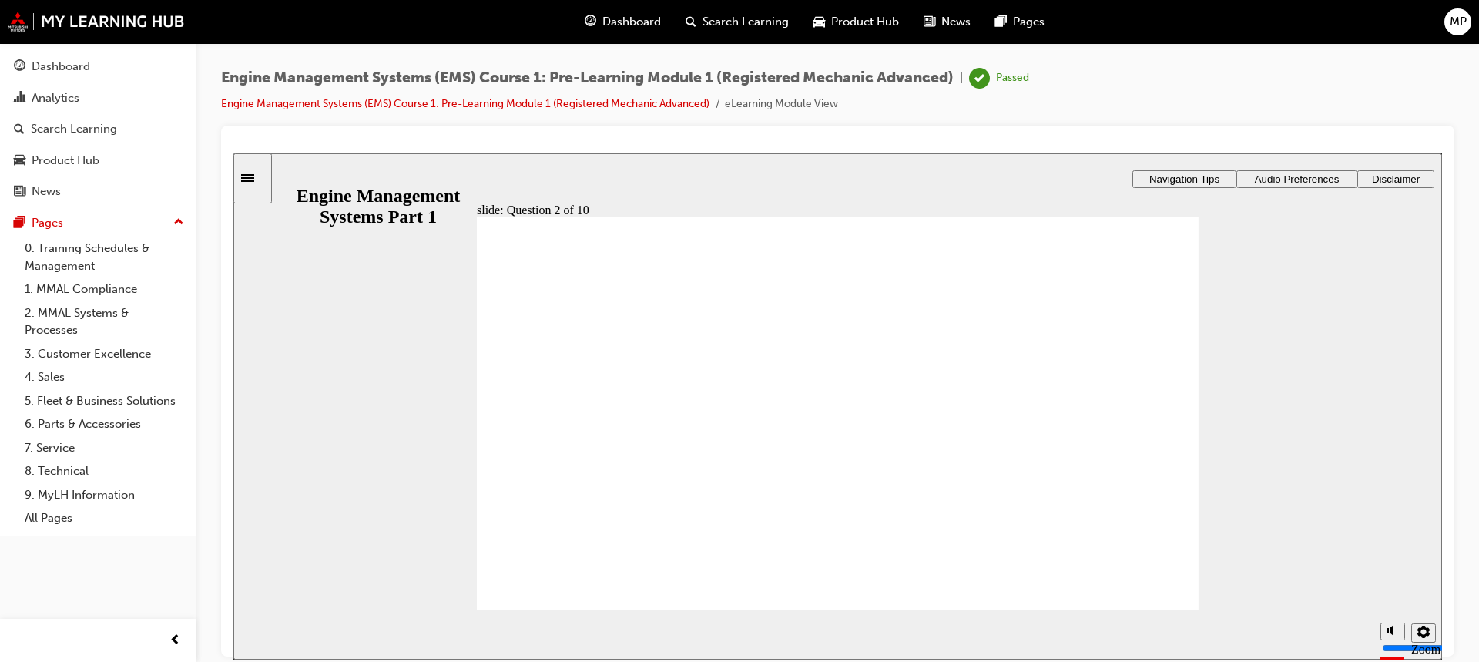
drag, startPoint x: 605, startPoint y: 364, endPoint x: 653, endPoint y: 496, distance: 140.9
drag, startPoint x: 658, startPoint y: 362, endPoint x: 619, endPoint y: 356, distance: 39.8
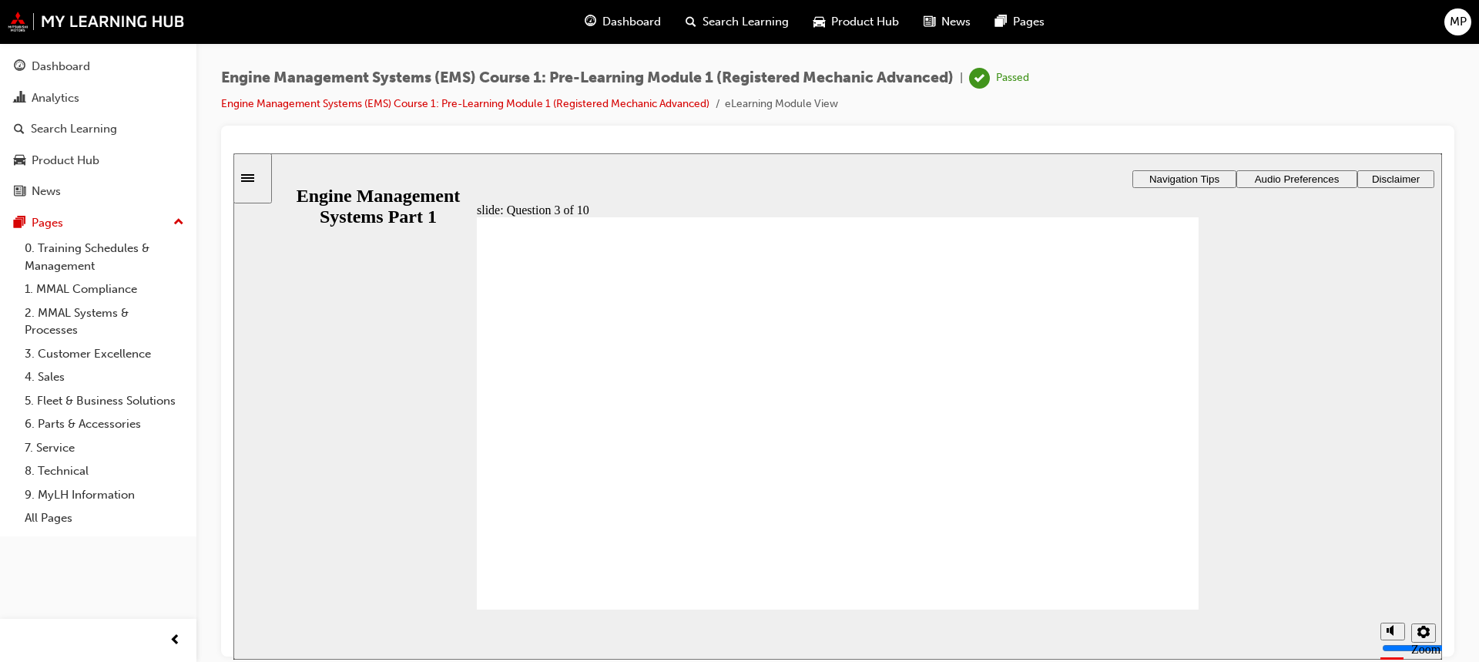
radio input "true"
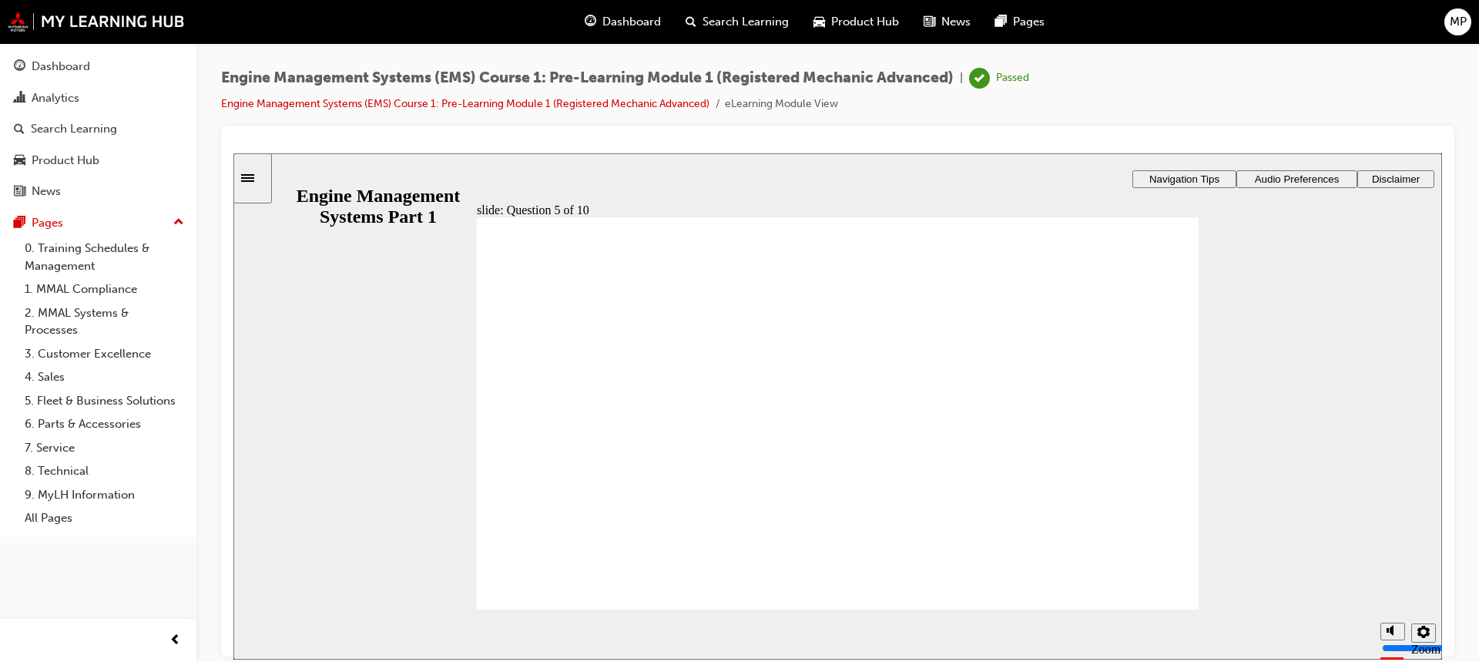
radio input "true"
drag, startPoint x: 634, startPoint y: 352, endPoint x: 601, endPoint y: 508, distance: 159.1
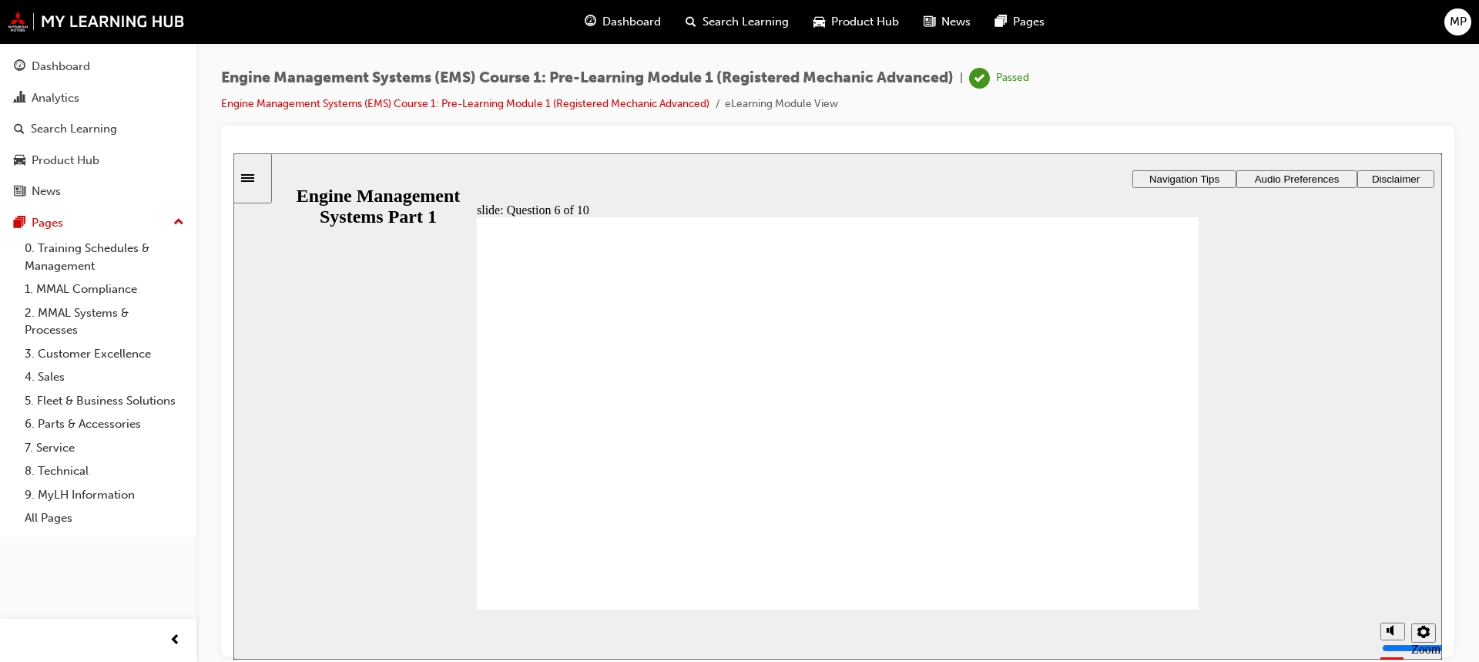
drag, startPoint x: 807, startPoint y: 365, endPoint x: 569, endPoint y: 432, distance: 246.6
drag, startPoint x: 1017, startPoint y: 355, endPoint x: 593, endPoint y: 458, distance: 436.2
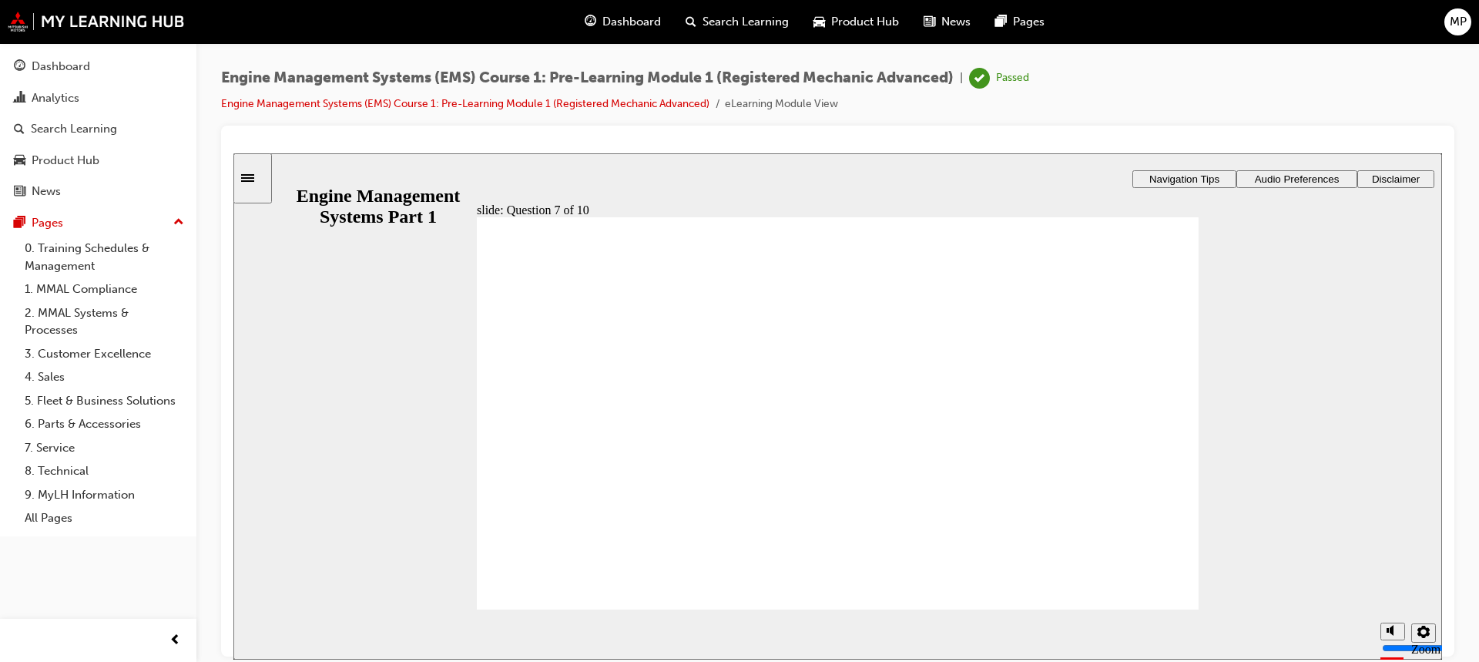
checkbox input "true"
drag, startPoint x: 576, startPoint y: 381, endPoint x: 566, endPoint y: 408, distance: 29.5
checkbox input "true"
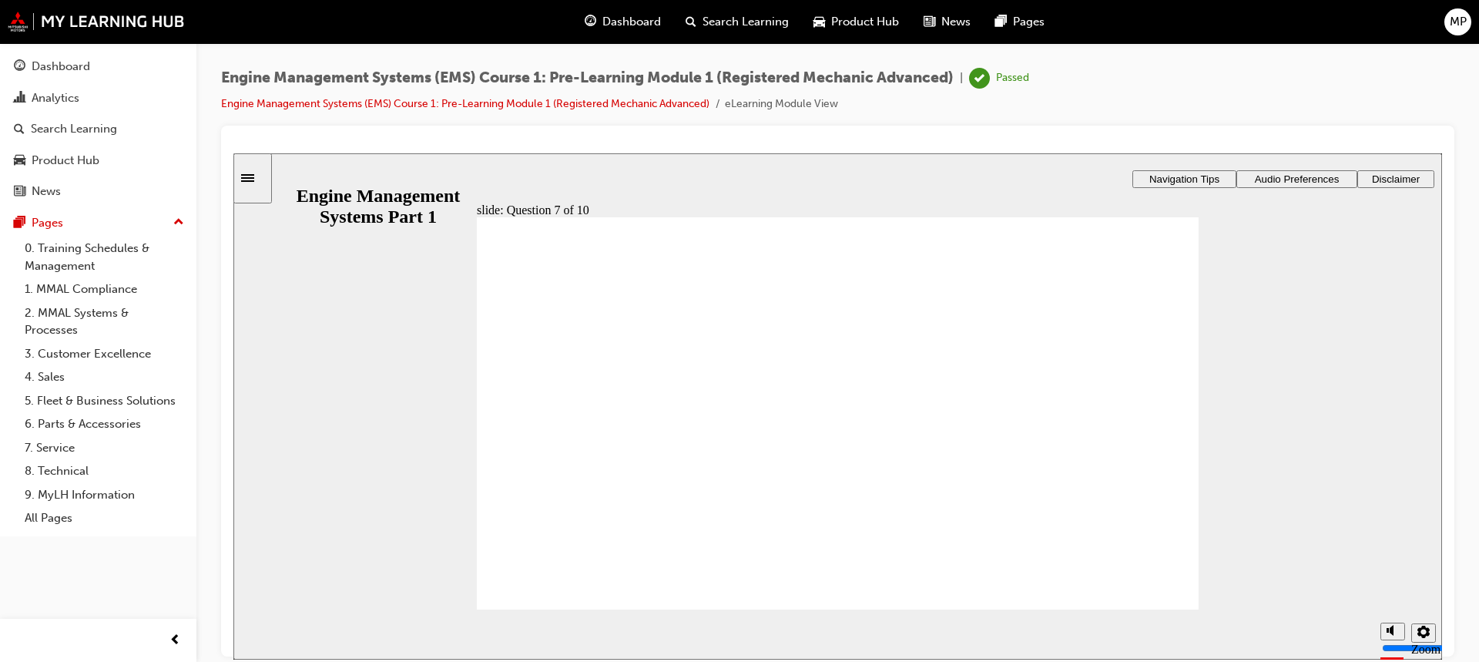
checkbox input "true"
drag, startPoint x: 610, startPoint y: 408, endPoint x: 609, endPoint y: 395, distance: 12.4
checkbox input "true"
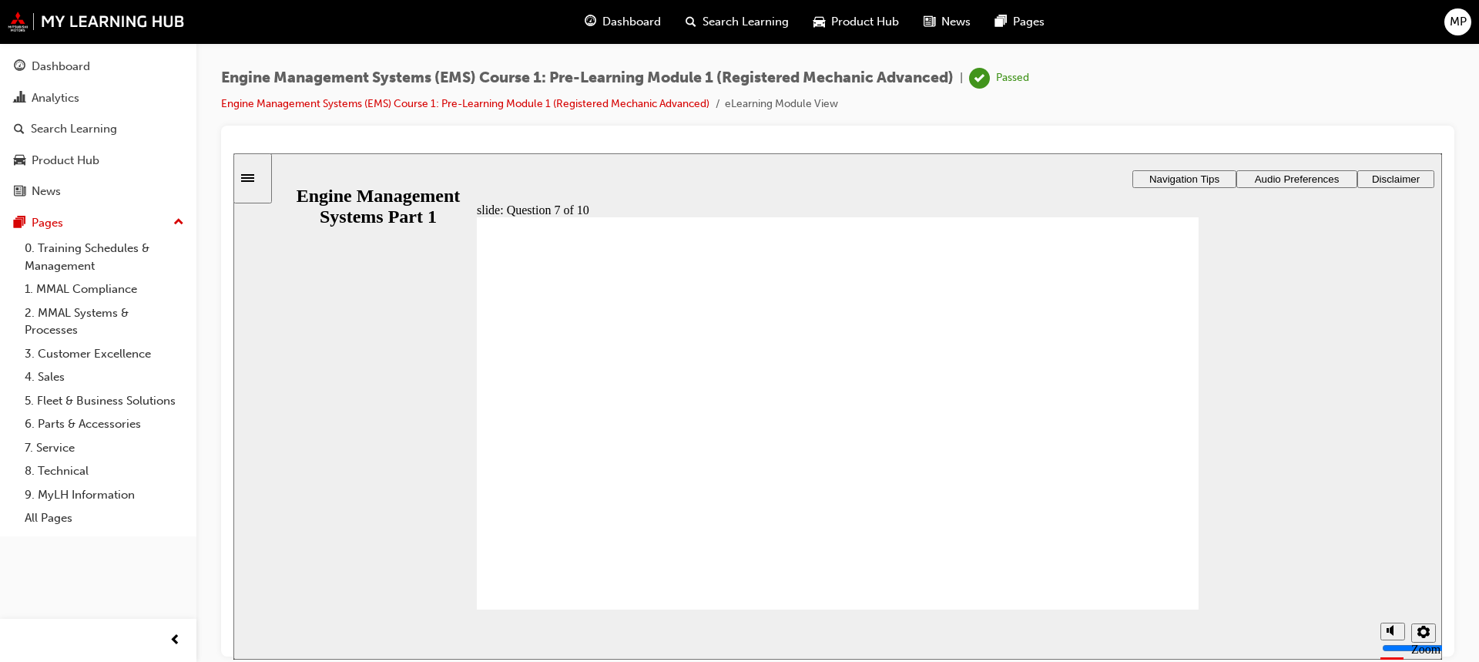
checkbox input "false"
drag, startPoint x: 653, startPoint y: 444, endPoint x: 653, endPoint y: 458, distance: 14.6
checkbox input "true"
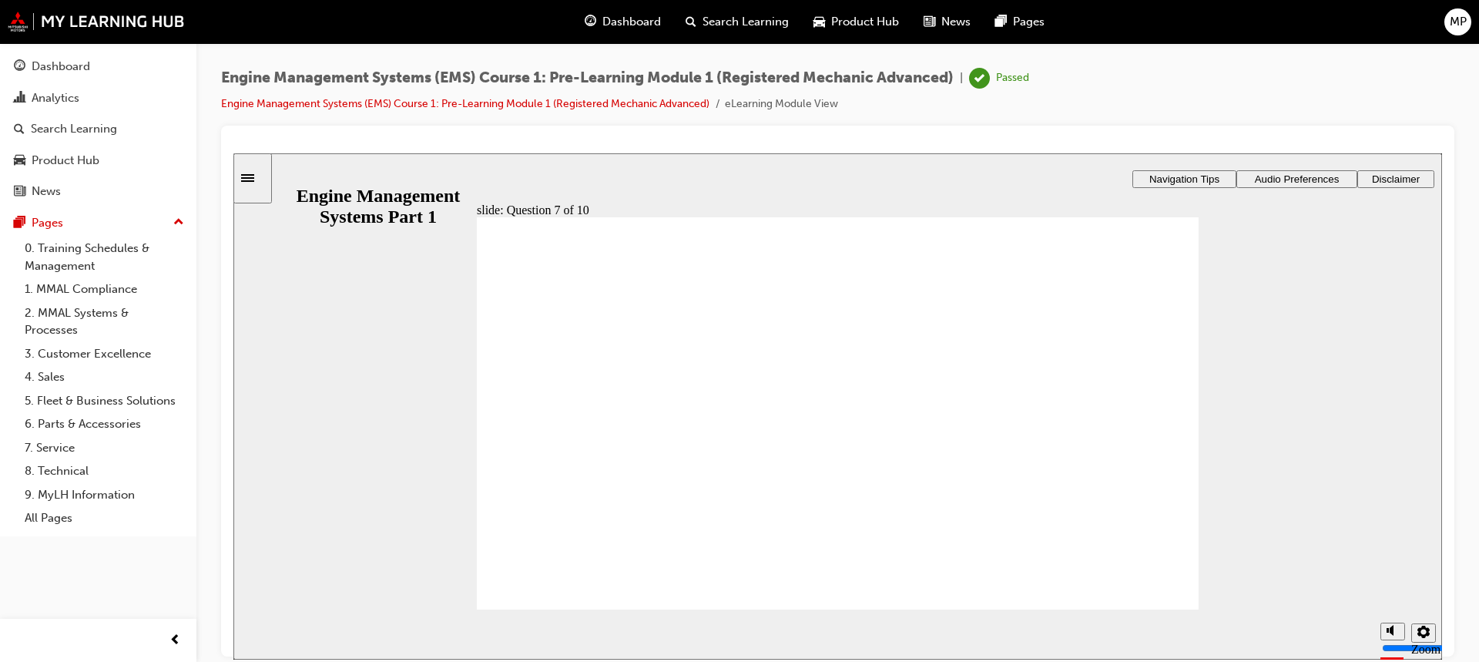
radio input "true"
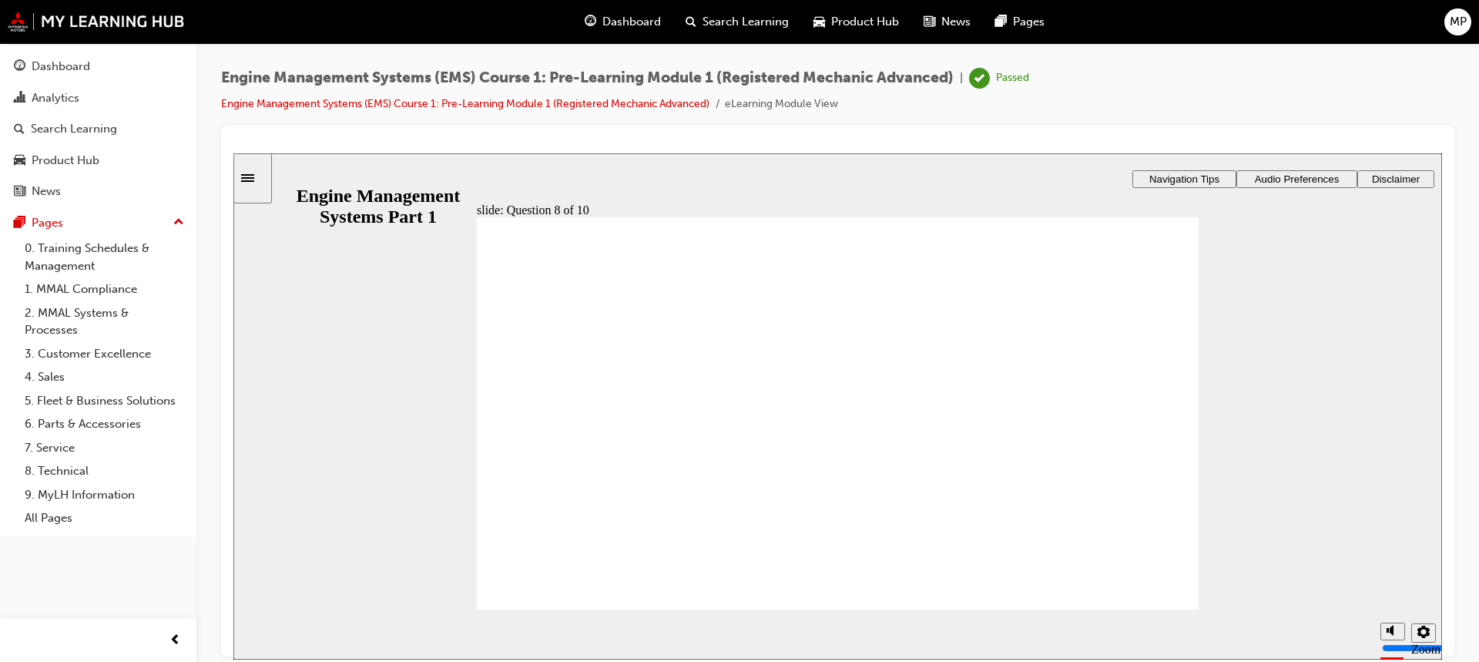
drag, startPoint x: 616, startPoint y: 343, endPoint x: 603, endPoint y: 439, distance: 97.1
drag, startPoint x: 724, startPoint y: 343, endPoint x: 578, endPoint y: 405, distance: 159.1
drag, startPoint x: 871, startPoint y: 366, endPoint x: 526, endPoint y: 482, distance: 363.3
drag, startPoint x: 1107, startPoint y: 352, endPoint x: 586, endPoint y: 520, distance: 547.3
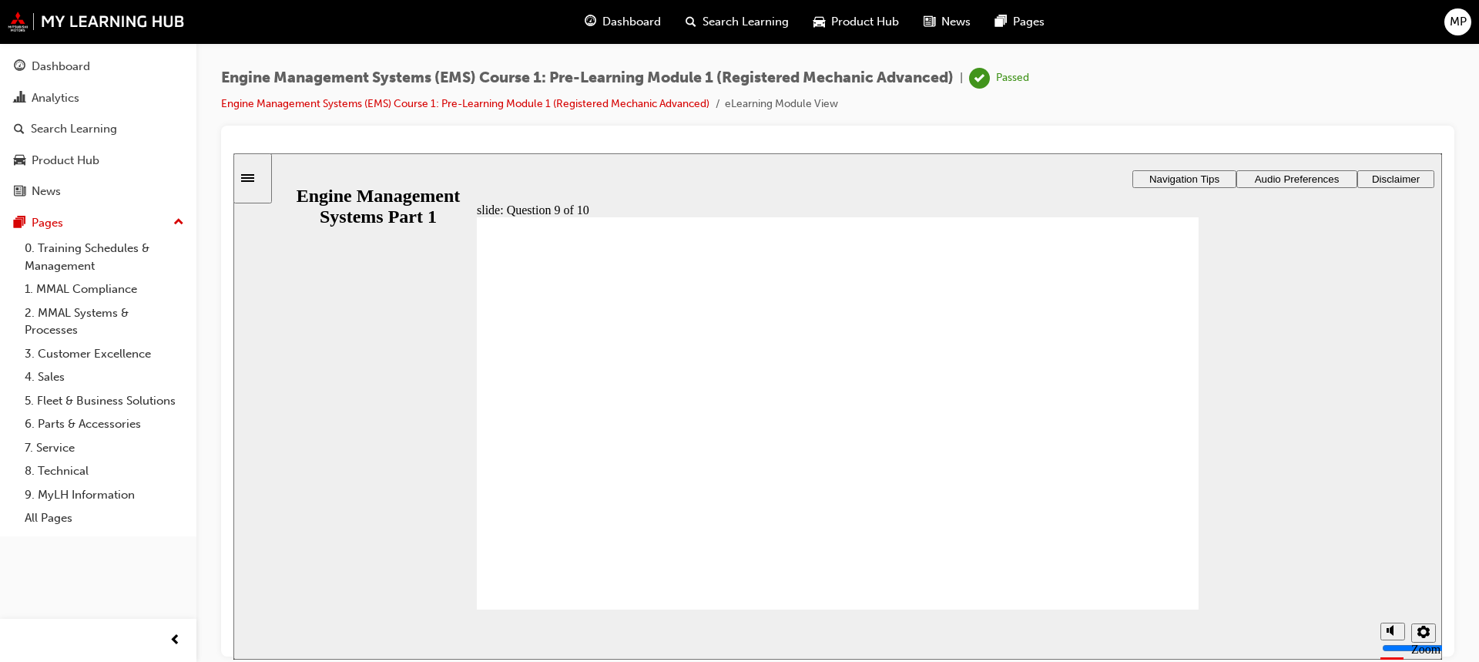
drag, startPoint x: 910, startPoint y: 362, endPoint x: 587, endPoint y: 422, distance: 328.4
drag, startPoint x: 1118, startPoint y: 372, endPoint x: 919, endPoint y: 378, distance: 198.9
drag, startPoint x: 601, startPoint y: 353, endPoint x: 922, endPoint y: 453, distance: 336.5
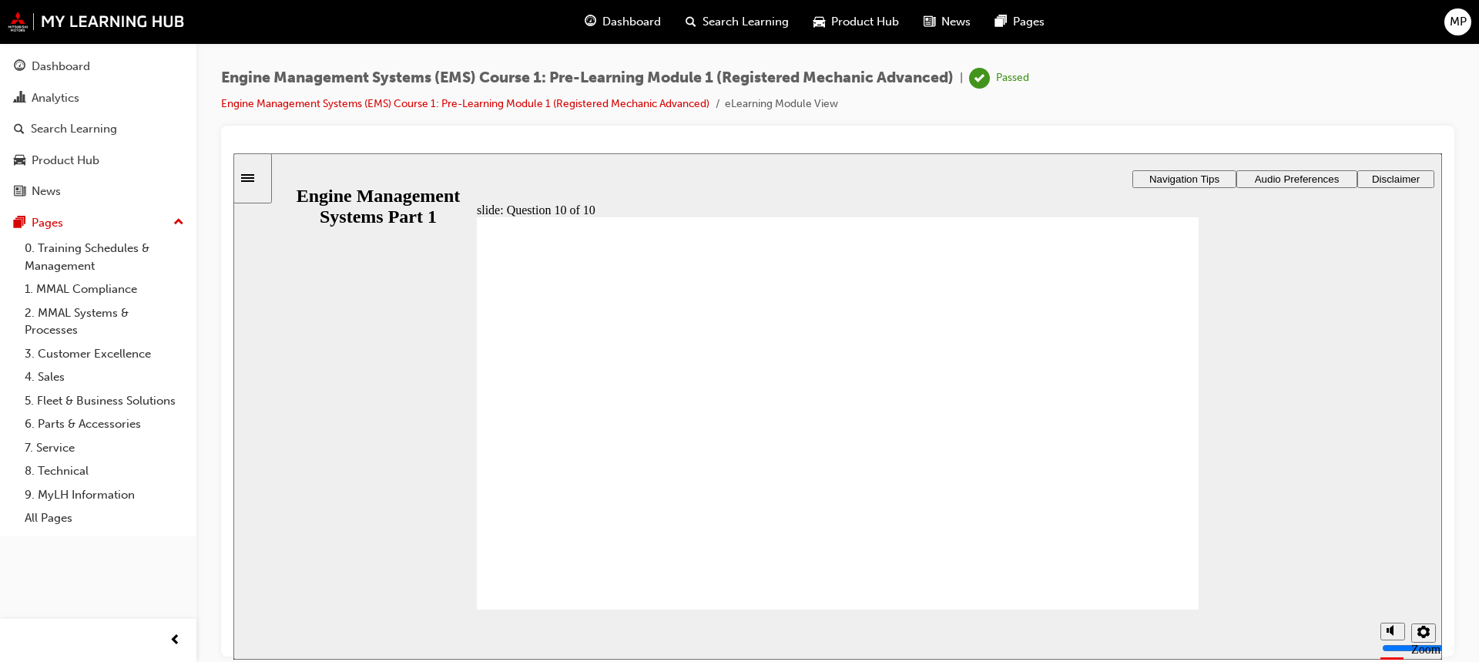
drag, startPoint x: 793, startPoint y: 363, endPoint x: 965, endPoint y: 498, distance: 218.4
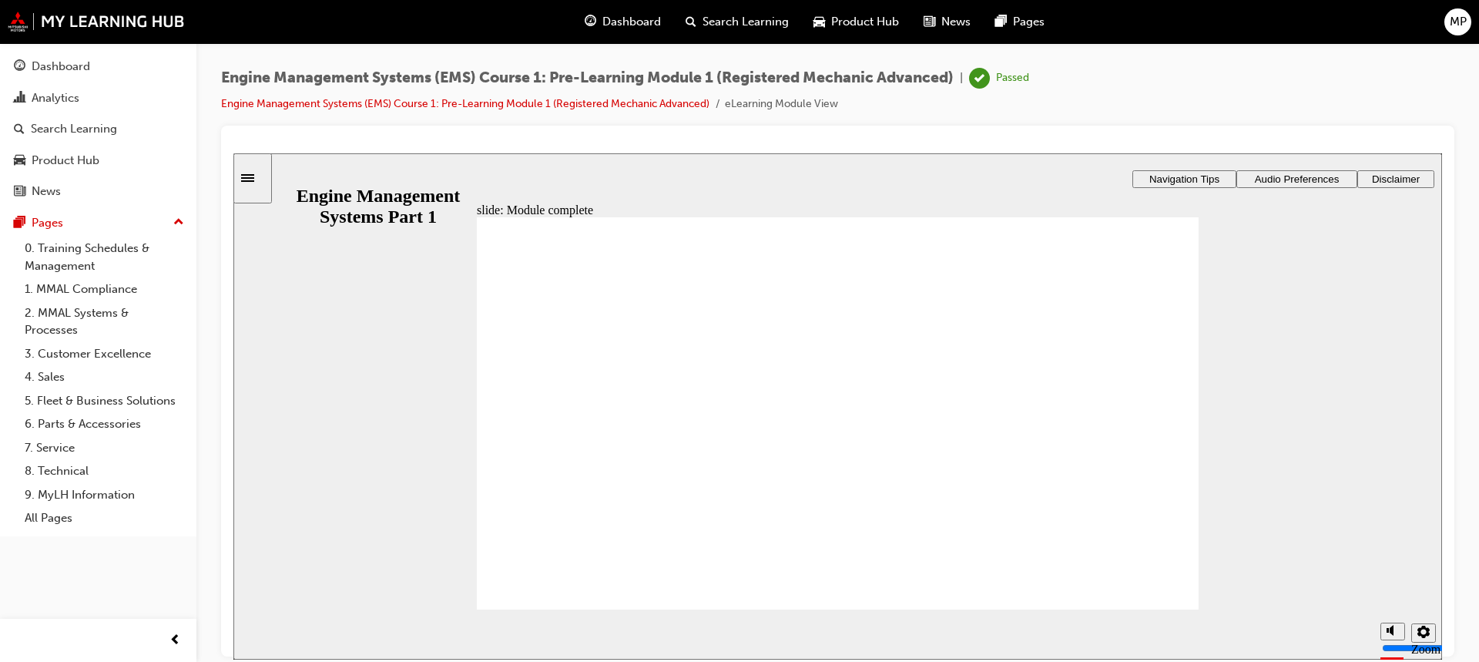
click at [460, 102] on link "Engine Management Systems (EMS) Course 1: Pre-Learning Module 1 (Registered Mec…" at bounding box center [465, 103] width 488 height 13
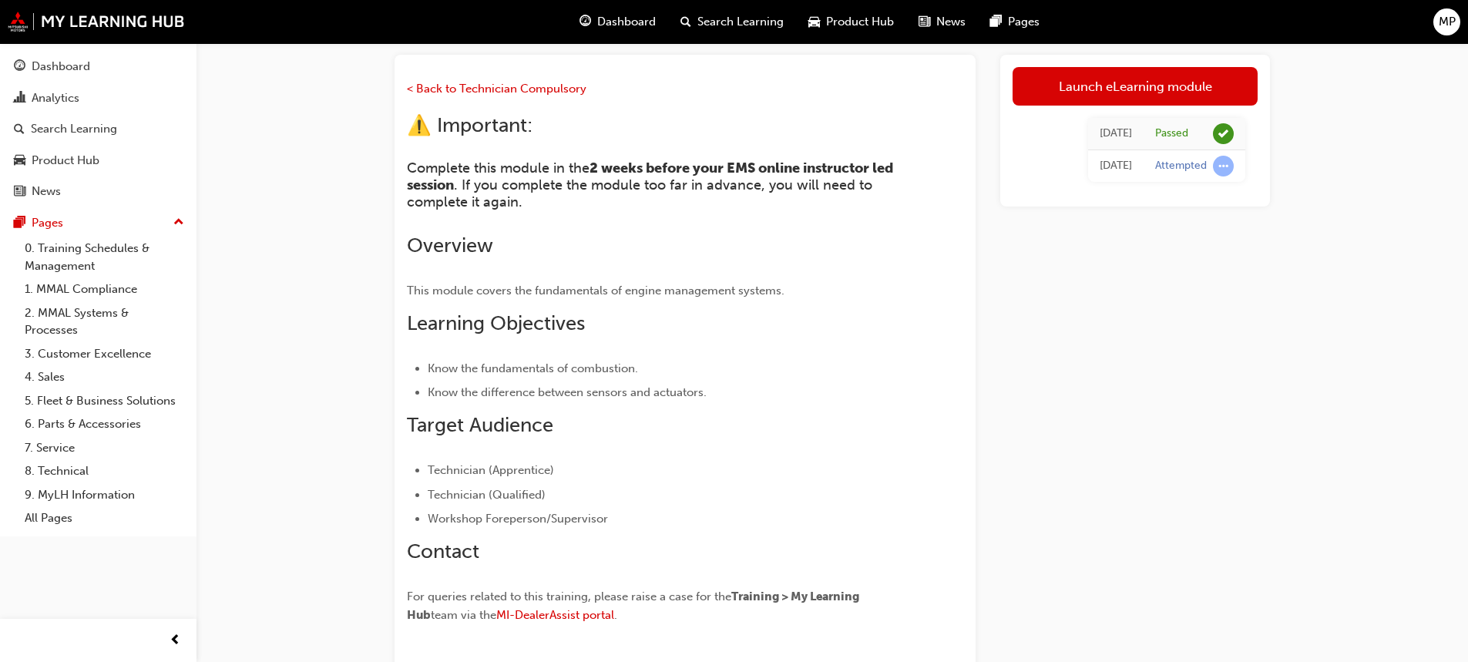
scroll to position [2, 0]
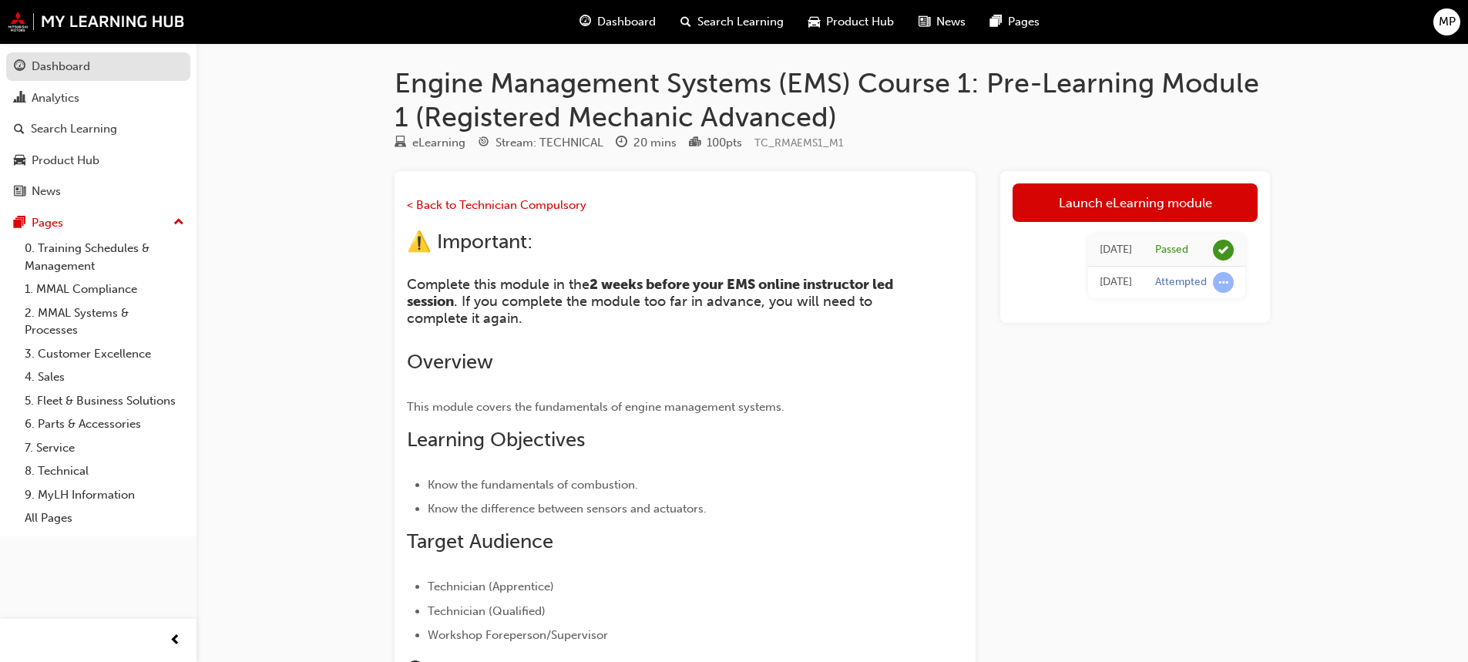
click at [108, 70] on div "Dashboard" at bounding box center [98, 66] width 169 height 19
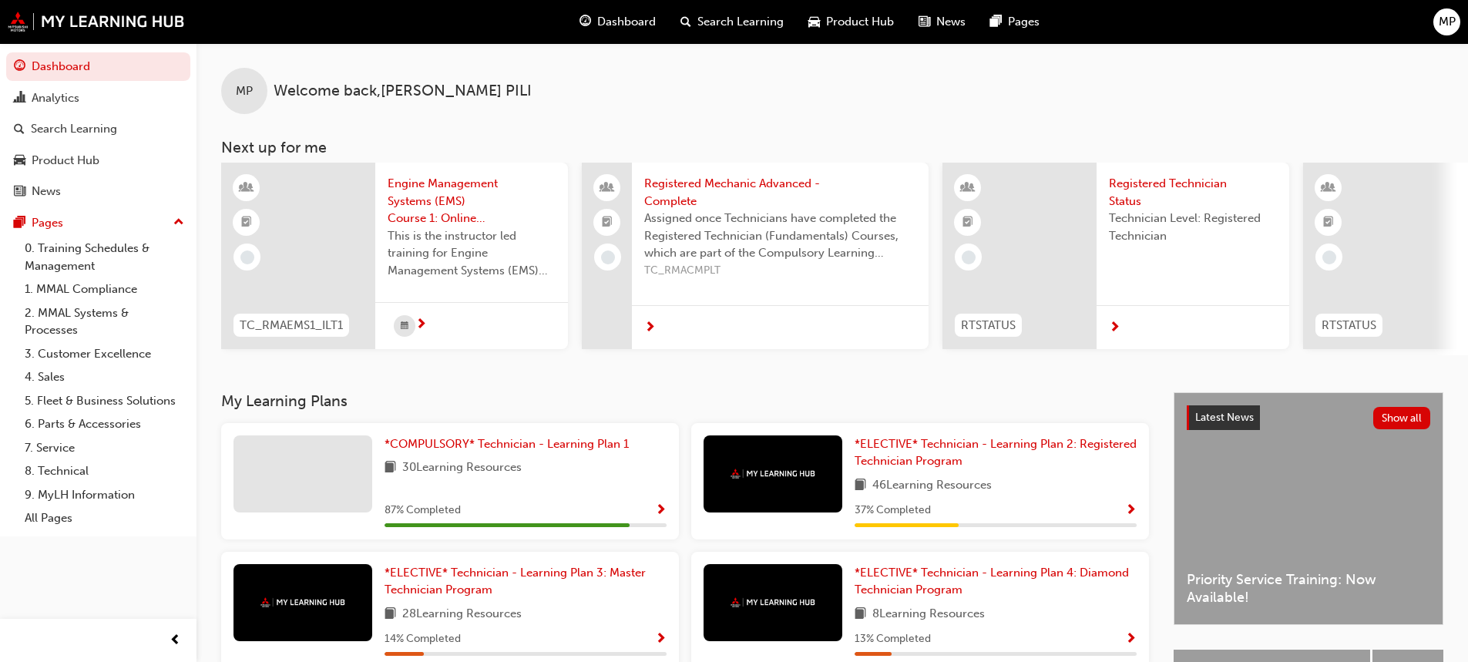
click at [418, 227] on span "This is the instructor led training for Engine Management Systems (EMS) Course …" at bounding box center [472, 253] width 168 height 52
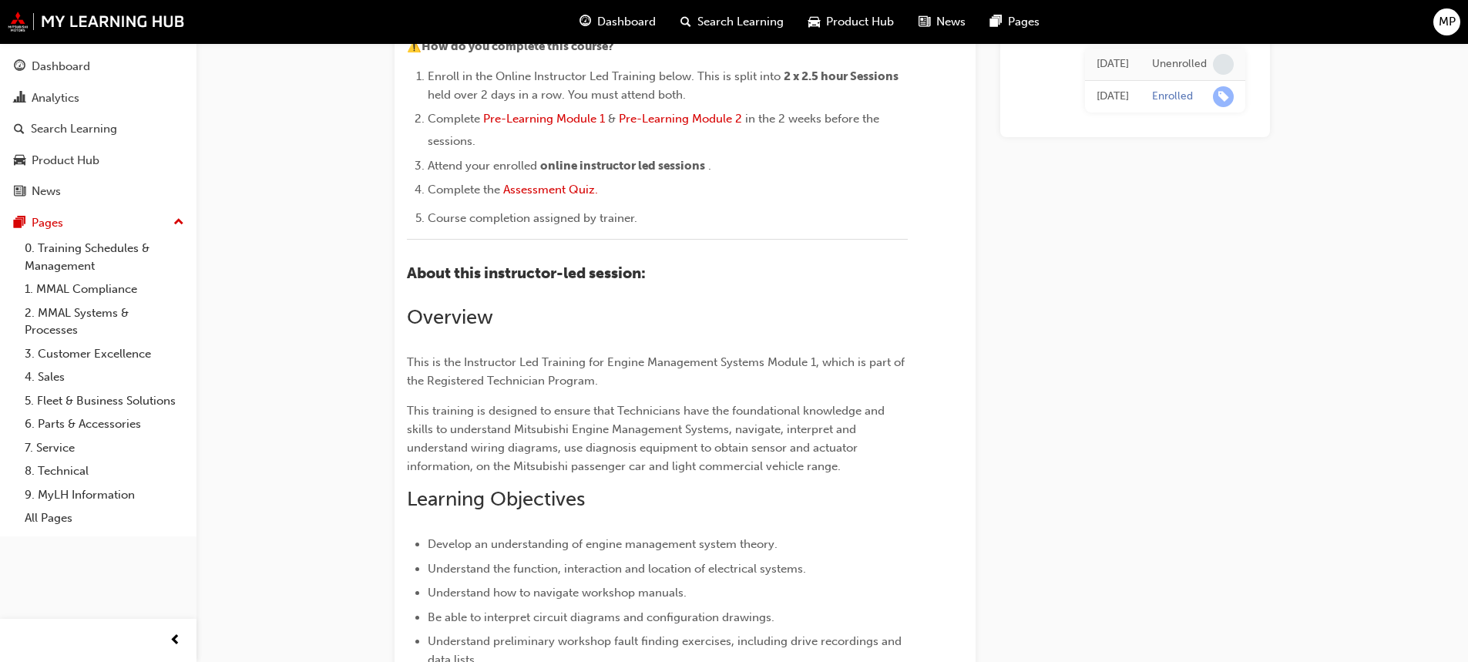
scroll to position [224, 0]
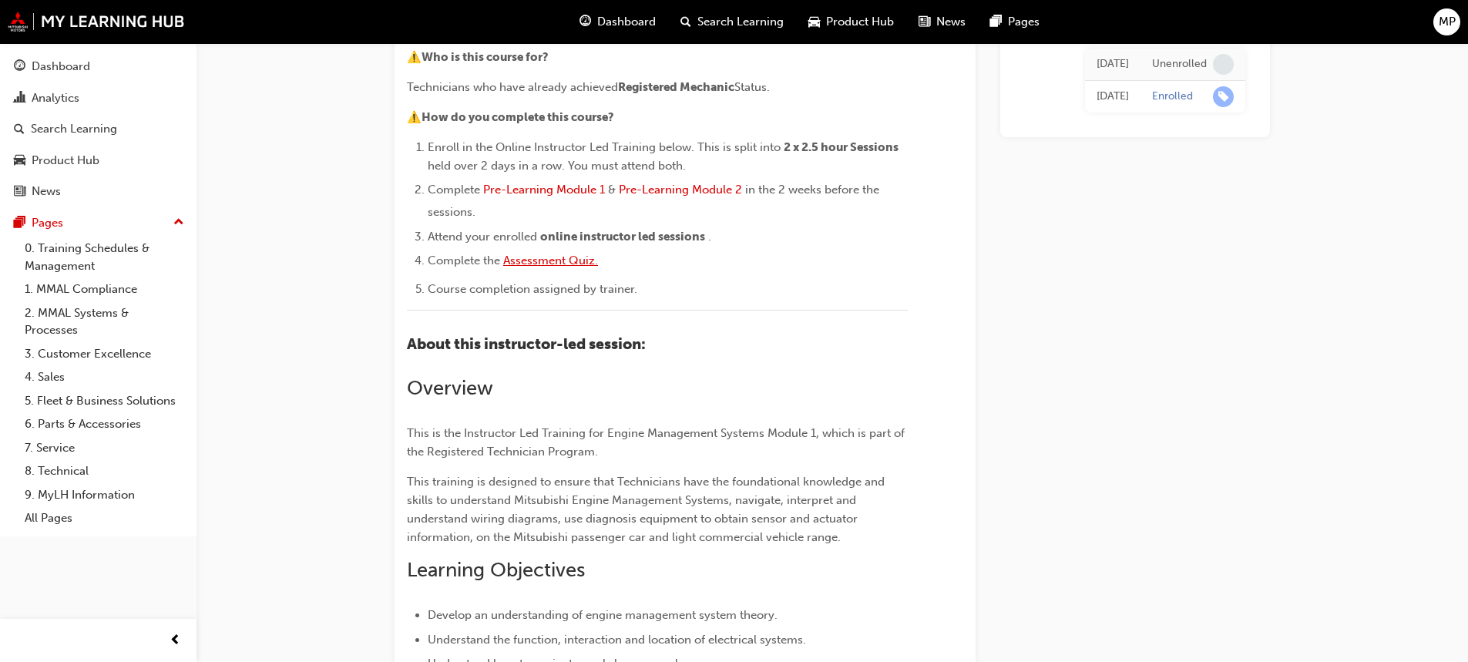
click at [540, 260] on span "Assessment Quiz." at bounding box center [550, 260] width 95 height 14
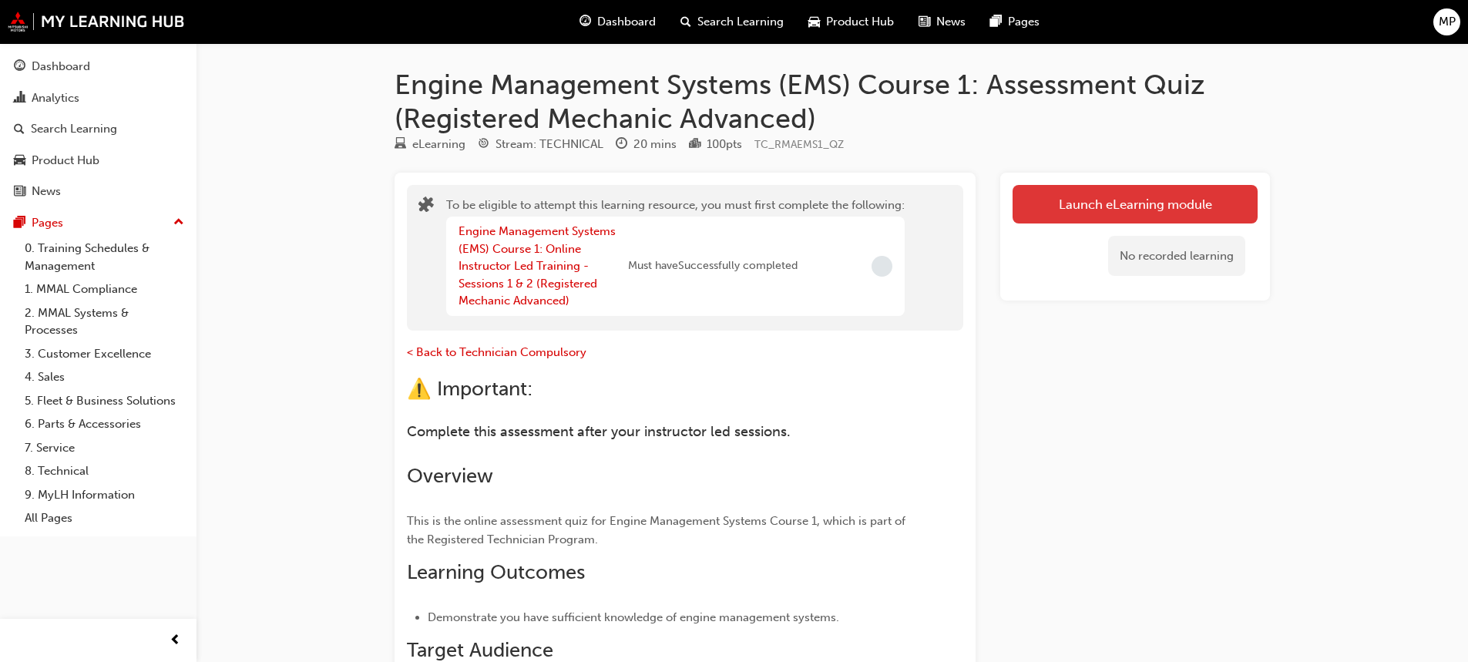
click at [1069, 205] on button "Launch eLearning module" at bounding box center [1134, 204] width 245 height 39
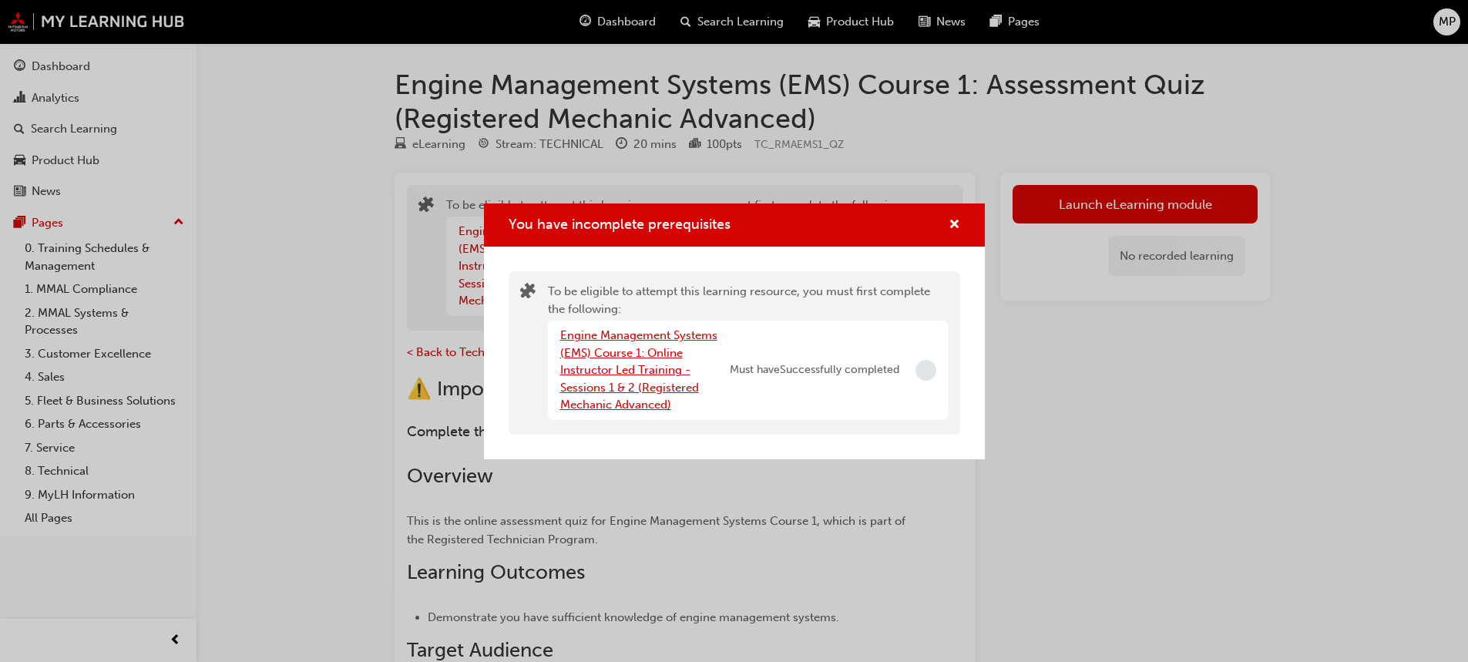
click at [600, 373] on link "Engine Management Systems (EMS) Course 1: Online Instructor Led Training - Sess…" at bounding box center [638, 369] width 157 height 83
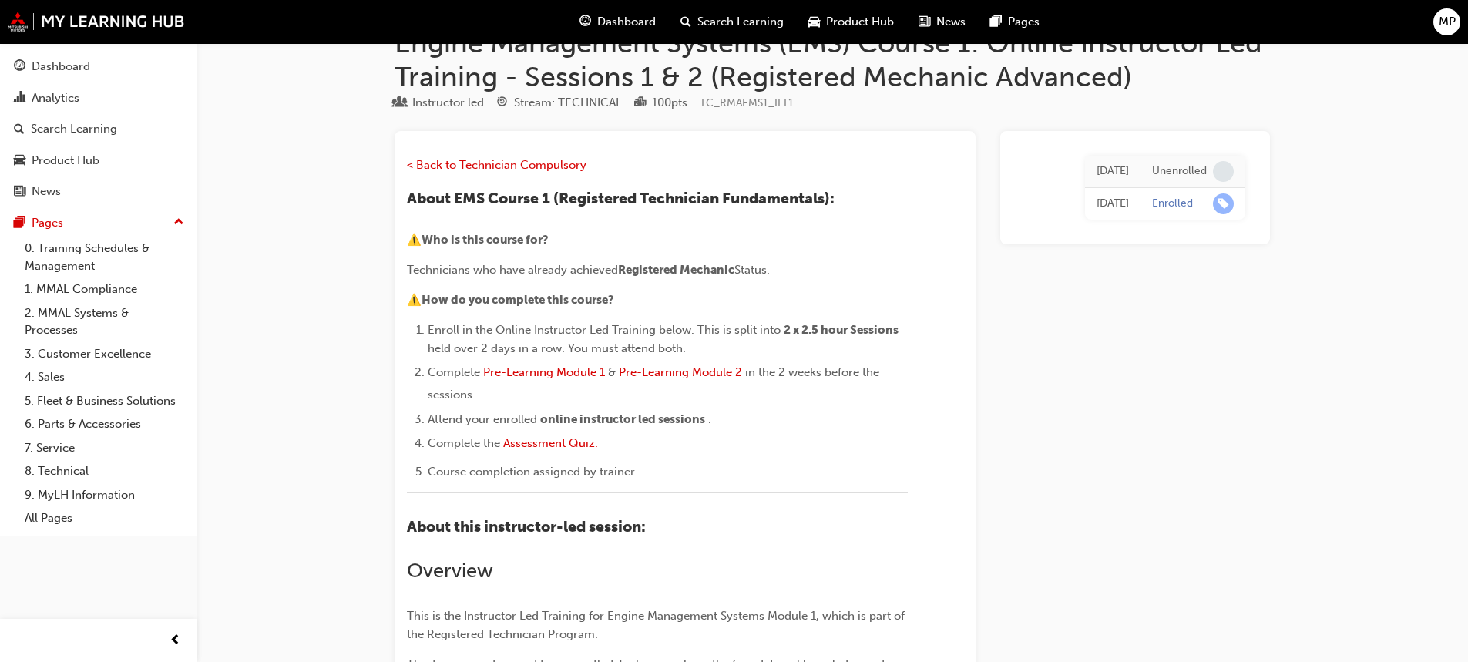
scroll to position [77, 0]
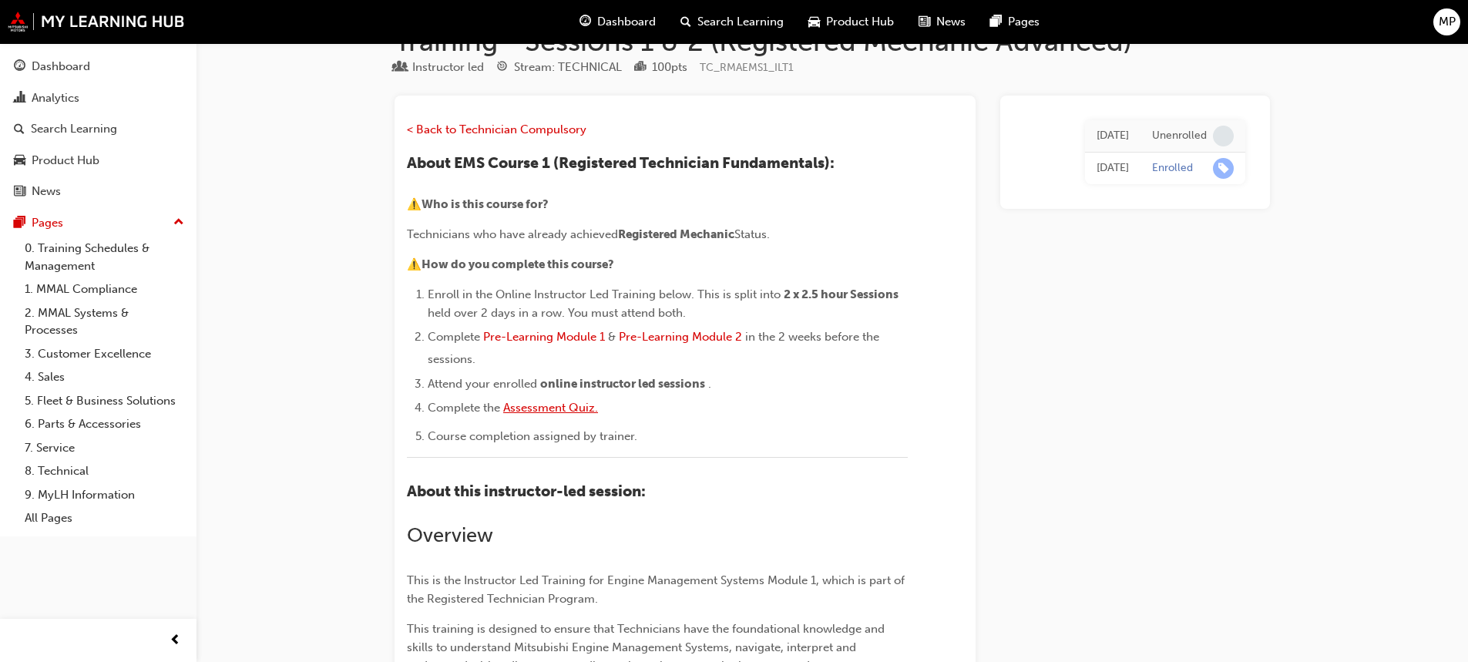
click at [554, 405] on span "Assessment Quiz." at bounding box center [550, 408] width 95 height 14
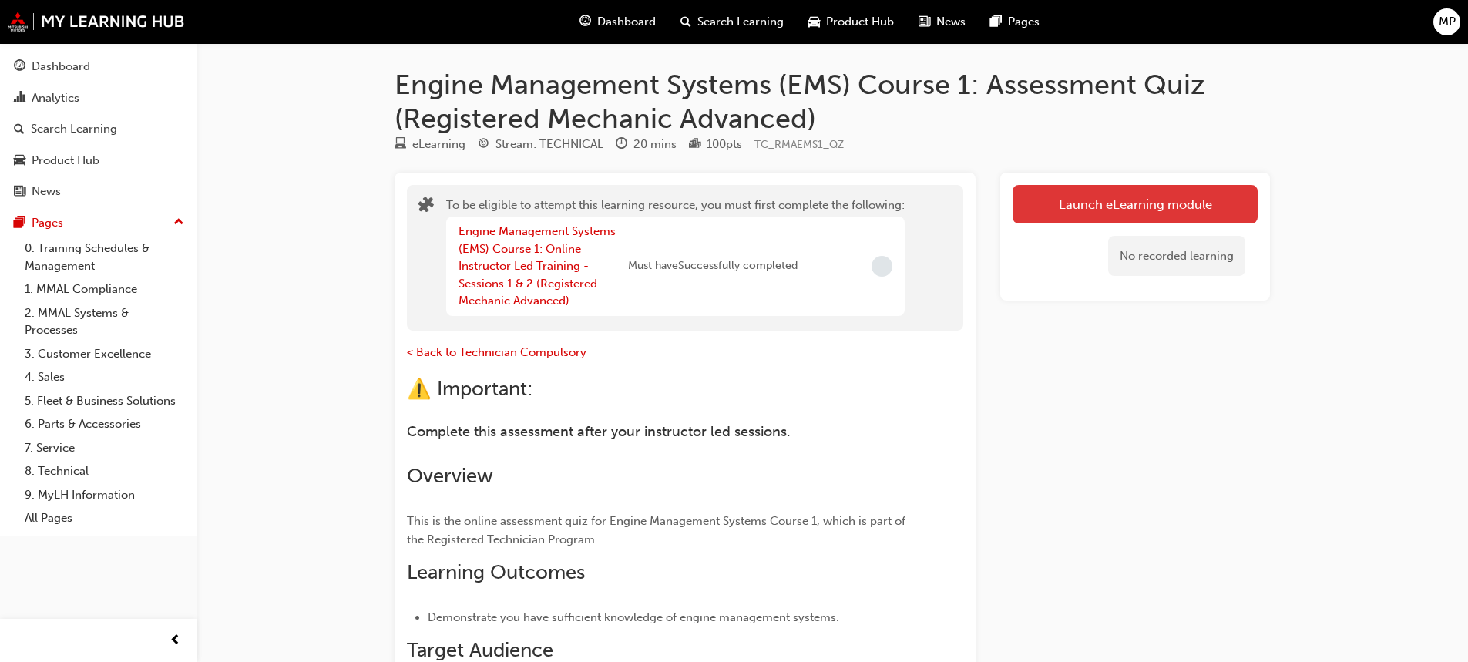
click at [1036, 209] on button "Launch eLearning module" at bounding box center [1134, 204] width 245 height 39
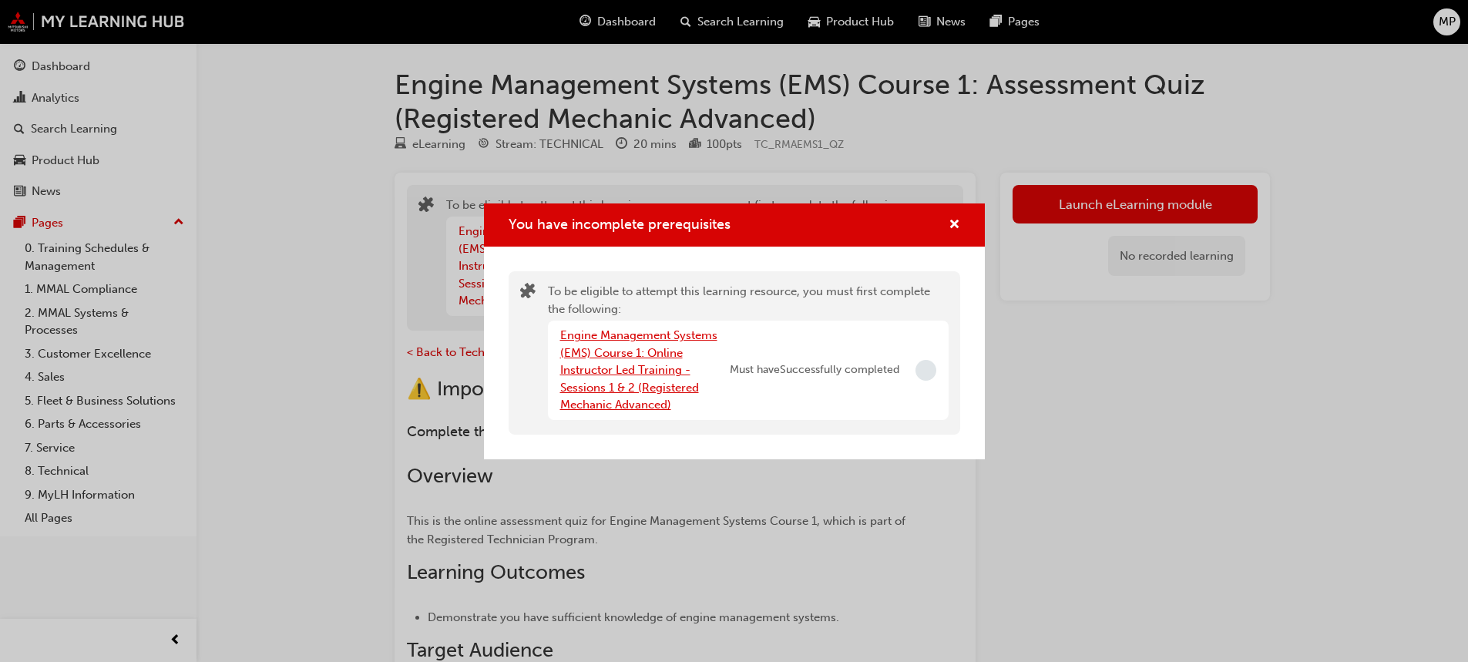
click at [607, 381] on link "Engine Management Systems (EMS) Course 1: Online Instructor Led Training - Sess…" at bounding box center [638, 369] width 157 height 83
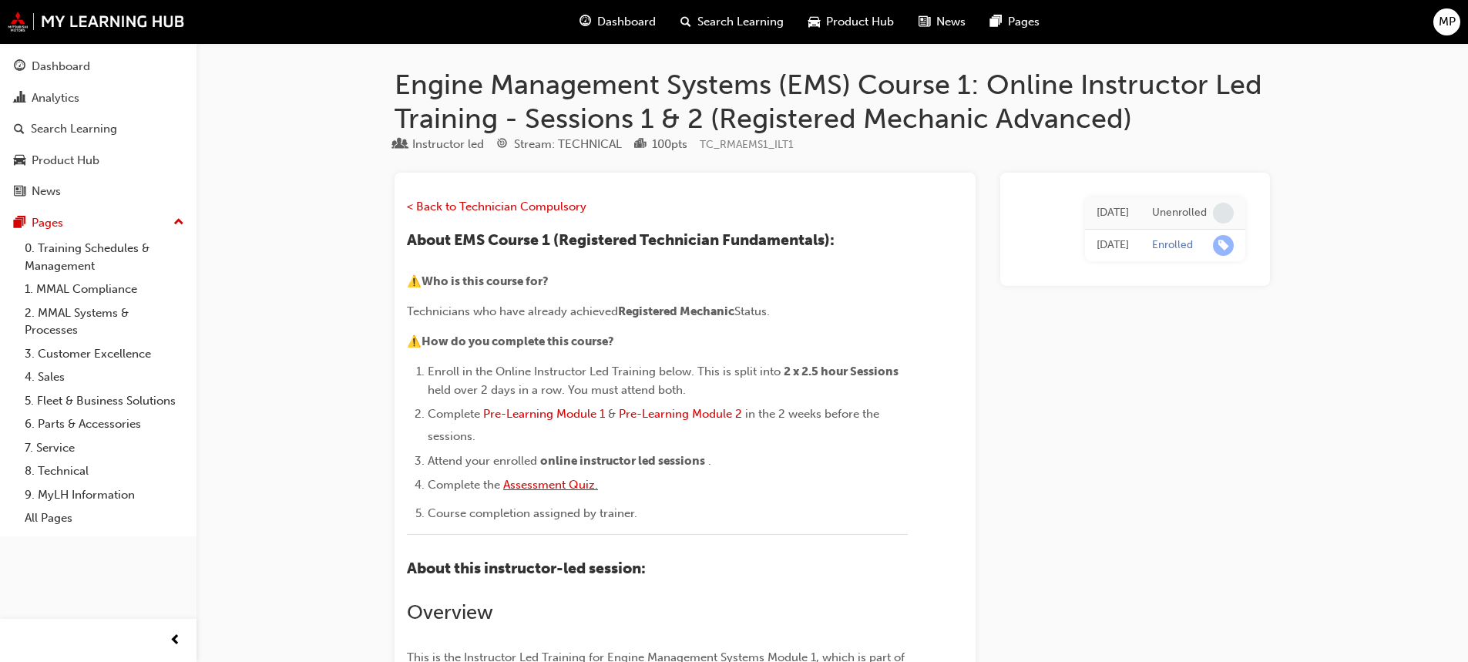
click at [519, 488] on span "Assessment Quiz." at bounding box center [550, 485] width 95 height 14
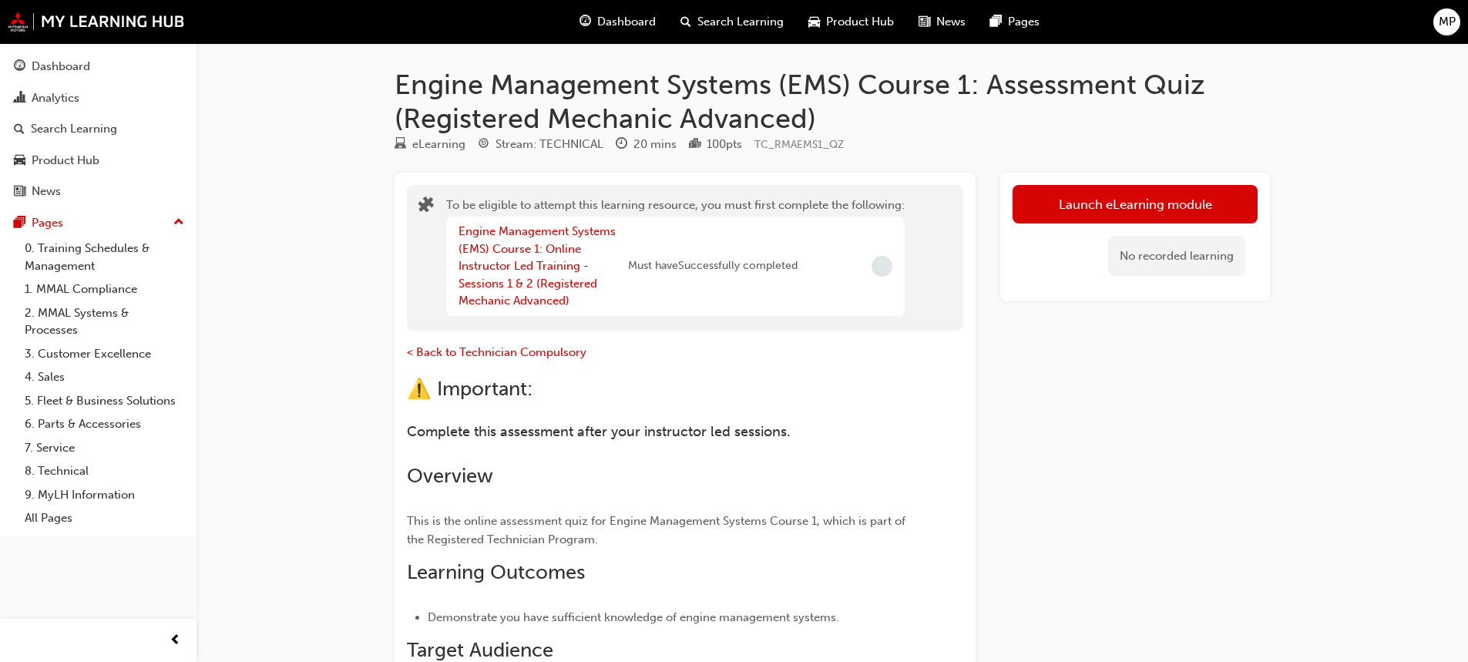
click at [599, 22] on span "Dashboard" at bounding box center [626, 22] width 59 height 18
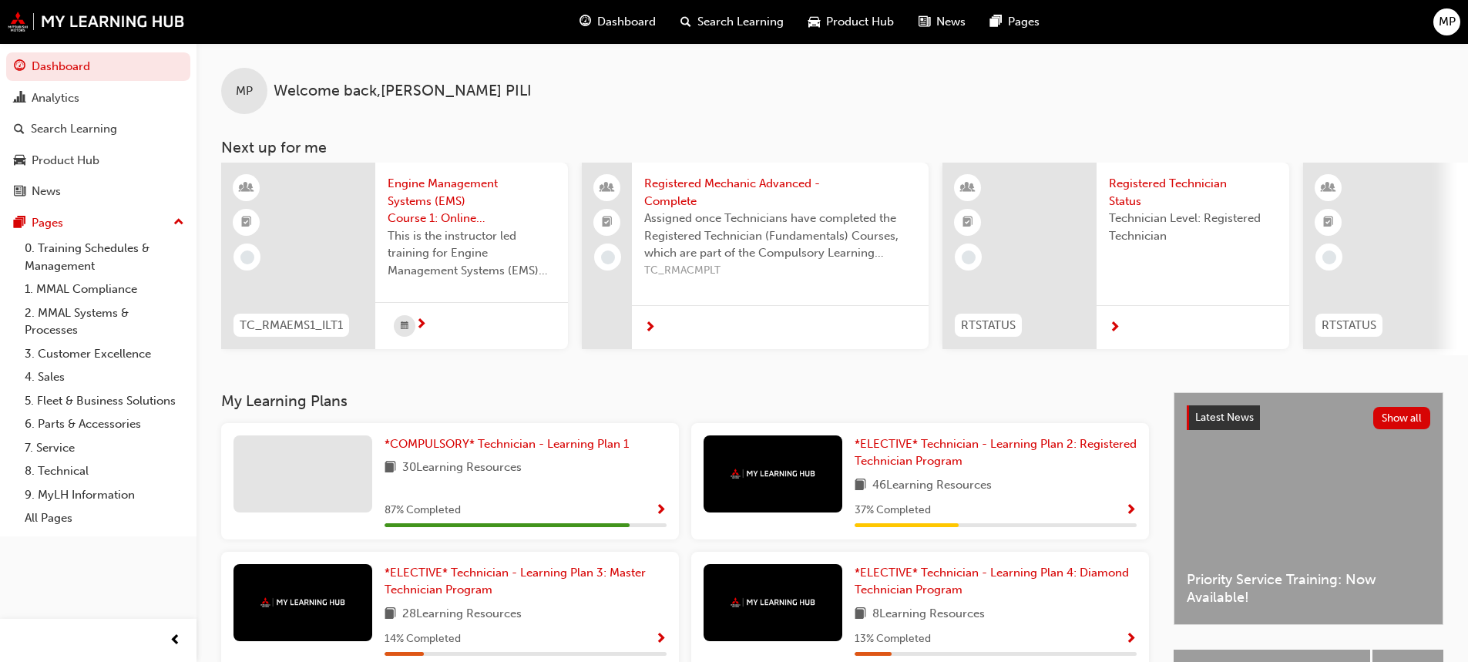
click at [451, 230] on span "This is the instructor led training for Engine Management Systems (EMS) Course …" at bounding box center [472, 253] width 168 height 52
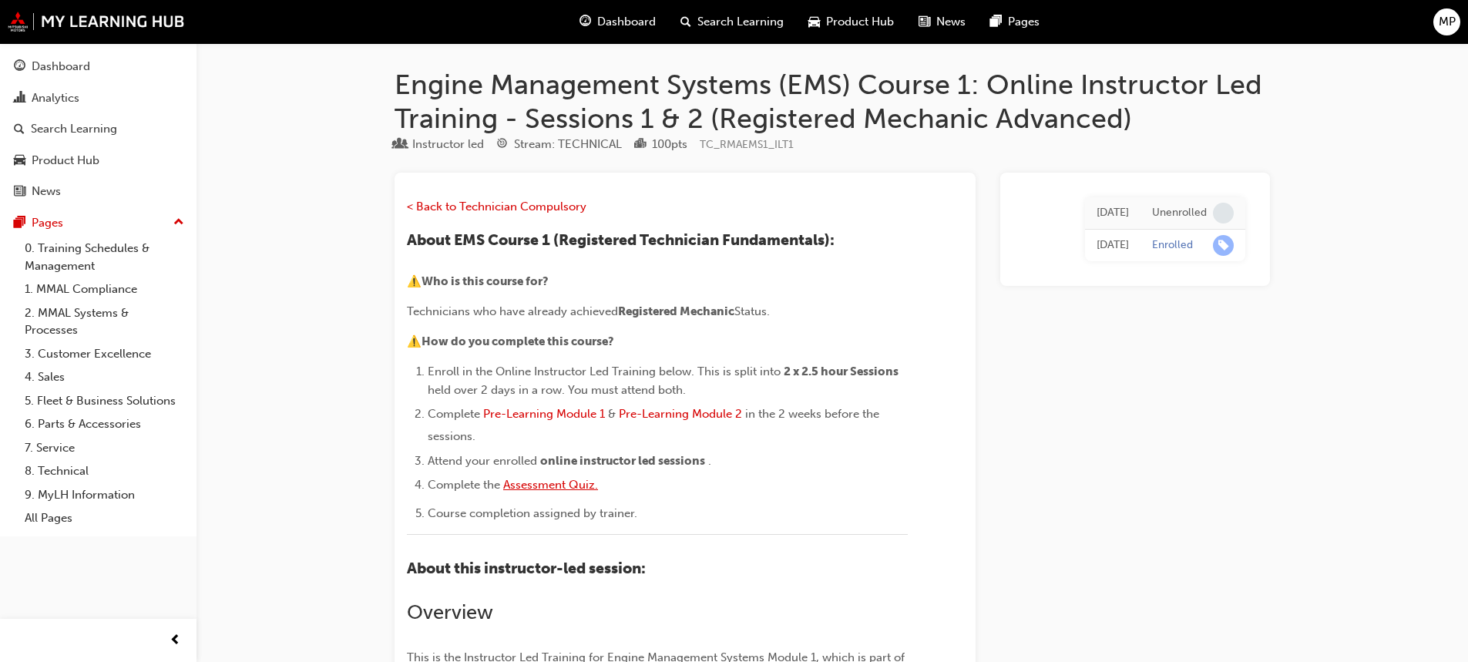
click at [532, 478] on span "Assessment Quiz." at bounding box center [550, 485] width 95 height 14
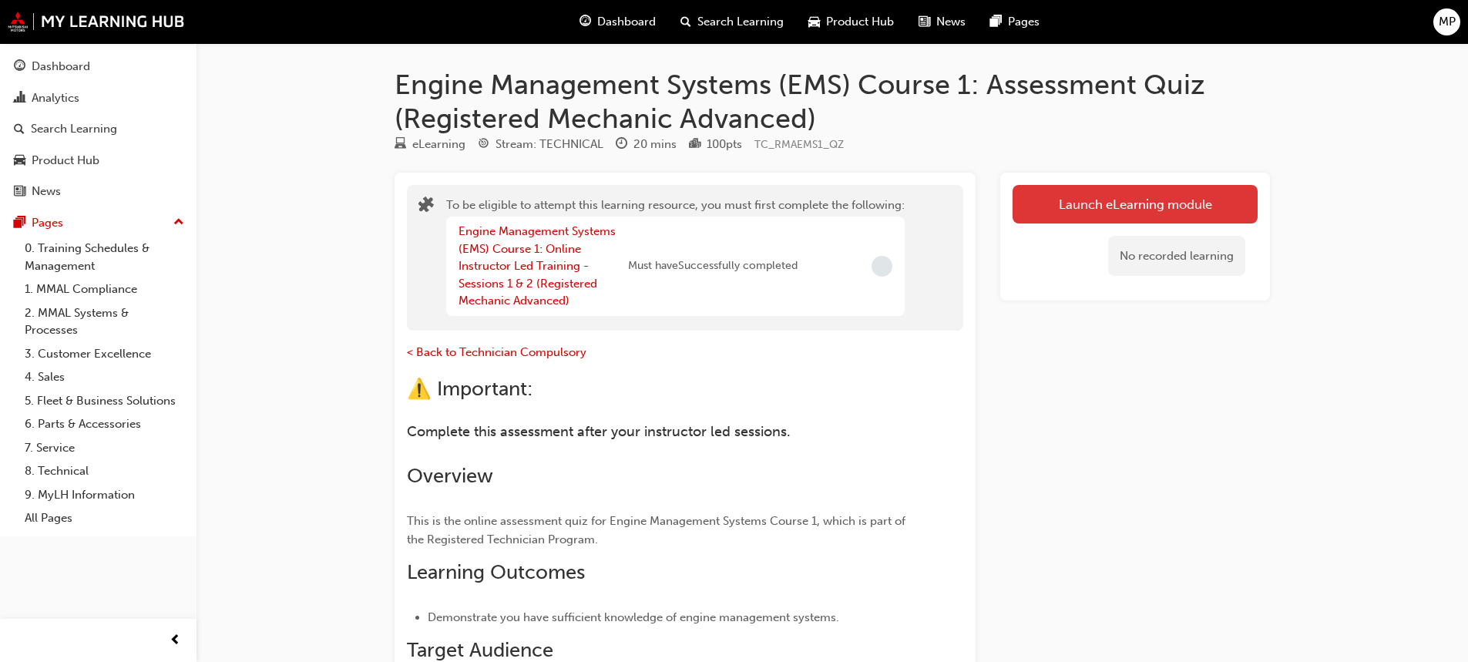
click at [1126, 209] on button "Launch eLearning module" at bounding box center [1134, 204] width 245 height 39
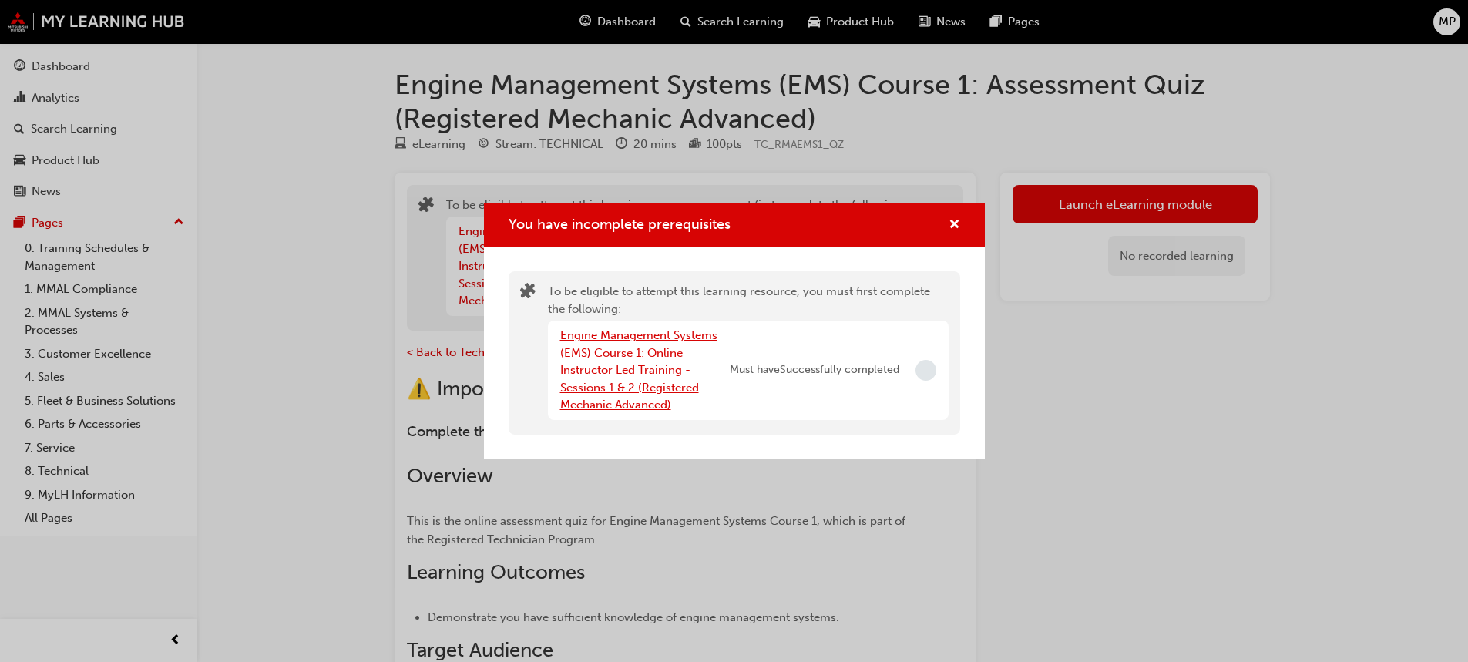
click at [610, 381] on link "Engine Management Systems (EMS) Course 1: Online Instructor Led Training - Sess…" at bounding box center [638, 369] width 157 height 83
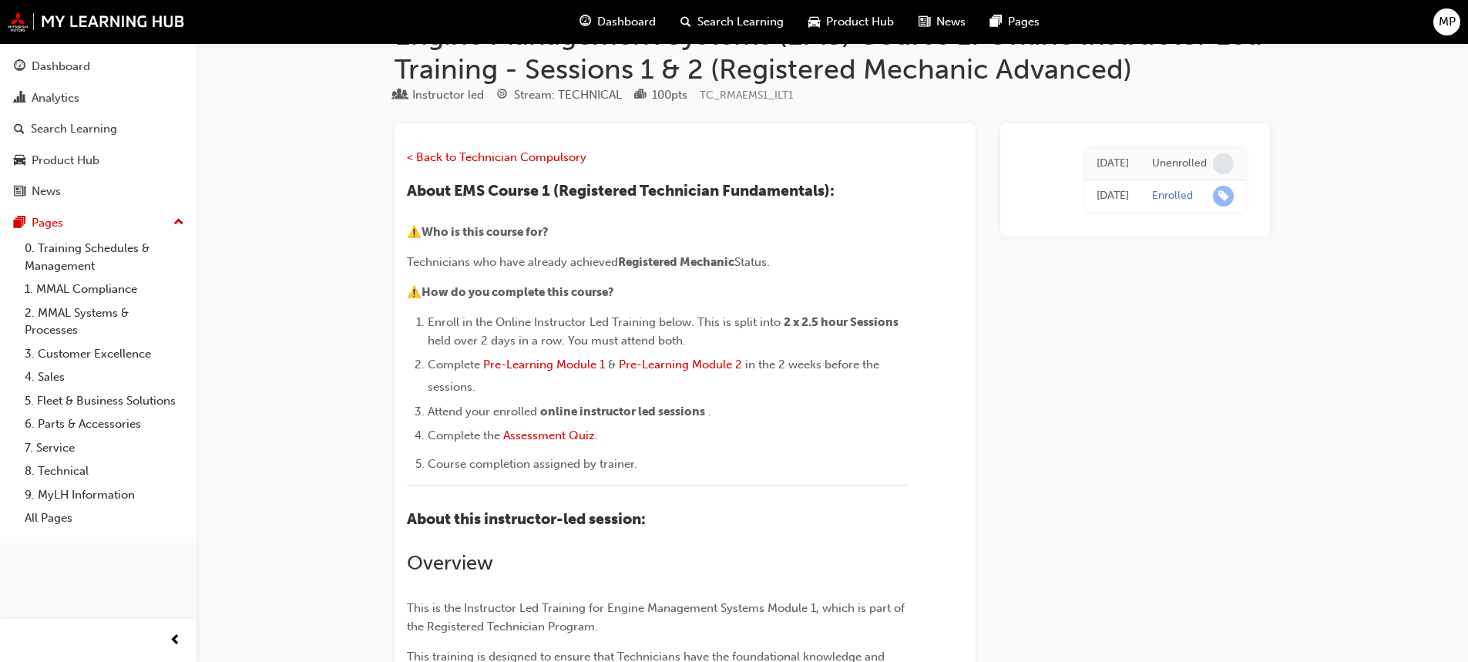
scroll to position [77, 0]
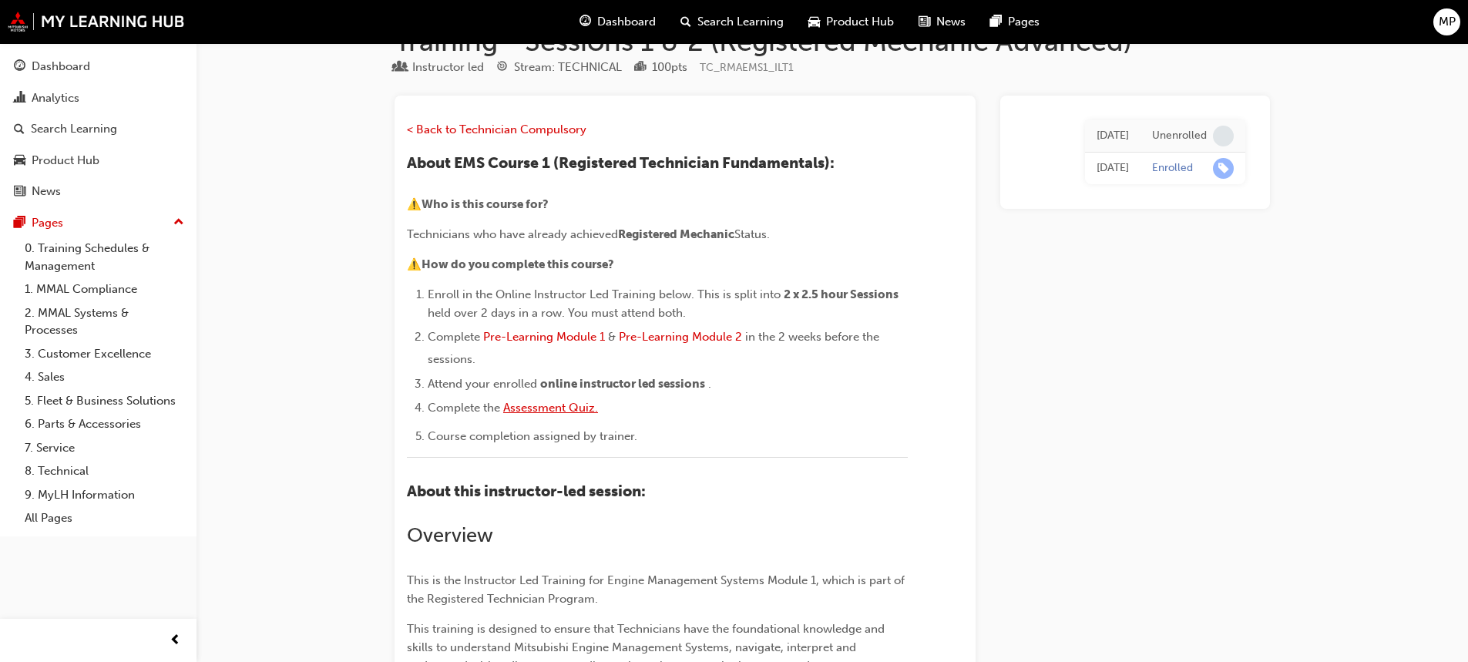
click at [576, 412] on span "Assessment Quiz." at bounding box center [550, 408] width 95 height 14
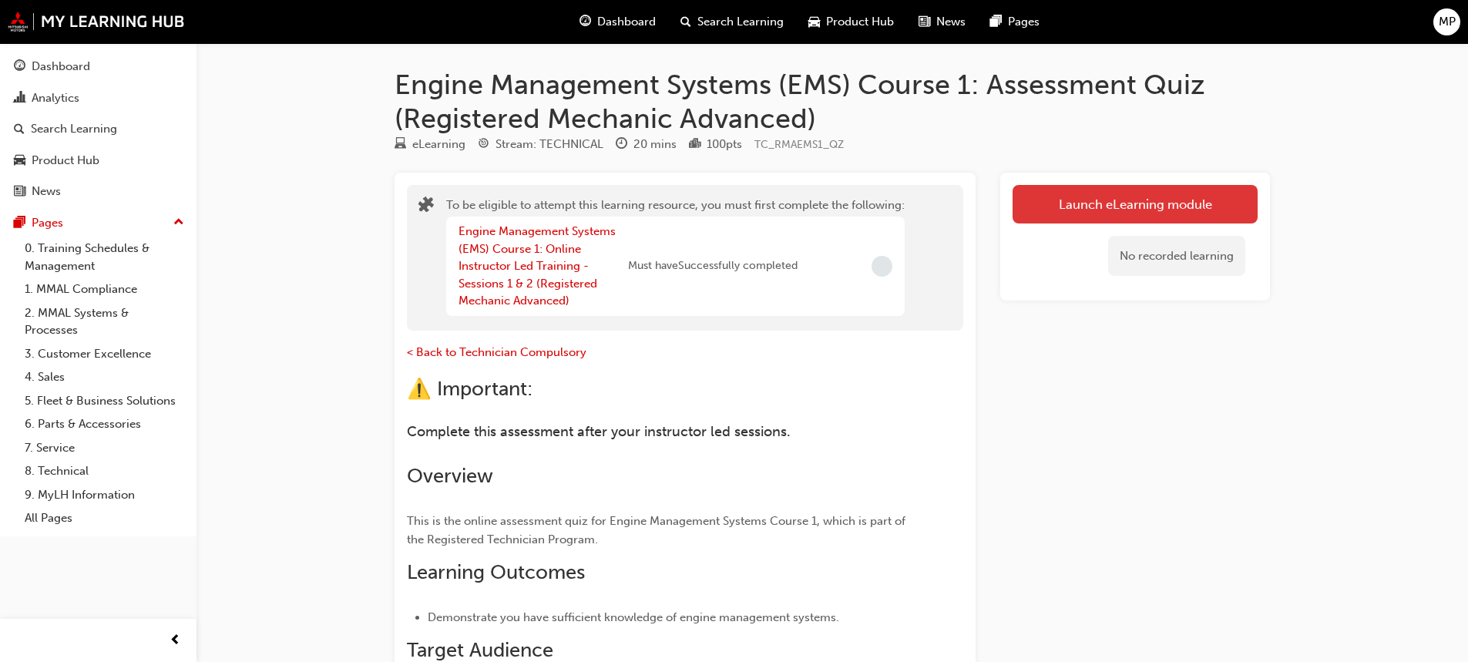
click at [1108, 194] on button "Launch eLearning module" at bounding box center [1134, 204] width 245 height 39
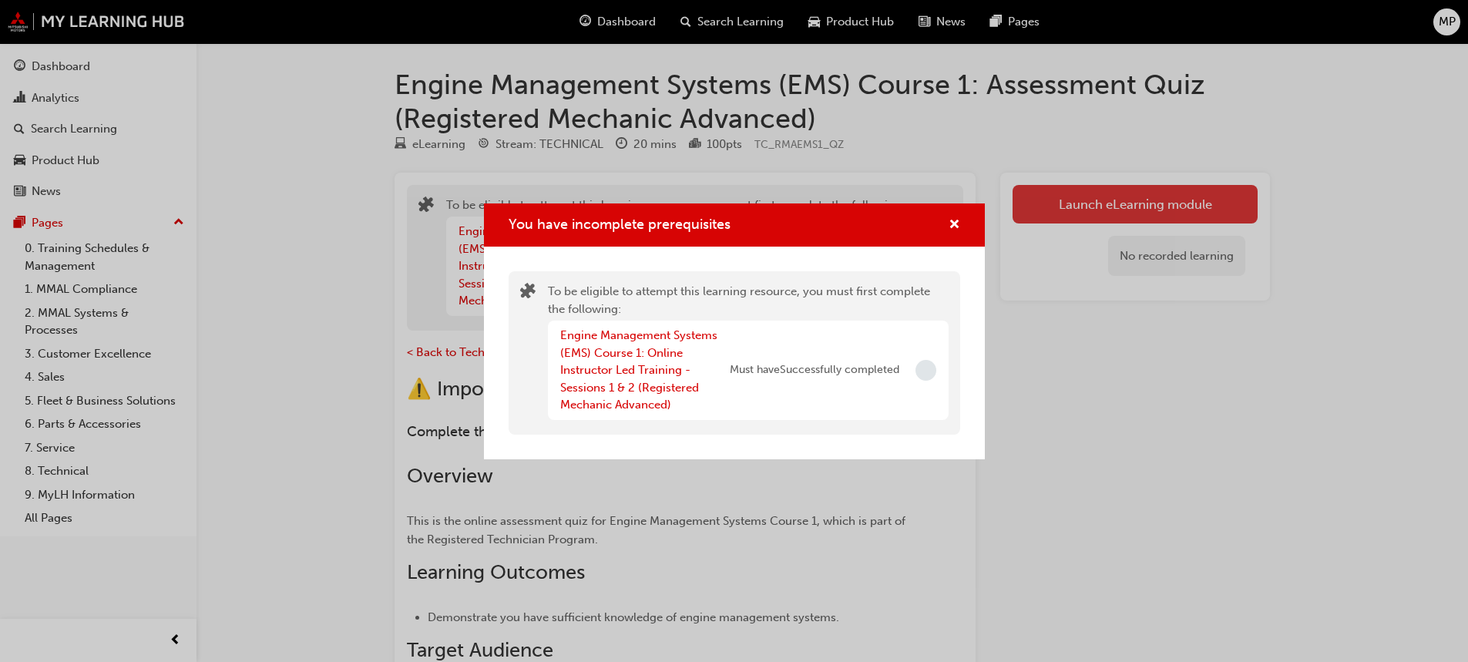
click at [1108, 195] on div "You have incomplete prerequisites To be eligible to attempt this learning resou…" at bounding box center [734, 331] width 1468 height 662
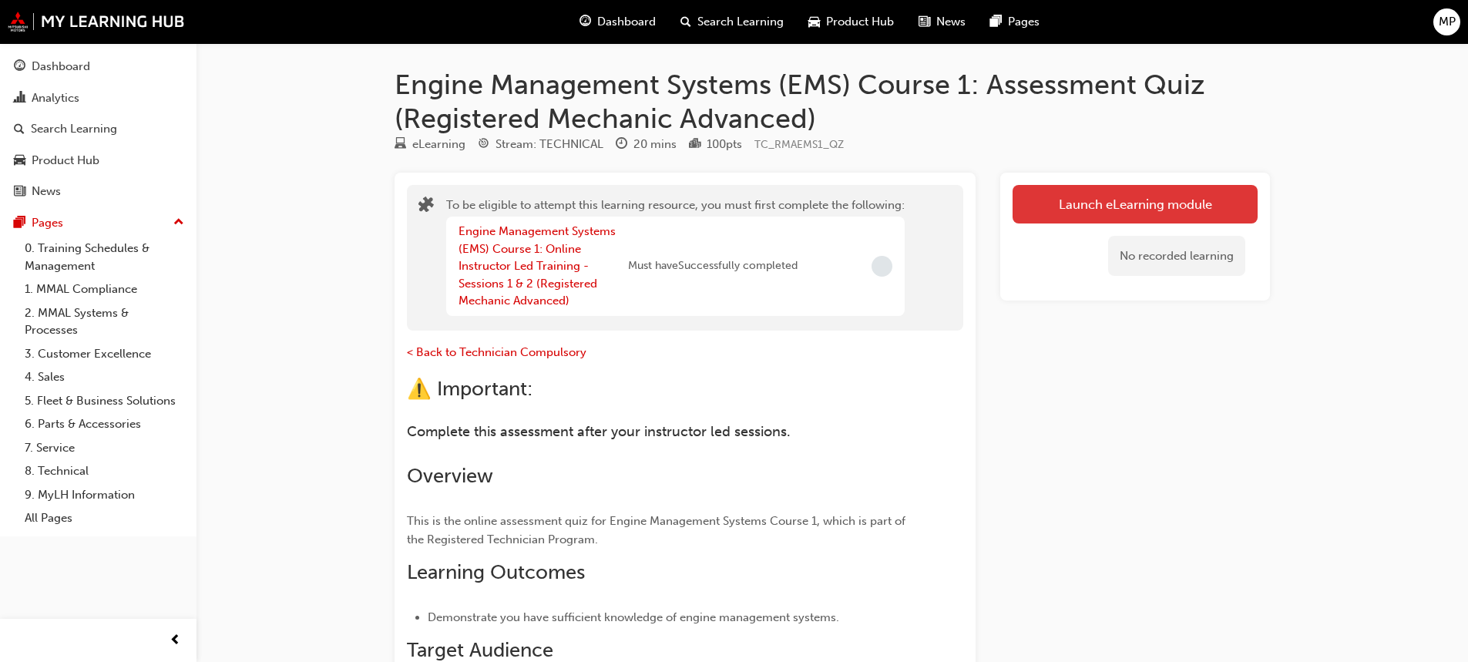
click at [1100, 193] on button "Launch eLearning module" at bounding box center [1134, 204] width 245 height 39
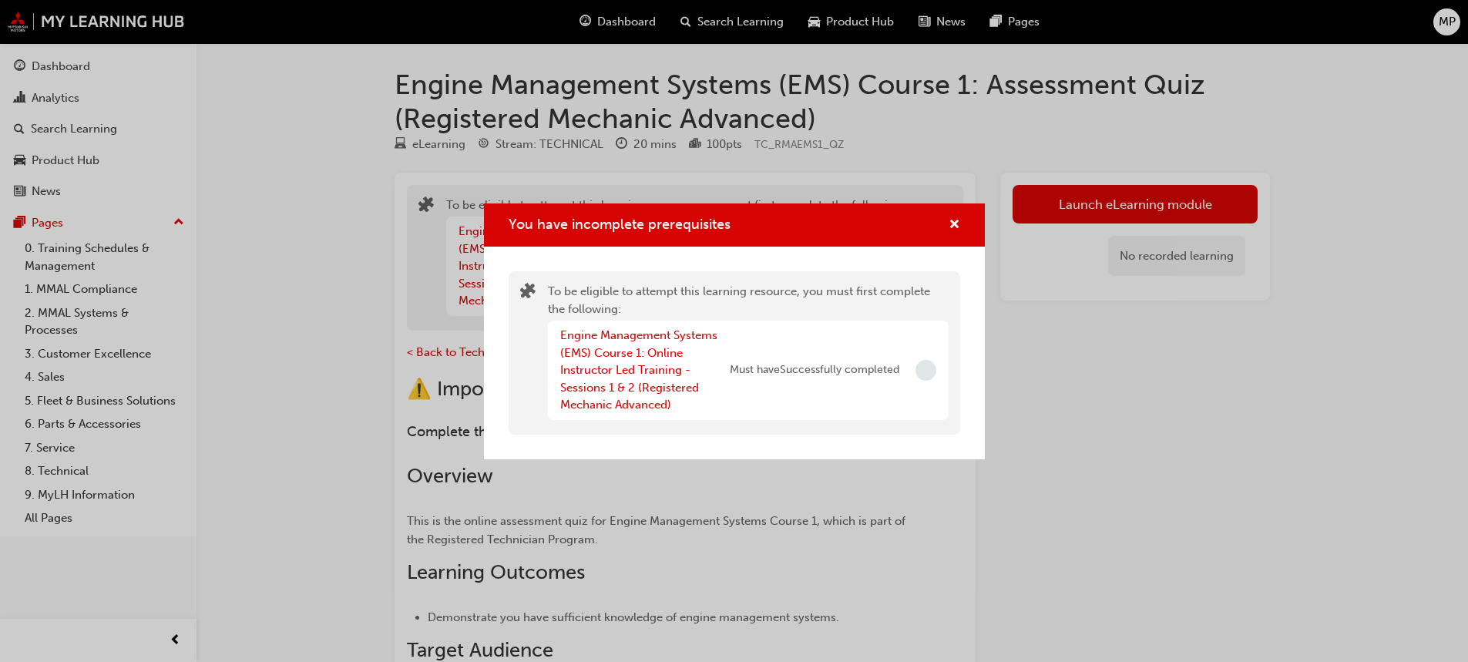
click at [697, 364] on div "Engine Management Systems (EMS) Course 1: Online Instructor Led Training - Sess…" at bounding box center [645, 370] width 170 height 87
click at [675, 361] on div "Engine Management Systems (EMS) Course 1: Online Instructor Led Training - Sess…" at bounding box center [645, 370] width 170 height 87
click at [651, 354] on link "Engine Management Systems (EMS) Course 1: Online Instructor Led Training - Sess…" at bounding box center [638, 369] width 157 height 83
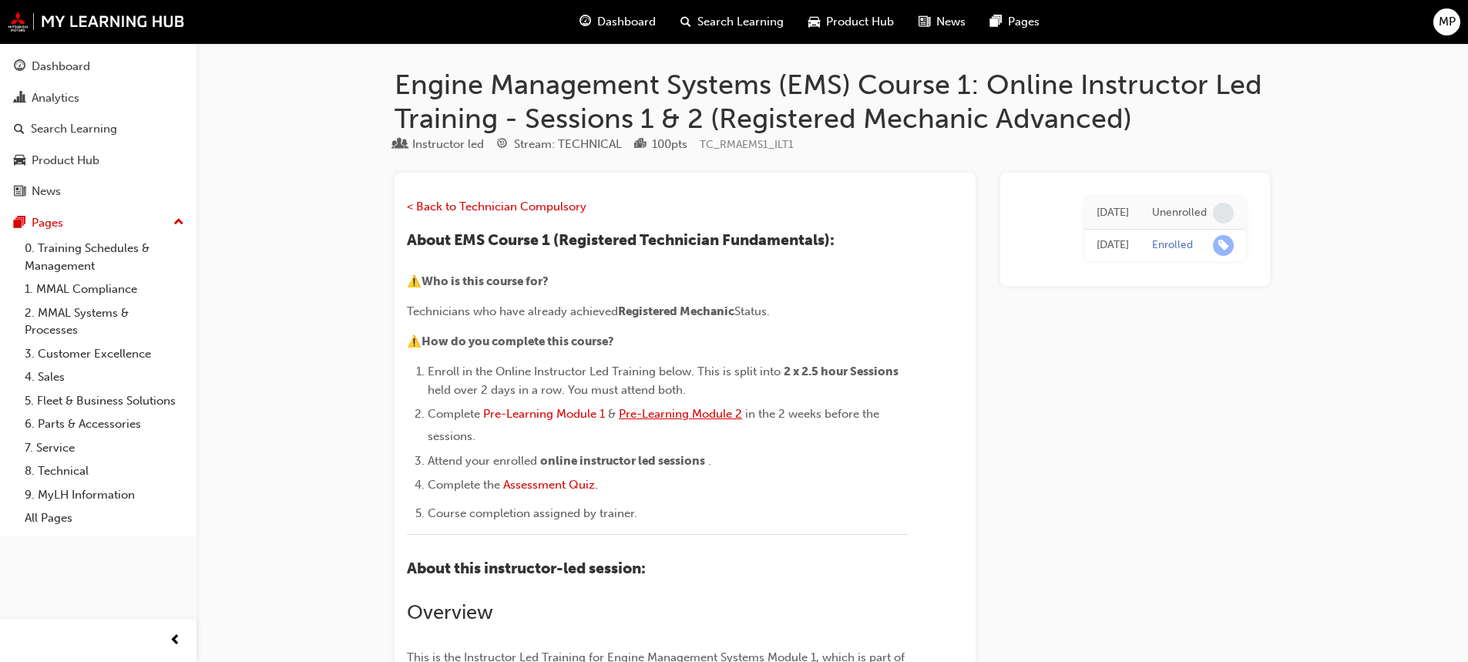
click at [668, 410] on span "Pre-Learning Module 2" at bounding box center [680, 414] width 123 height 14
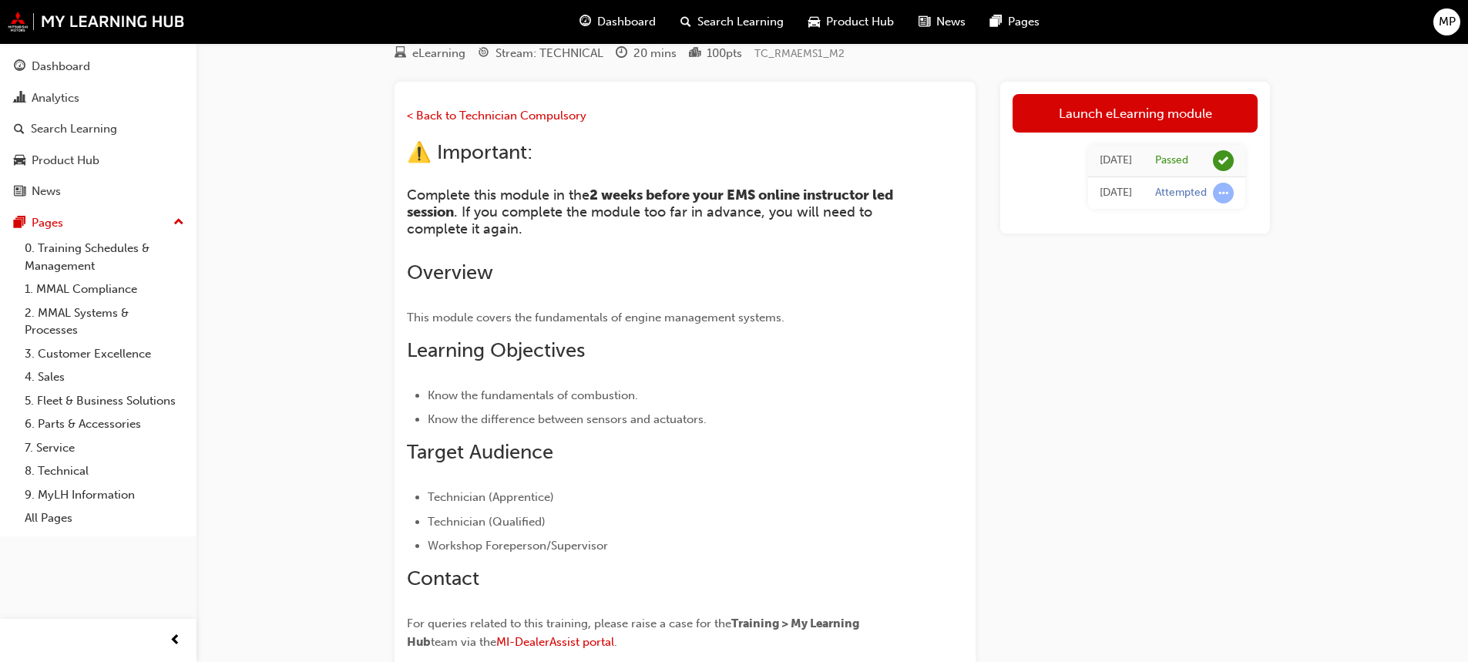
scroll to position [77, 0]
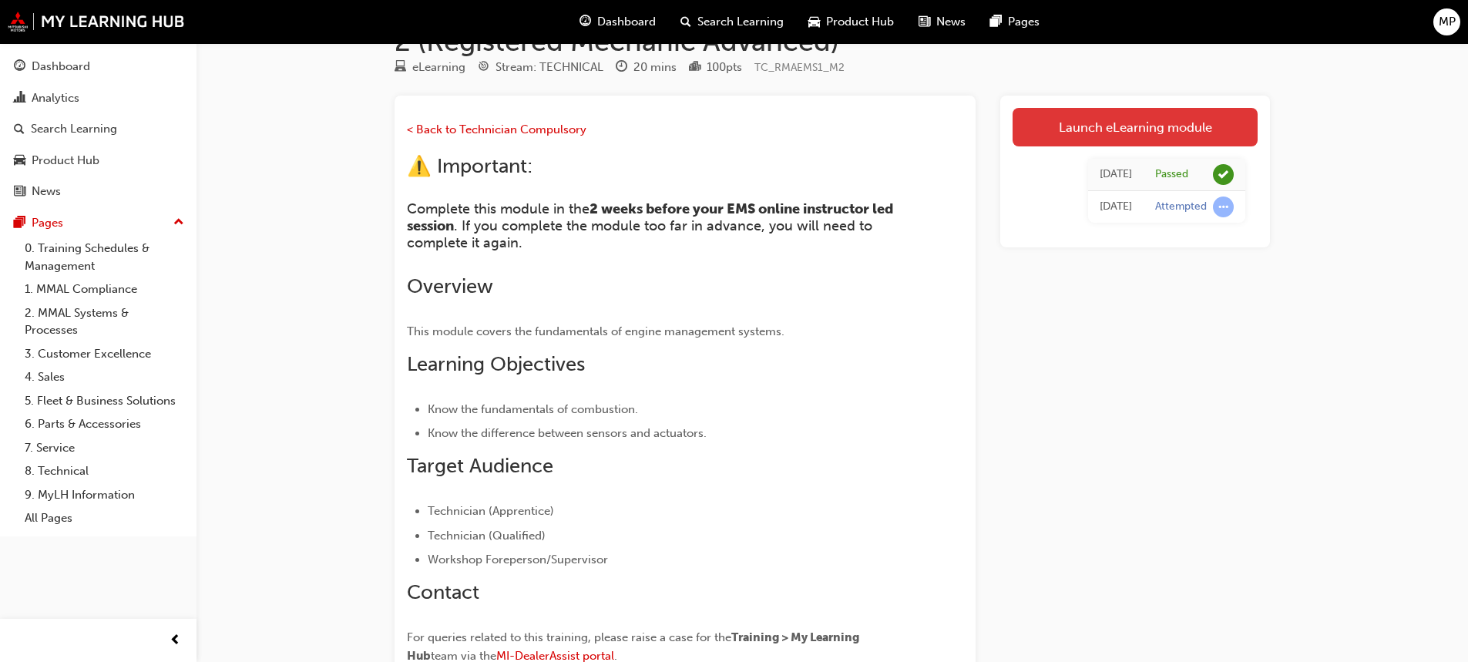
click at [1076, 129] on link "Launch eLearning module" at bounding box center [1134, 127] width 245 height 39
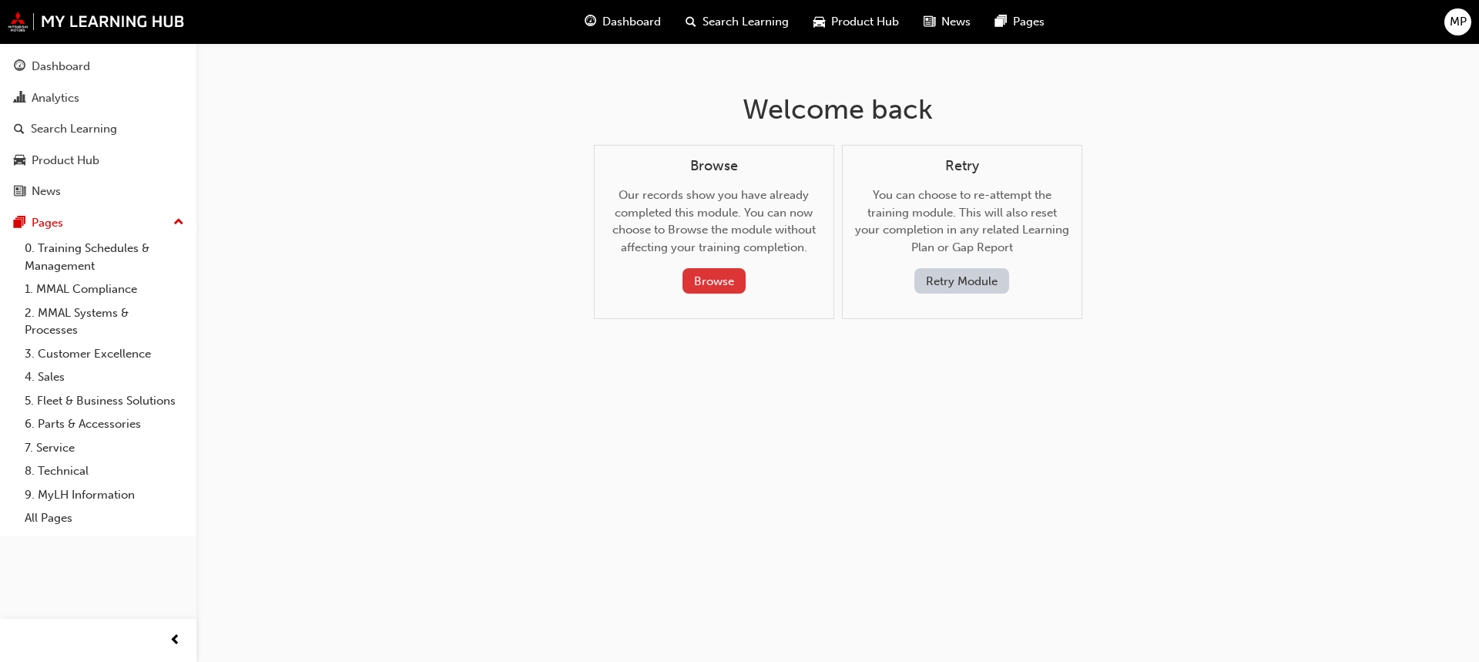
click at [719, 284] on button "Browse" at bounding box center [714, 280] width 63 height 25
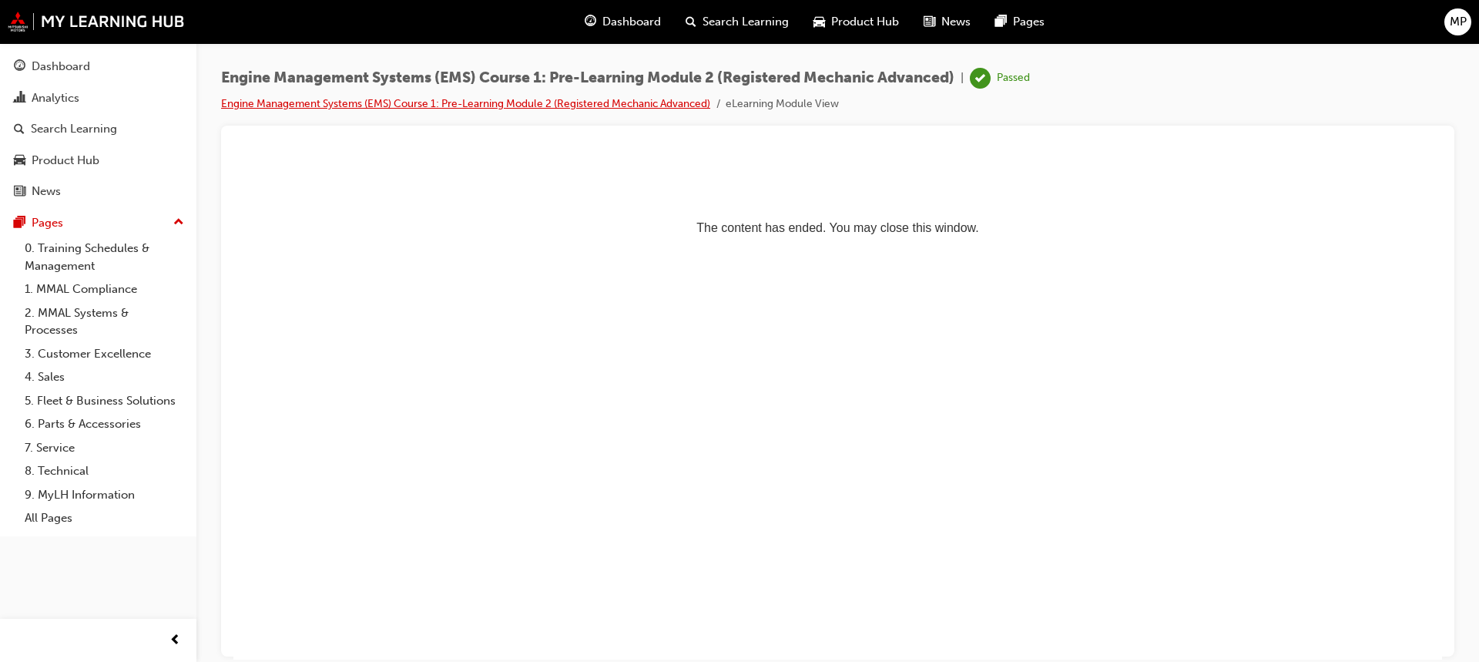
click at [658, 99] on link "Engine Management Systems (EMS) Course 1: Pre-Learning Module 2 (Registered Mec…" at bounding box center [465, 103] width 489 height 13
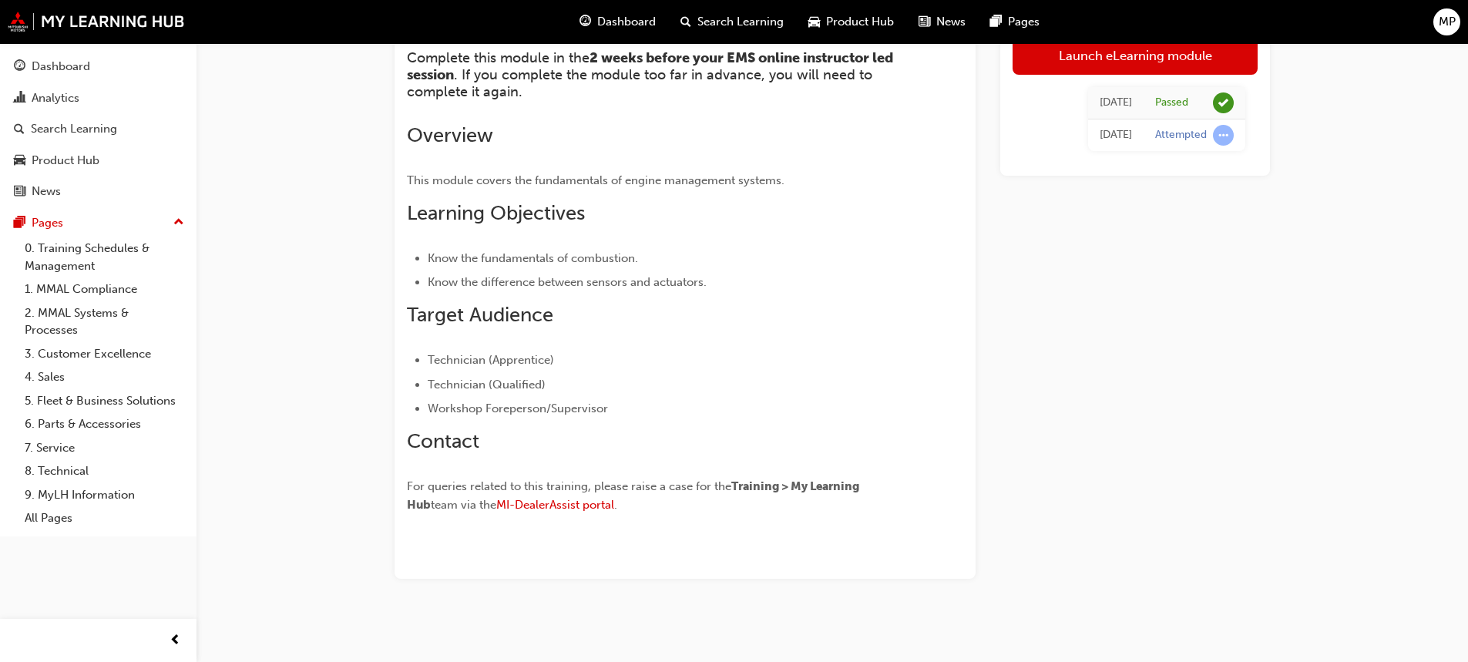
scroll to position [233, 0]
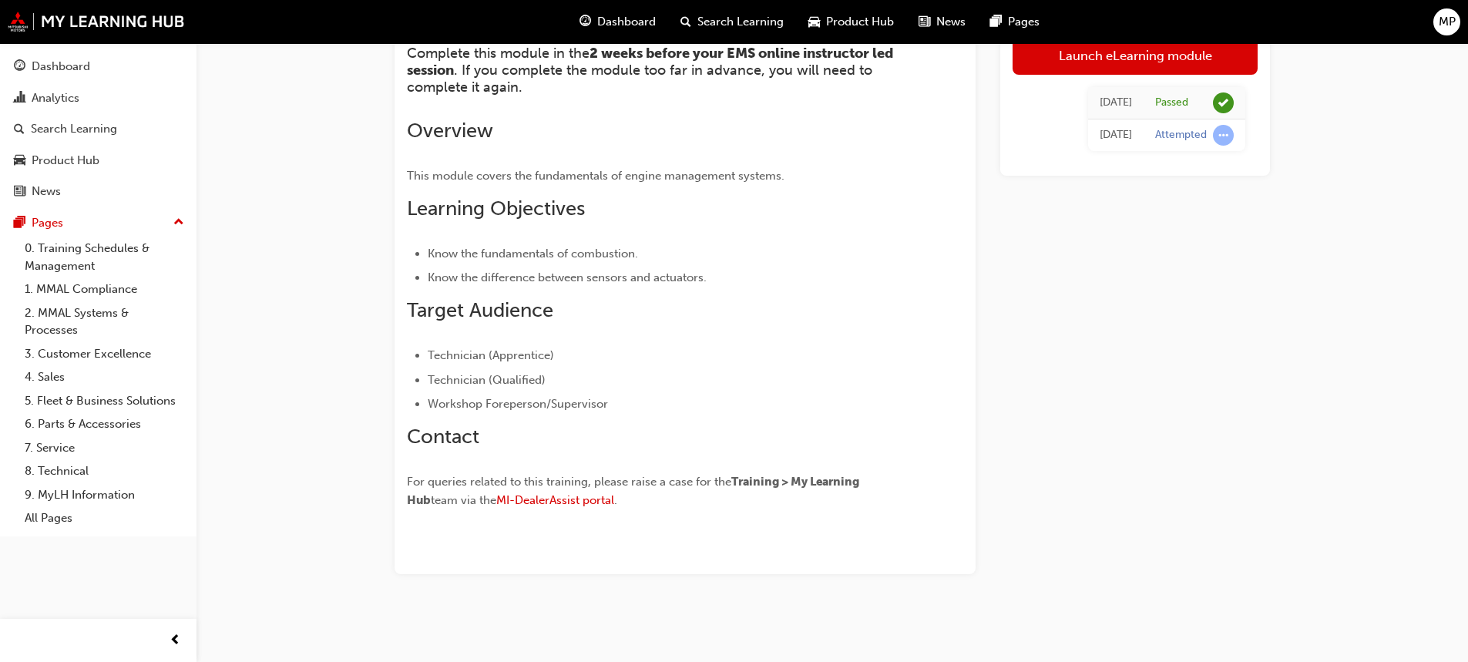
click at [560, 510] on p "For queries related to this training, please raise a case for the Training > My…" at bounding box center [657, 492] width 501 height 41
click at [565, 504] on span "MI-DealerAssist portal" at bounding box center [555, 500] width 118 height 14
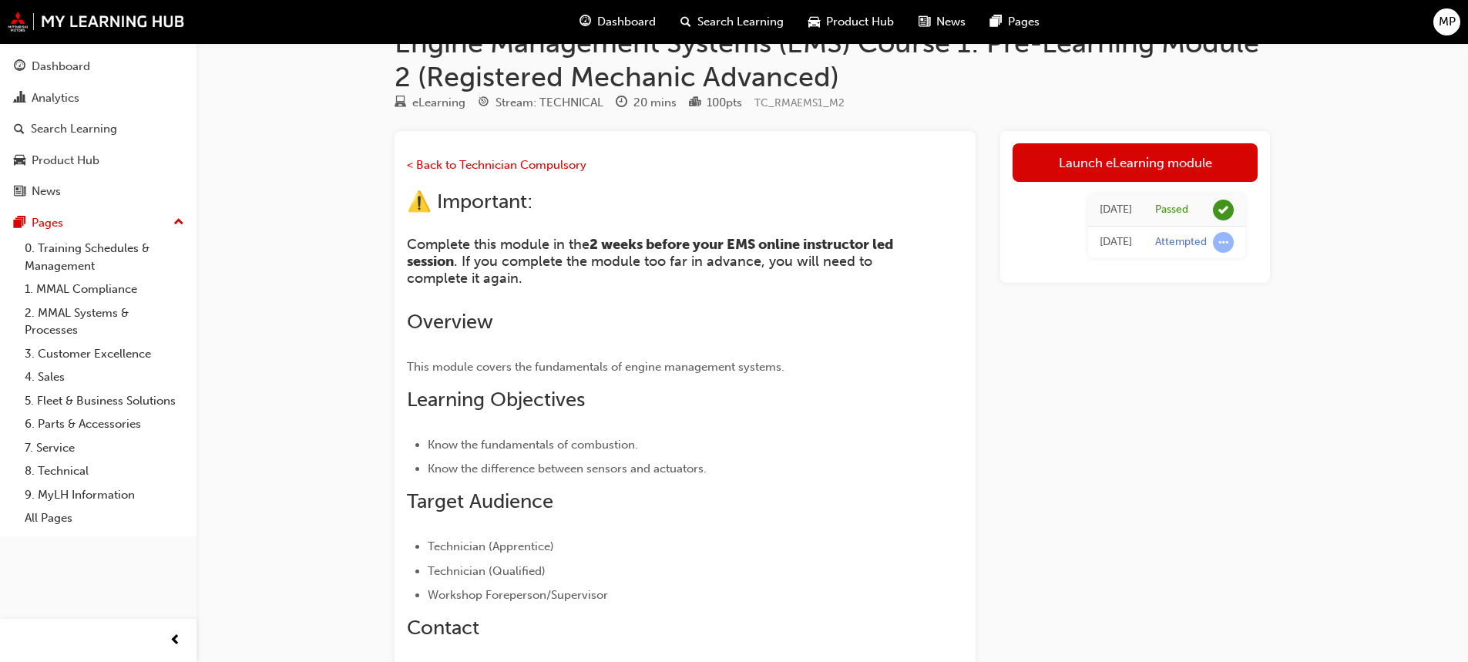
scroll to position [77, 0]
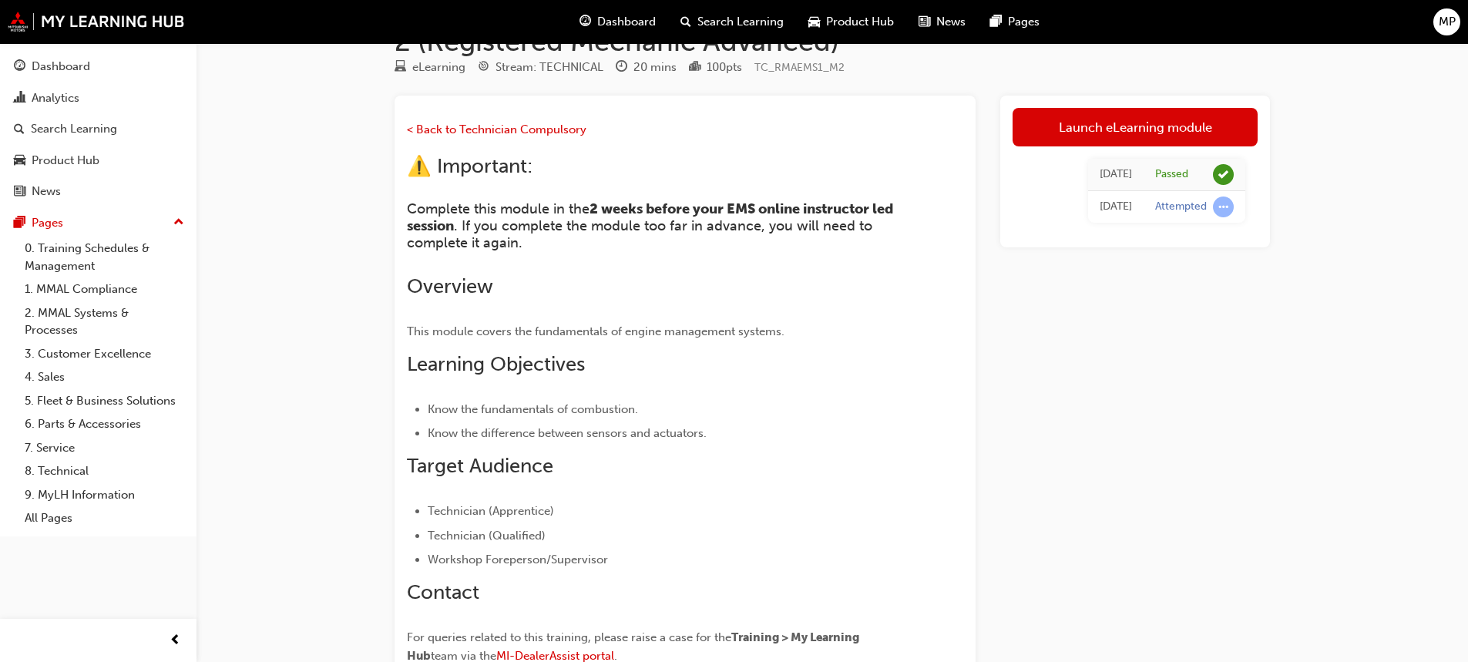
click at [1212, 211] on div "Attempted" at bounding box center [1194, 206] width 79 height 21
click at [1217, 206] on span "learningRecordVerb_ATTEMPT-icon" at bounding box center [1223, 206] width 21 height 21
click at [1119, 128] on link "Launch eLearning module" at bounding box center [1134, 127] width 245 height 39
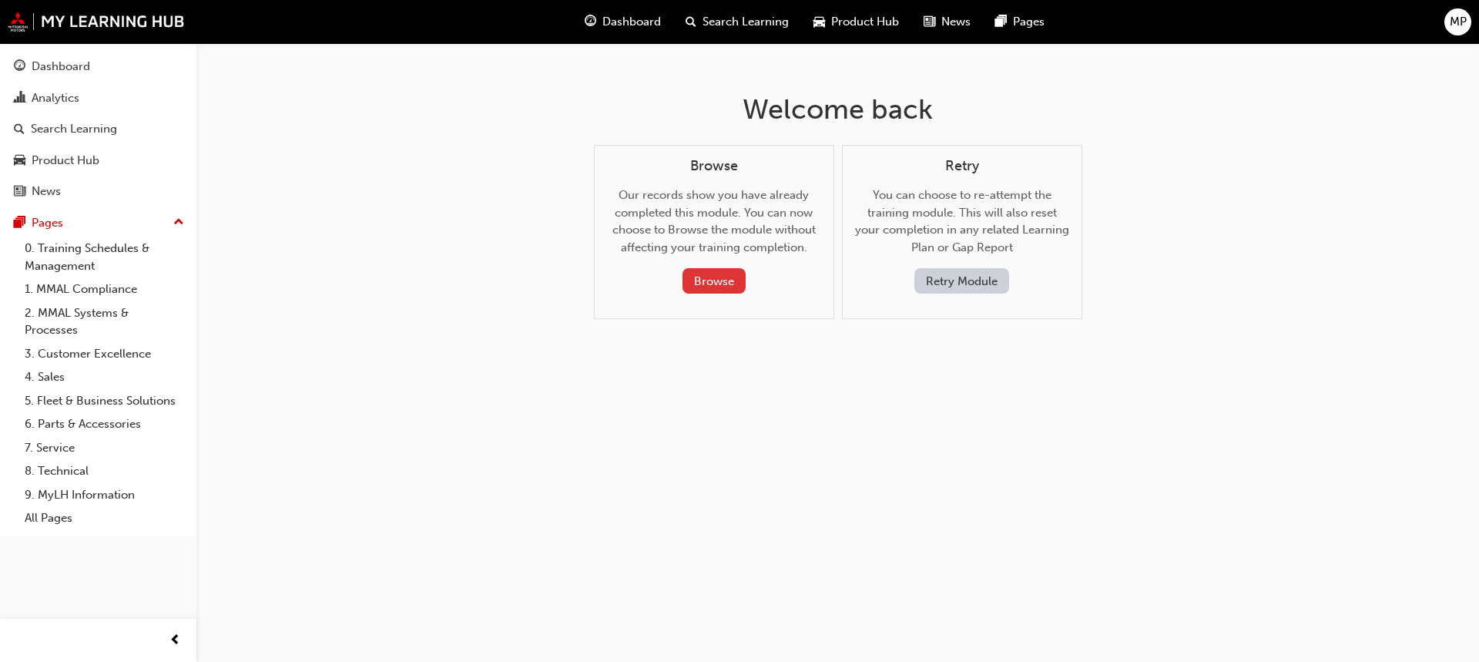
click at [723, 288] on button "Browse" at bounding box center [714, 280] width 63 height 25
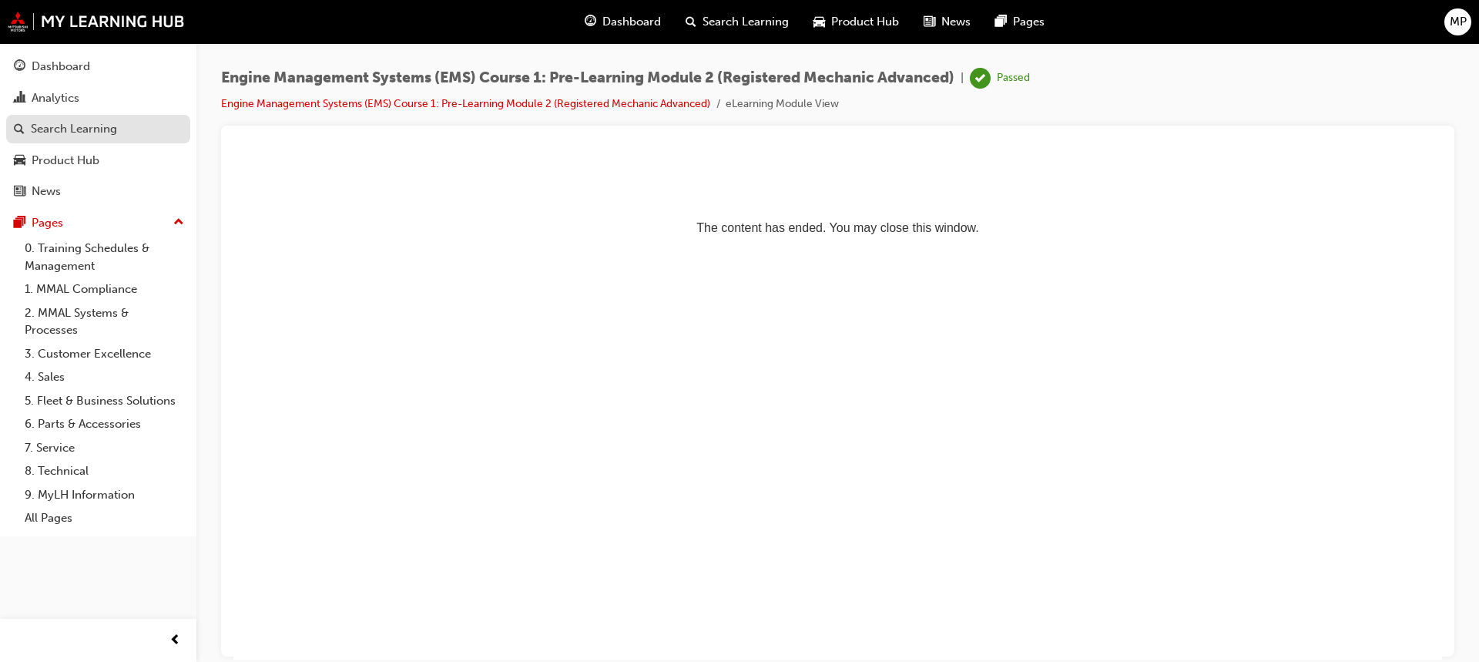
click at [130, 124] on div "Search Learning" at bounding box center [98, 128] width 169 height 19
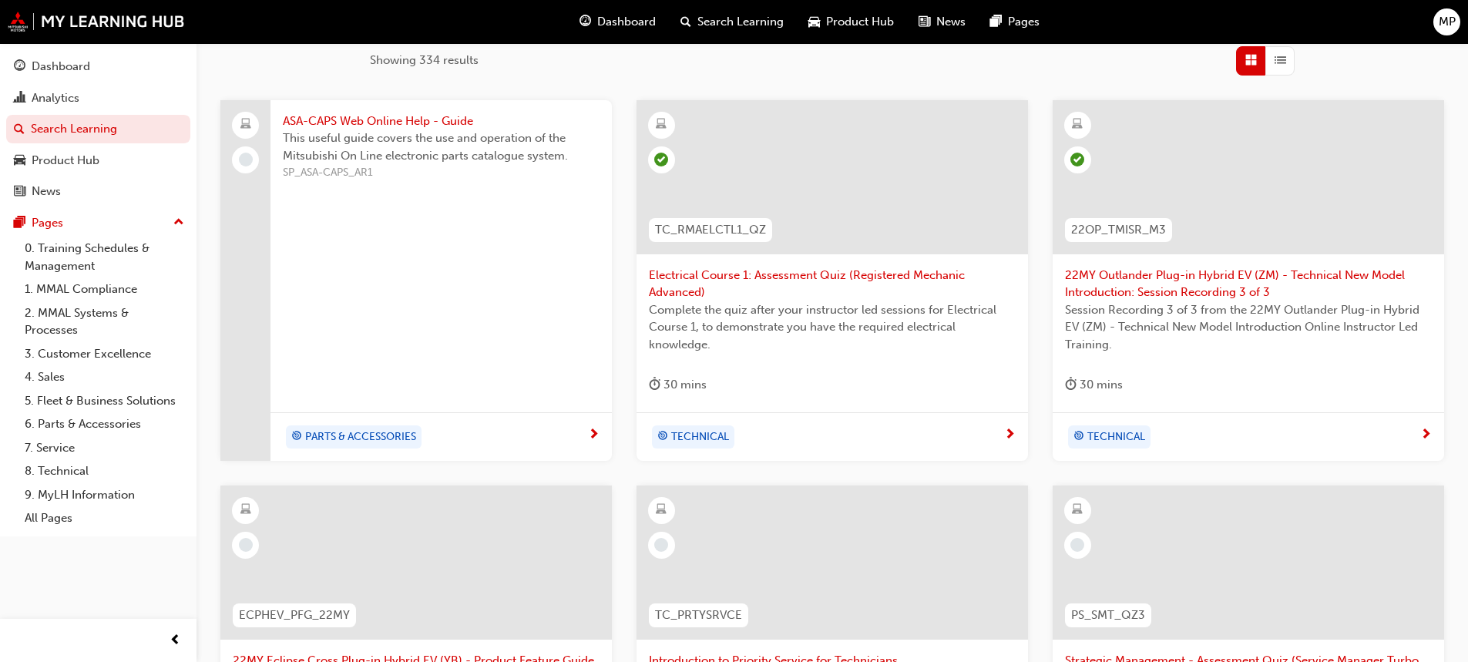
scroll to position [231, 0]
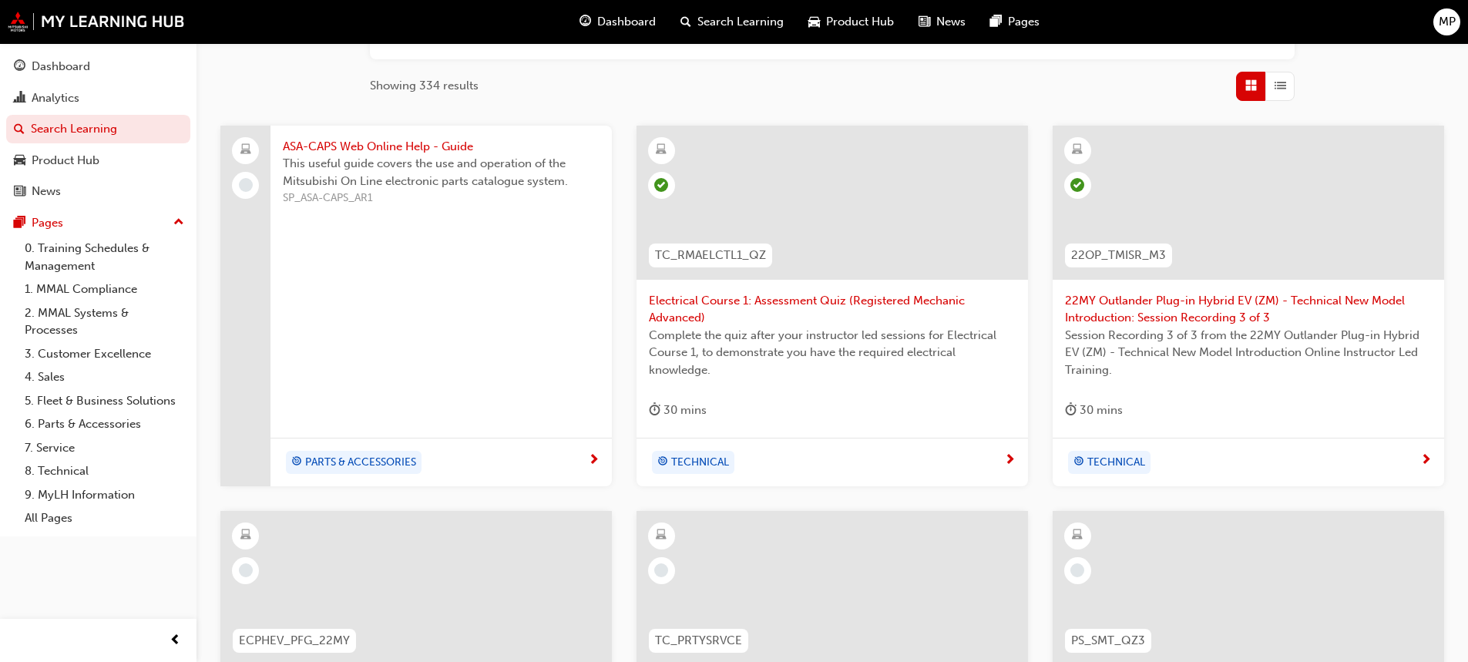
click at [780, 300] on span "Electrical Course 1: Assessment Quiz (Registered Mechanic Advanced)" at bounding box center [832, 309] width 367 height 35
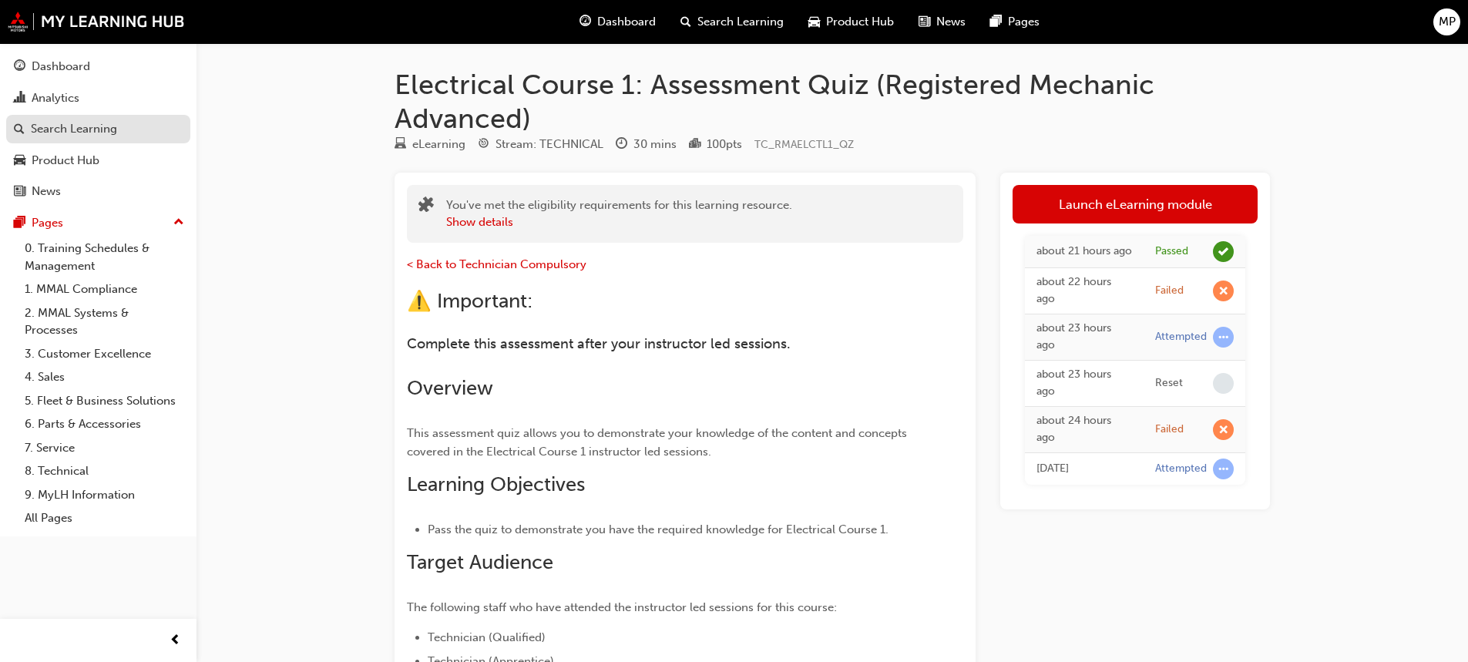
click at [31, 123] on div "Search Learning" at bounding box center [74, 129] width 86 height 18
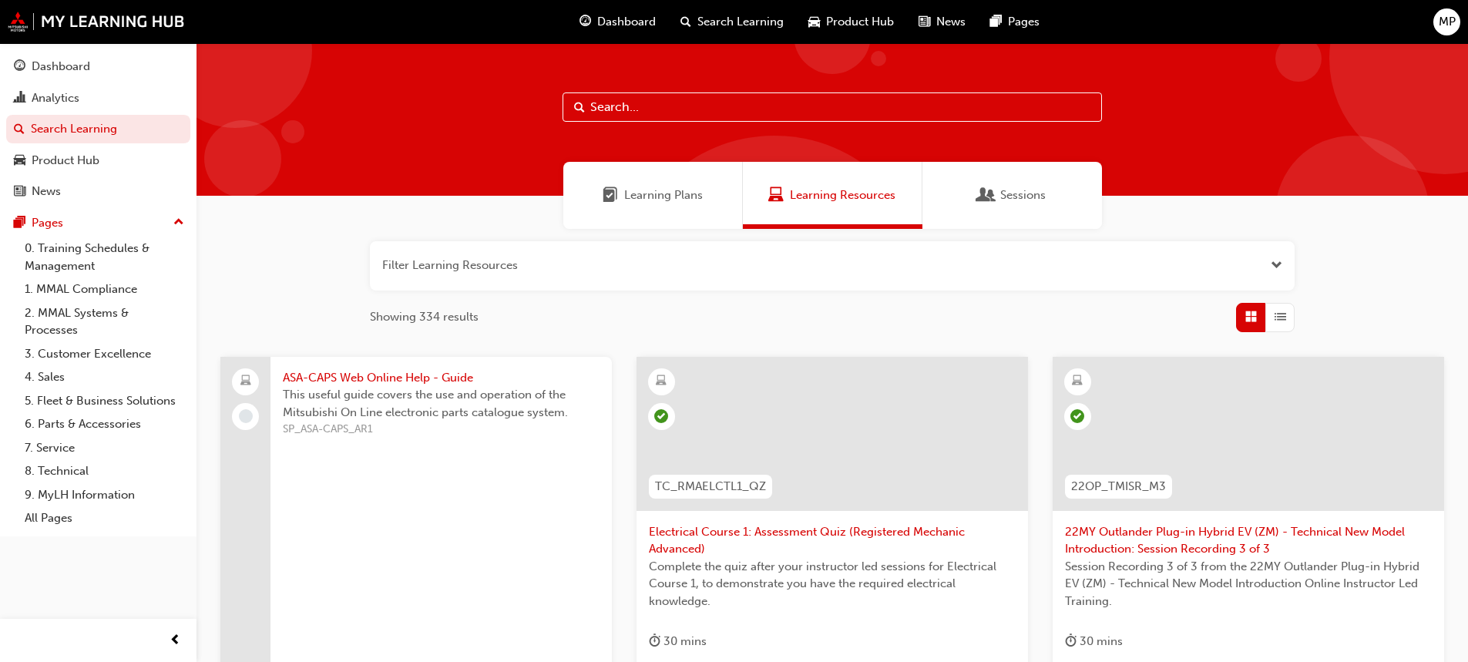
click at [640, 22] on span "Dashboard" at bounding box center [626, 22] width 59 height 18
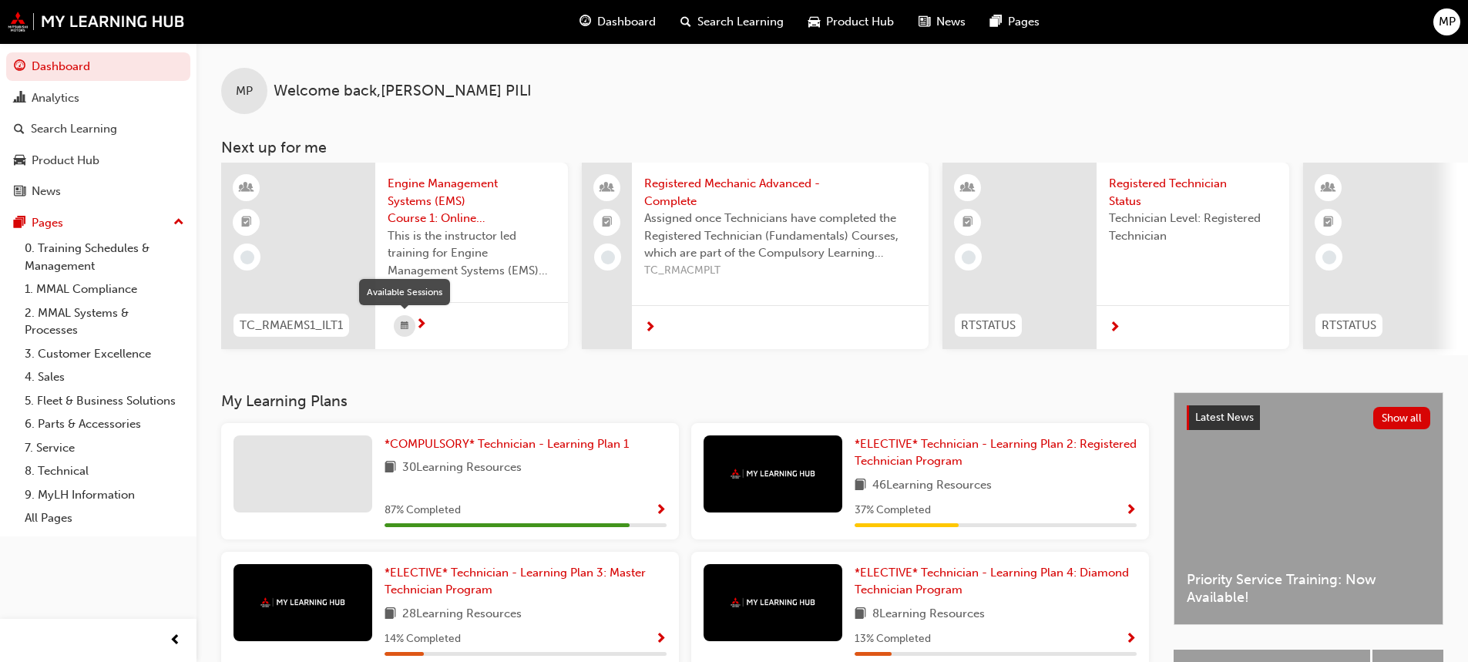
click at [407, 324] on span "calendar-icon" at bounding box center [405, 326] width 8 height 19
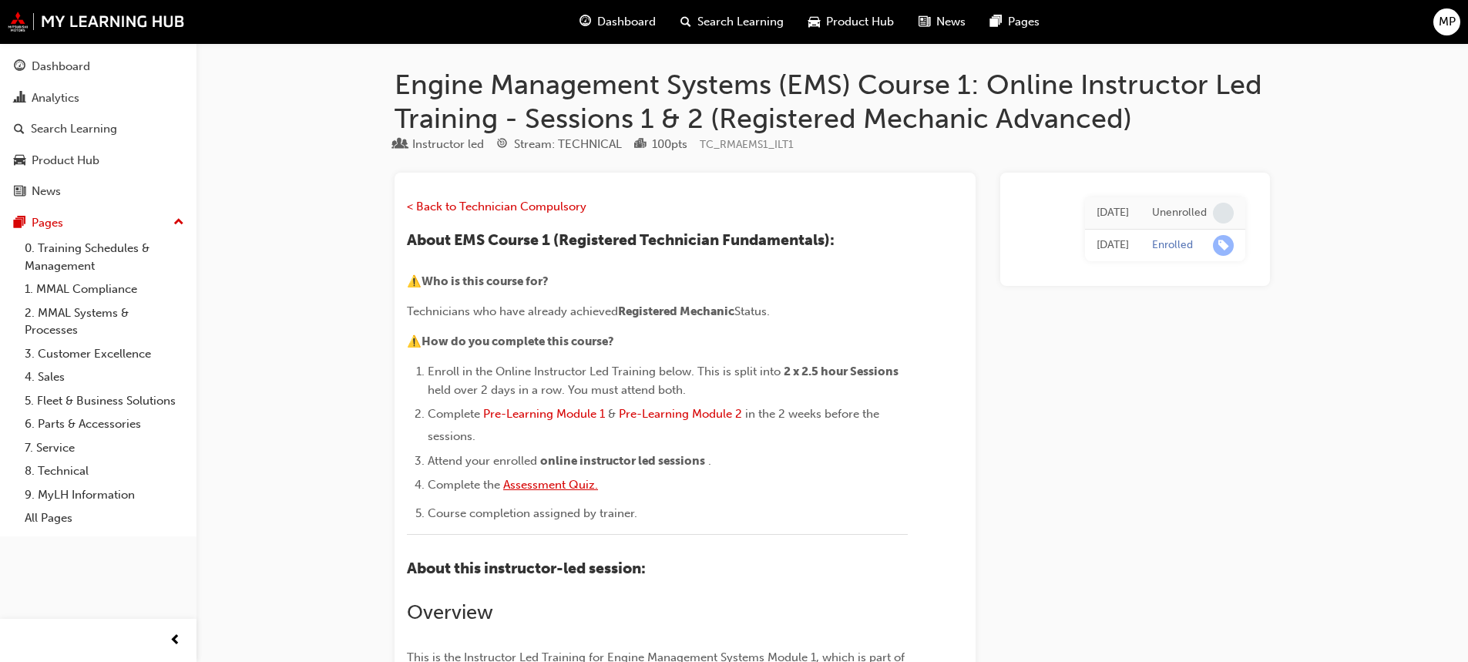
click at [555, 482] on span "Assessment Quiz." at bounding box center [550, 485] width 95 height 14
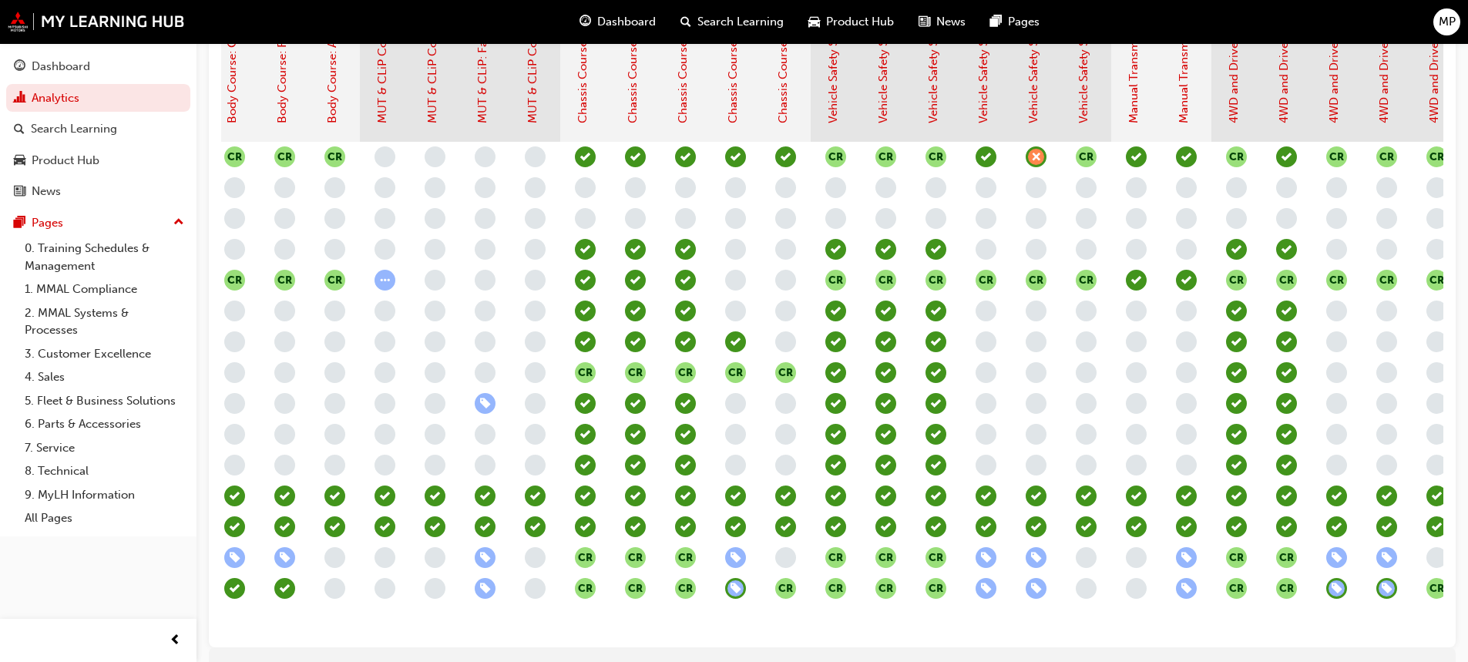
scroll to position [539, 0]
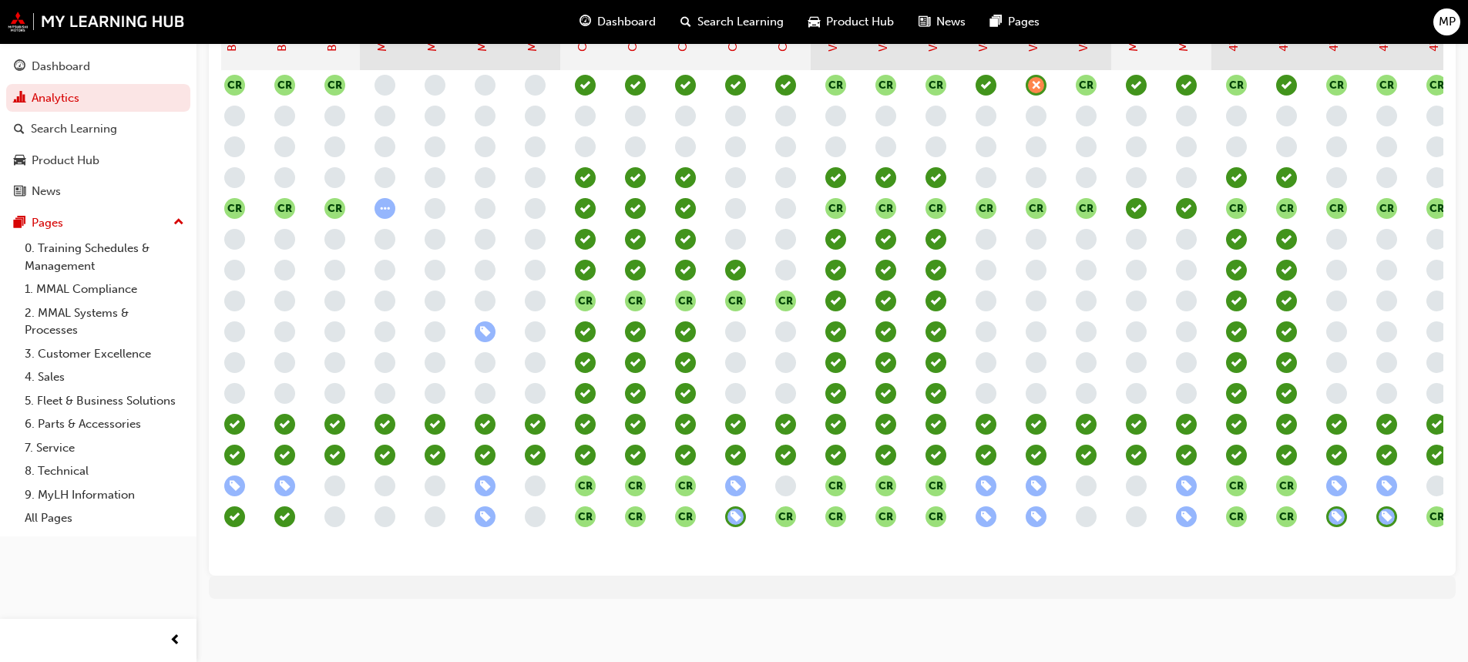
drag, startPoint x: 1002, startPoint y: 554, endPoint x: 1213, endPoint y: 554, distance: 211.1
click at [1213, 554] on section "Required to Commence the Registered Technician Program: Engines Course (Registe…" at bounding box center [832, 220] width 1222 height 686
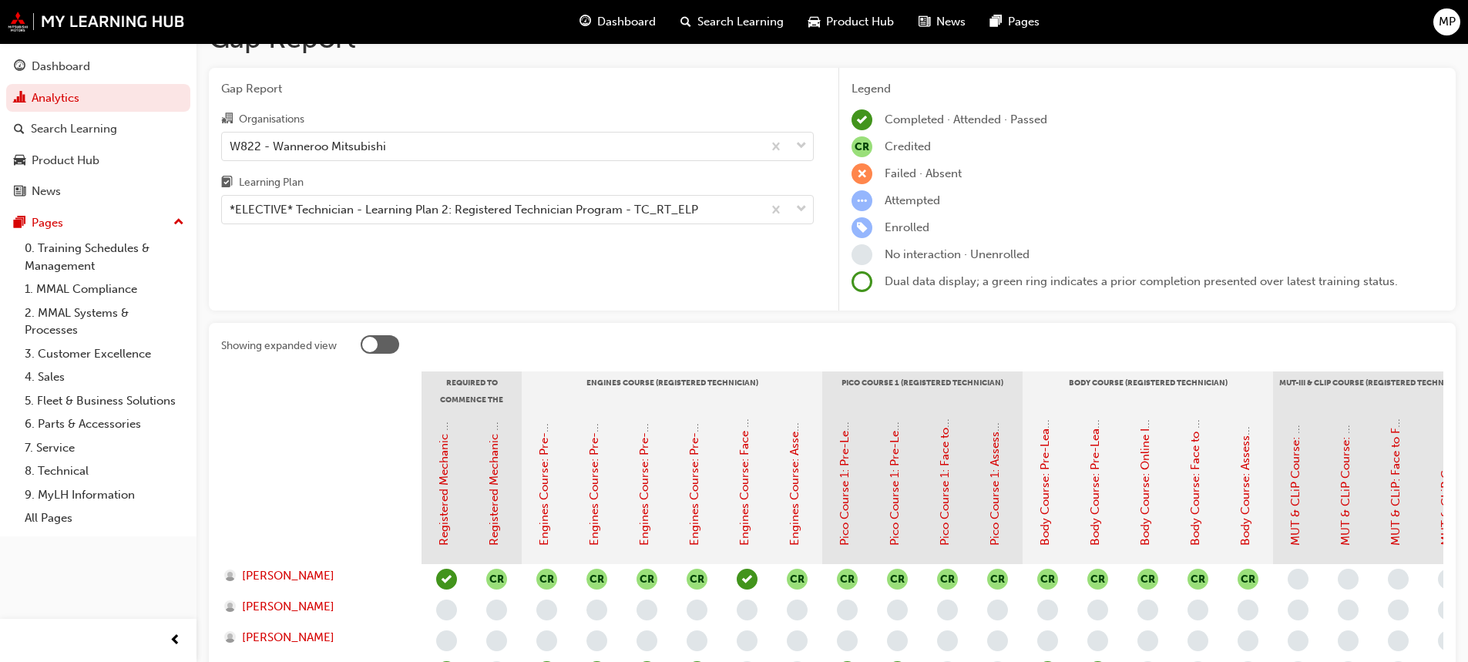
scroll to position [0, 0]
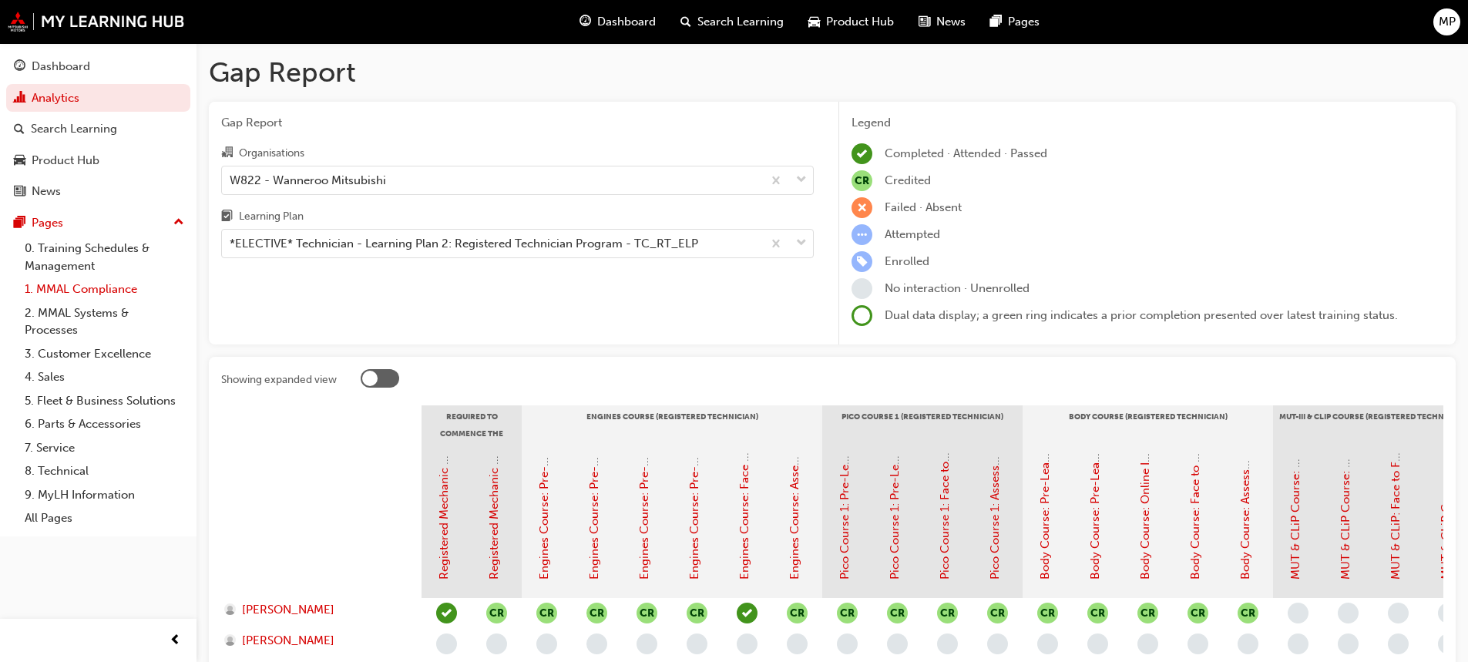
click at [84, 294] on link "1. MMAL Compliance" at bounding box center [104, 289] width 172 height 24
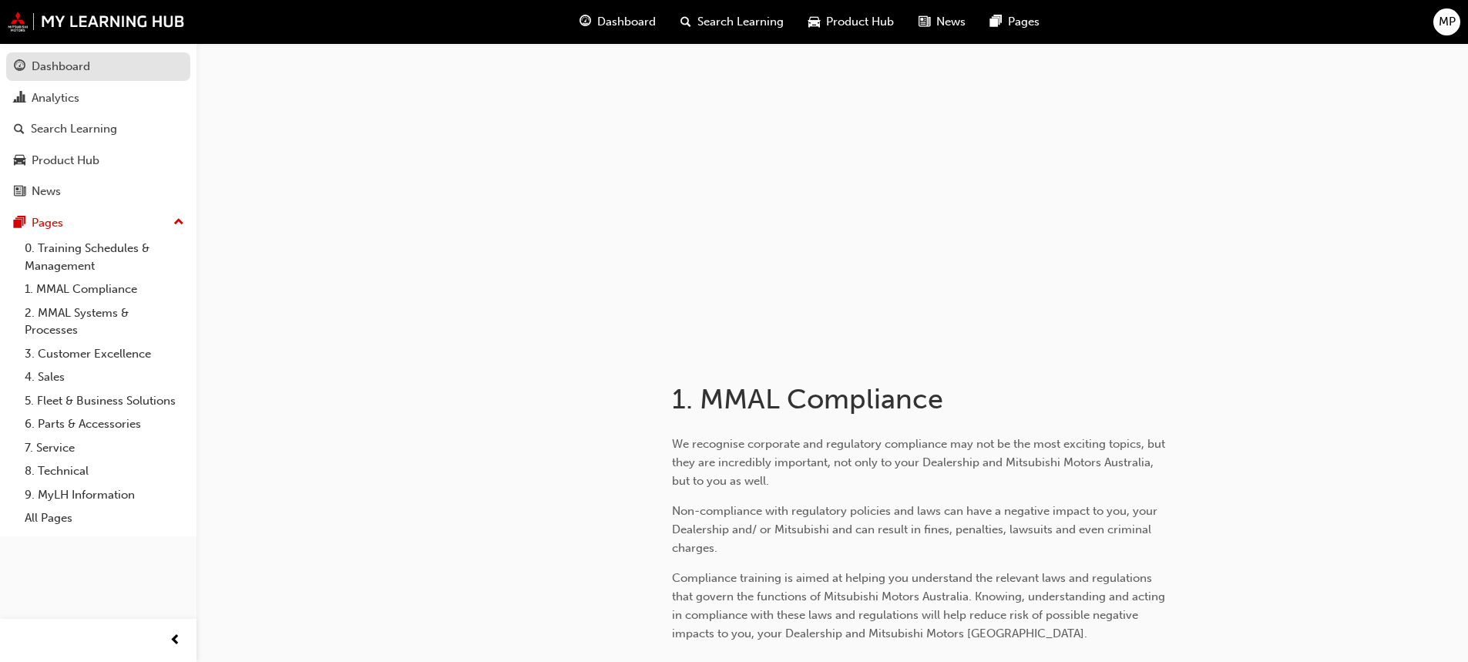
click at [58, 64] on div "Dashboard" at bounding box center [61, 67] width 59 height 18
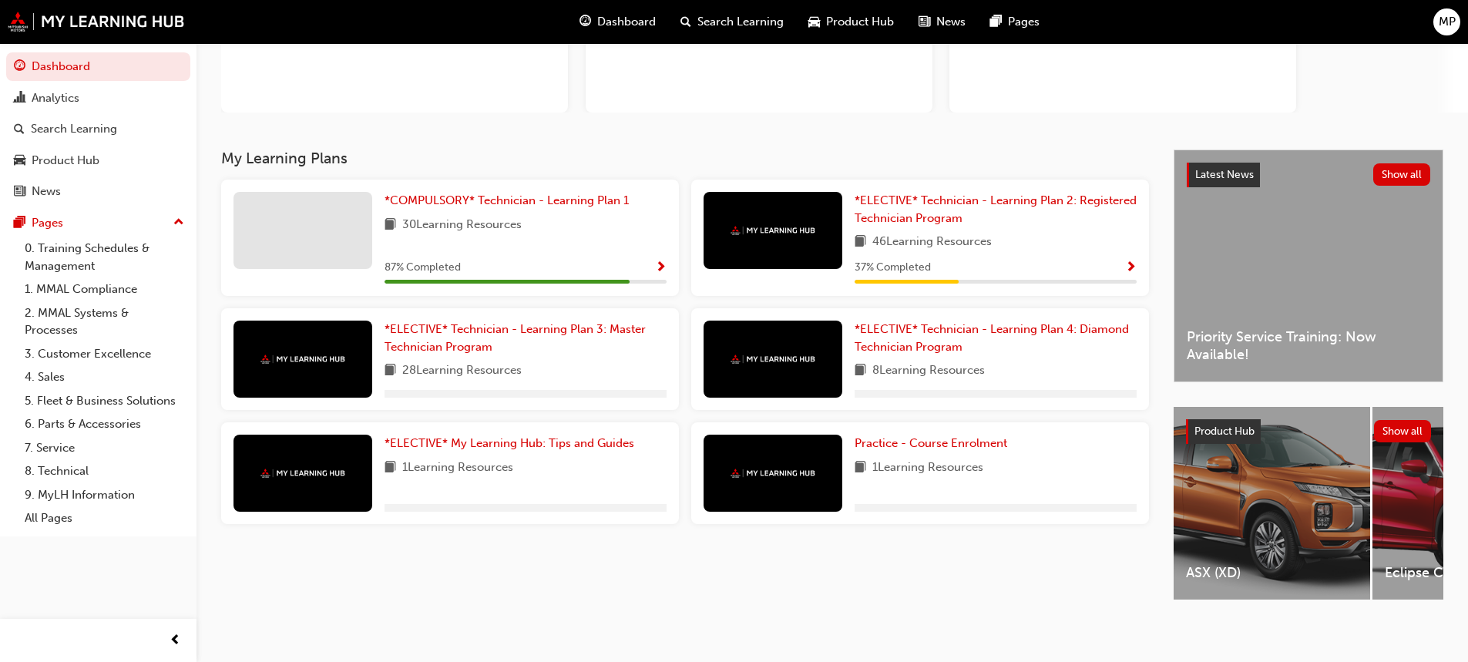
scroll to position [198, 0]
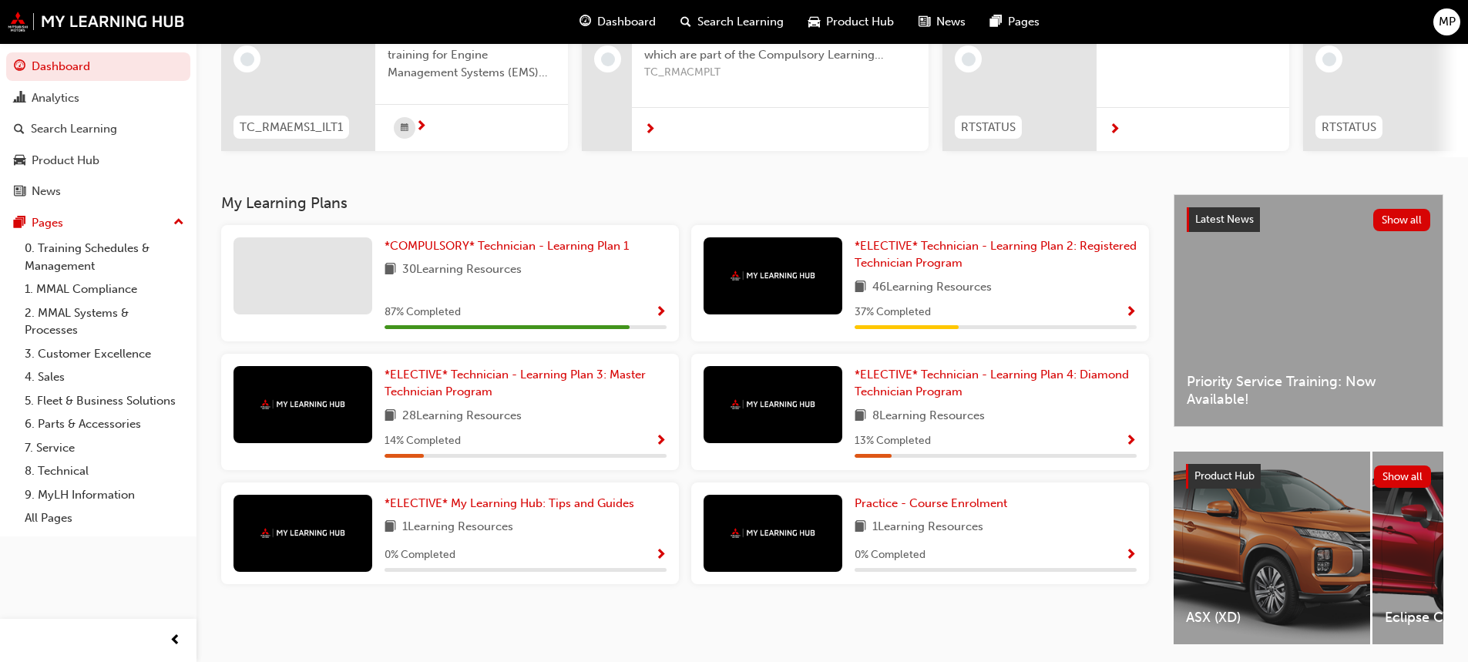
click at [909, 537] on span "1 Learning Resources" at bounding box center [927, 527] width 111 height 19
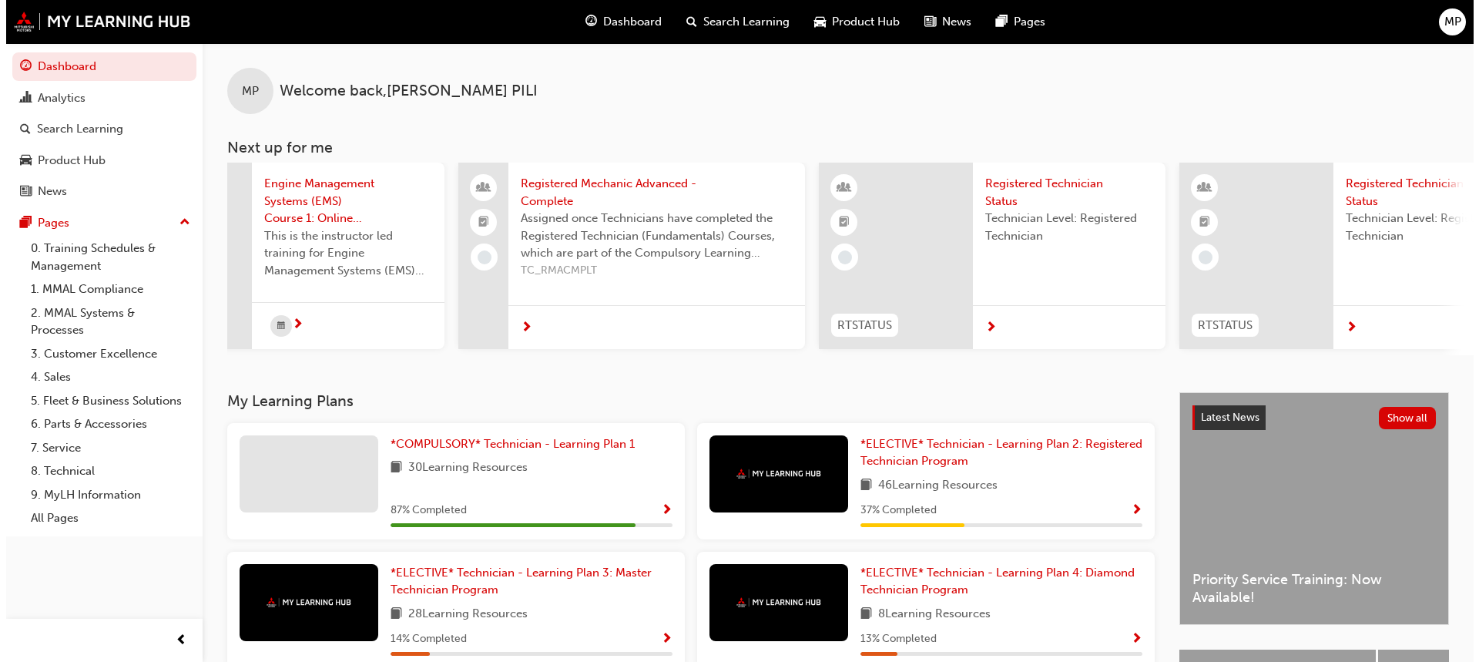
scroll to position [0, 0]
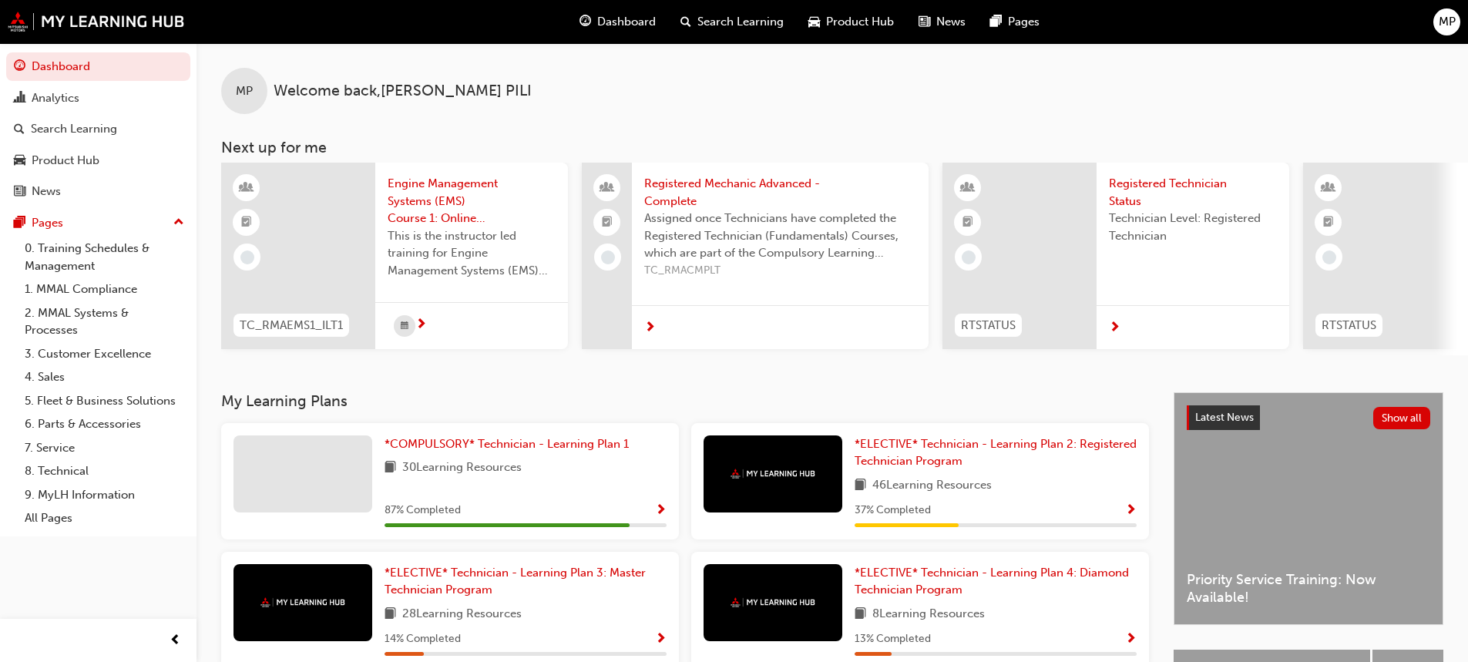
click at [442, 223] on span "Engine Management Systems (EMS) Course 1: Online Instructor Led Training - Sess…" at bounding box center [472, 201] width 168 height 52
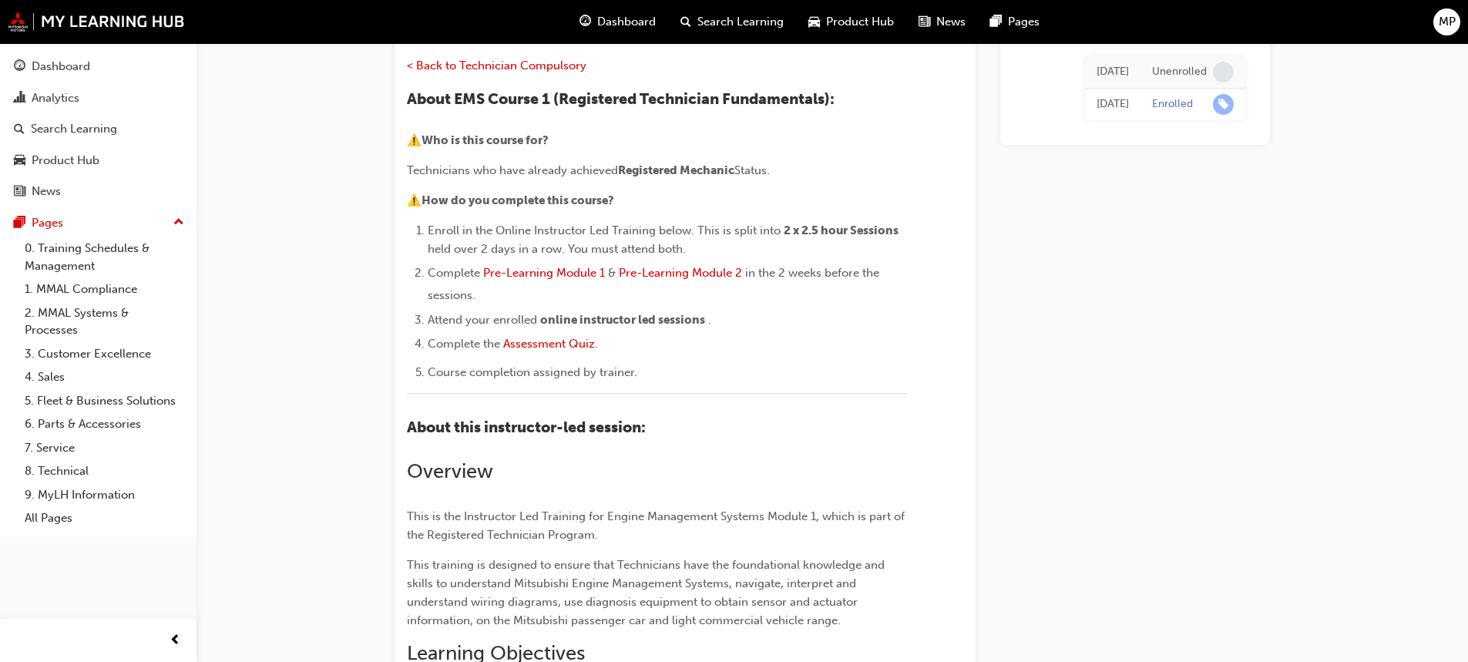
scroll to position [140, 0]
click at [507, 272] on span "Pre-Learning Module 1" at bounding box center [544, 274] width 122 height 14
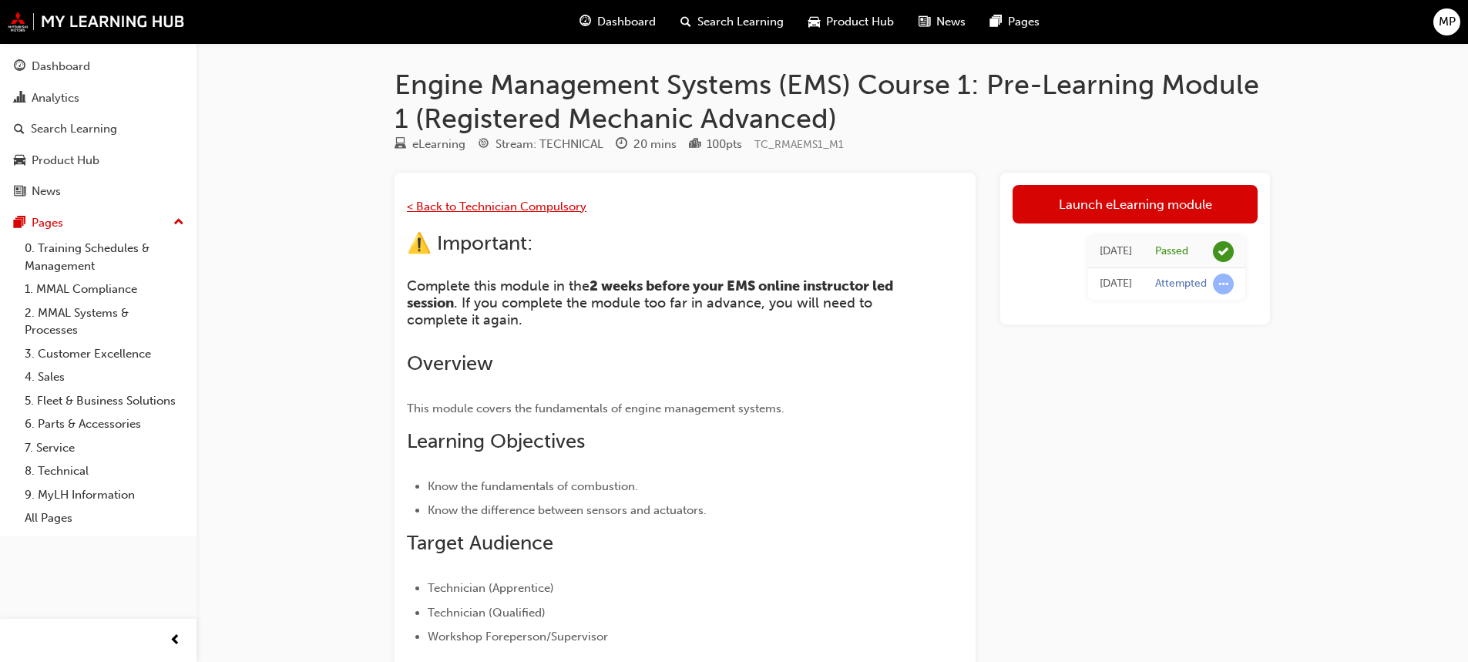
click at [515, 210] on span "< Back to Technician Compulsory" at bounding box center [497, 207] width 180 height 14
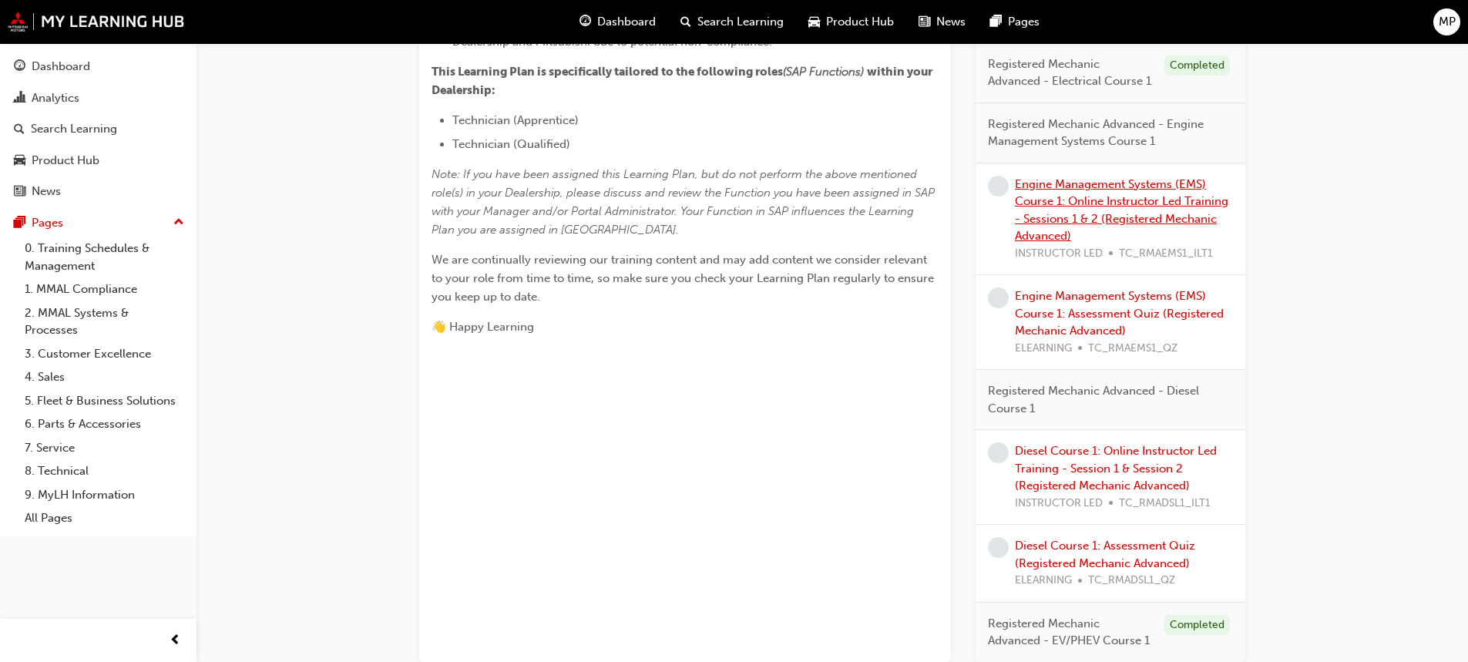
scroll to position [616, 0]
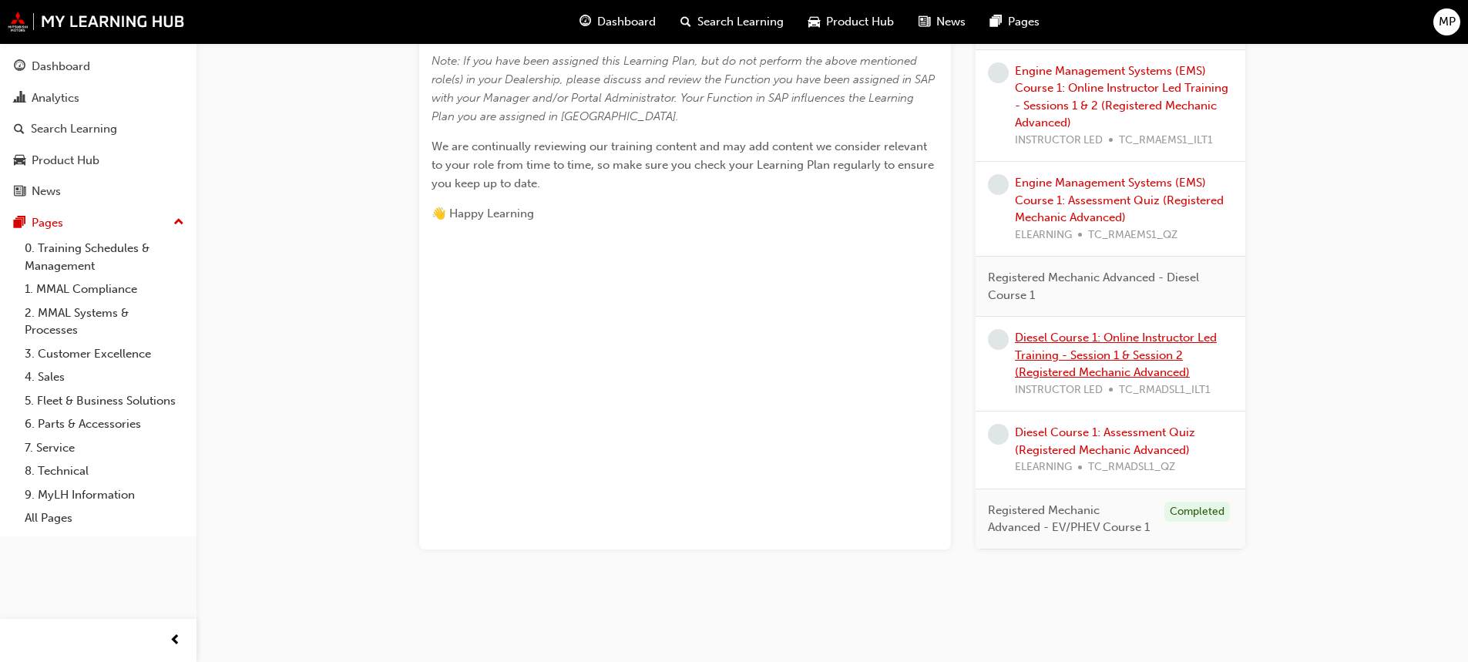
click at [1092, 361] on link "Diesel Course 1: Online Instructor Led Training - Session 1 & Session 2 (Regist…" at bounding box center [1116, 355] width 202 height 49
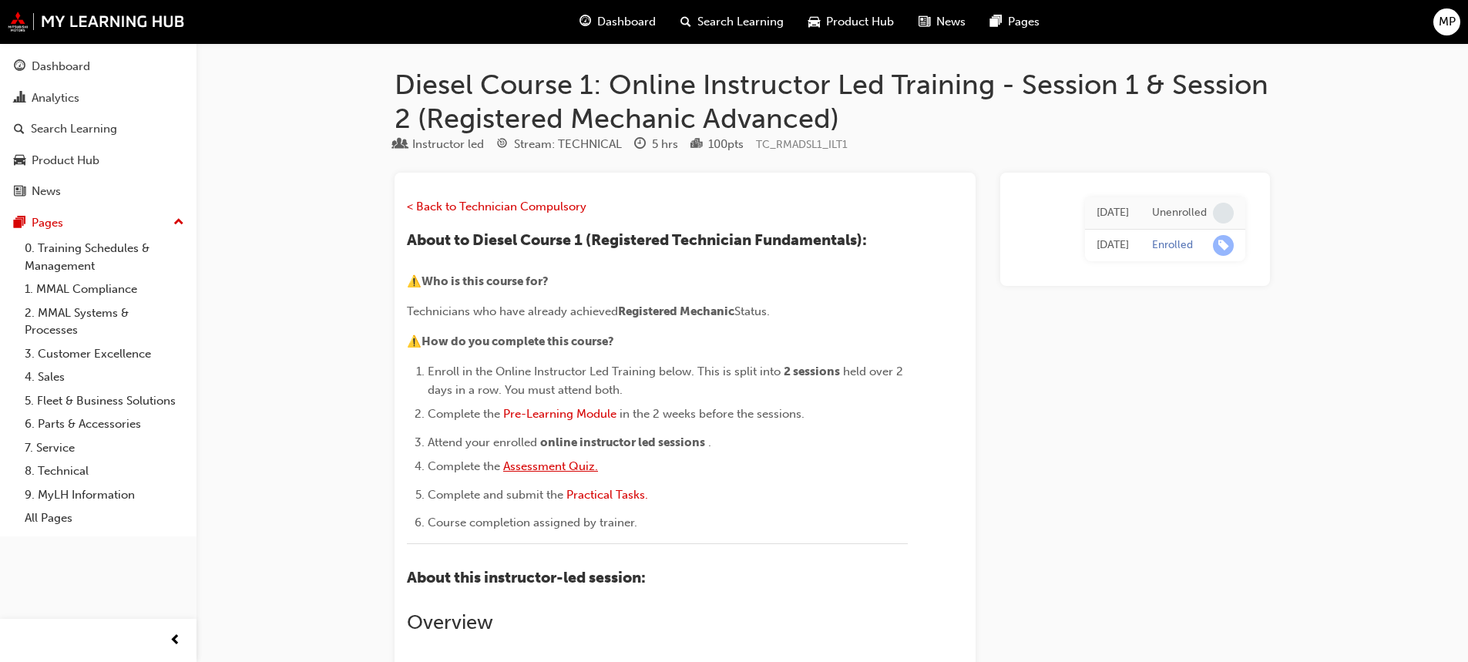
click at [548, 462] on span "Assessment Quiz." at bounding box center [550, 466] width 95 height 14
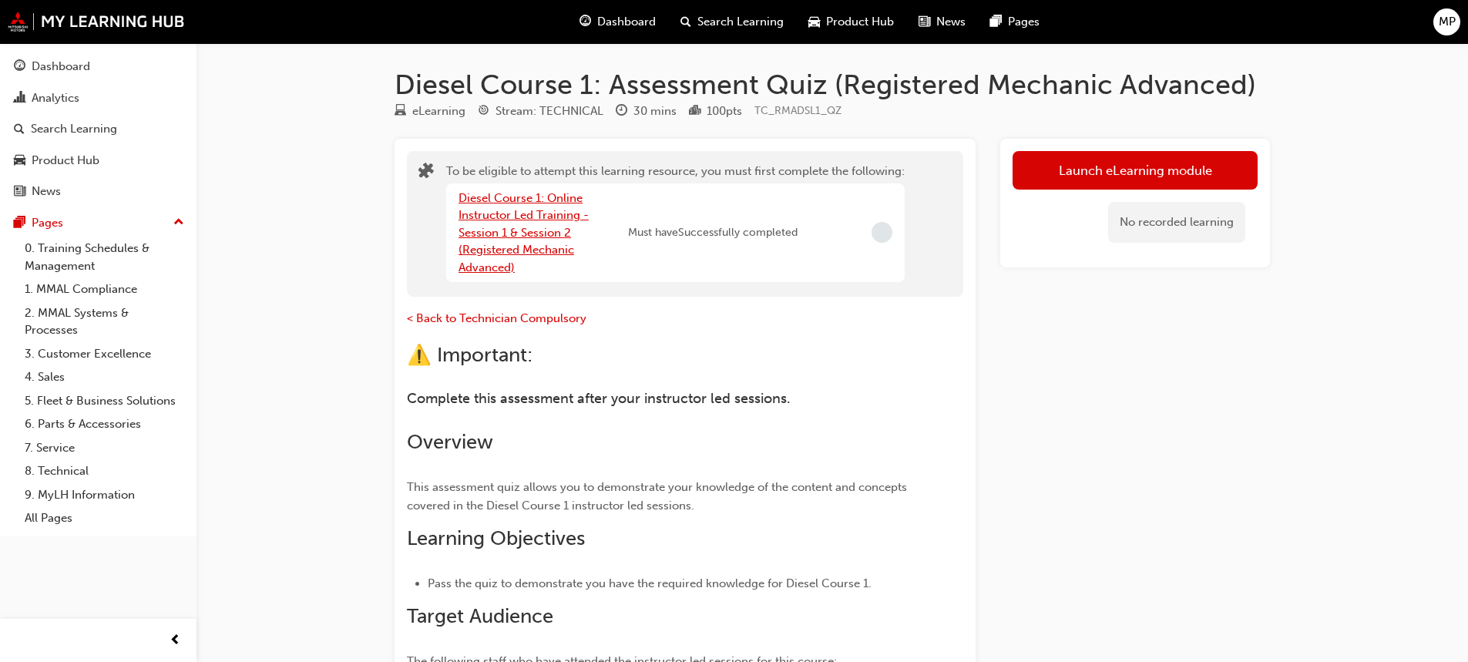
click at [530, 249] on link "Diesel Course 1: Online Instructor Led Training - Session 1 & Session 2 (Regist…" at bounding box center [523, 232] width 130 height 83
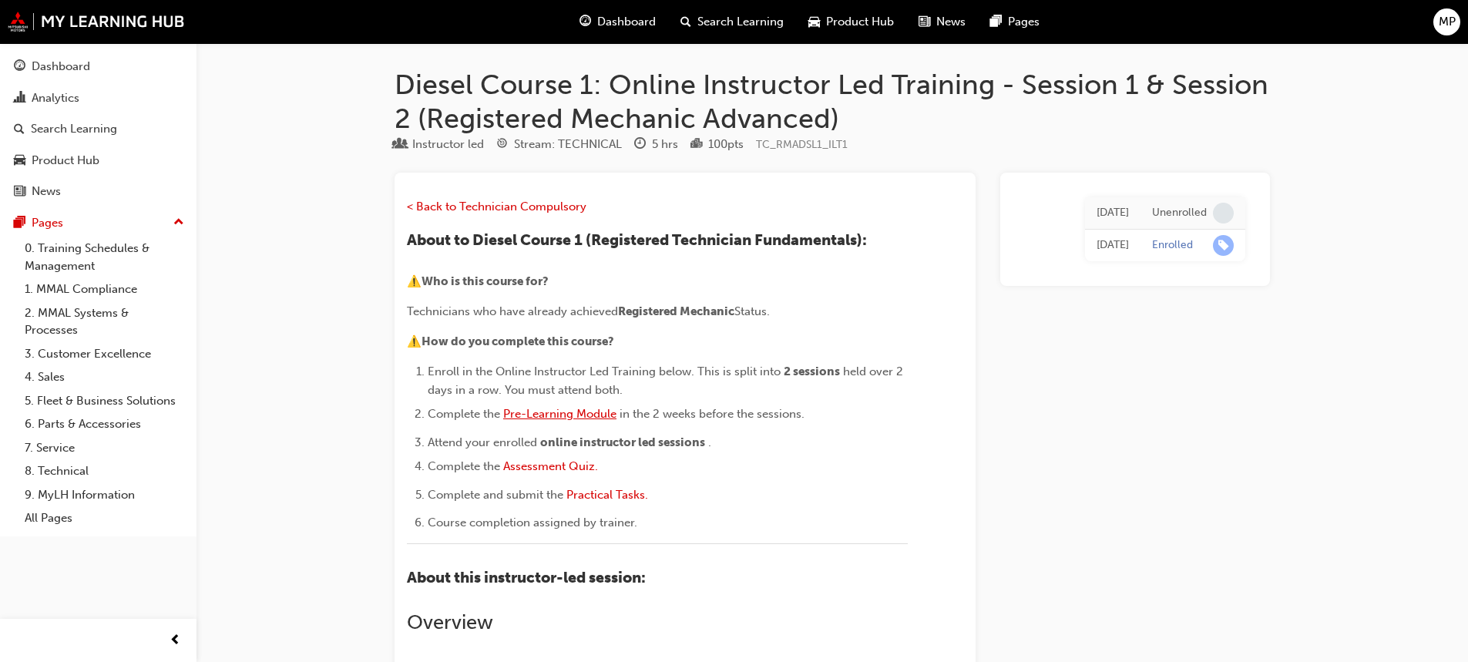
click at [589, 408] on span "Pre-Learning Module" at bounding box center [559, 414] width 113 height 14
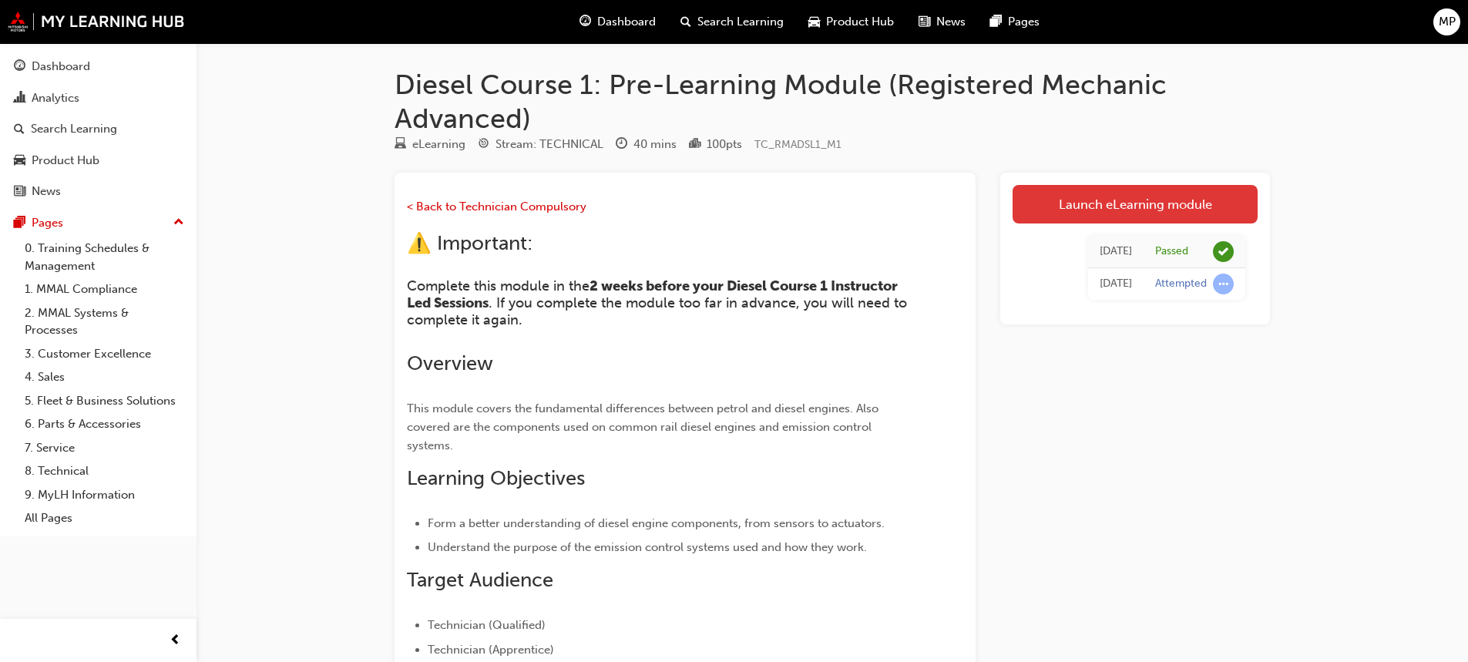
click at [1074, 201] on link "Launch eLearning module" at bounding box center [1134, 204] width 245 height 39
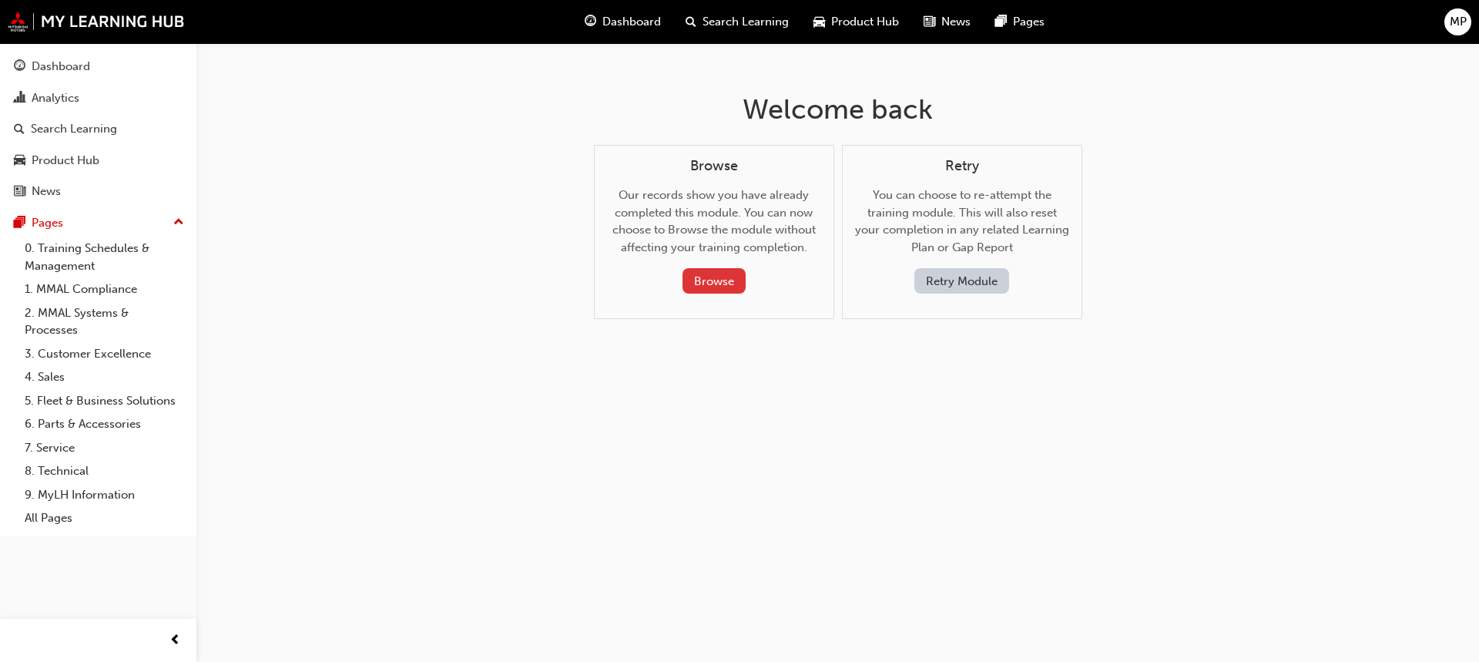
click at [721, 272] on button "Browse" at bounding box center [714, 280] width 63 height 25
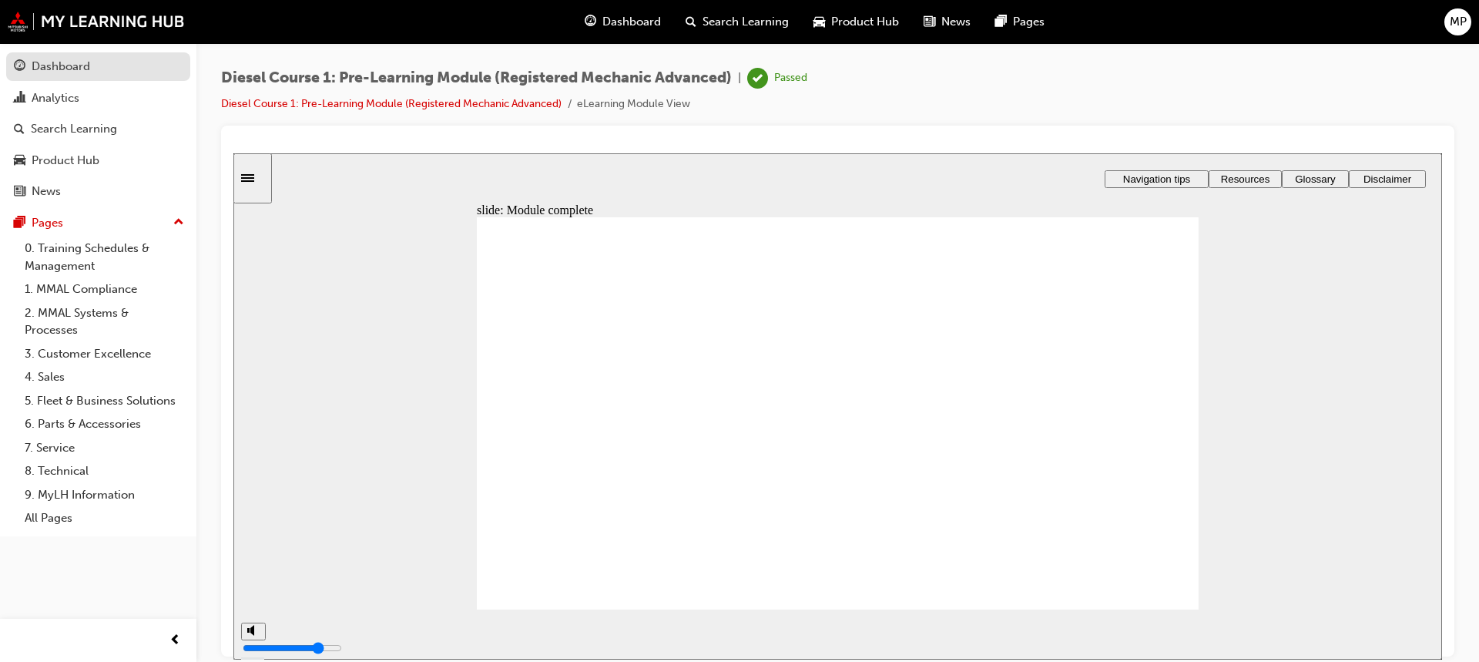
click at [69, 71] on div "Dashboard" at bounding box center [61, 67] width 59 height 18
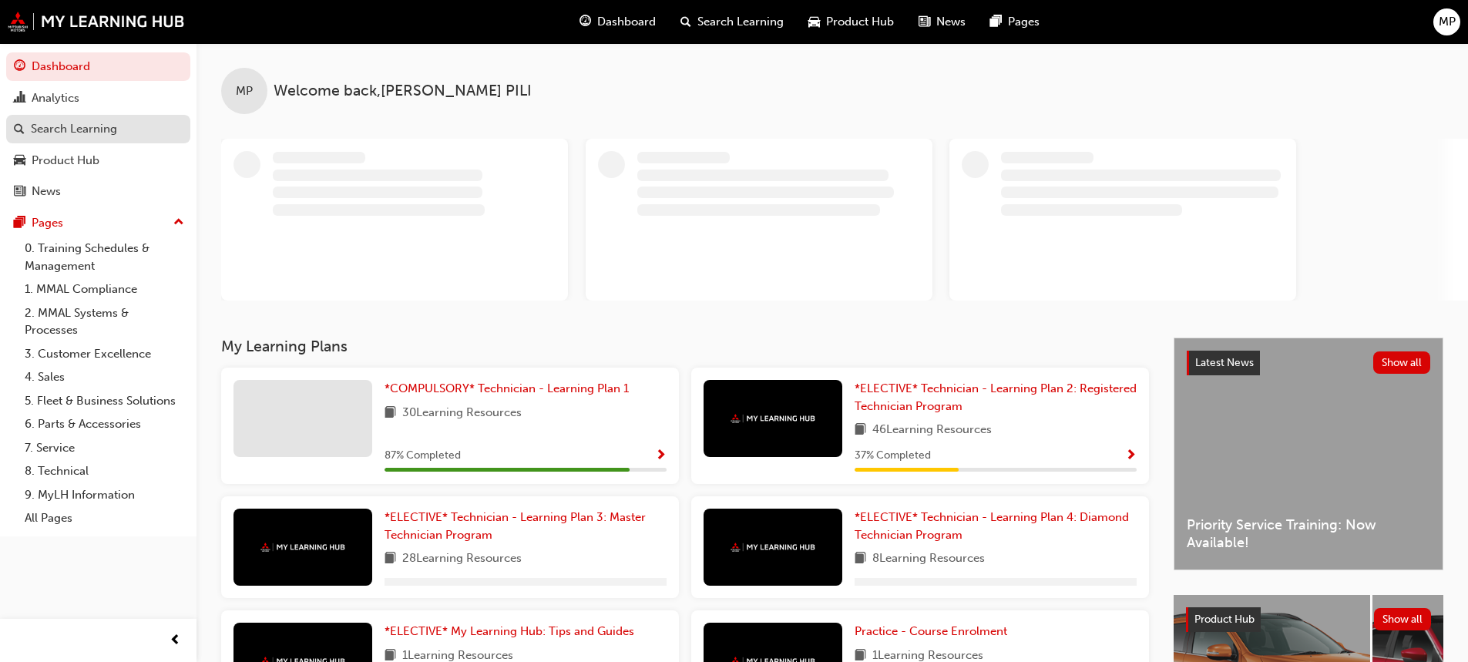
click at [126, 129] on div "Search Learning" at bounding box center [98, 128] width 169 height 19
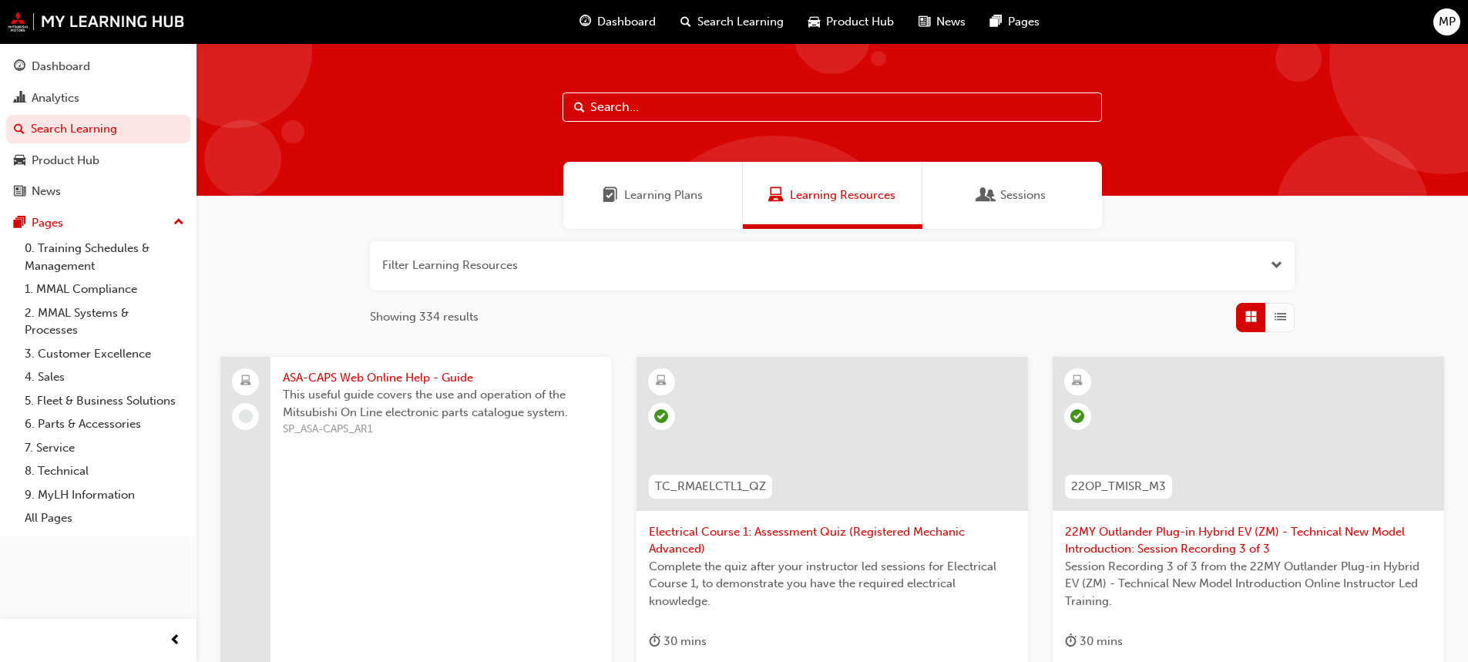
click at [613, 21] on span "Dashboard" at bounding box center [626, 22] width 59 height 18
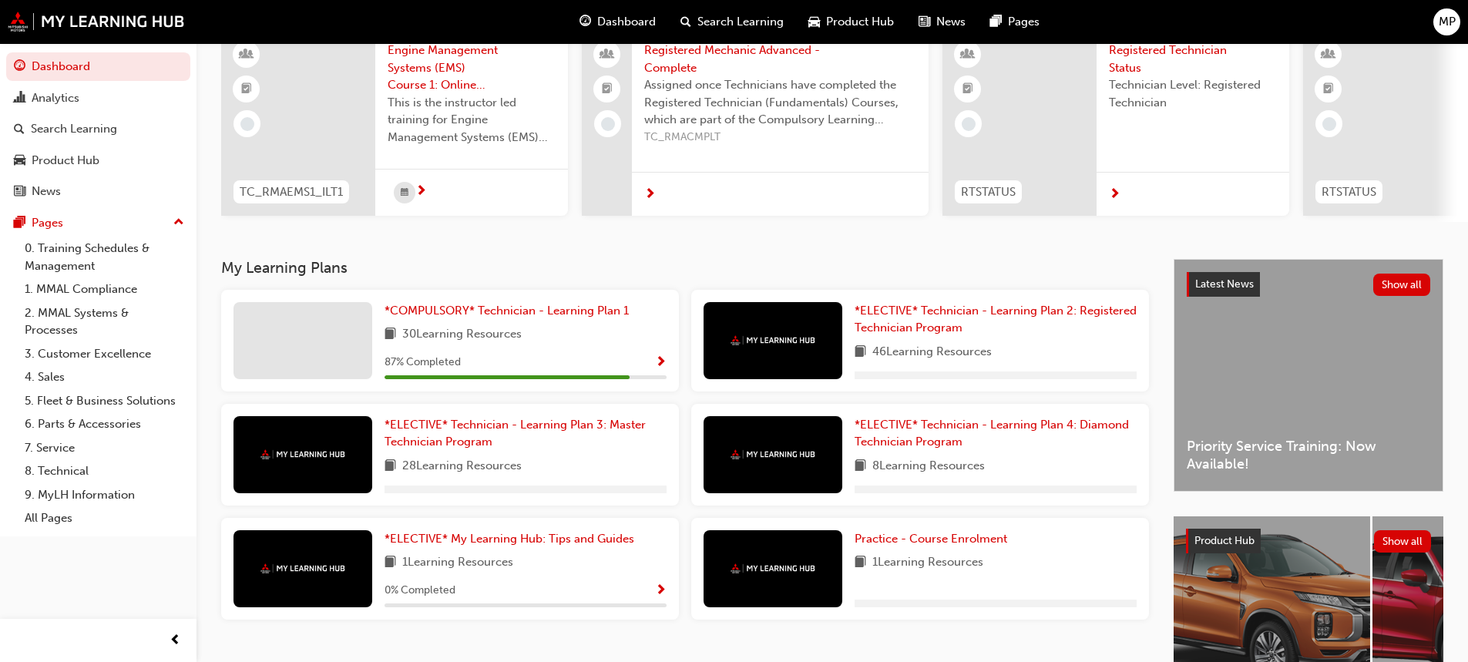
scroll to position [28, 0]
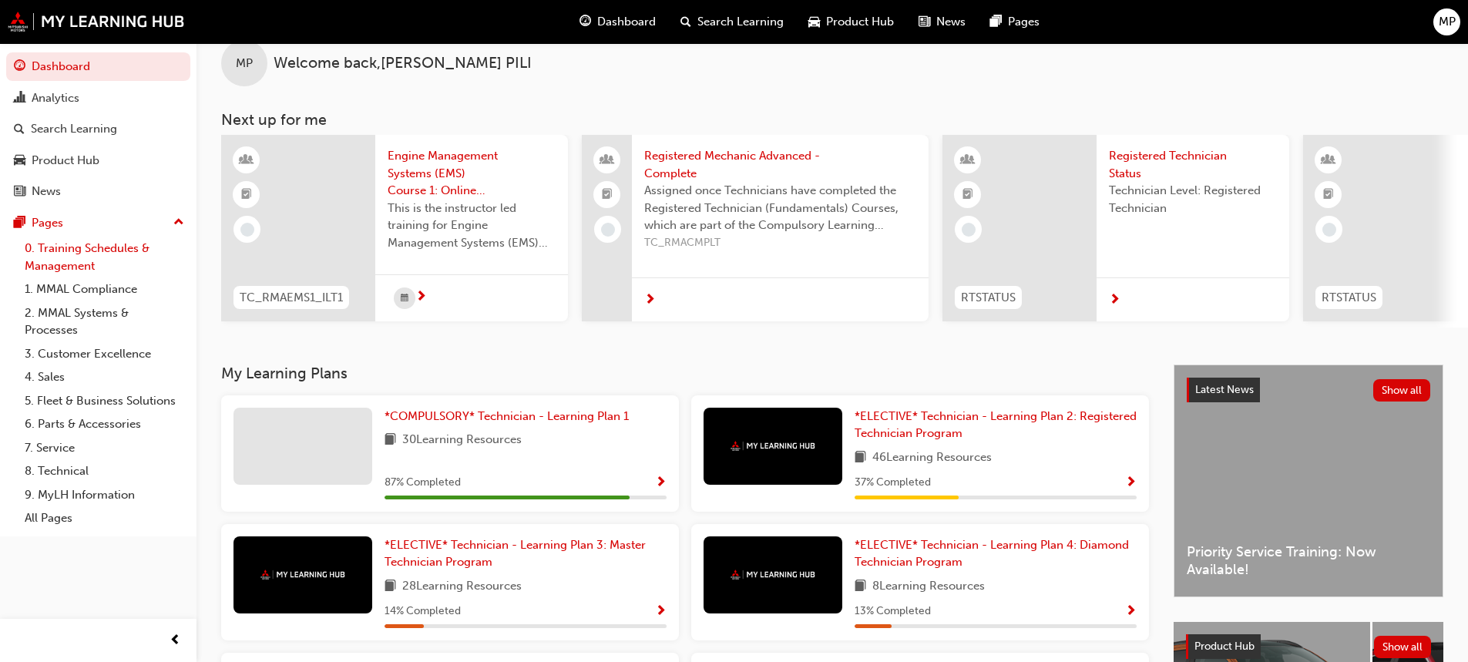
click at [62, 258] on link "0. Training Schedules & Management" at bounding box center [104, 257] width 172 height 41
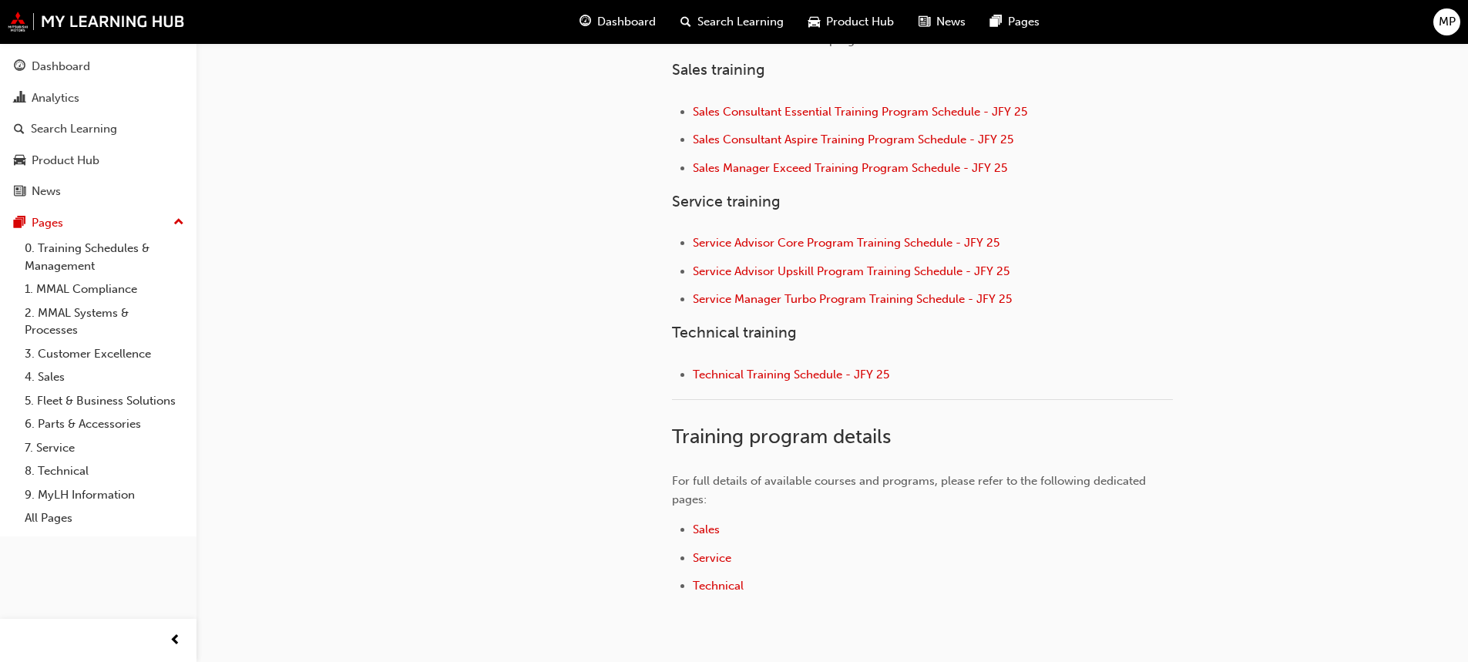
scroll to position [616, 0]
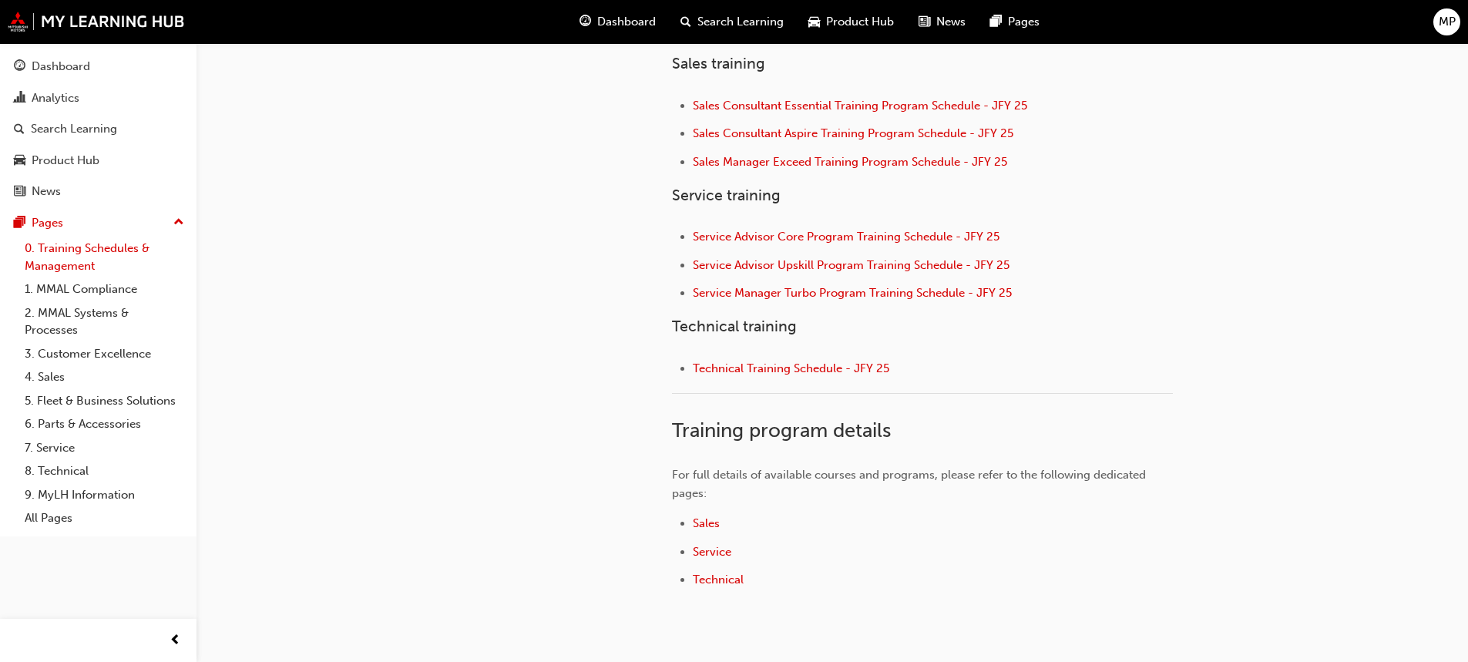
click at [92, 257] on link "0. Training Schedules & Management" at bounding box center [104, 257] width 172 height 41
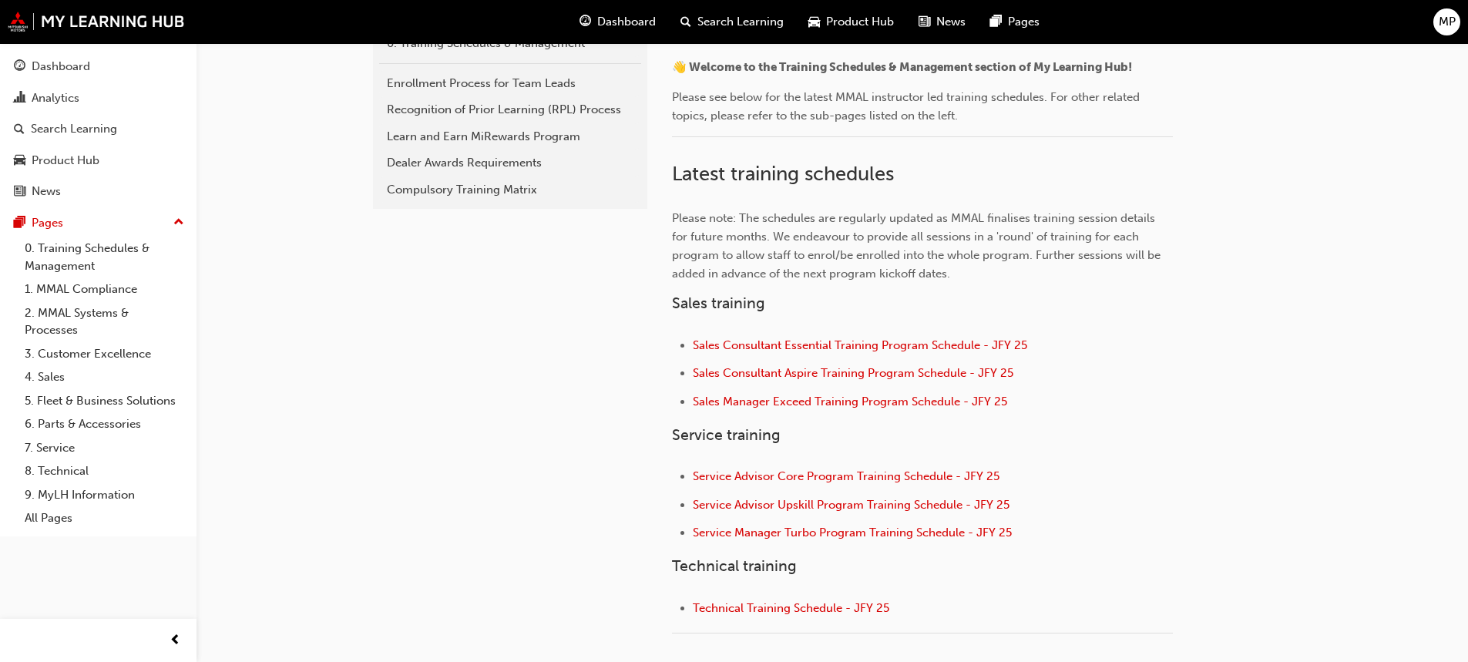
scroll to position [385, 0]
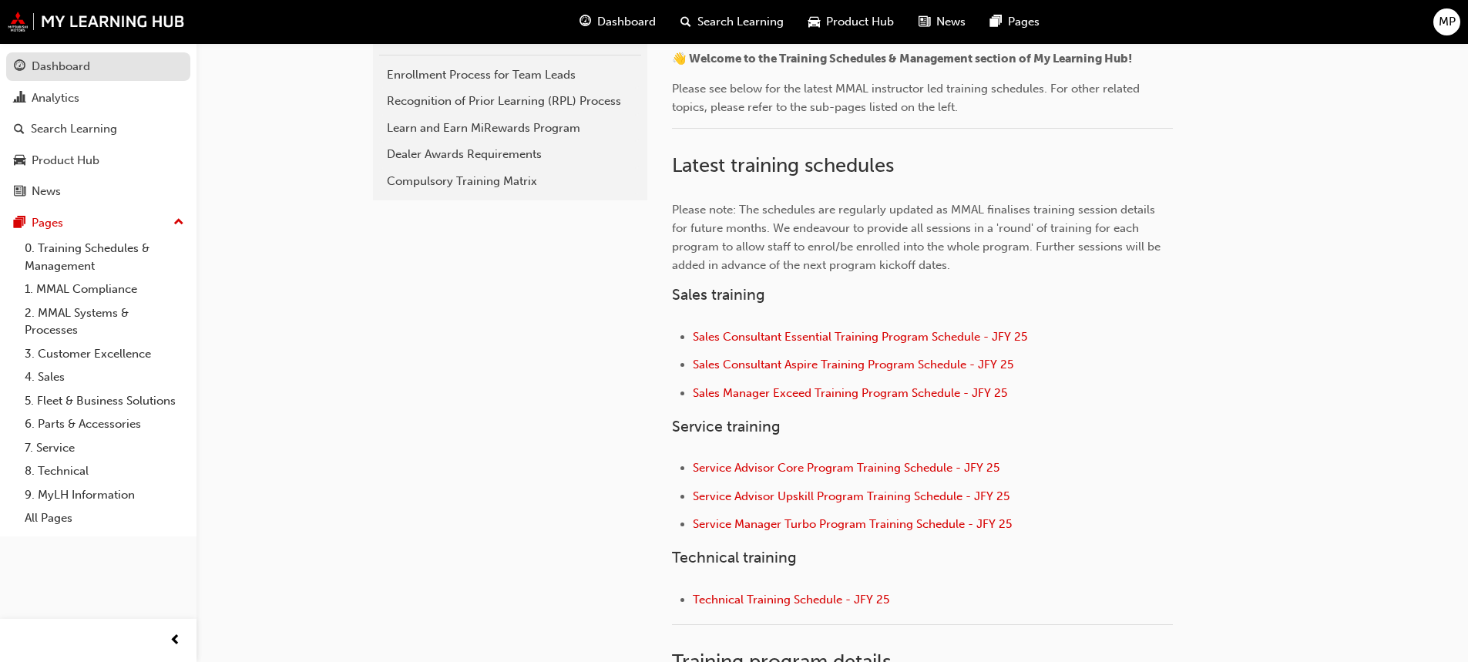
click at [52, 67] on div "Dashboard" at bounding box center [61, 67] width 59 height 18
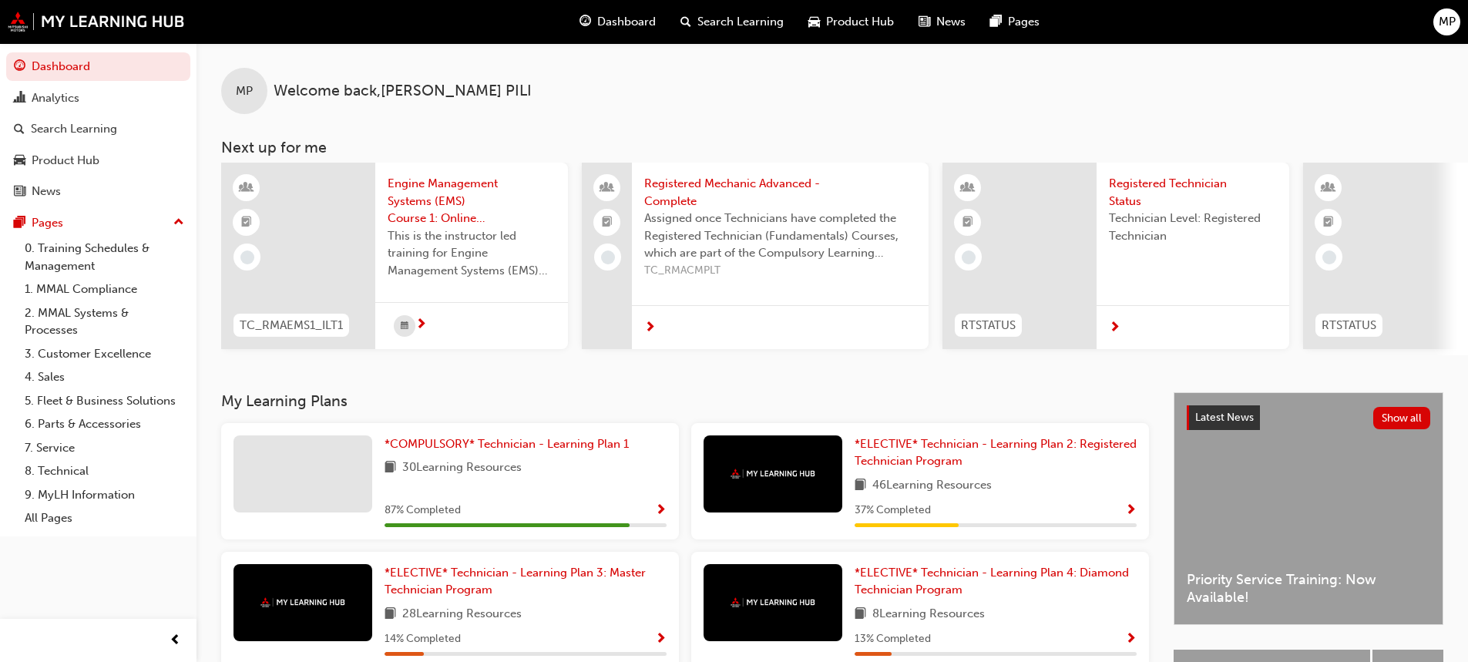
click at [429, 186] on span "Engine Management Systems (EMS) Course 1: Online Instructor Led Training - Sess…" at bounding box center [472, 201] width 168 height 52
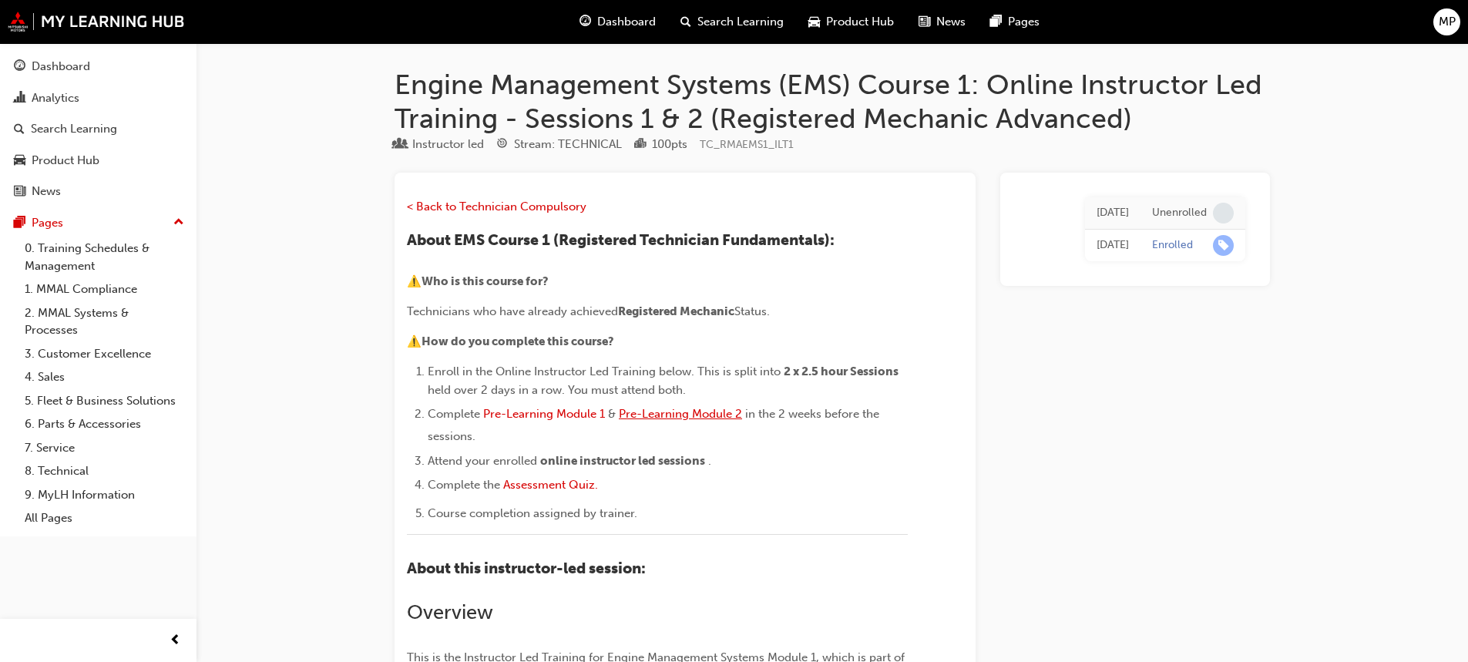
click at [695, 413] on span "Pre-Learning Module 2" at bounding box center [680, 414] width 123 height 14
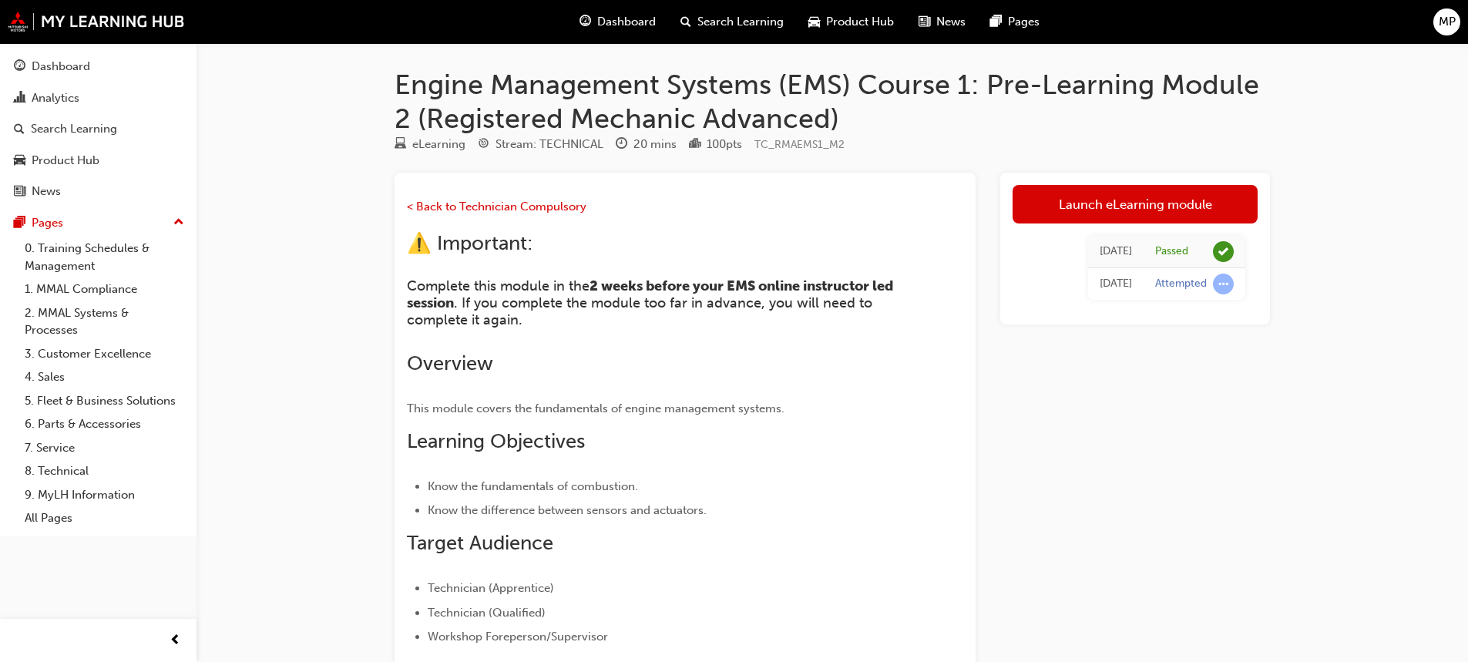
click at [713, 19] on span "Search Learning" at bounding box center [740, 22] width 86 height 18
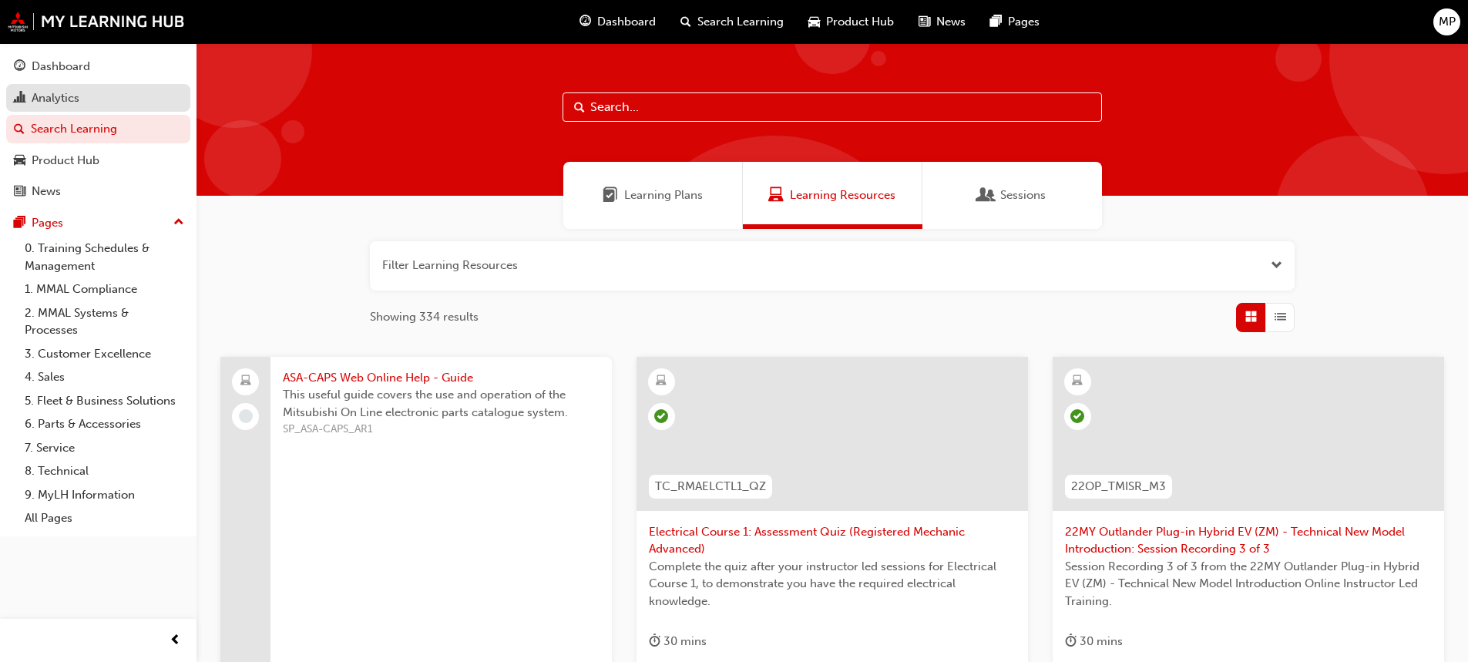
click at [89, 101] on div "Analytics" at bounding box center [98, 98] width 169 height 19
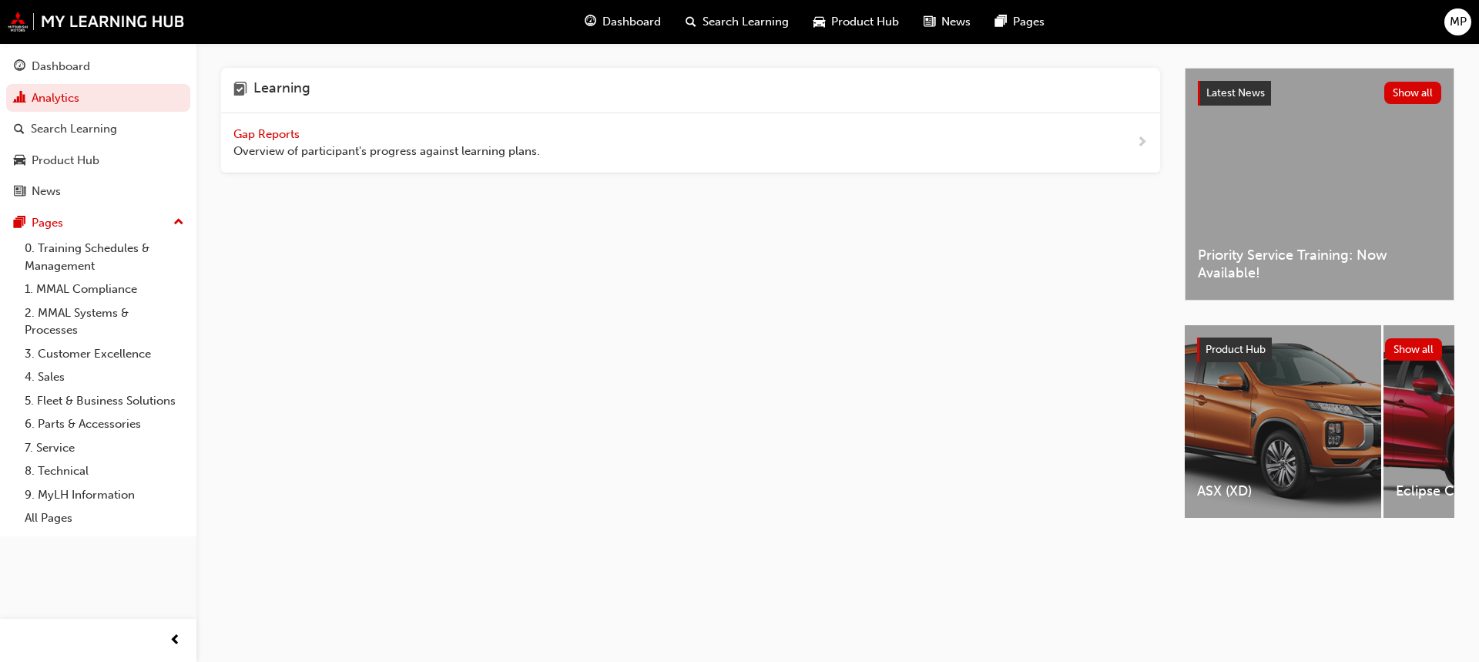
click at [748, 15] on span "Search Learning" at bounding box center [746, 22] width 86 height 18
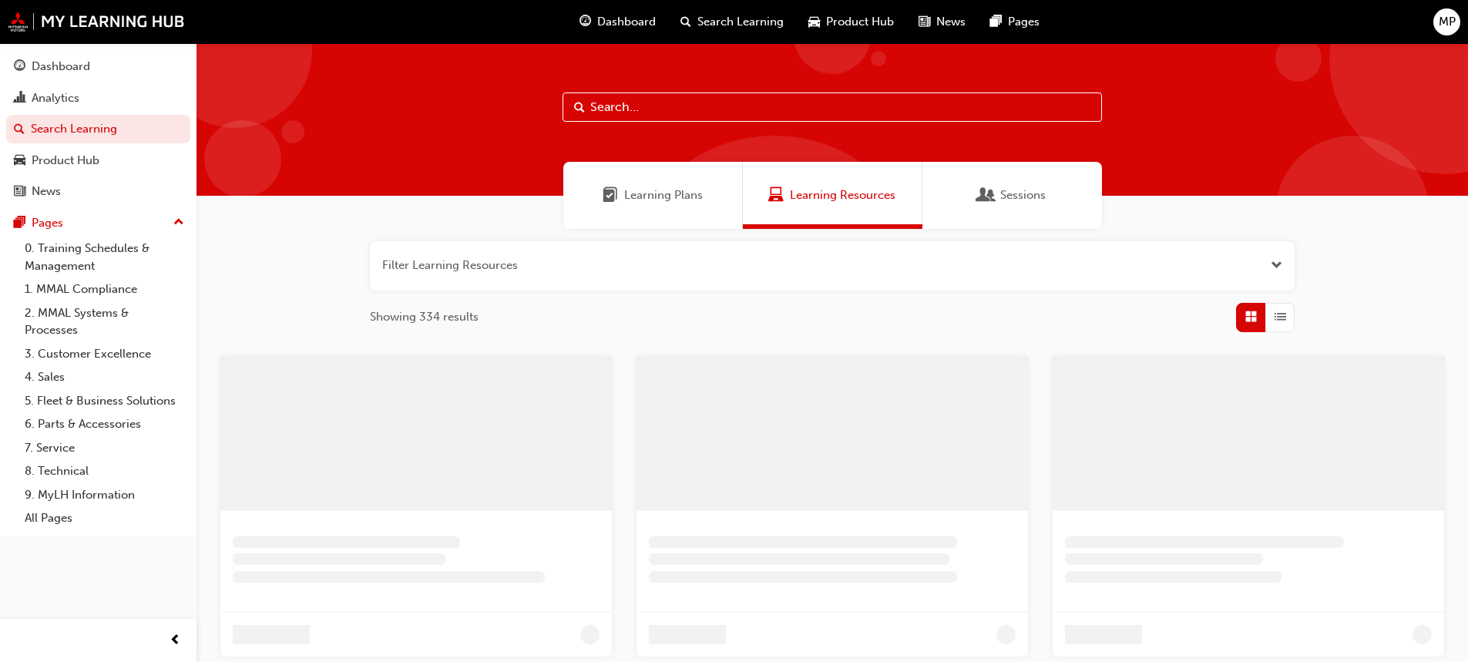
click at [826, 21] on span "Product Hub" at bounding box center [860, 22] width 68 height 18
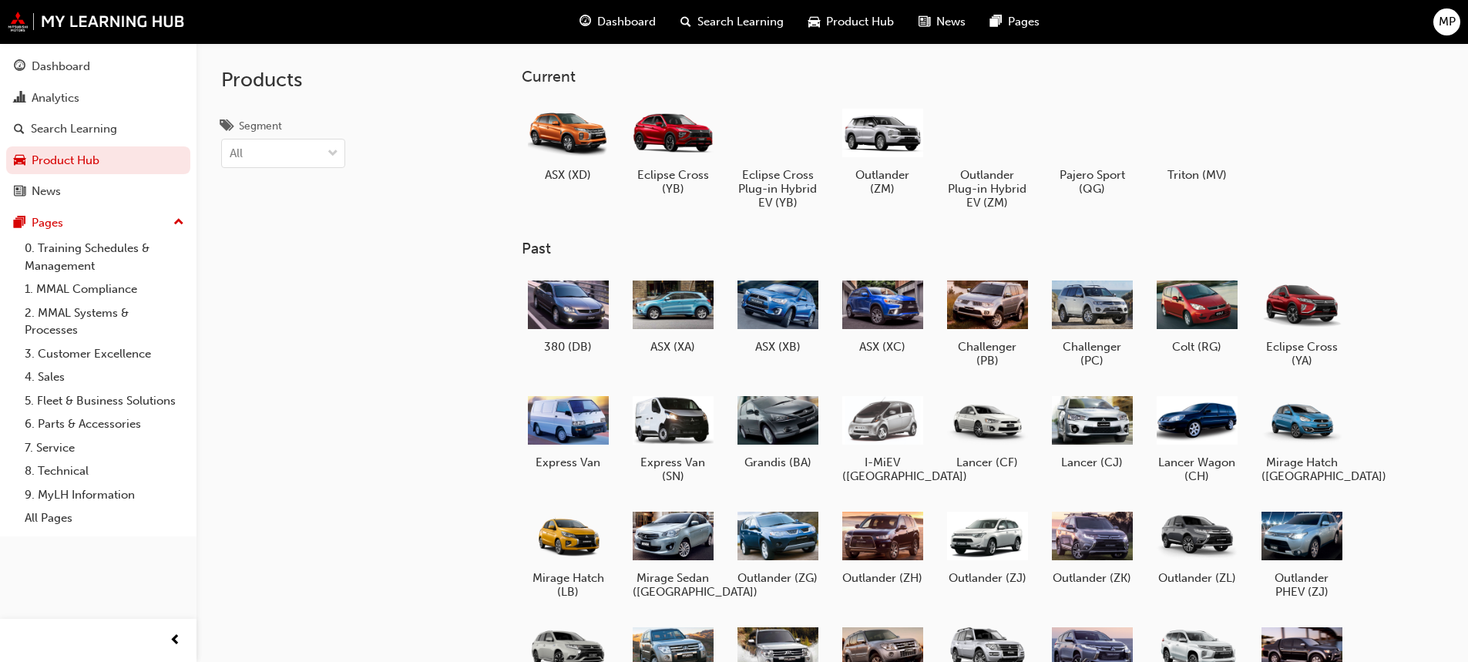
click at [650, 20] on span "Dashboard" at bounding box center [626, 22] width 59 height 18
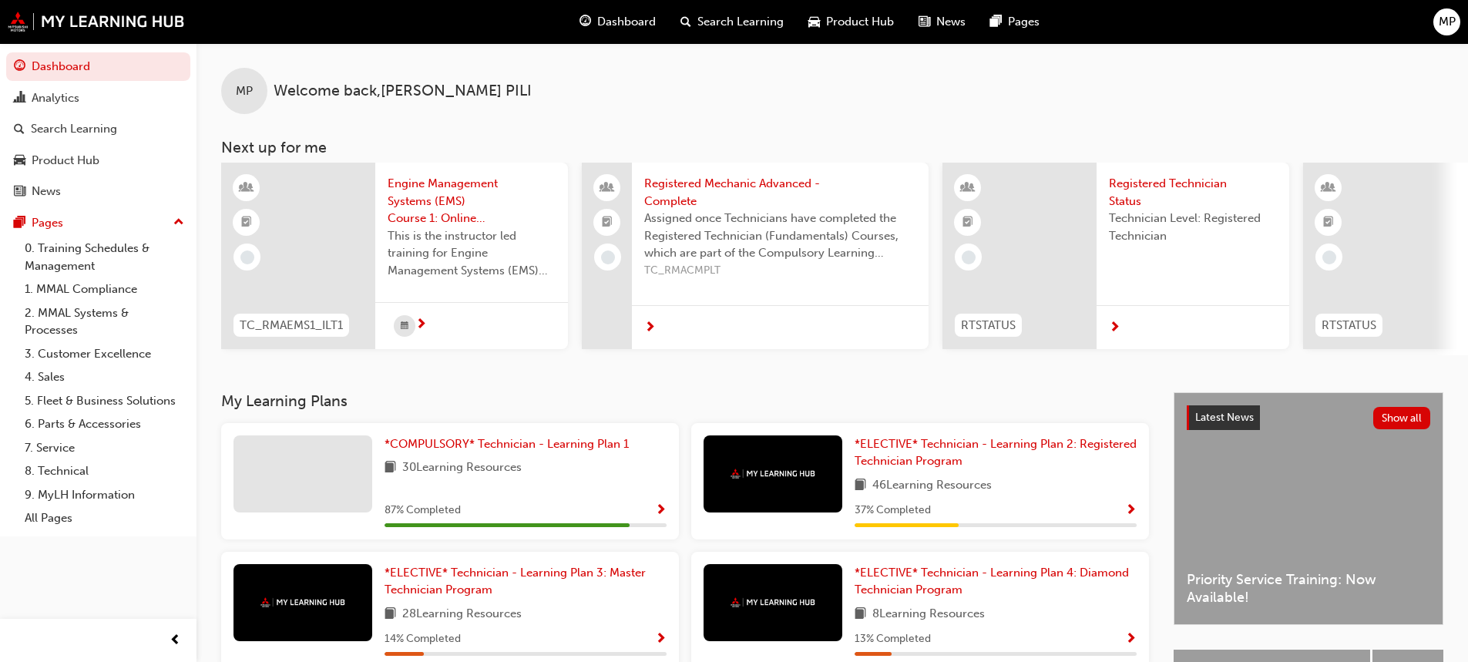
click at [428, 325] on div at bounding box center [471, 325] width 193 height 47
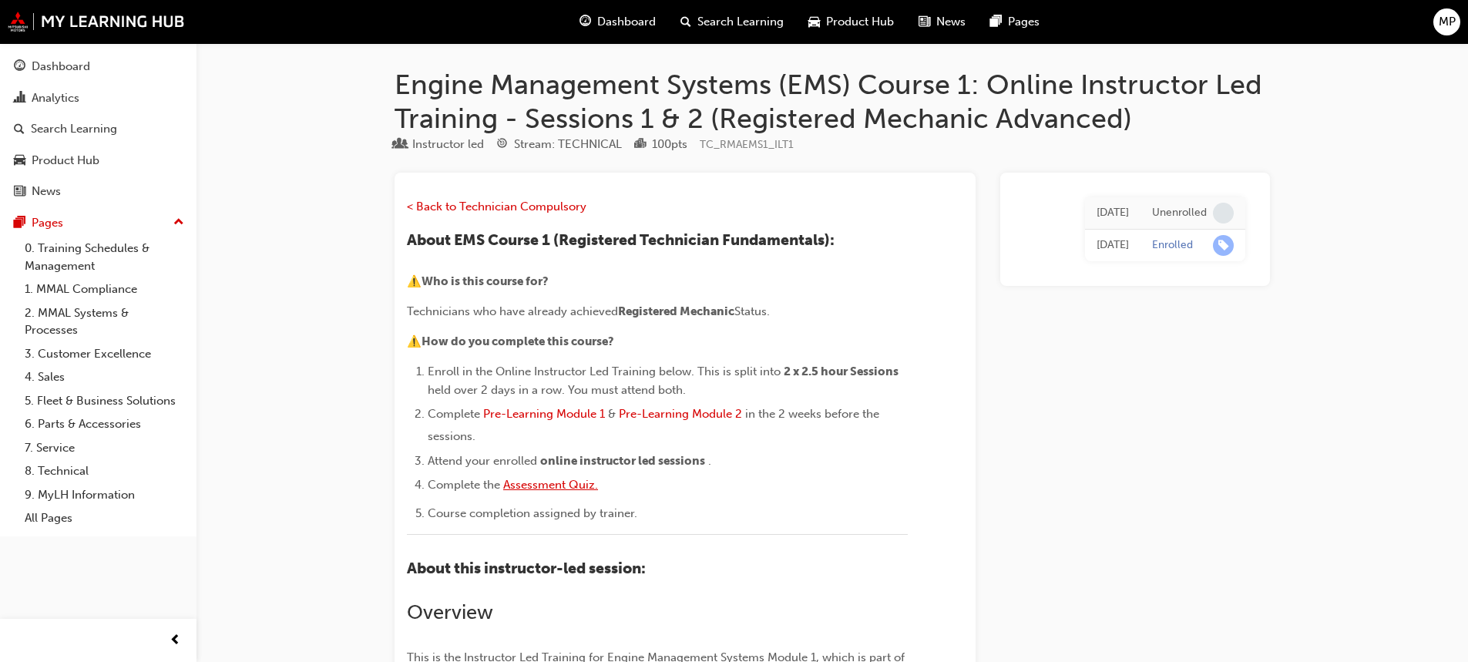
click at [559, 483] on span "Assessment Quiz." at bounding box center [550, 485] width 95 height 14
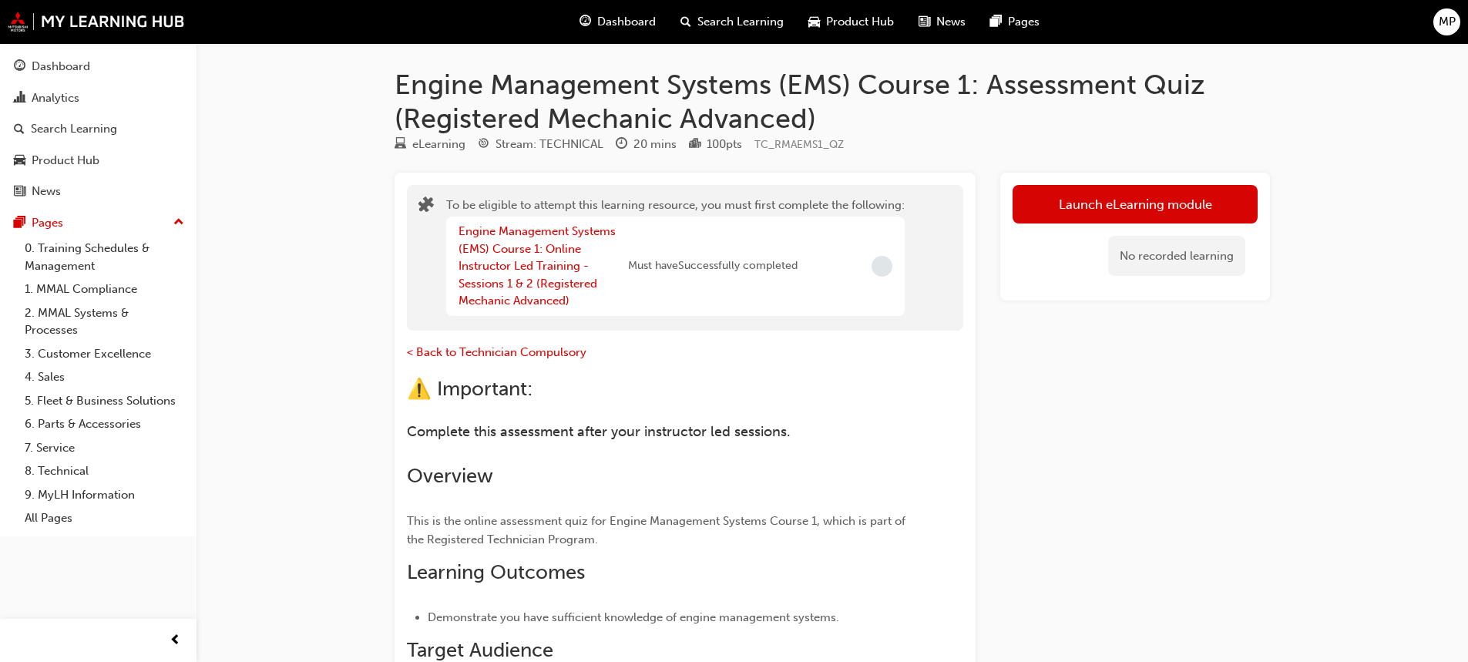
click at [677, 280] on div "Engine Management Systems (EMS) Course 1: Online Instructor Led Training - Sess…" at bounding box center [627, 266] width 339 height 87
click at [676, 278] on div "Engine Management Systems (EMS) Course 1: Online Instructor Led Training - Sess…" at bounding box center [627, 266] width 339 height 87
click at [676, 276] on div "Engine Management Systems (EMS) Course 1: Online Instructor Led Training - Sess…" at bounding box center [627, 266] width 339 height 87
drag, startPoint x: 677, startPoint y: 273, endPoint x: 562, endPoint y: 239, distance: 119.7
click at [669, 272] on span "Must have Successfully completed" at bounding box center [713, 266] width 170 height 18
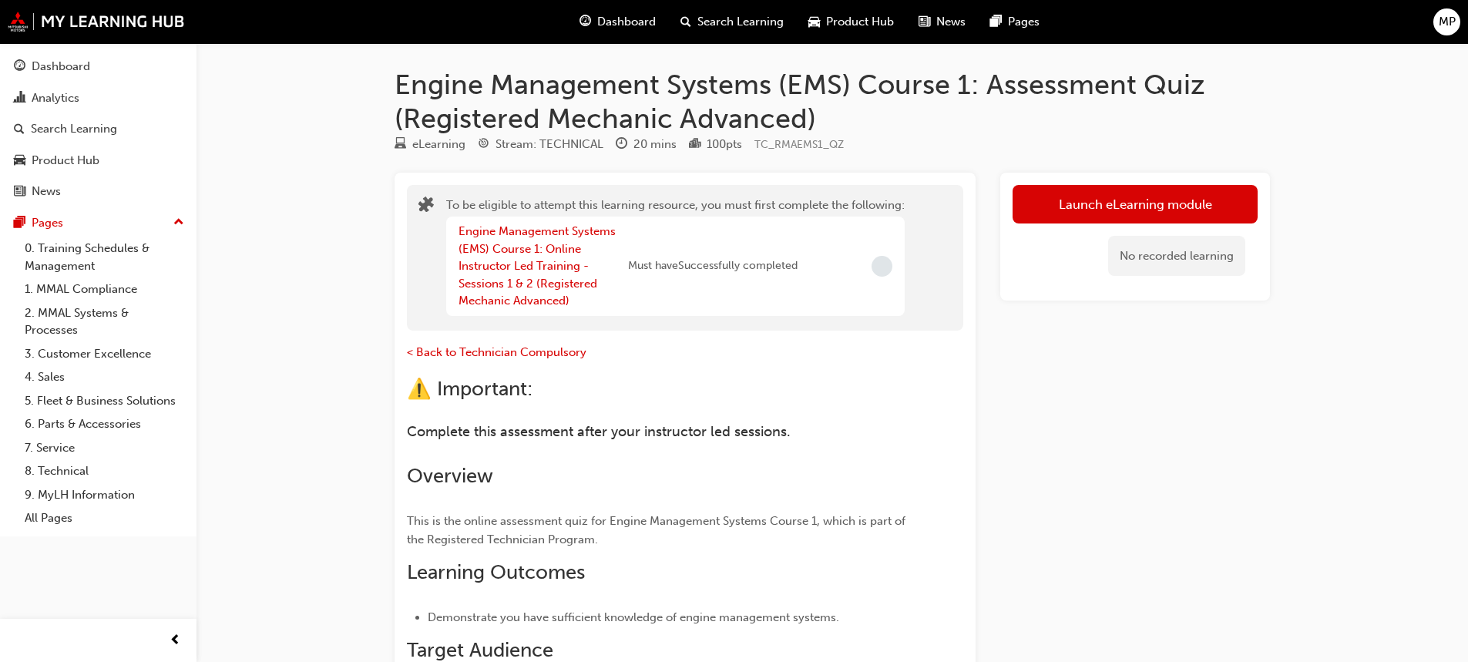
click at [562, 239] on div "Engine Management Systems (EMS) Course 1: Online Instructor Led Training - Sess…" at bounding box center [543, 266] width 170 height 87
click at [563, 251] on link "Engine Management Systems (EMS) Course 1: Online Instructor Led Training - Sess…" at bounding box center [536, 265] width 157 height 83
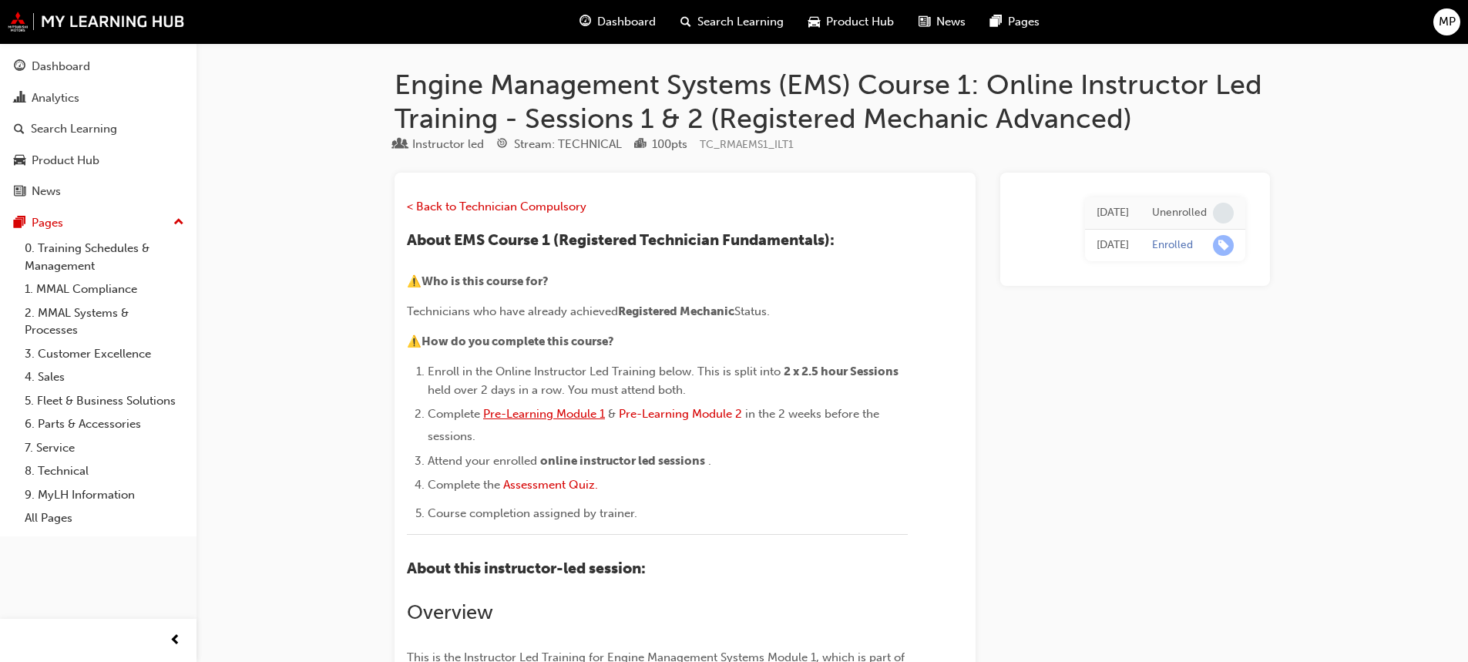
click at [577, 416] on span "Pre-Learning Module 1" at bounding box center [544, 414] width 122 height 14
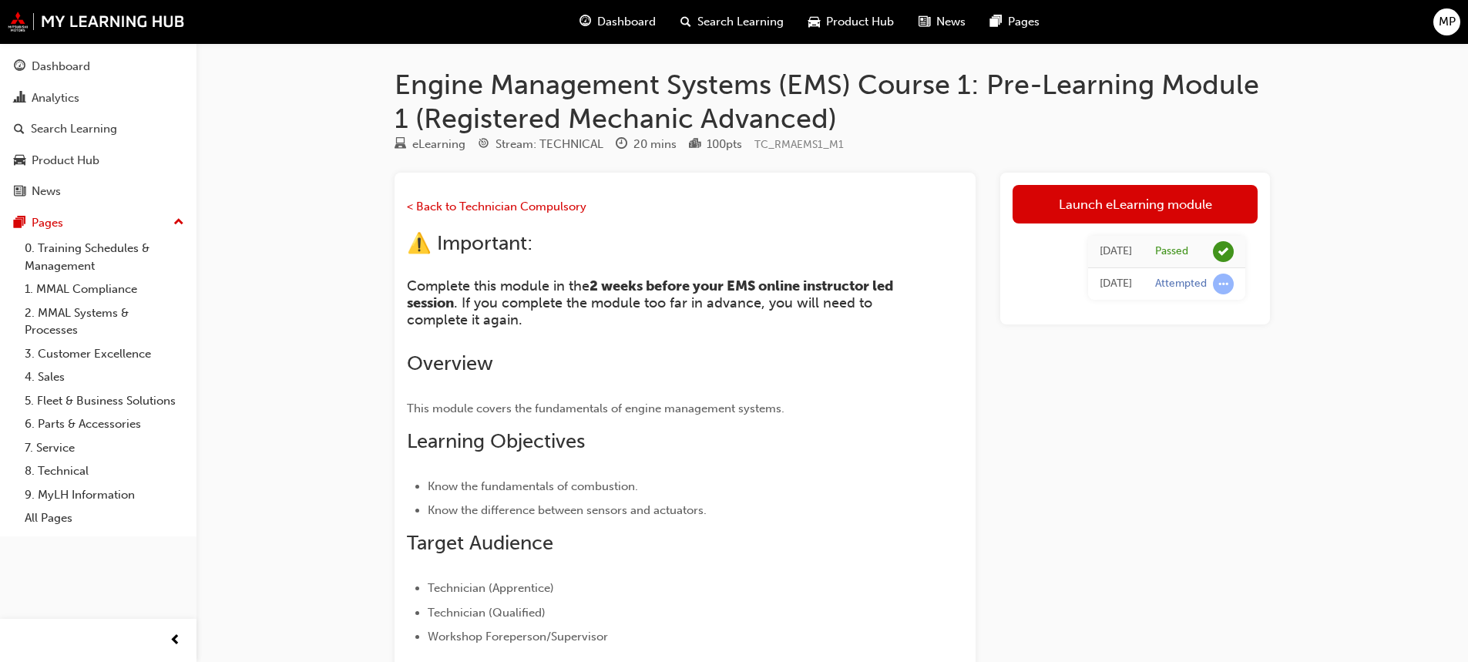
click at [1076, 214] on link "Launch eLearning module" at bounding box center [1134, 204] width 245 height 39
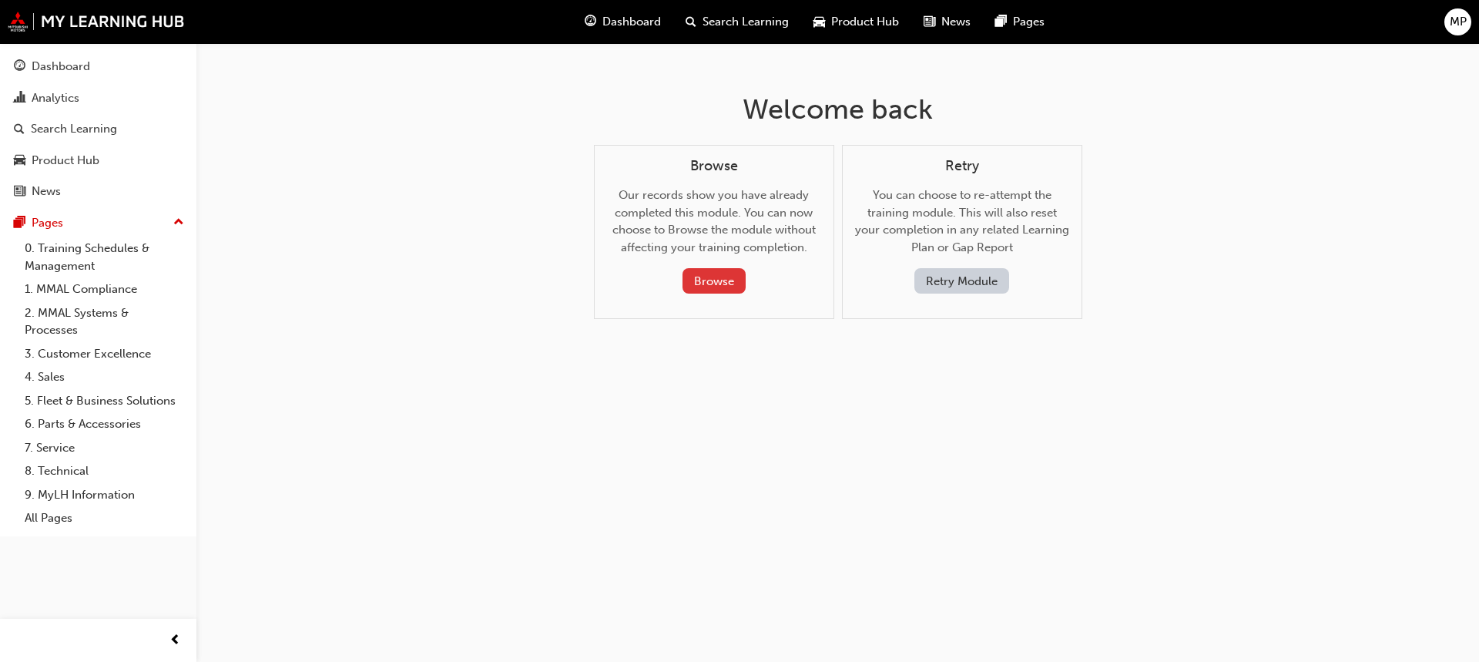
click at [720, 277] on button "Browse" at bounding box center [714, 280] width 63 height 25
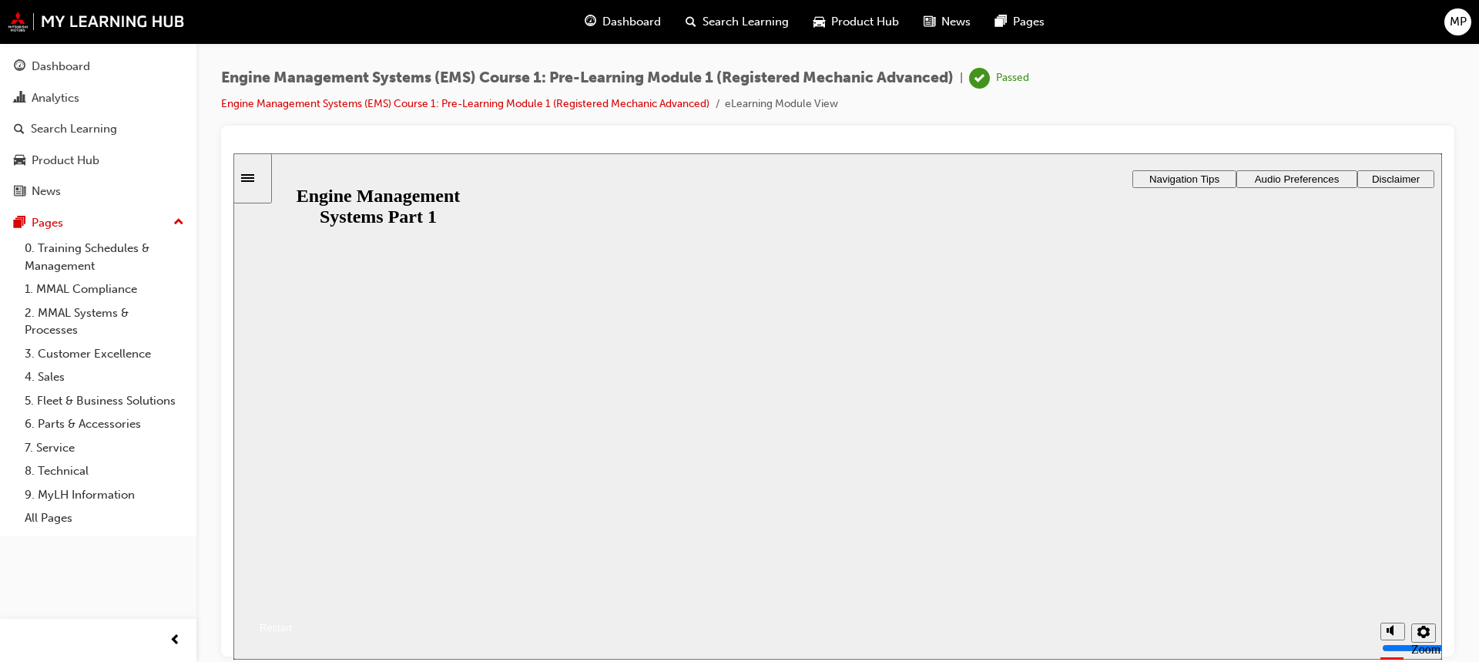
click at [292, 621] on div "Restart" at bounding box center [271, 627] width 42 height 12
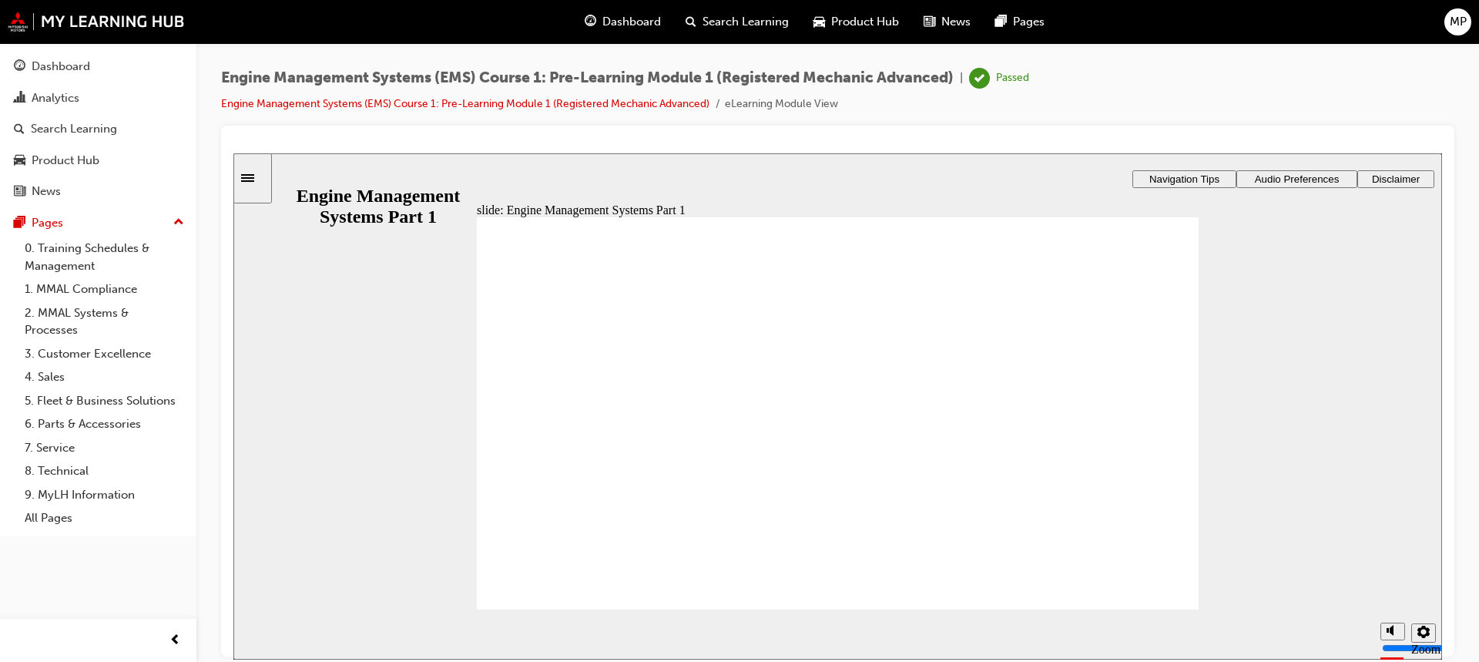
click at [550, 109] on div "Engine Management Systems (EMS) Course 1: Pre-Learning Module 1 (Registered Mec…" at bounding box center [838, 97] width 1234 height 58
click at [556, 103] on link "Engine Management Systems (EMS) Course 1: Pre-Learning Module 1 (Registered Mec…" at bounding box center [465, 103] width 488 height 13
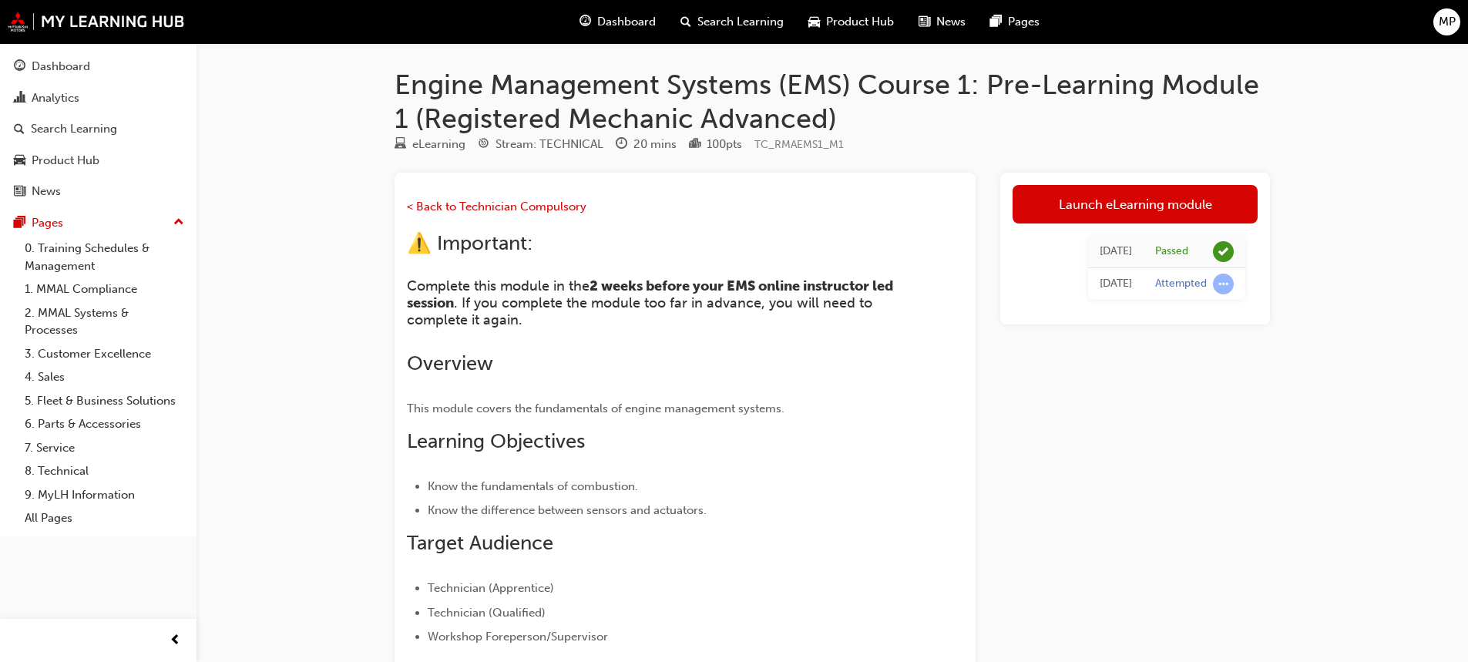
drag, startPoint x: 1072, startPoint y: 277, endPoint x: 1030, endPoint y: 264, distance: 44.4
click at [1099, 277] on div "Mon 16 Oct 2023" at bounding box center [1115, 284] width 32 height 18
click at [569, 270] on div "< Back to Technician Compulsory ⚠️ Important: Complete this module in the 2 wee…" at bounding box center [657, 471] width 501 height 549
click at [533, 208] on span "< Back to Technician Compulsory" at bounding box center [497, 207] width 180 height 14
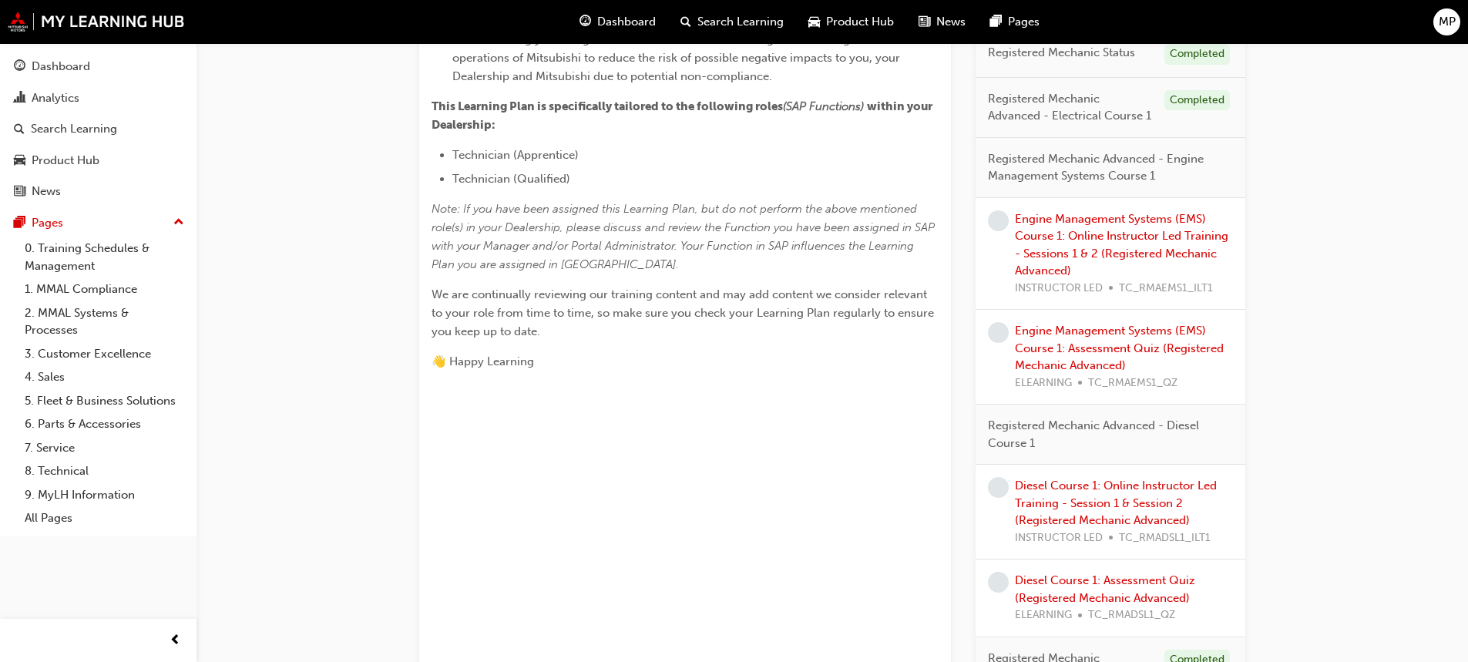
scroll to position [563, 0]
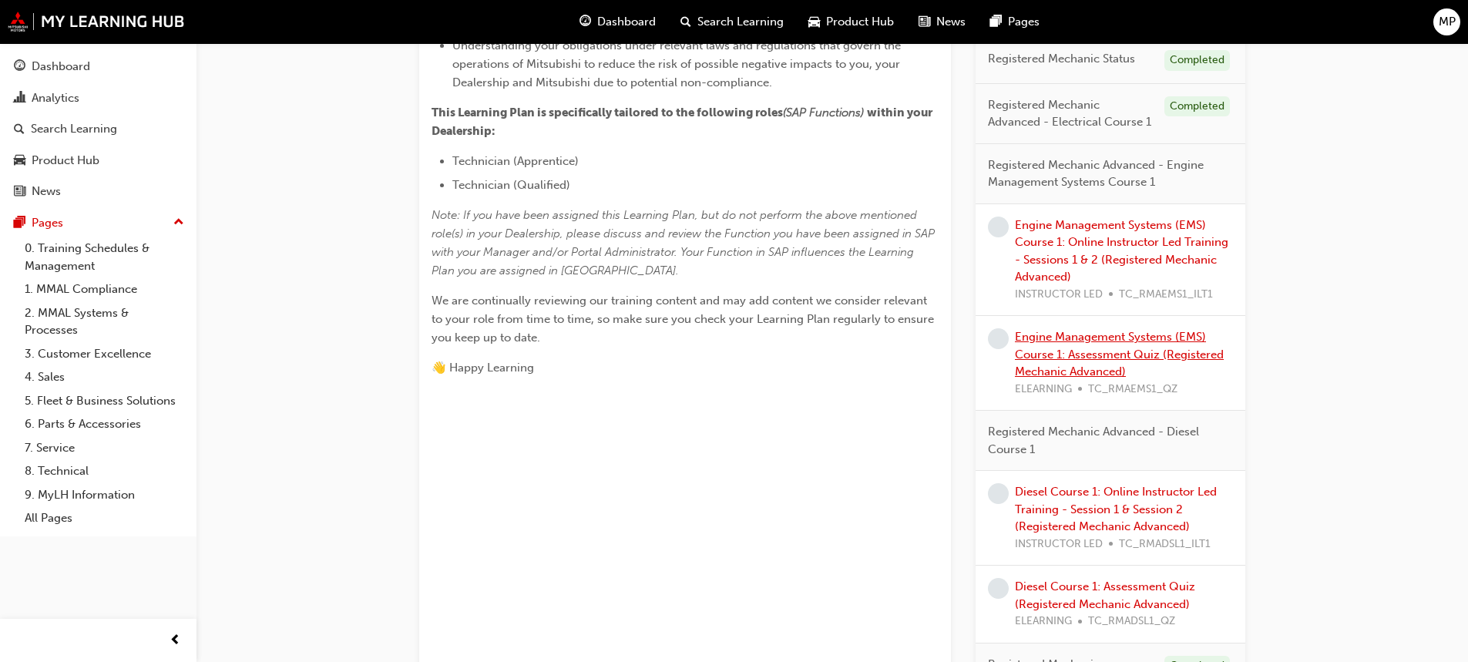
click at [1104, 357] on link "Engine Management Systems (EMS) Course 1: Assessment Quiz (Registered Mechanic …" at bounding box center [1119, 354] width 209 height 49
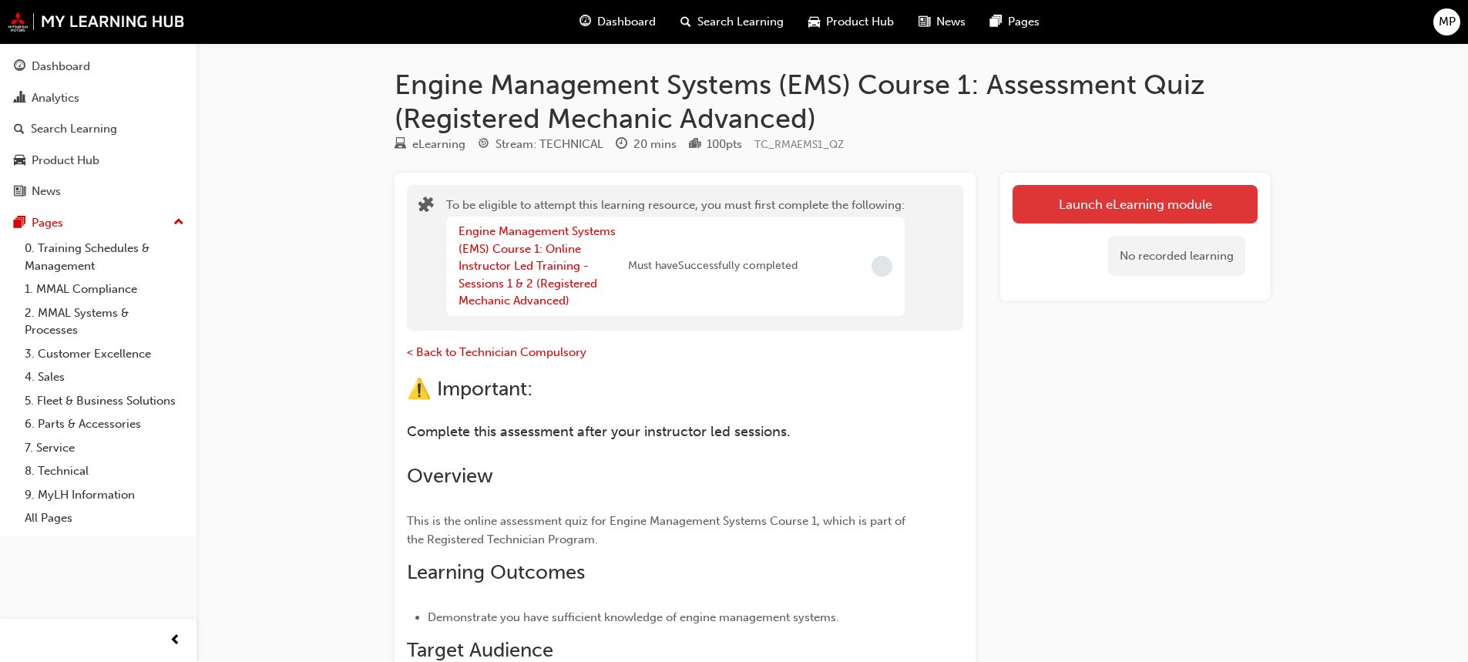
click at [1037, 212] on button "Launch eLearning module" at bounding box center [1134, 204] width 245 height 39
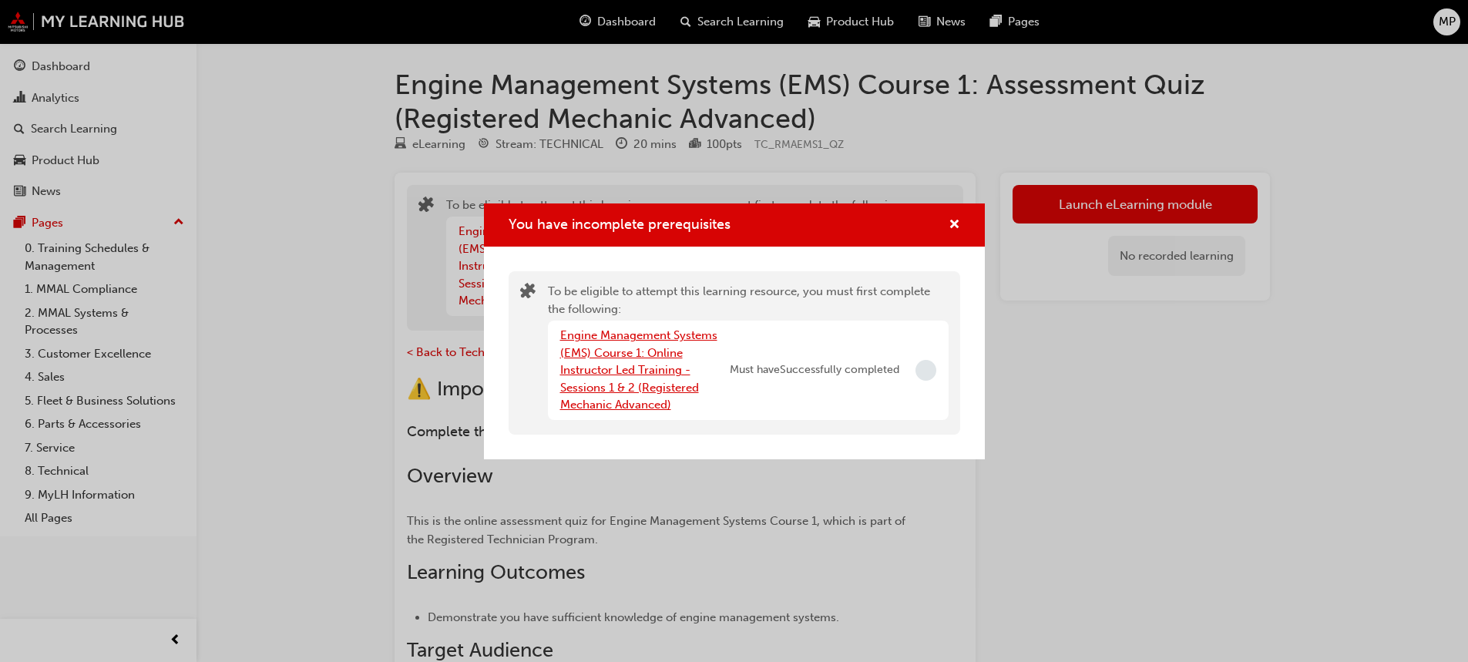
click at [624, 363] on link "Engine Management Systems (EMS) Course 1: Online Instructor Led Training - Sess…" at bounding box center [638, 369] width 157 height 83
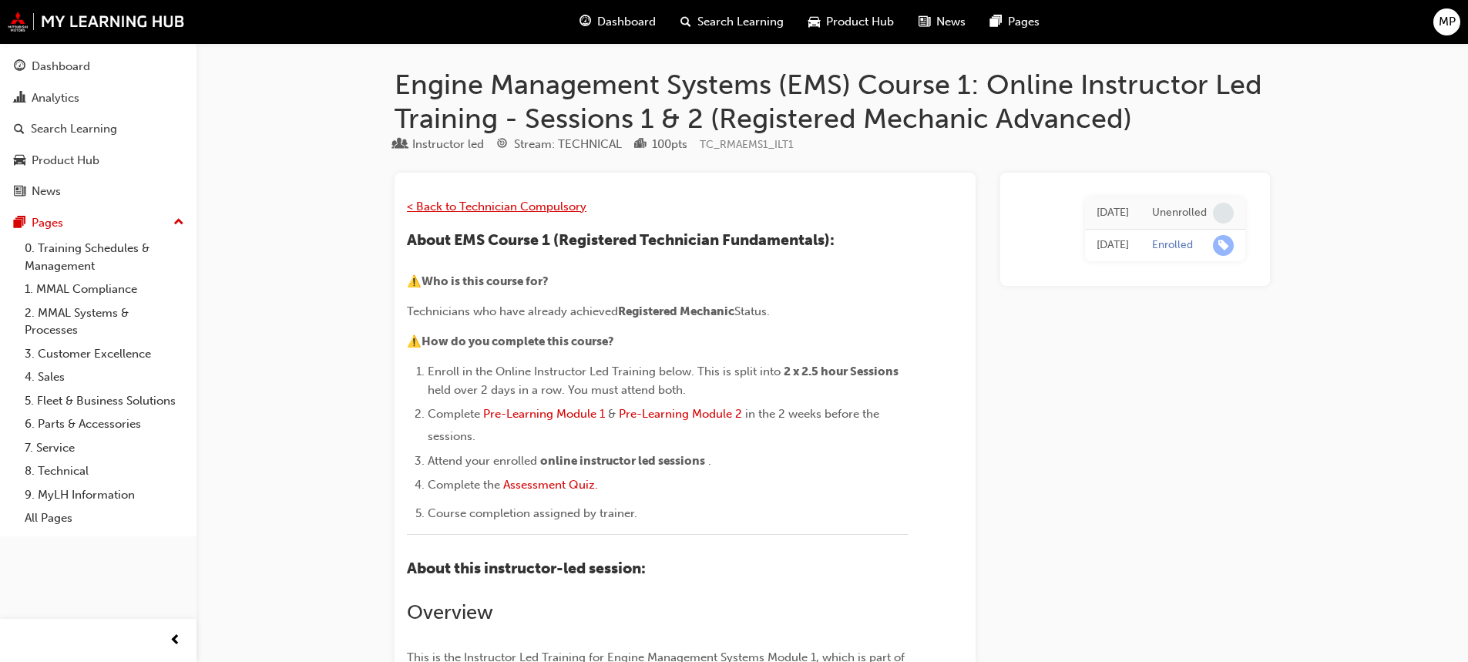
click at [536, 204] on span "< Back to Technician Compulsory" at bounding box center [497, 207] width 180 height 14
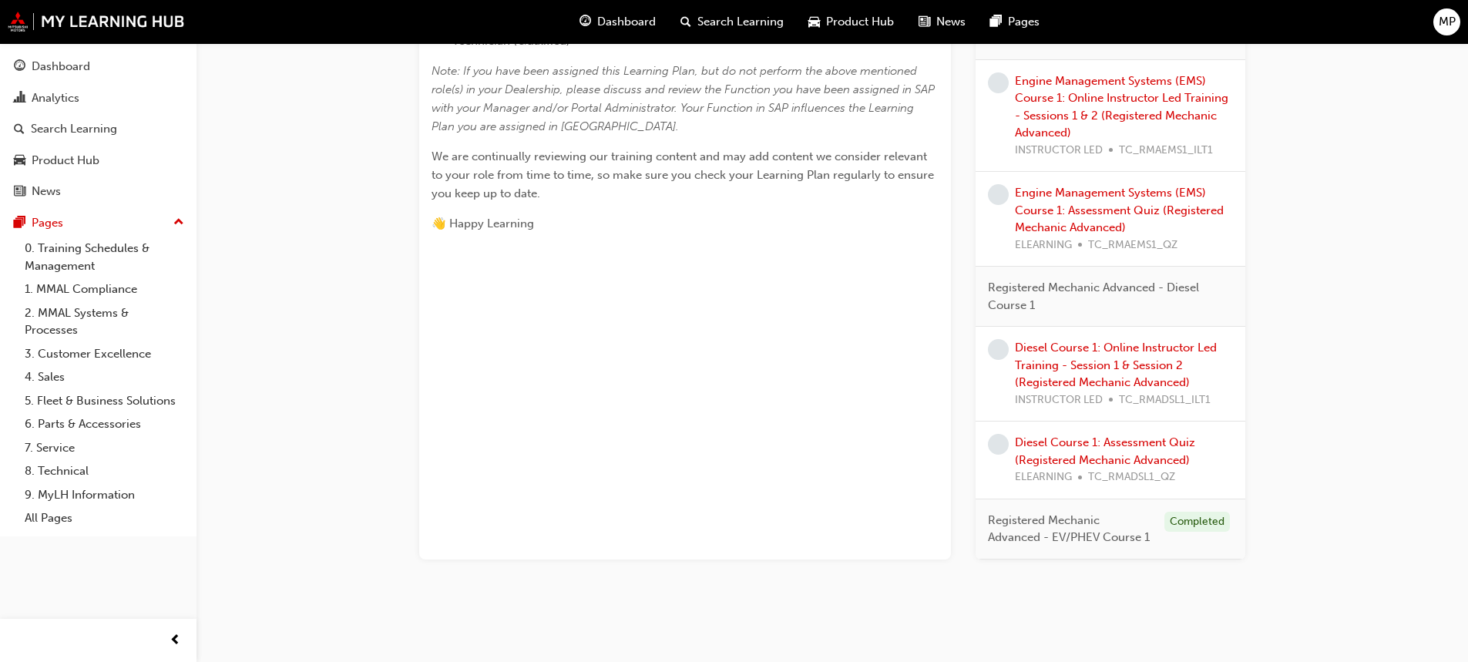
scroll to position [717, 0]
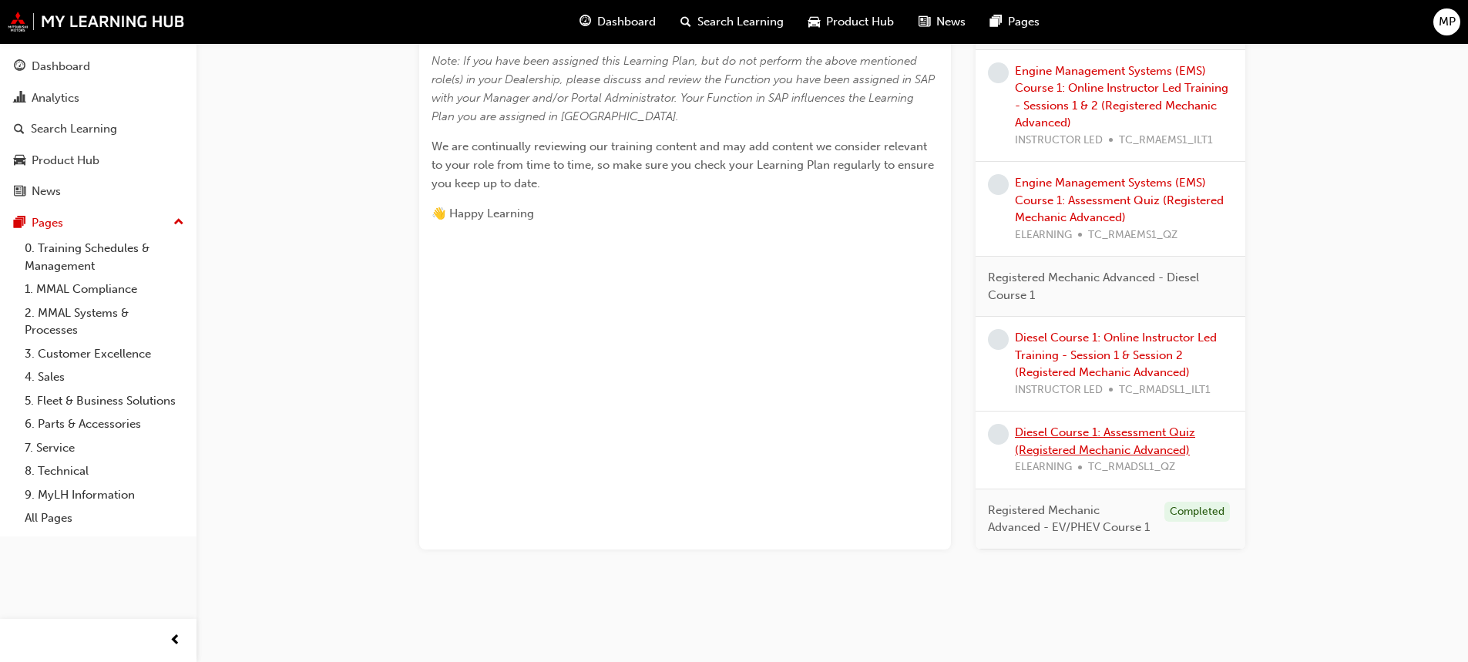
click at [1123, 436] on link "Diesel Course 1: Assessment Quiz (Registered Mechanic Advanced)" at bounding box center [1105, 441] width 180 height 32
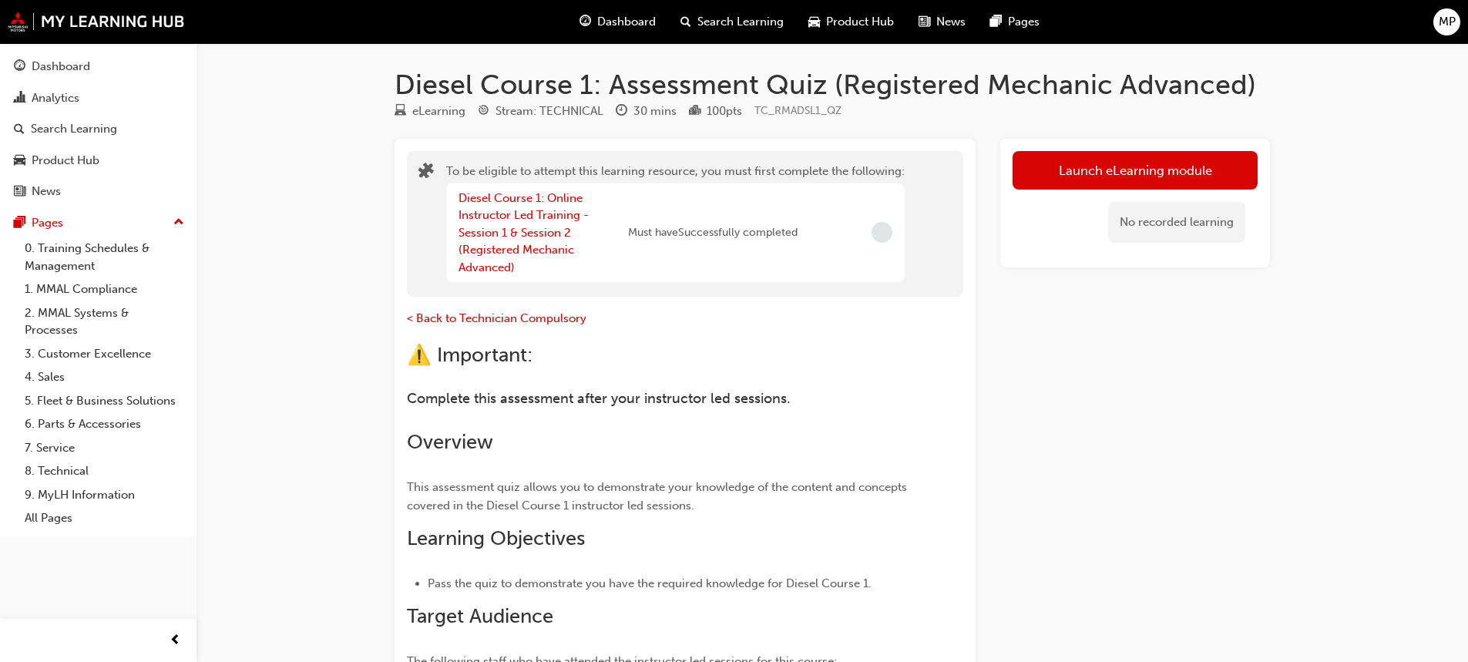
click at [881, 243] on div "Diesel Course 1: Online Instructor Led Training - Session 1 & Session 2 (Regist…" at bounding box center [675, 232] width 458 height 99
click at [884, 238] on span "Incomplete" at bounding box center [881, 232] width 21 height 21
click at [885, 232] on span "Incomplete" at bounding box center [881, 232] width 21 height 21
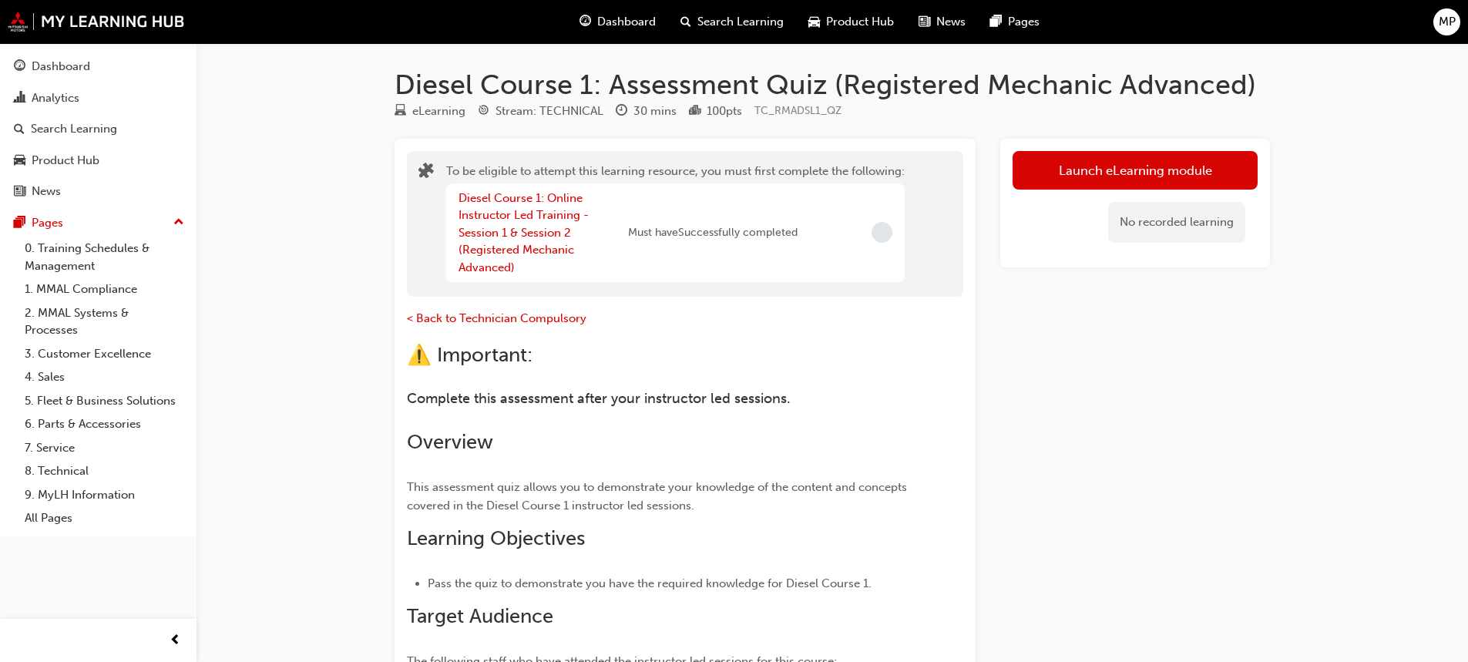
click at [885, 232] on span "Incomplete" at bounding box center [881, 232] width 21 height 21
click at [549, 234] on link "Diesel Course 1: Online Instructor Led Training - Session 1 & Session 2 (Regist…" at bounding box center [523, 232] width 130 height 83
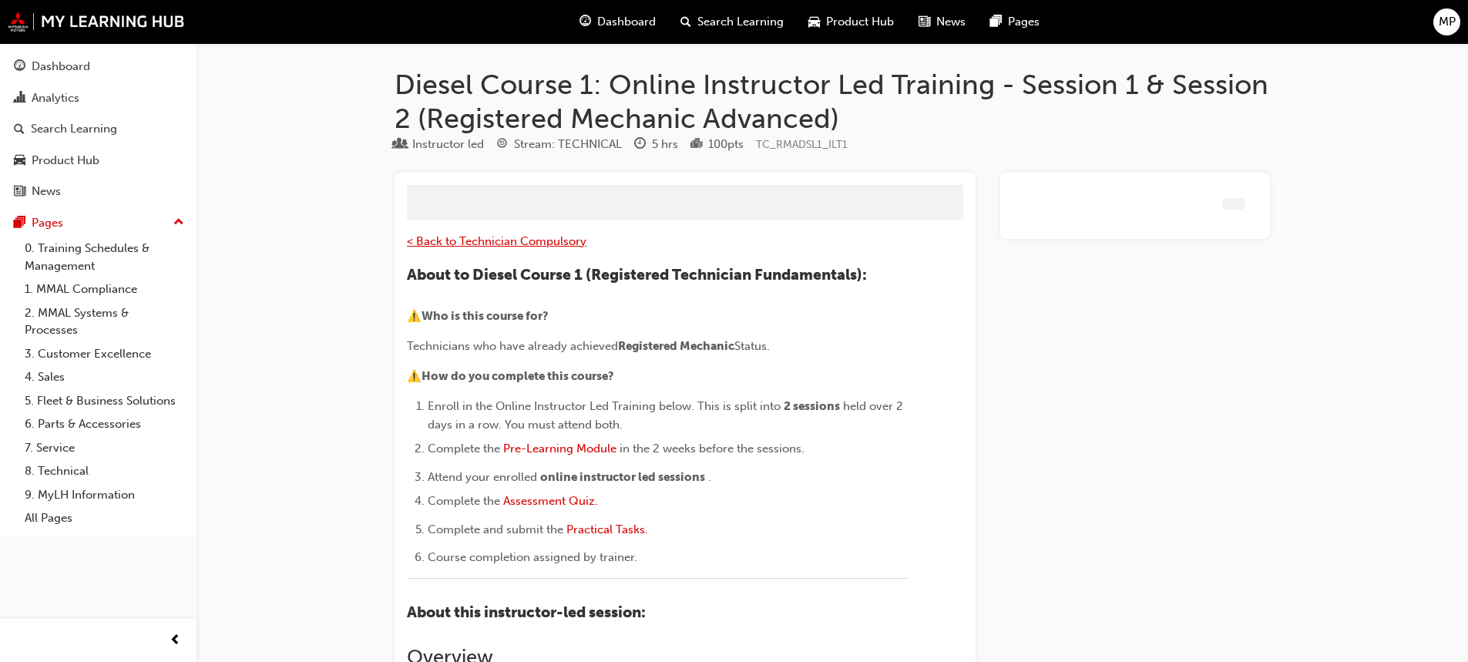
click at [549, 234] on span "< Back to Technician Compulsory" at bounding box center [497, 241] width 180 height 14
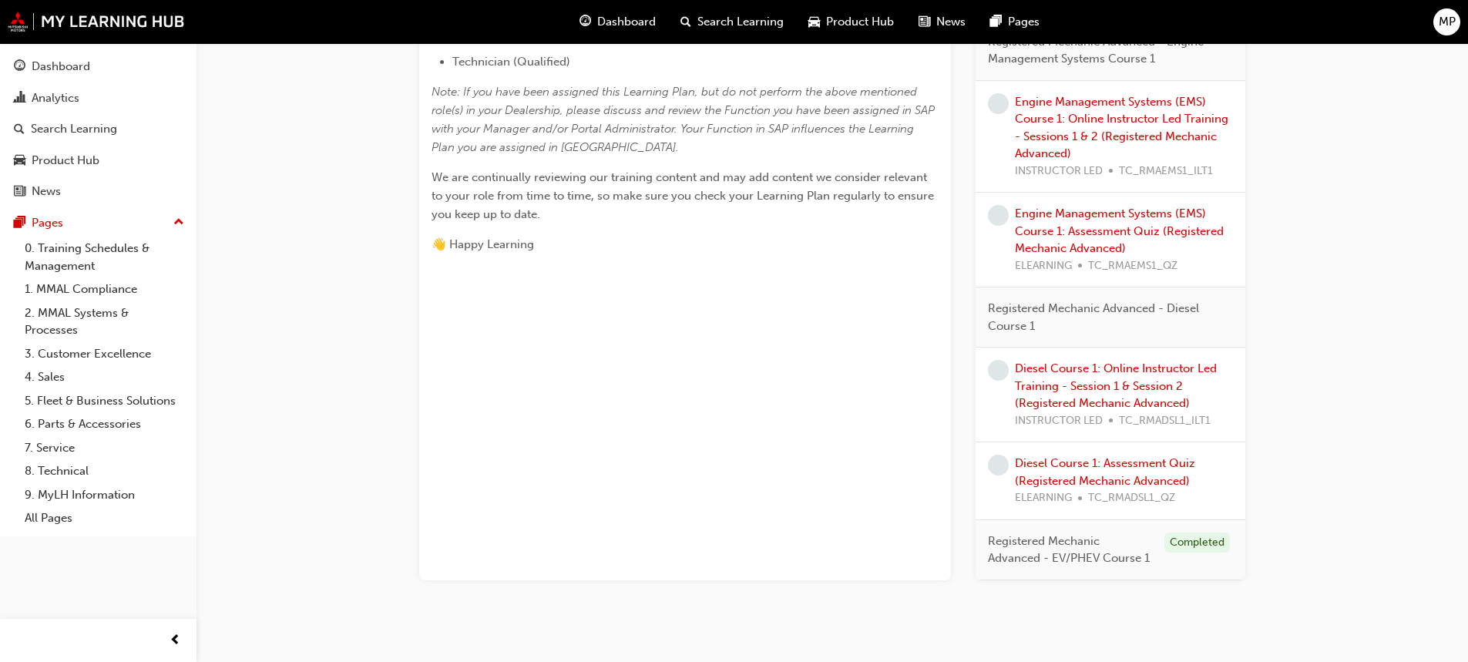
scroll to position [693, 0]
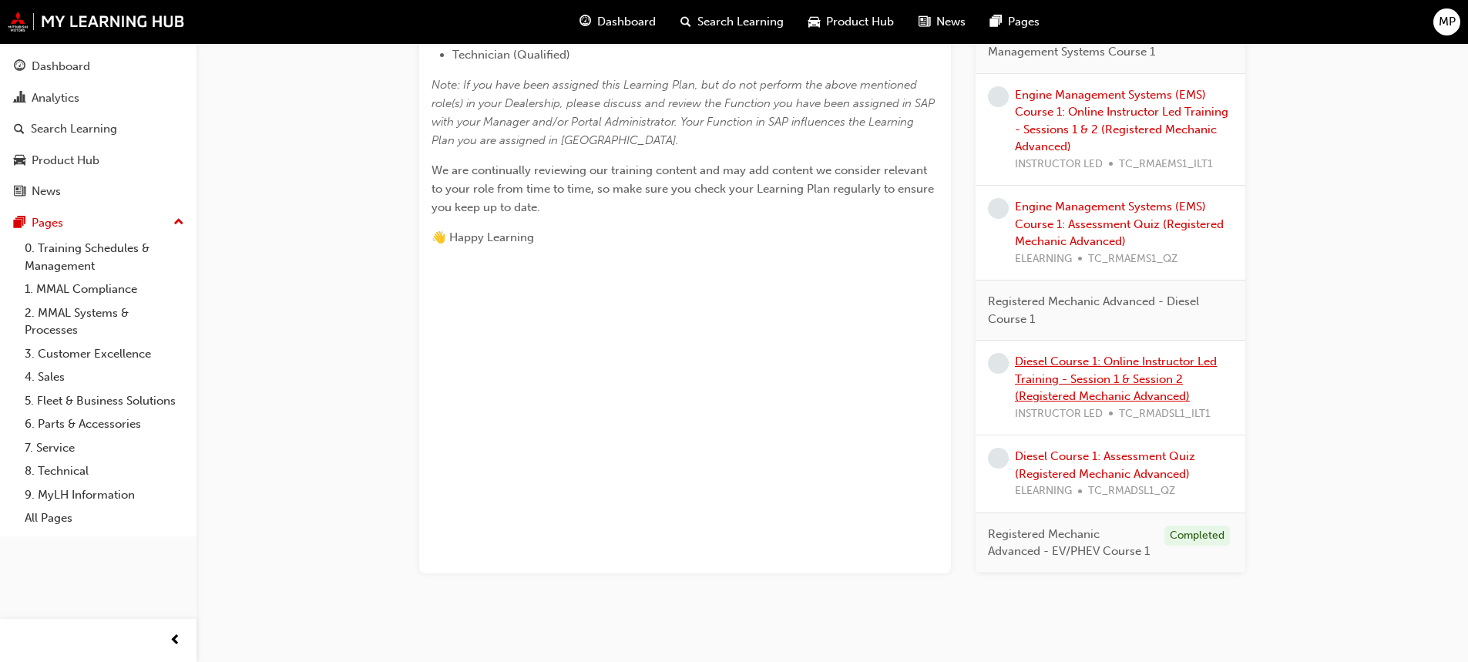
click at [1069, 381] on link "Diesel Course 1: Online Instructor Led Training - Session 1 & Session 2 (Regist…" at bounding box center [1116, 378] width 202 height 49
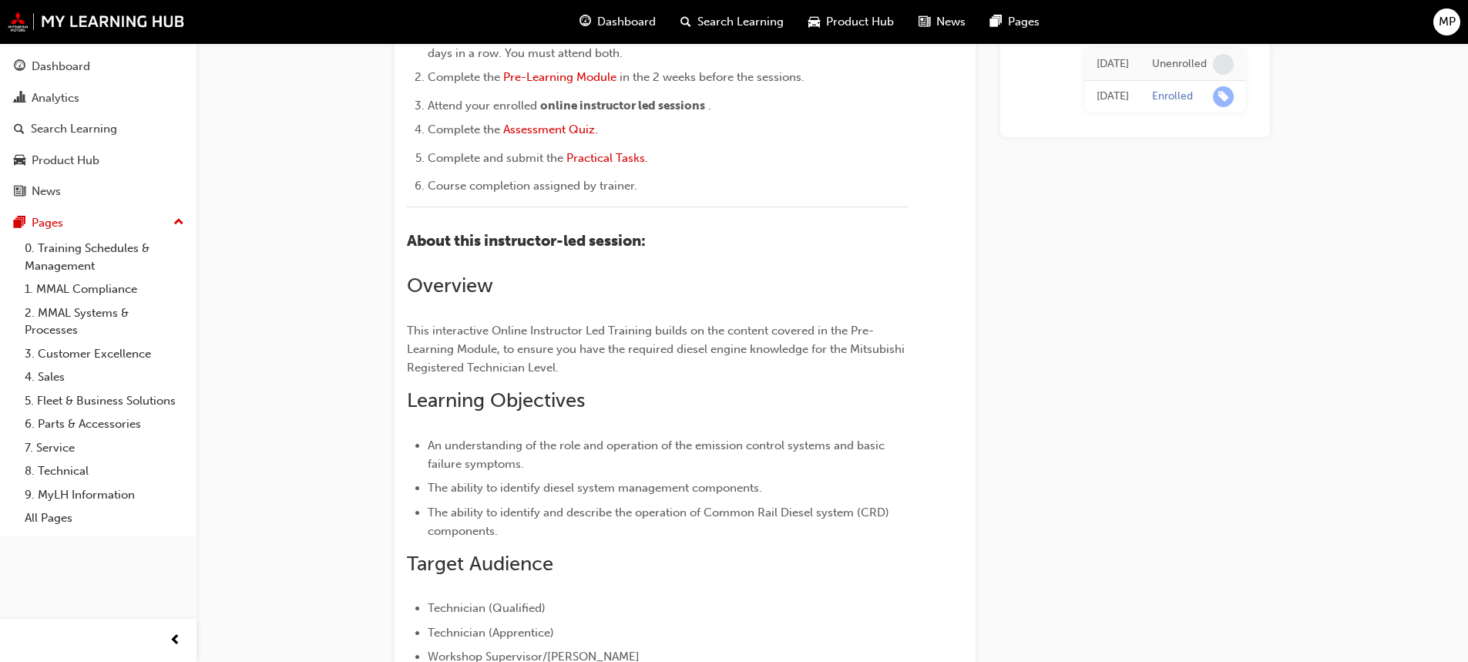
scroll to position [164, 0]
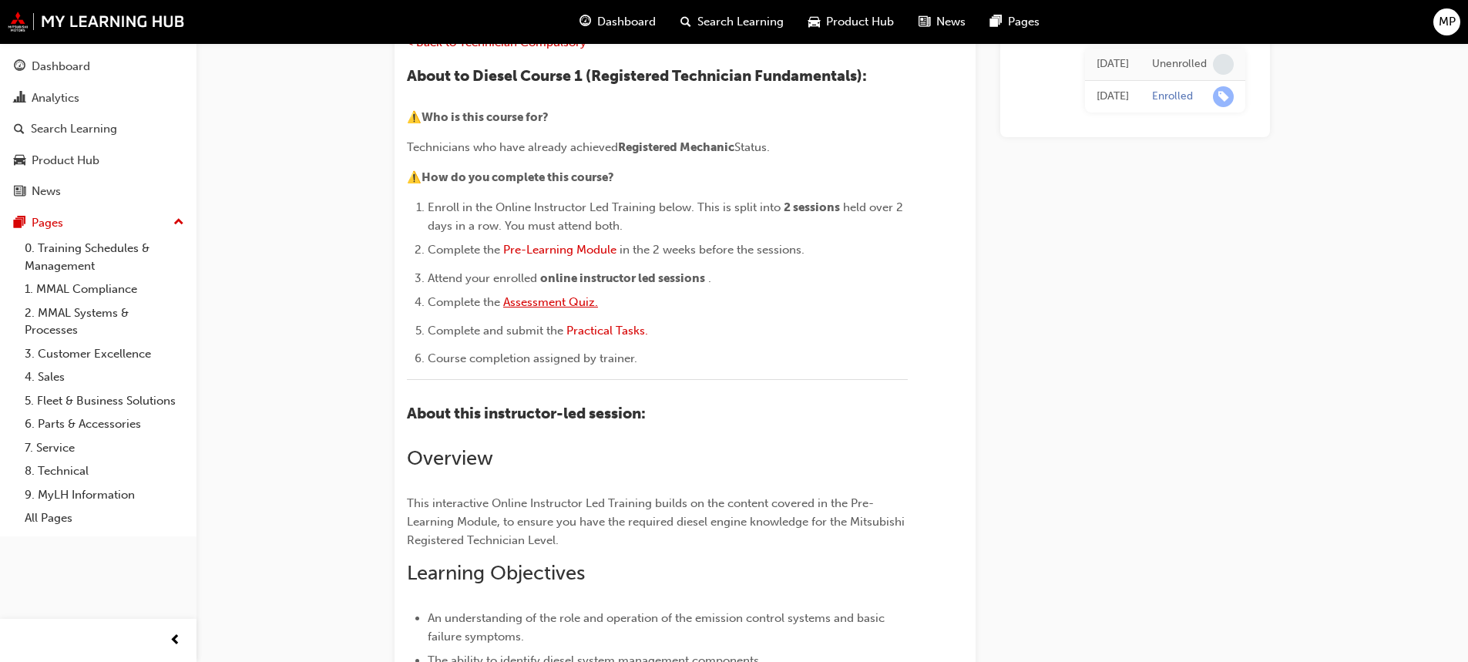
click at [570, 297] on span "Assessment Quiz." at bounding box center [550, 302] width 95 height 14
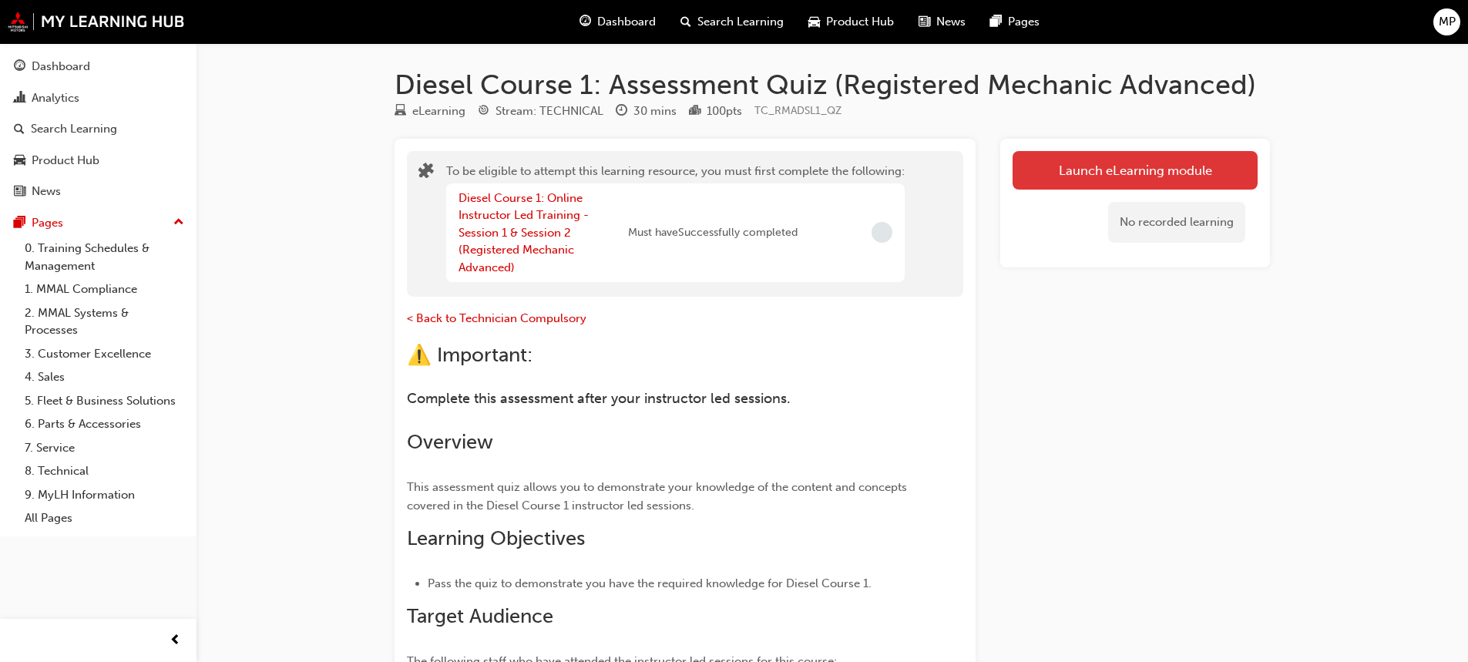
click at [1058, 179] on button "Launch eLearning module" at bounding box center [1134, 170] width 245 height 39
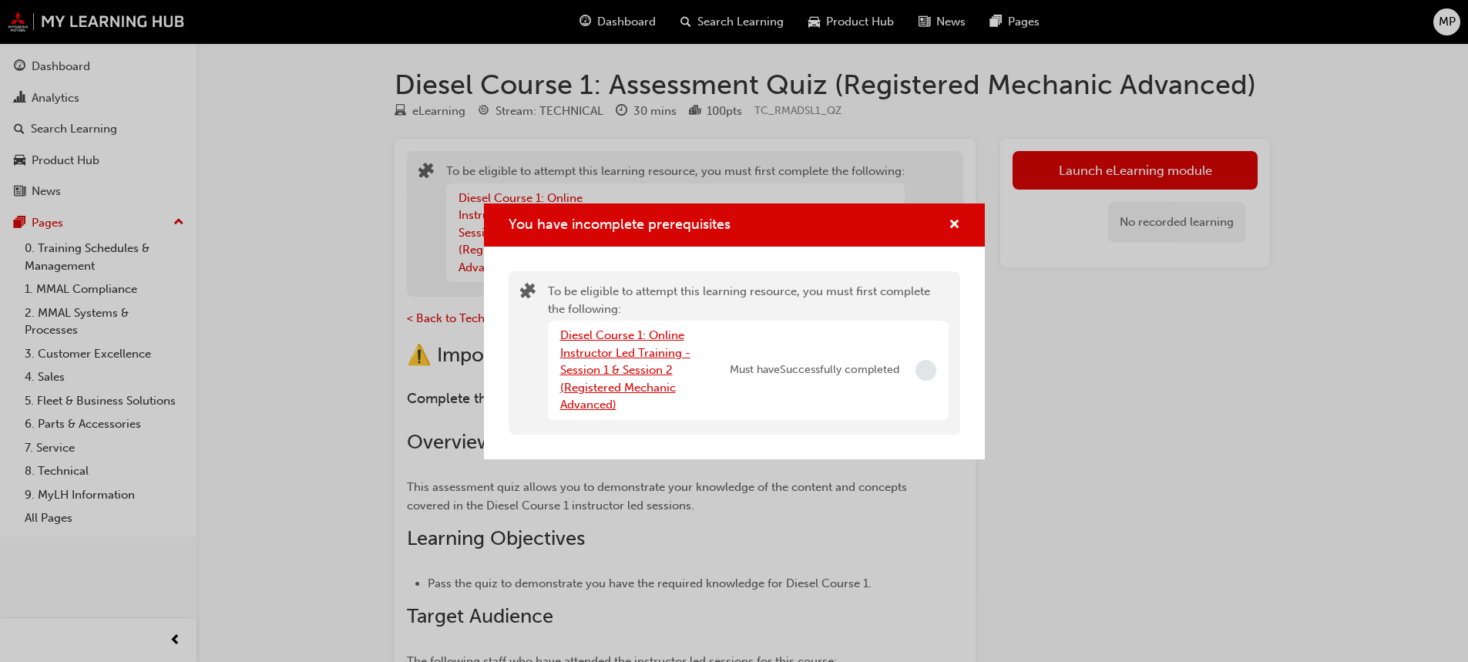
click at [646, 351] on link "Diesel Course 1: Online Instructor Led Training - Session 1 & Session 2 (Regist…" at bounding box center [625, 369] width 130 height 83
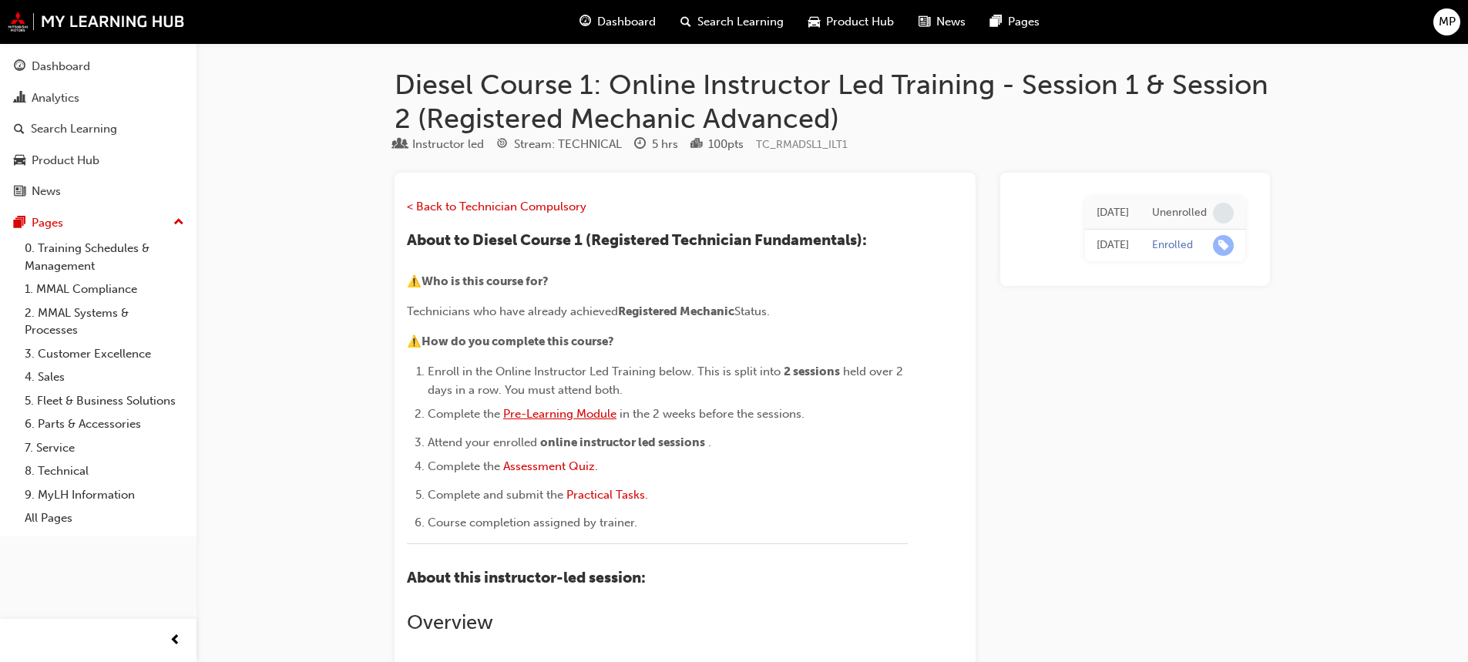
click at [589, 412] on span "Pre-Learning Module" at bounding box center [559, 414] width 113 height 14
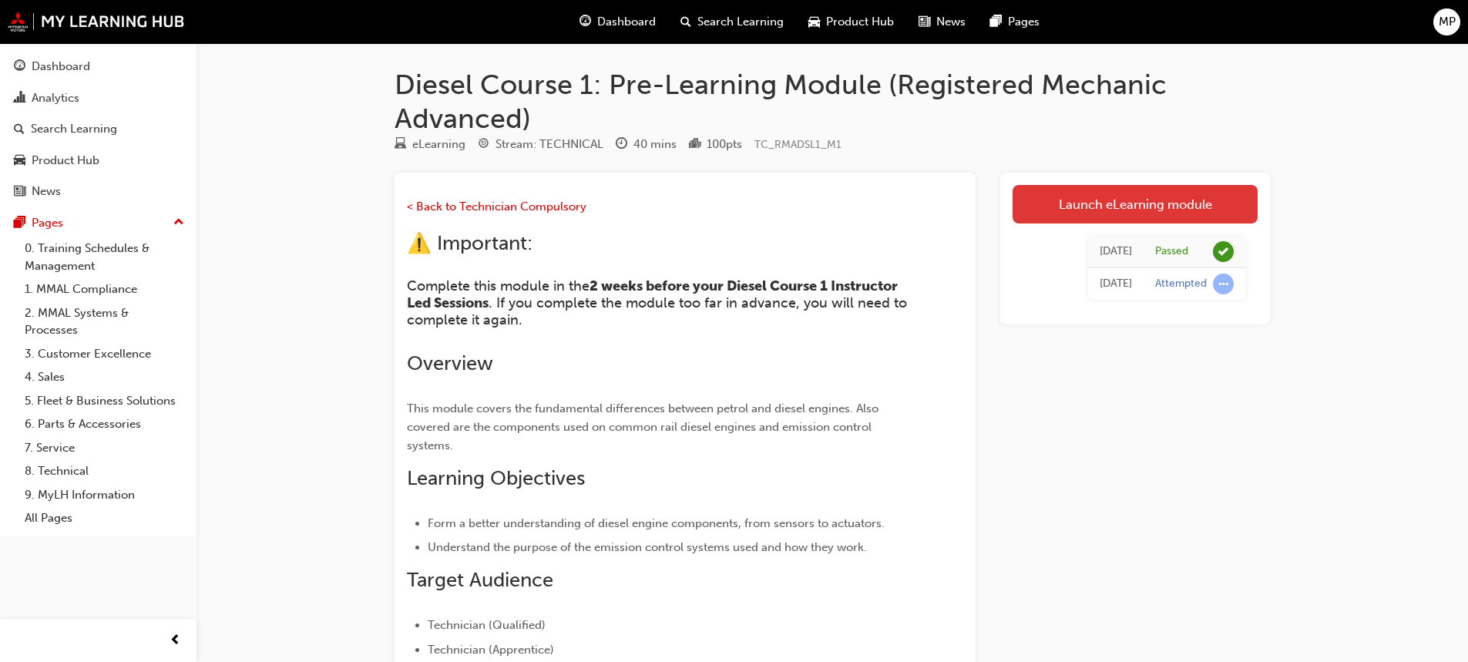
click at [1061, 210] on link "Launch eLearning module" at bounding box center [1134, 204] width 245 height 39
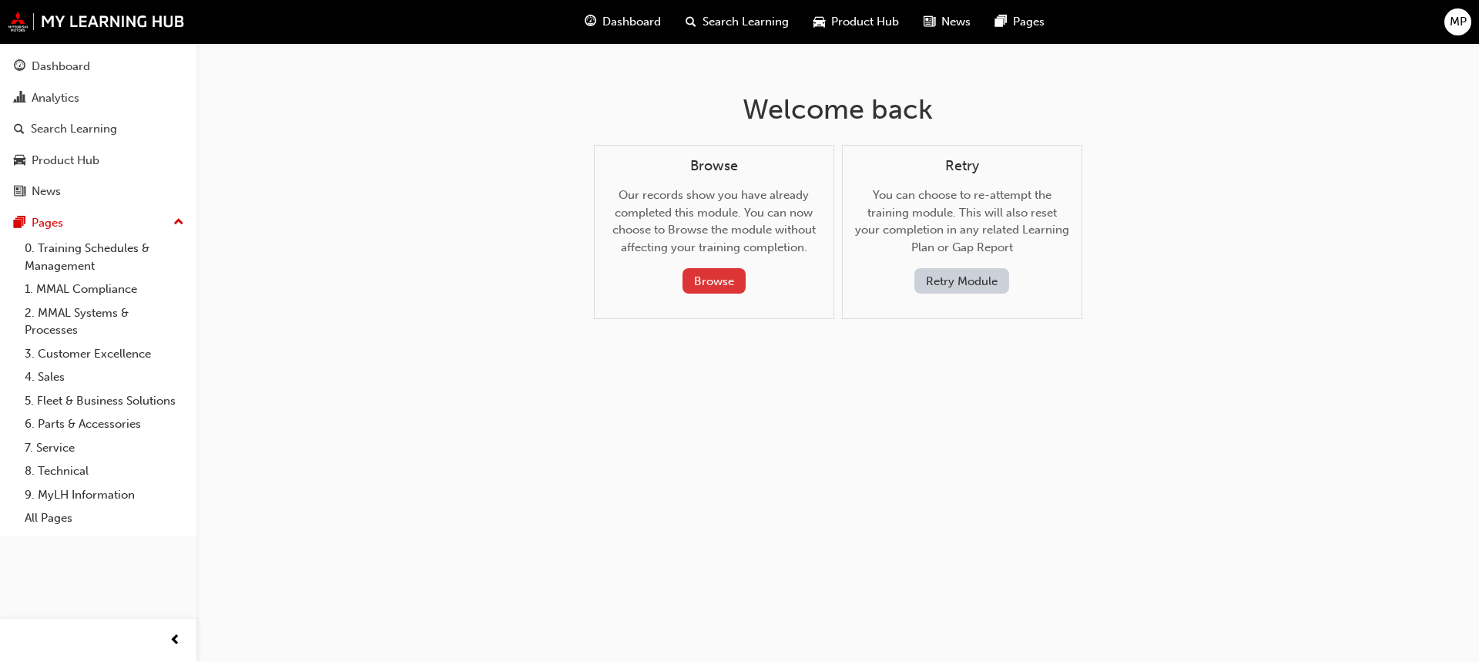
click at [728, 287] on button "Browse" at bounding box center [714, 280] width 63 height 25
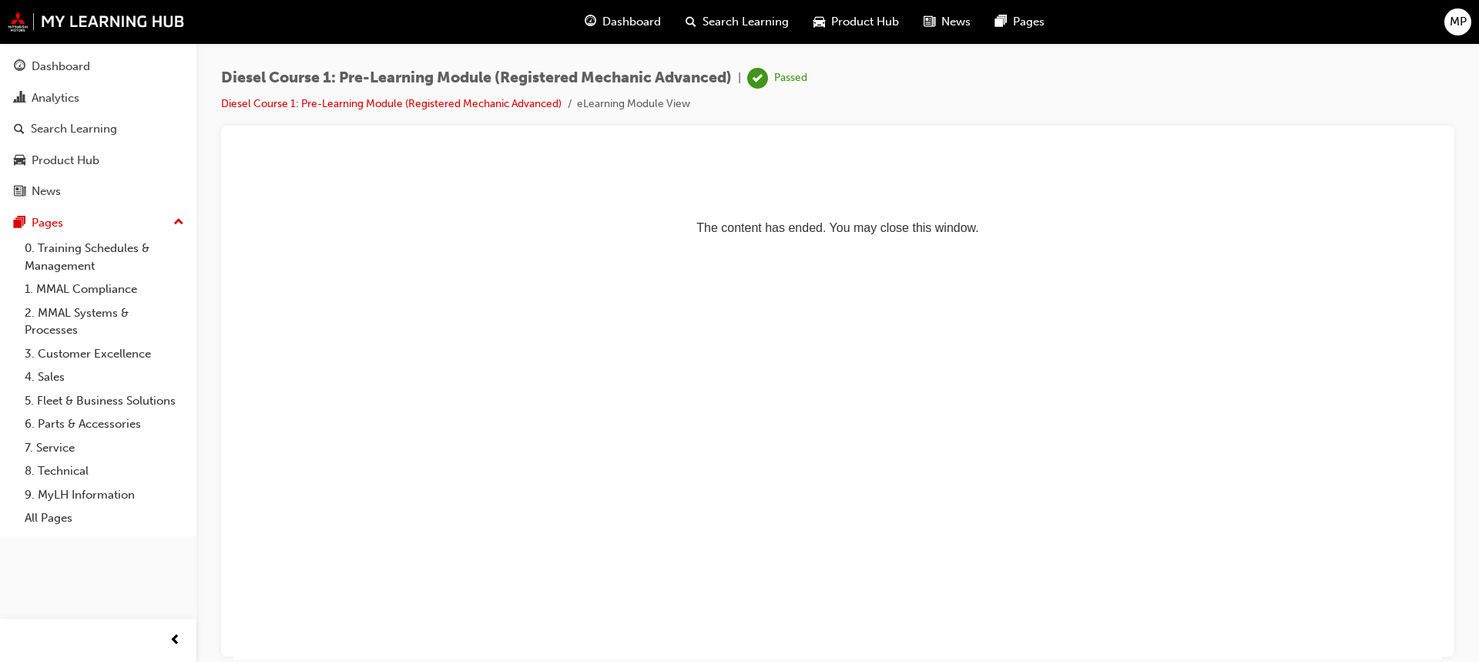
click at [631, 110] on li "eLearning Module View" at bounding box center [633, 105] width 113 height 18
click at [472, 108] on link "Diesel Course 1: Pre-Learning Module (Registered Mechanic Advanced)" at bounding box center [391, 103] width 341 height 13
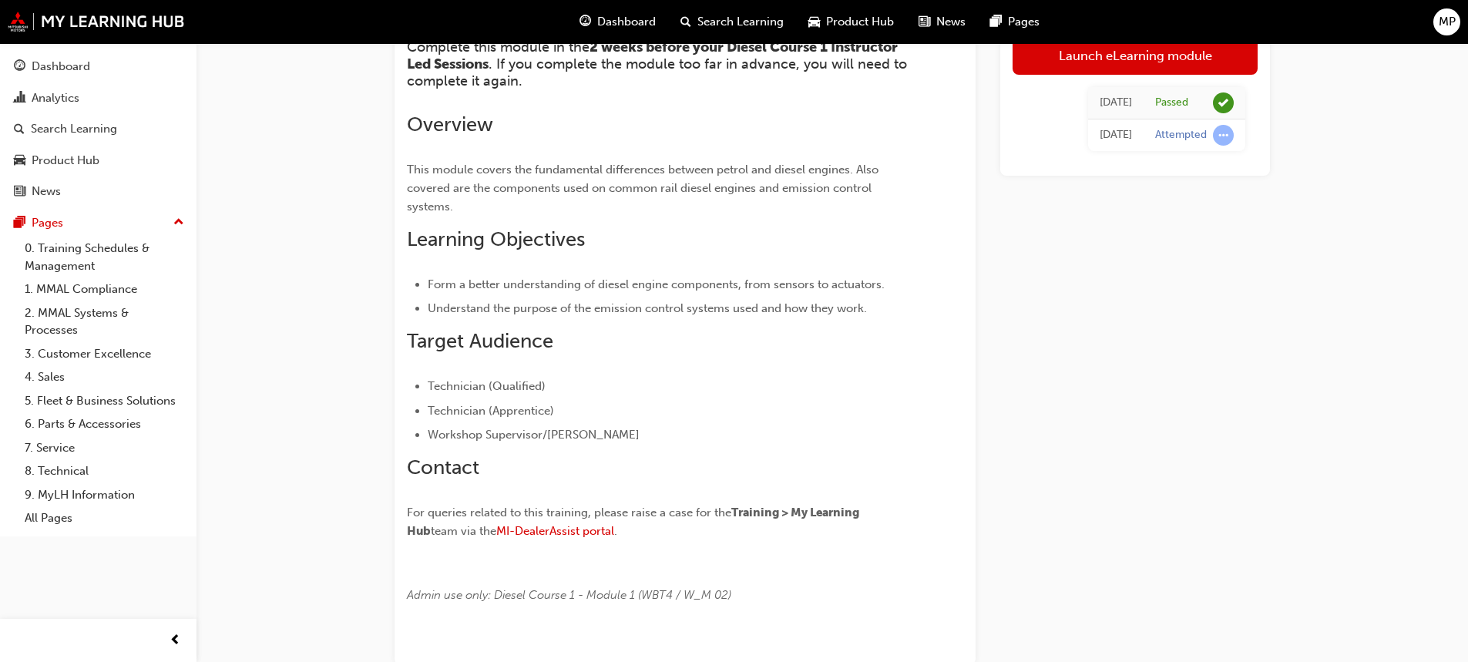
scroll to position [154, 0]
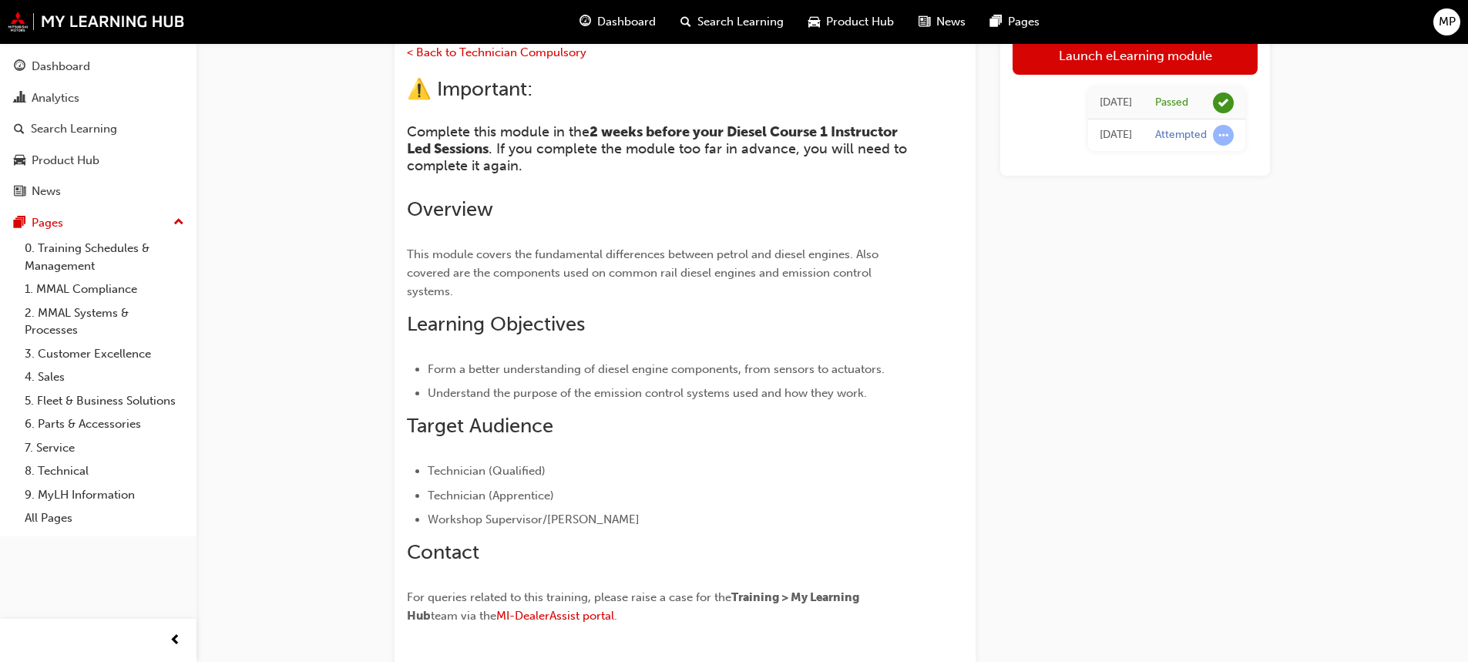
drag, startPoint x: 1077, startPoint y: 110, endPoint x: 1101, endPoint y: 107, distance: 24.1
click at [1099, 110] on div "Mon 16 Oct 2023" at bounding box center [1115, 102] width 32 height 18
click at [1108, 104] on div "Mon 16 Oct 2023" at bounding box center [1115, 102] width 32 height 18
click at [1088, 116] on td "Mon 16 Oct 2023" at bounding box center [1115, 102] width 55 height 32
click at [1079, 59] on link "Launch eLearning module" at bounding box center [1134, 54] width 245 height 39
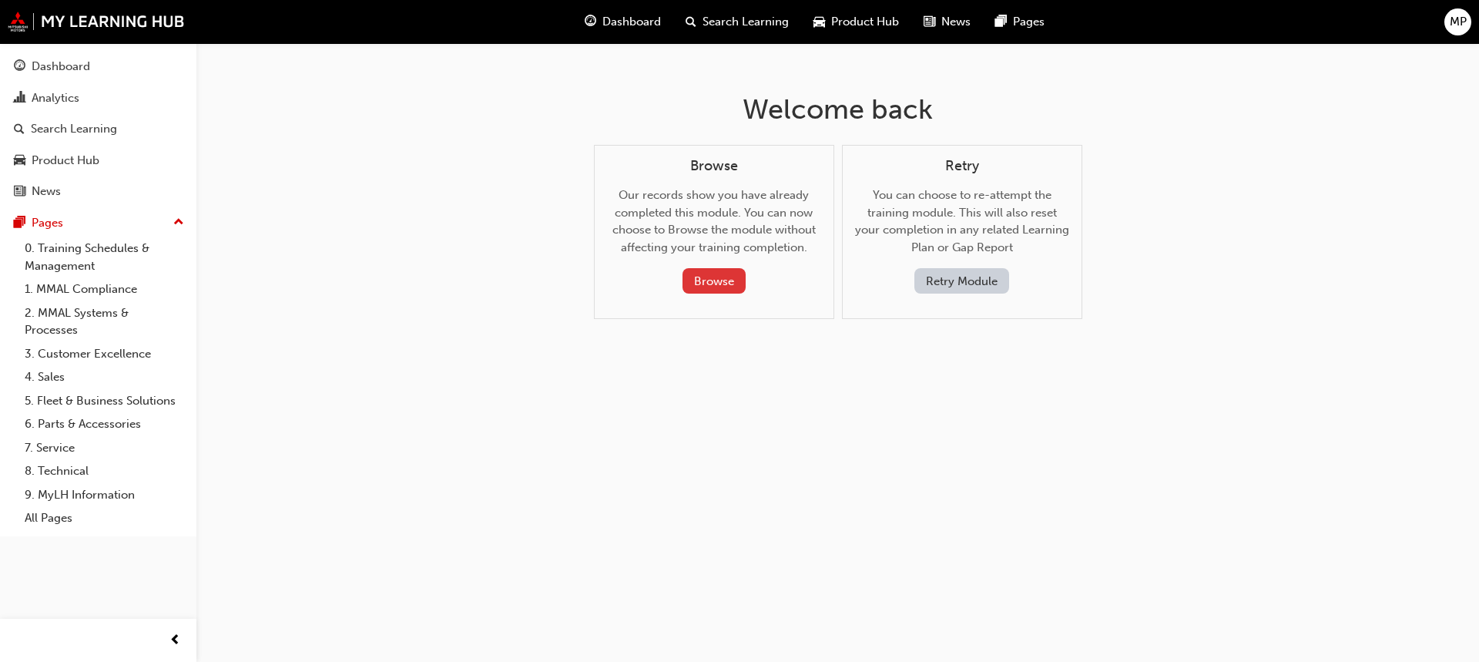
click at [730, 278] on button "Browse" at bounding box center [714, 280] width 63 height 25
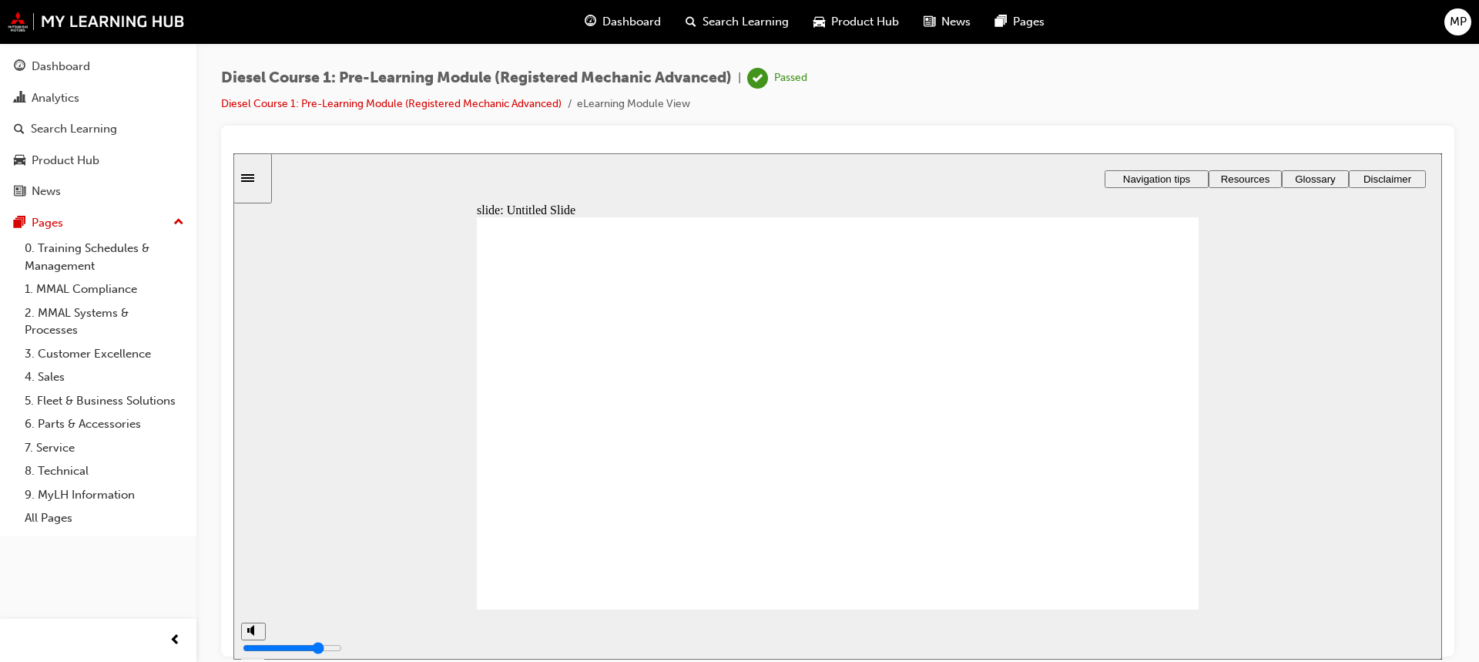
drag, startPoint x: 506, startPoint y: 84, endPoint x: 510, endPoint y: 92, distance: 8.6
click at [509, 88] on div "Diesel Course 1: Pre-Learning Module (Registered Mechanic Advanced) | Passed" at bounding box center [514, 78] width 586 height 21
click at [512, 104] on link "Diesel Course 1: Pre-Learning Module (Registered Mechanic Advanced)" at bounding box center [391, 103] width 341 height 13
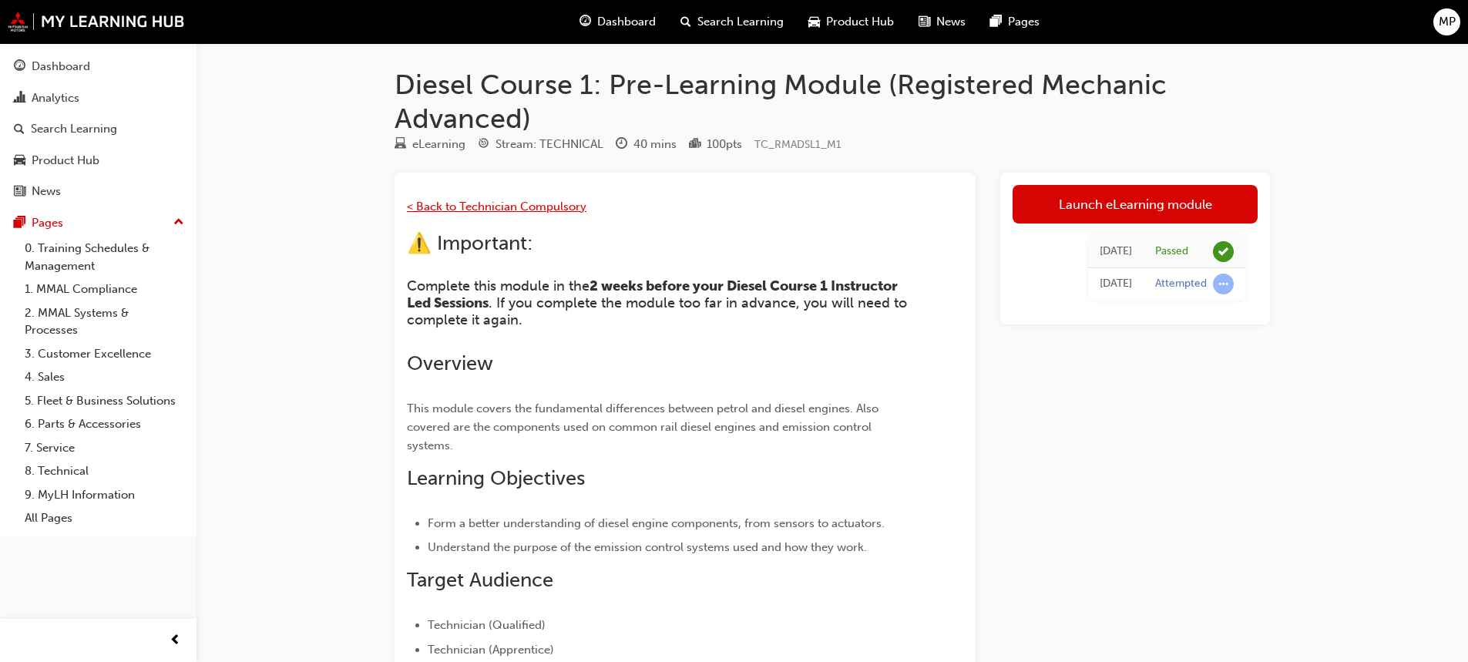
click at [457, 209] on span "< Back to Technician Compulsory" at bounding box center [497, 207] width 180 height 14
